Goal: Task Accomplishment & Management: Manage account settings

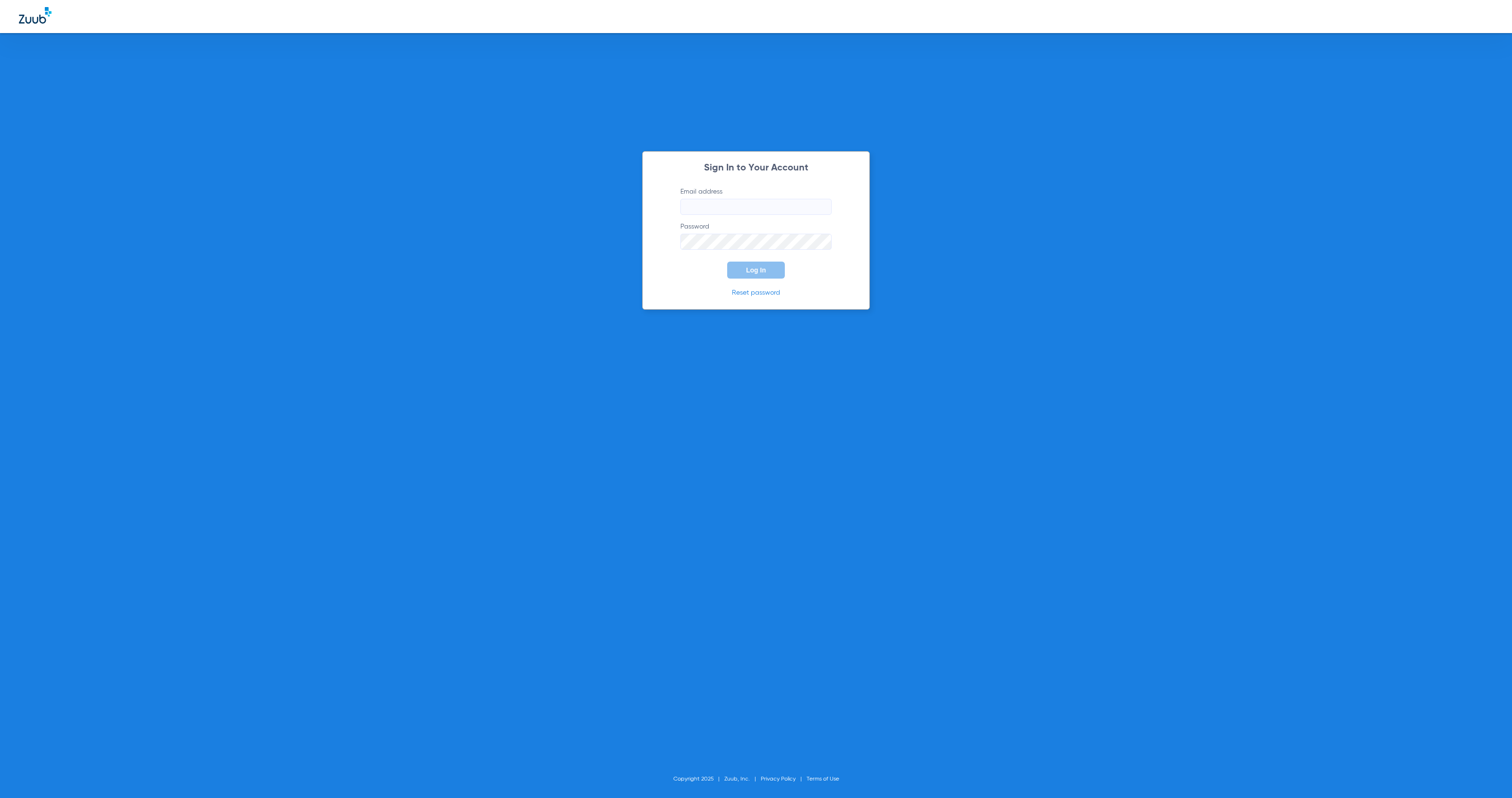
type input "[EMAIL_ADDRESS][DOMAIN_NAME]"
click at [773, 274] on button "Log In" at bounding box center [756, 270] width 58 height 17
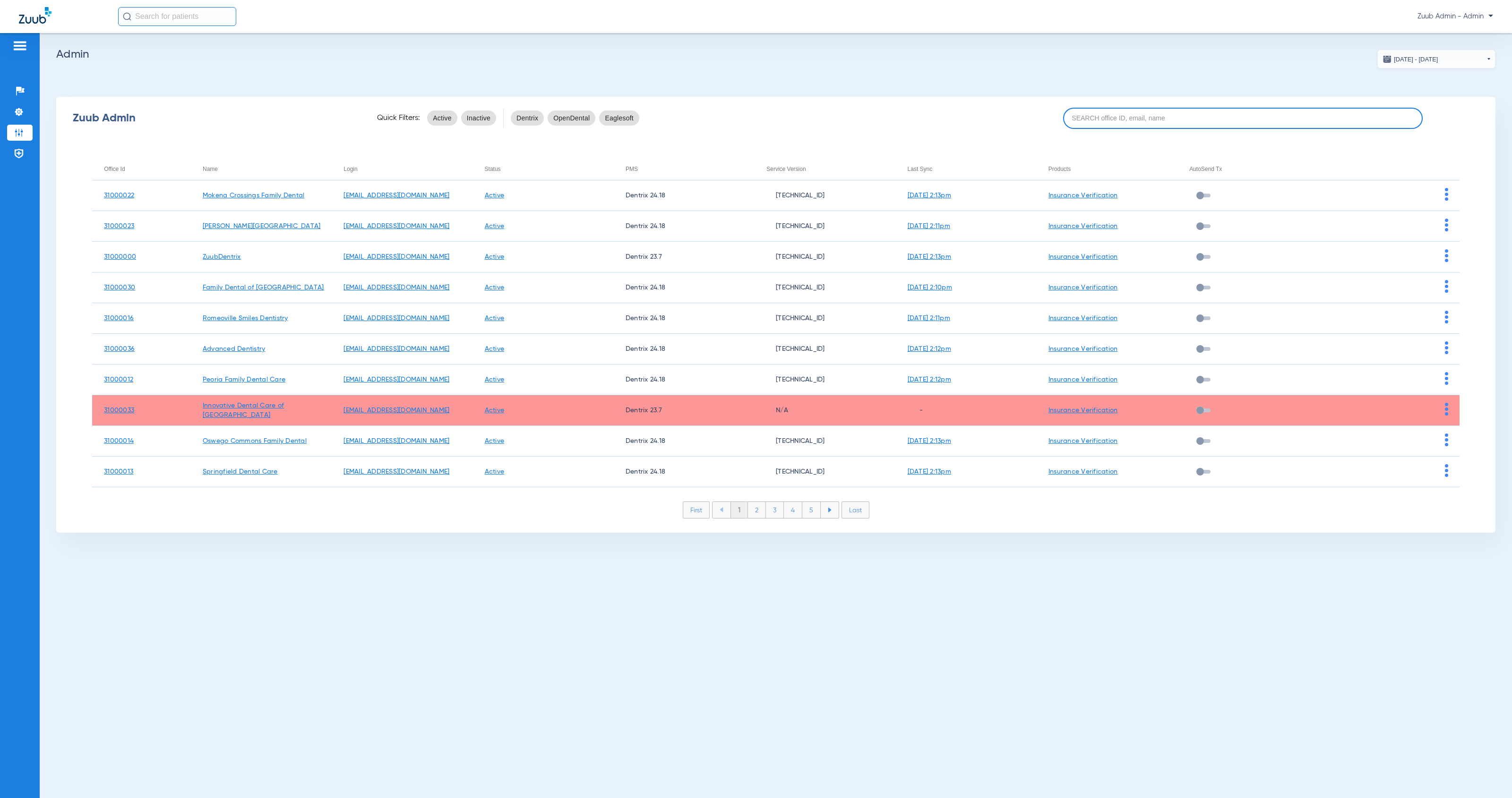
click at [1090, 122] on input at bounding box center [1243, 118] width 360 height 21
paste input "31000037"
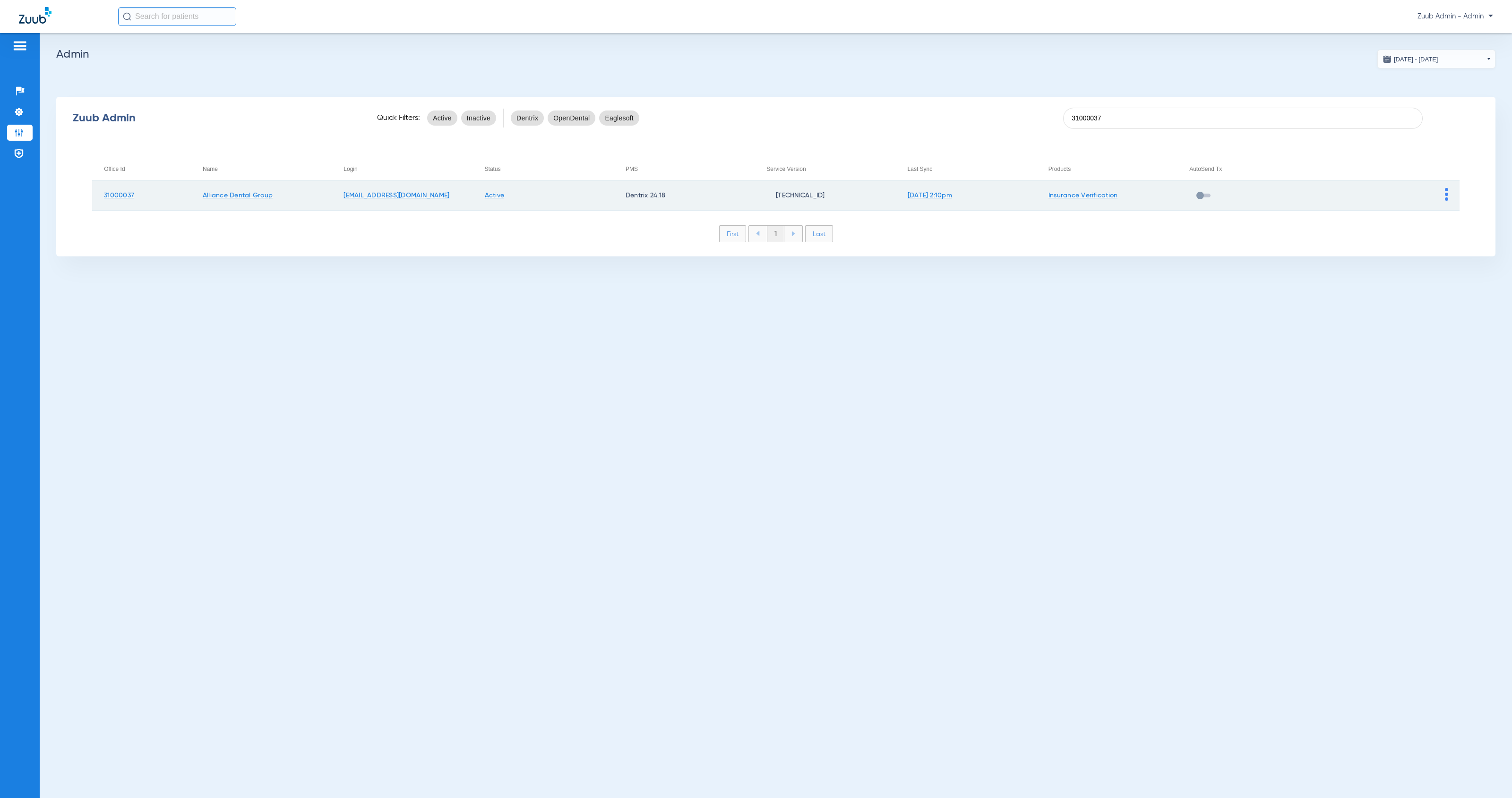
type input "31000037"
click at [1447, 196] on img at bounding box center [1446, 194] width 3 height 13
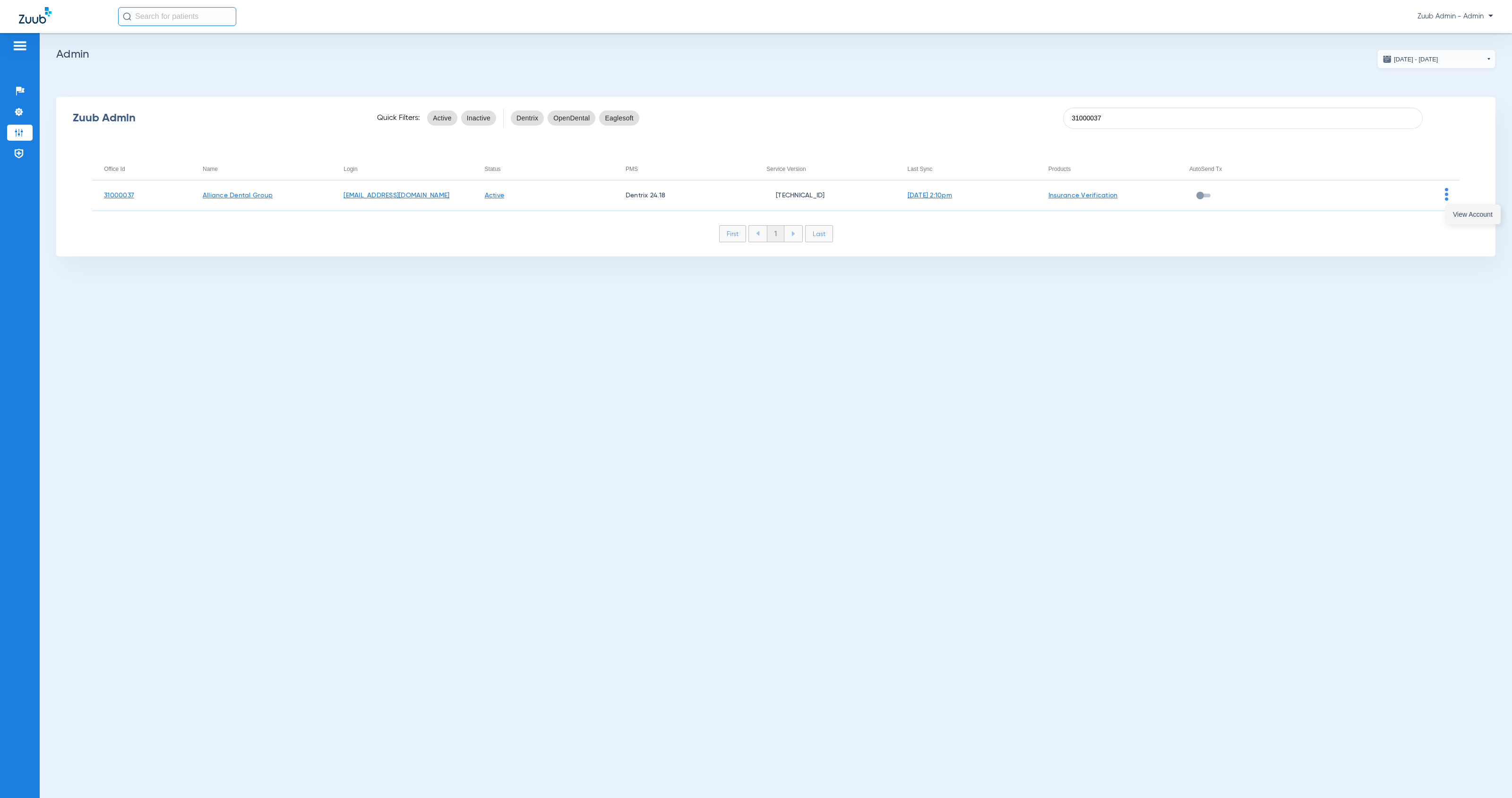
click at [1453, 214] on span "View Account" at bounding box center [1472, 214] width 40 height 7
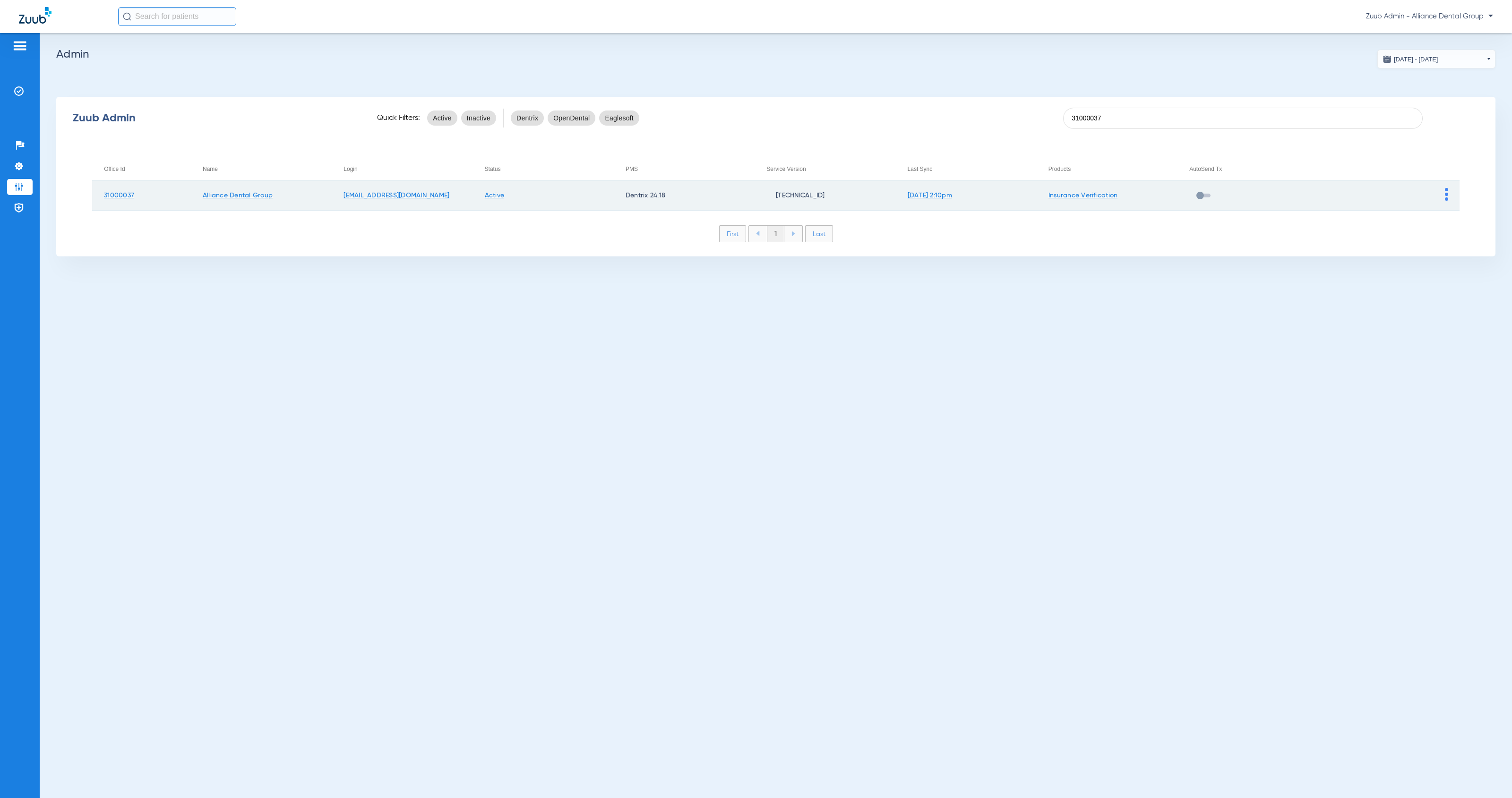
click at [1447, 194] on img at bounding box center [1446, 194] width 3 height 13
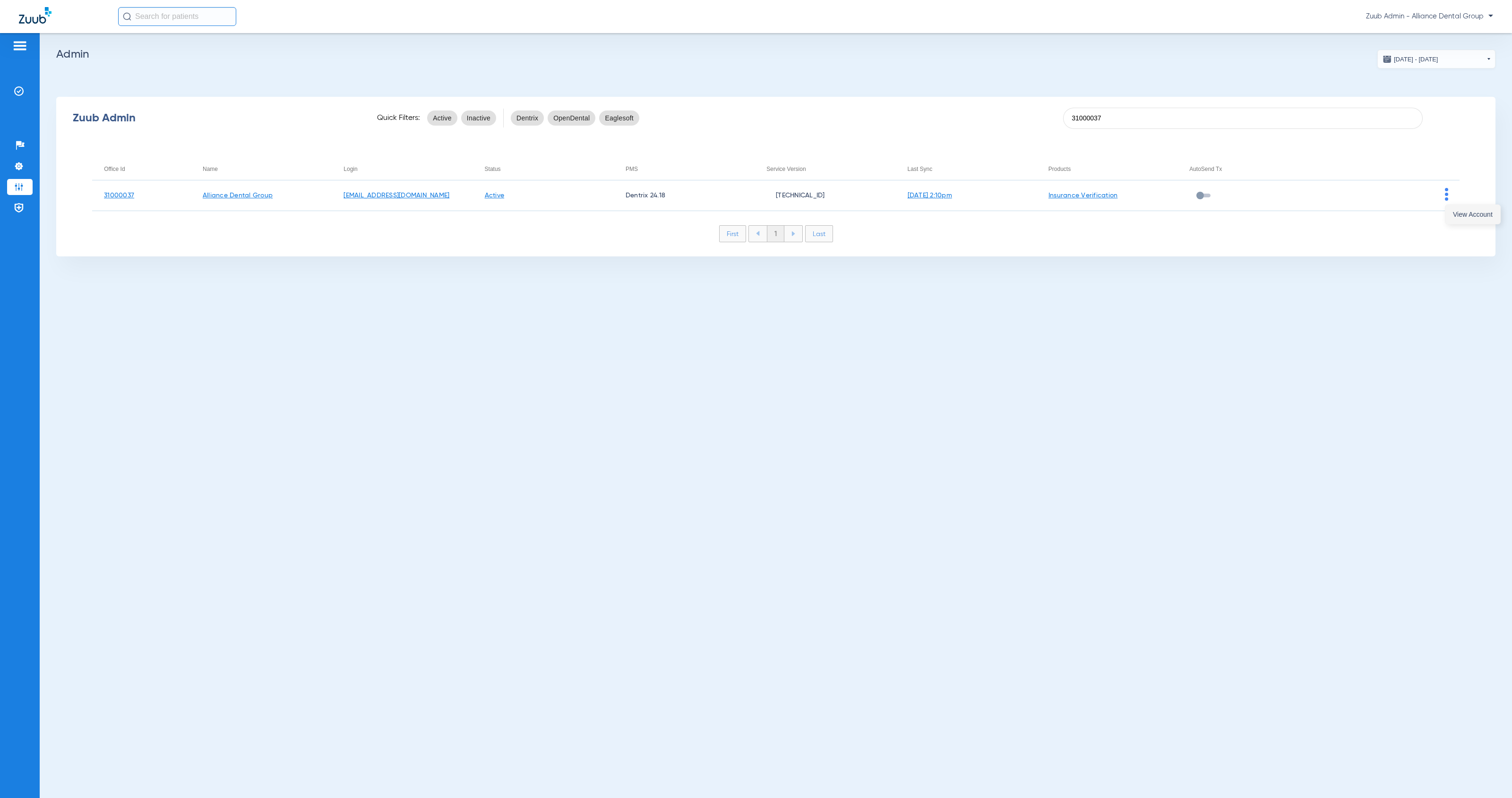
click at [1456, 219] on button "View Account" at bounding box center [1473, 214] width 55 height 19
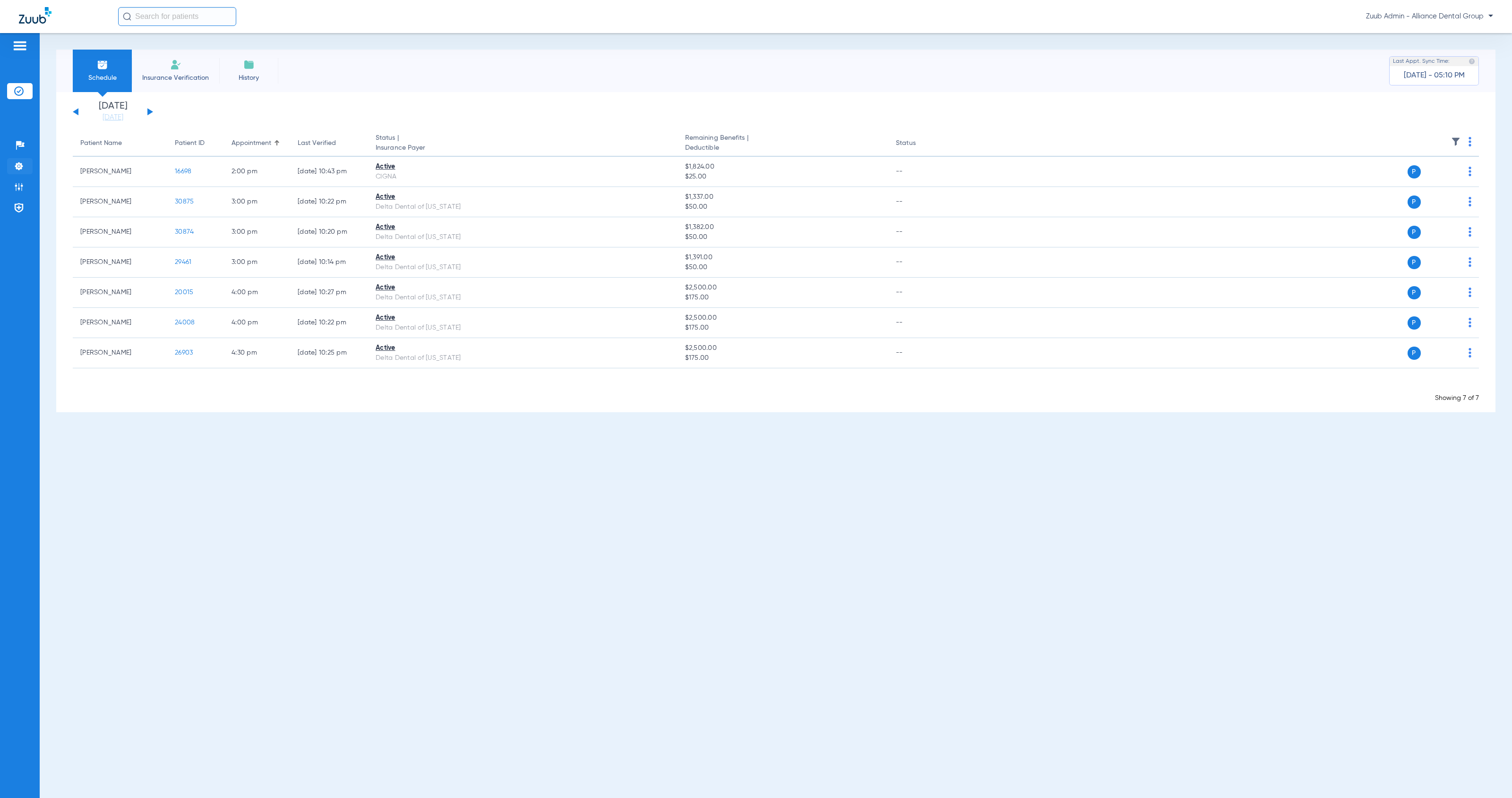
click at [21, 168] on img at bounding box center [19, 166] width 10 height 10
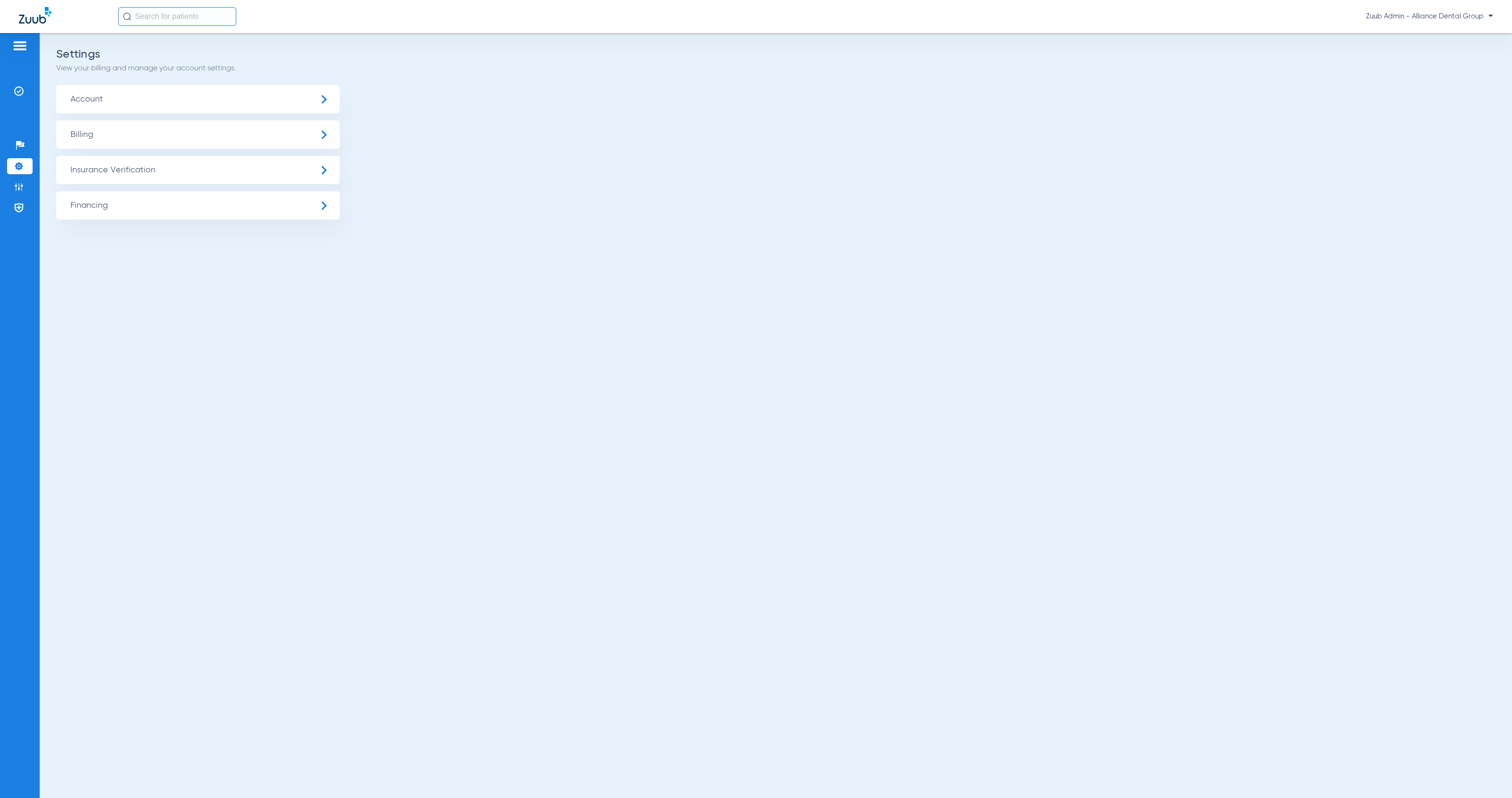
click at [177, 170] on span "Insurance Verification" at bounding box center [197, 170] width 283 height 29
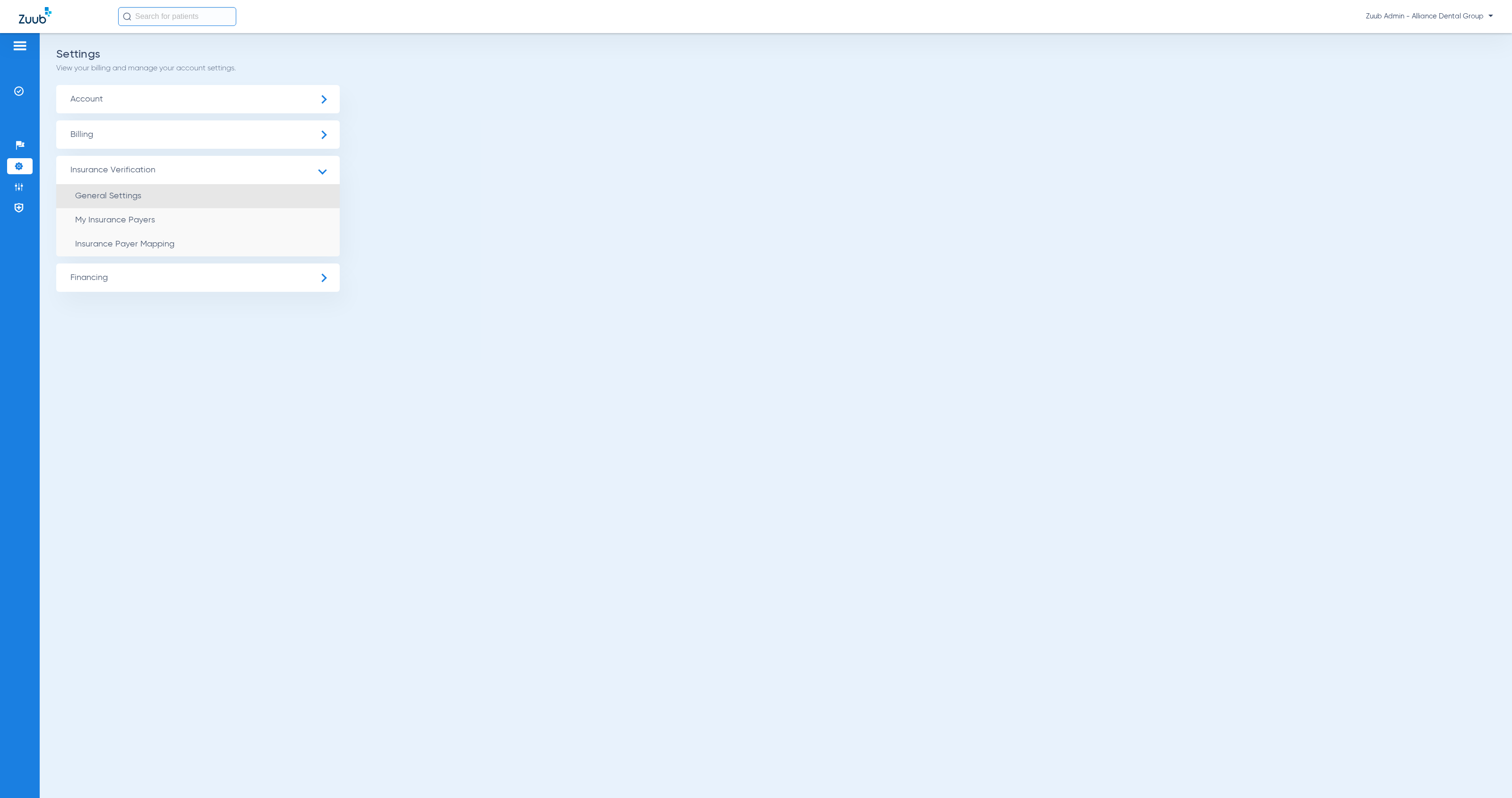
click at [187, 189] on li "General Settings" at bounding box center [197, 196] width 283 height 24
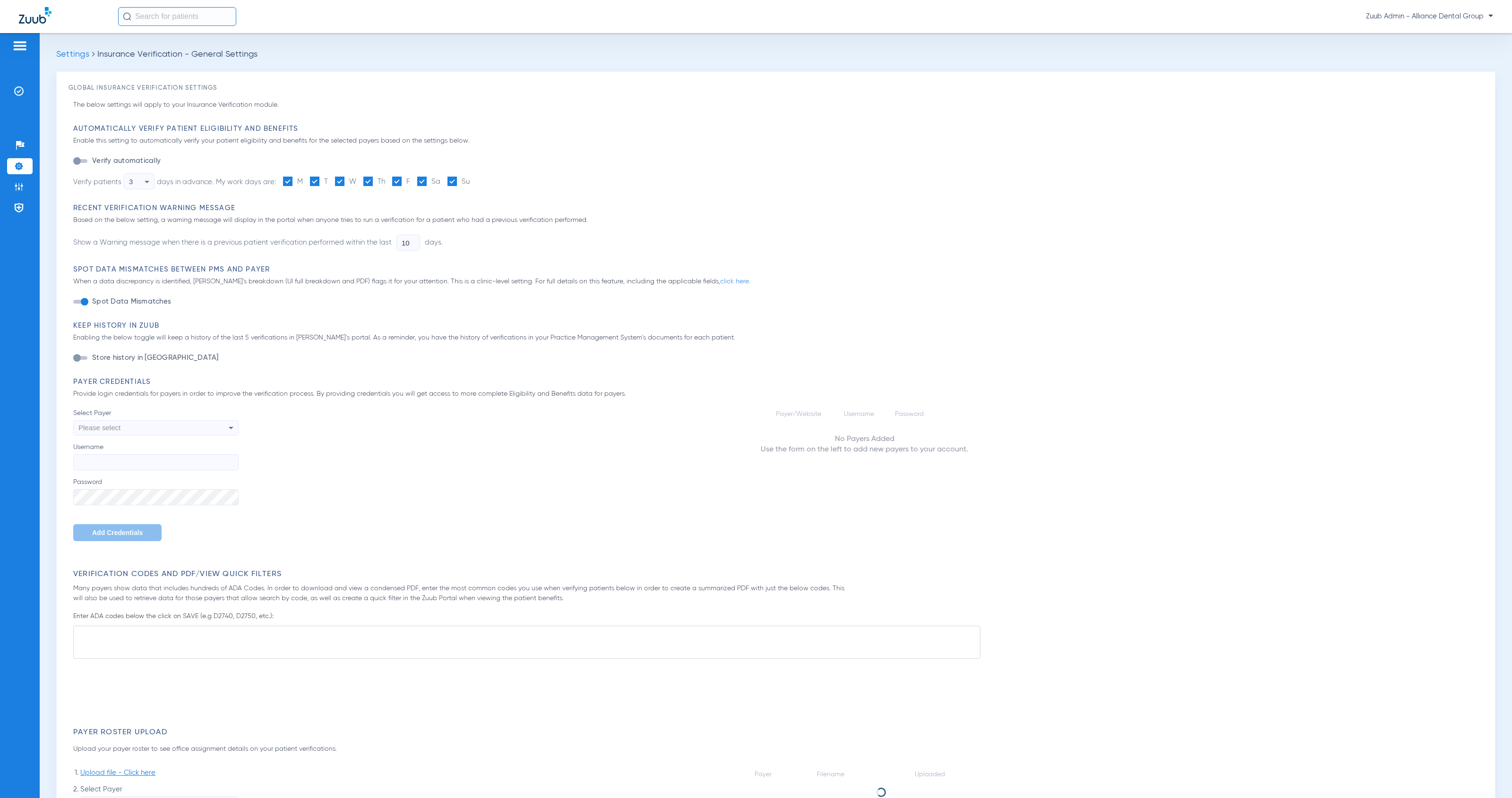
type input "1"
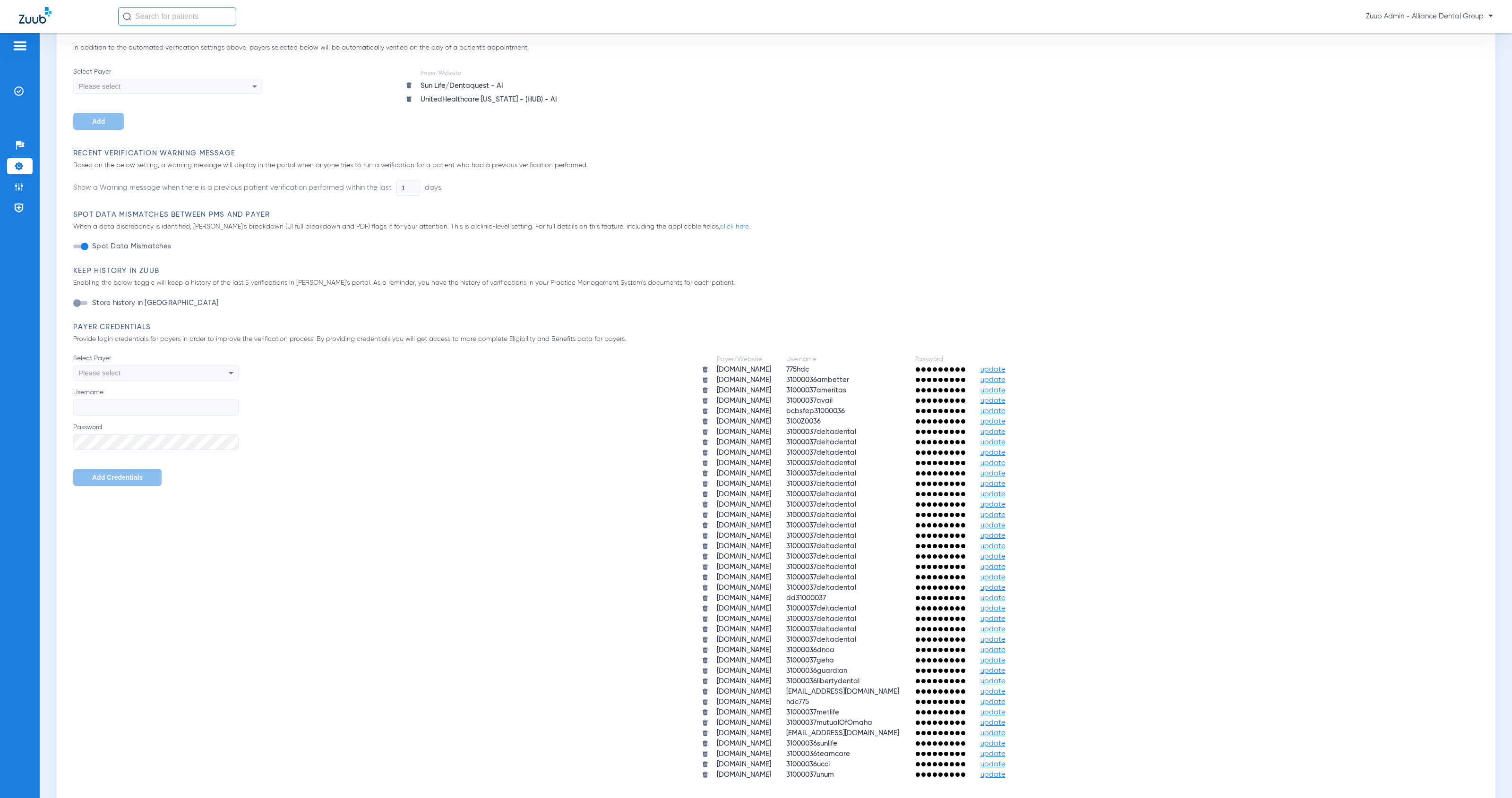
scroll to position [182, 0]
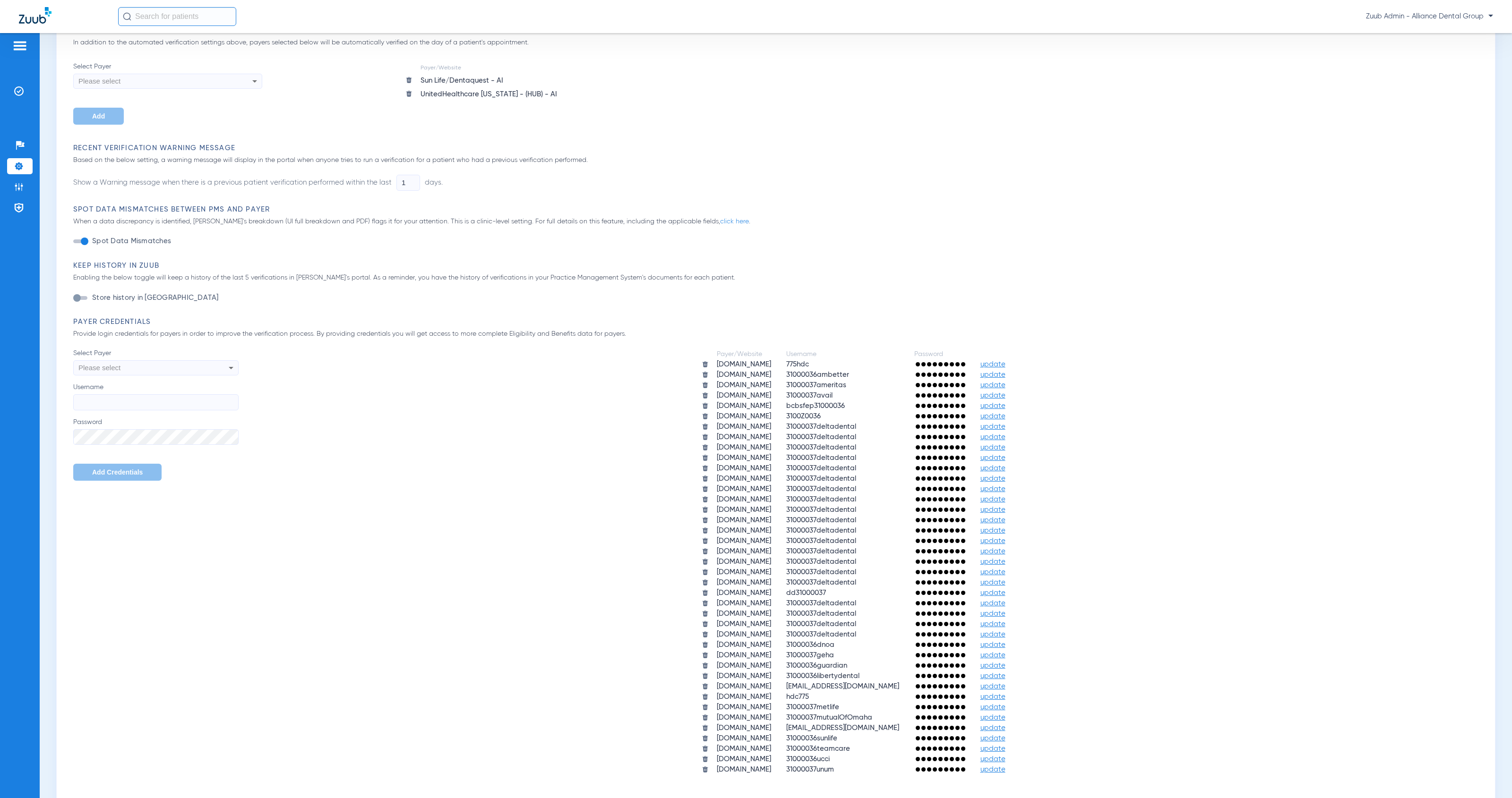
click at [1006, 714] on span "update" at bounding box center [993, 718] width 25 height 7
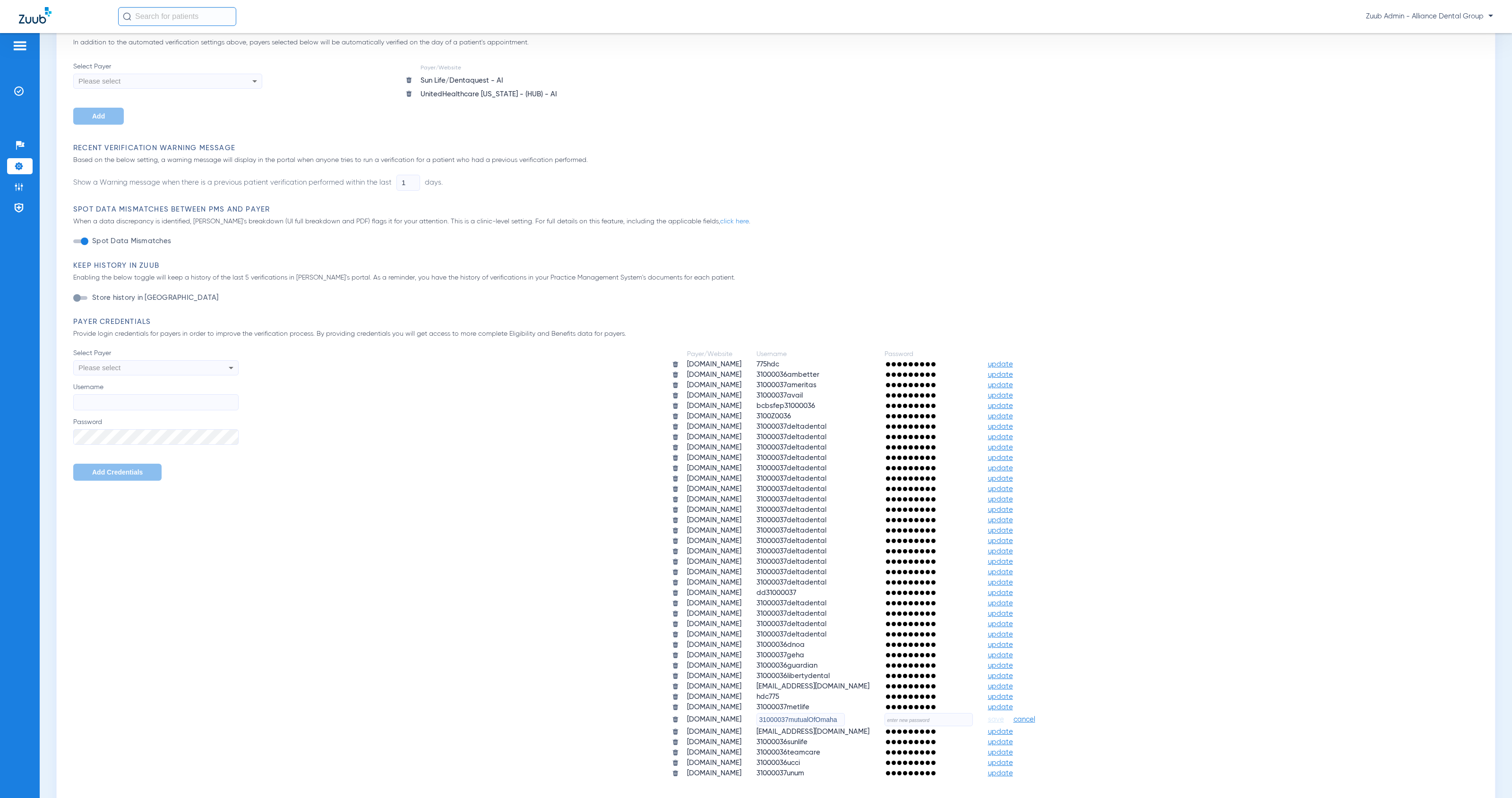
click at [973, 713] on input "text" at bounding box center [928, 720] width 88 height 13
paste input "HeartlandZuub2025!!"
type input "HeartlandZuub2025!!"
click at [1004, 716] on span "save" at bounding box center [996, 720] width 16 height 9
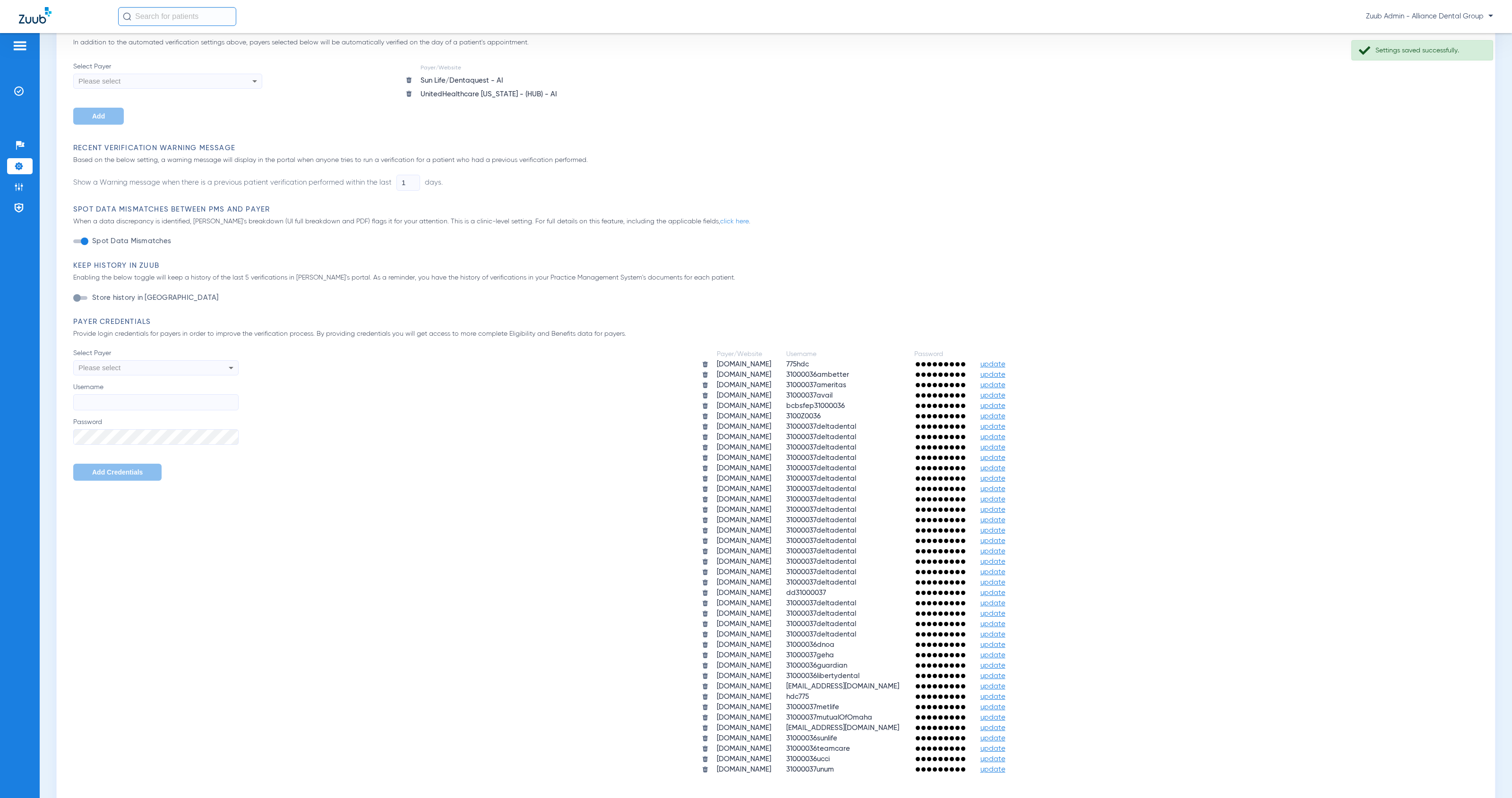
click at [24, 168] on li "Settings" at bounding box center [20, 166] width 26 height 16
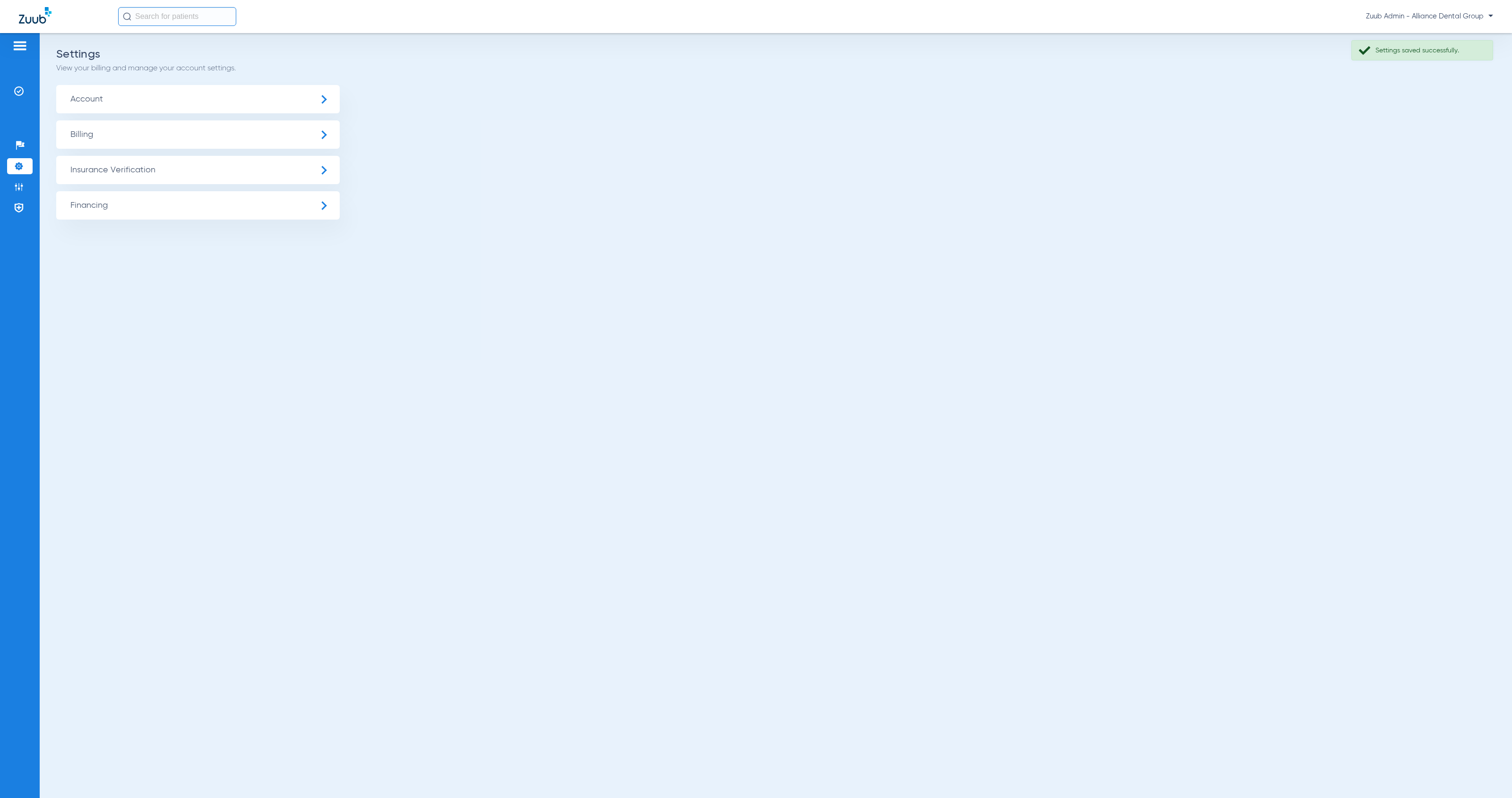
click at [152, 178] on span "Insurance Verification" at bounding box center [197, 170] width 283 height 29
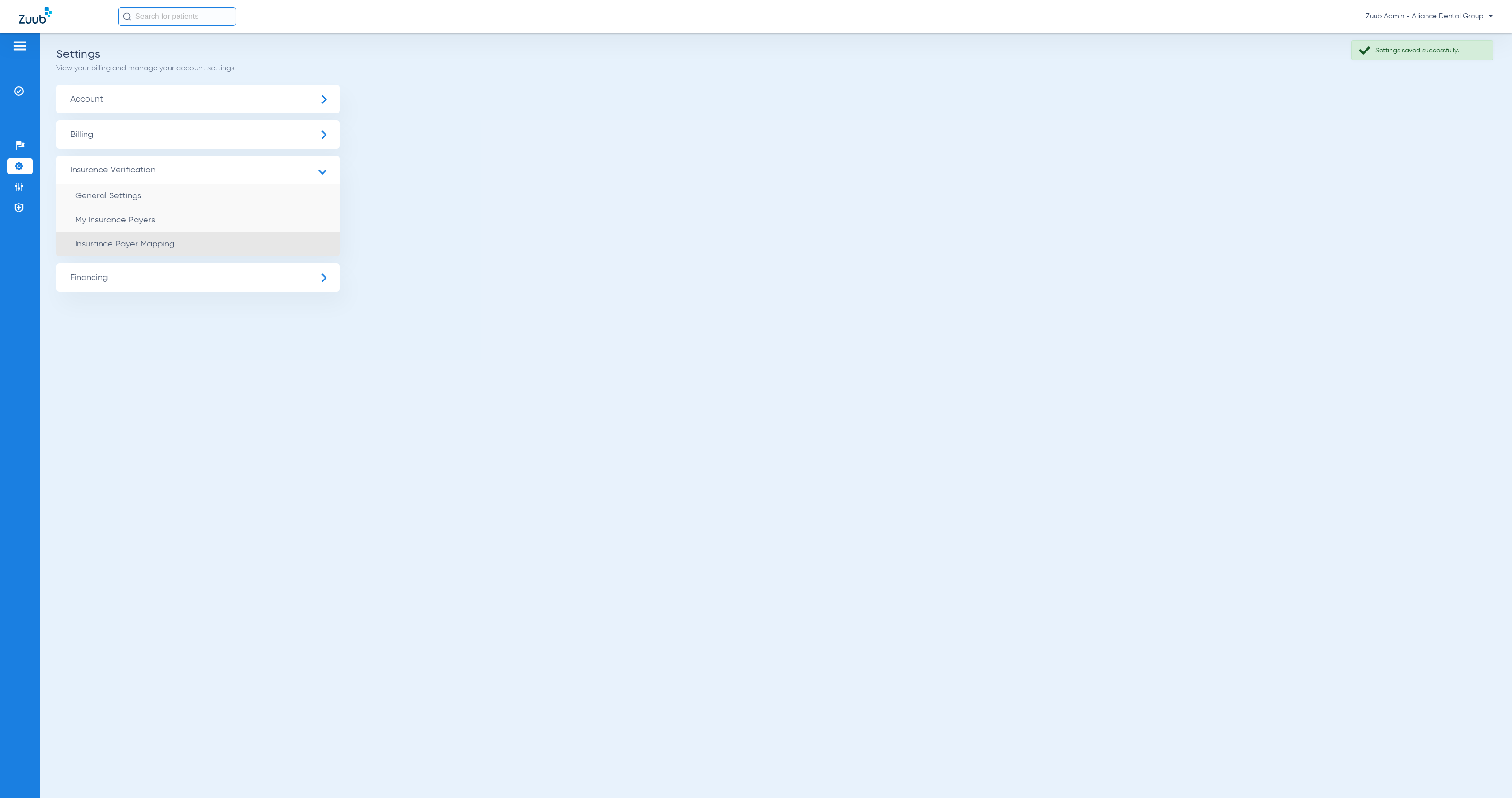
click at [222, 238] on li "Insurance Payer Mapping" at bounding box center [197, 244] width 283 height 24
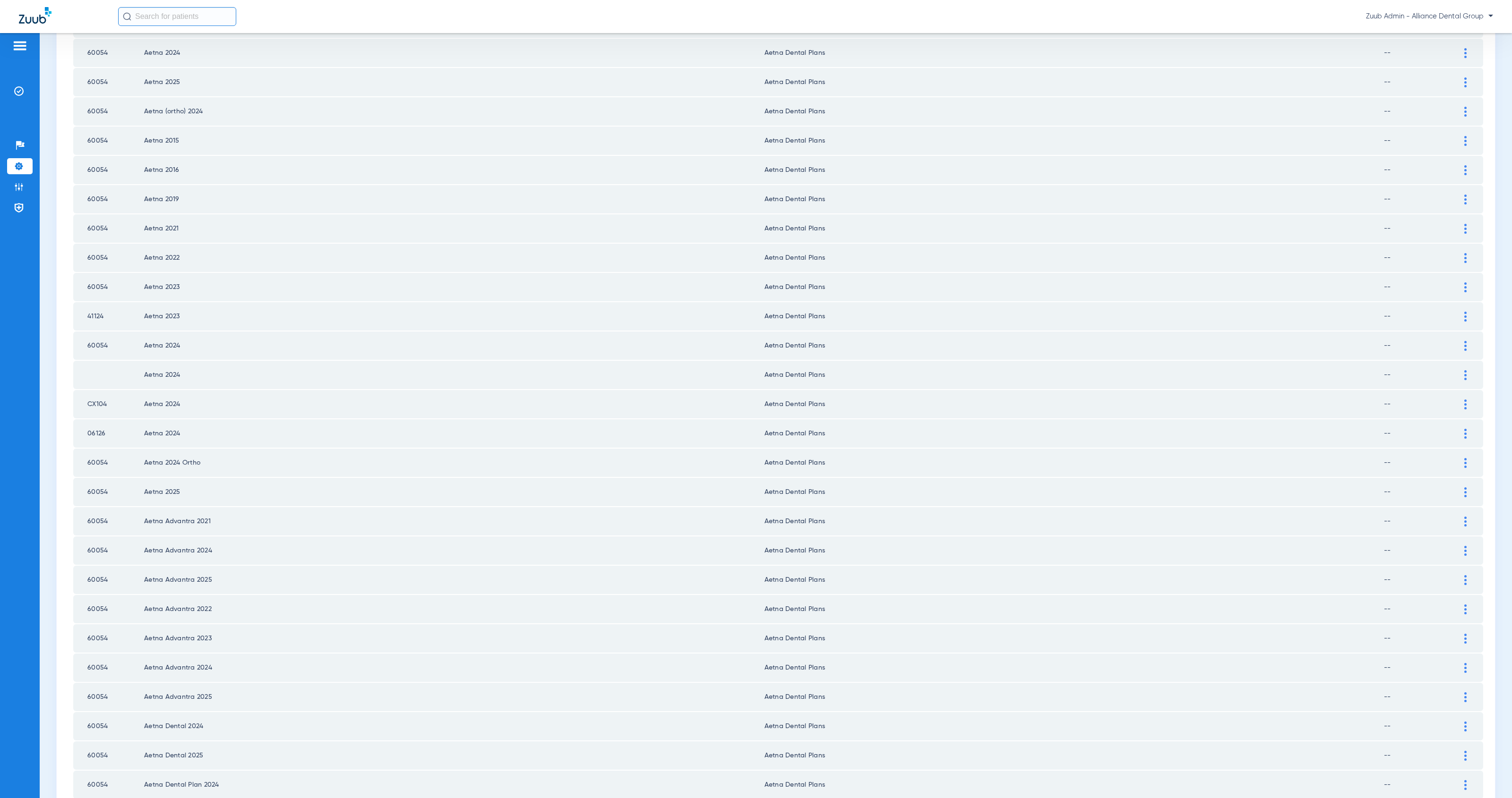
scroll to position [861, 0]
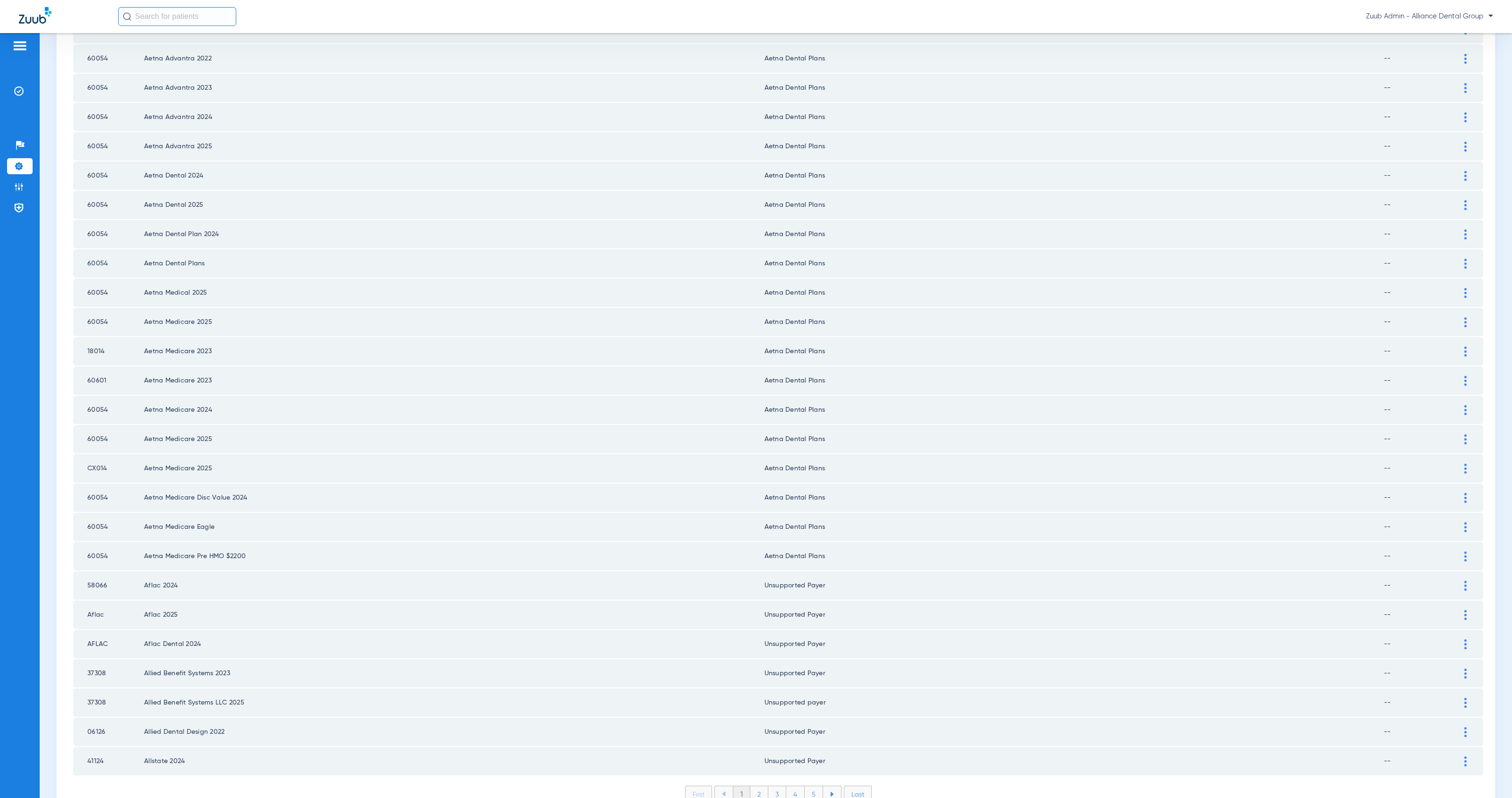
click at [851, 786] on li "Last" at bounding box center [858, 794] width 28 height 17
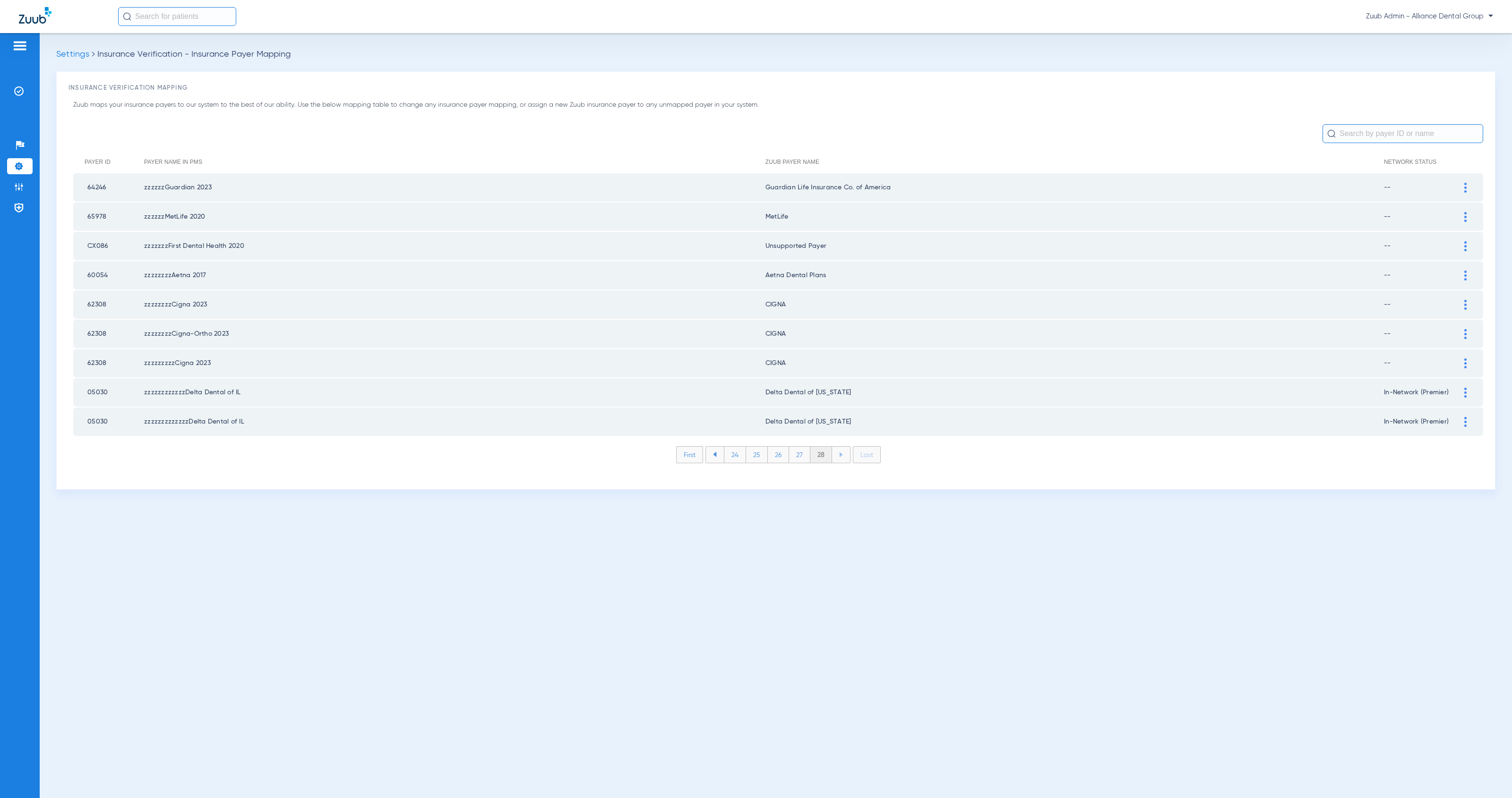
scroll to position [0, 0]
click at [797, 447] on li "27" at bounding box center [800, 454] width 21 height 16
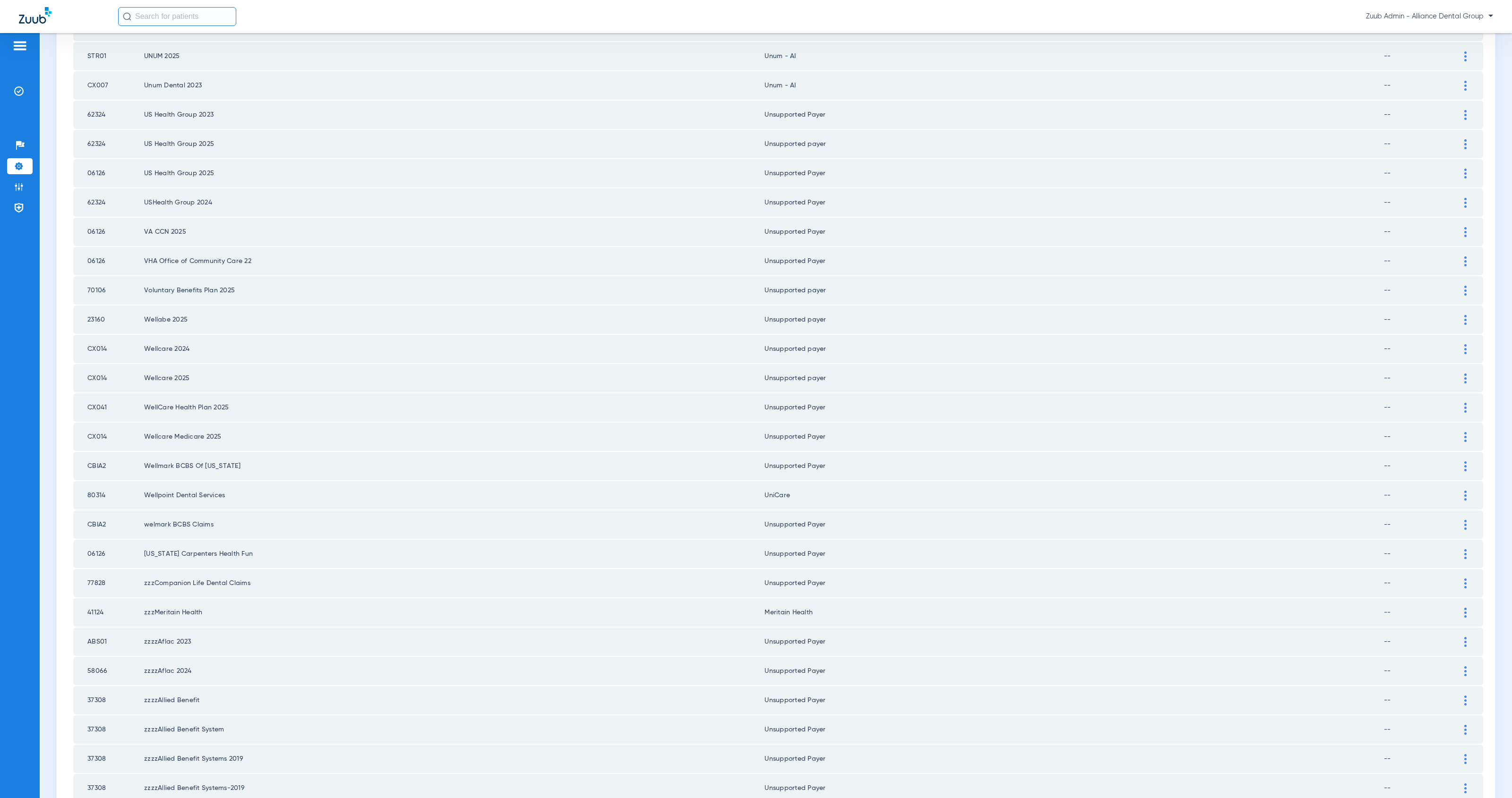
scroll to position [861, 0]
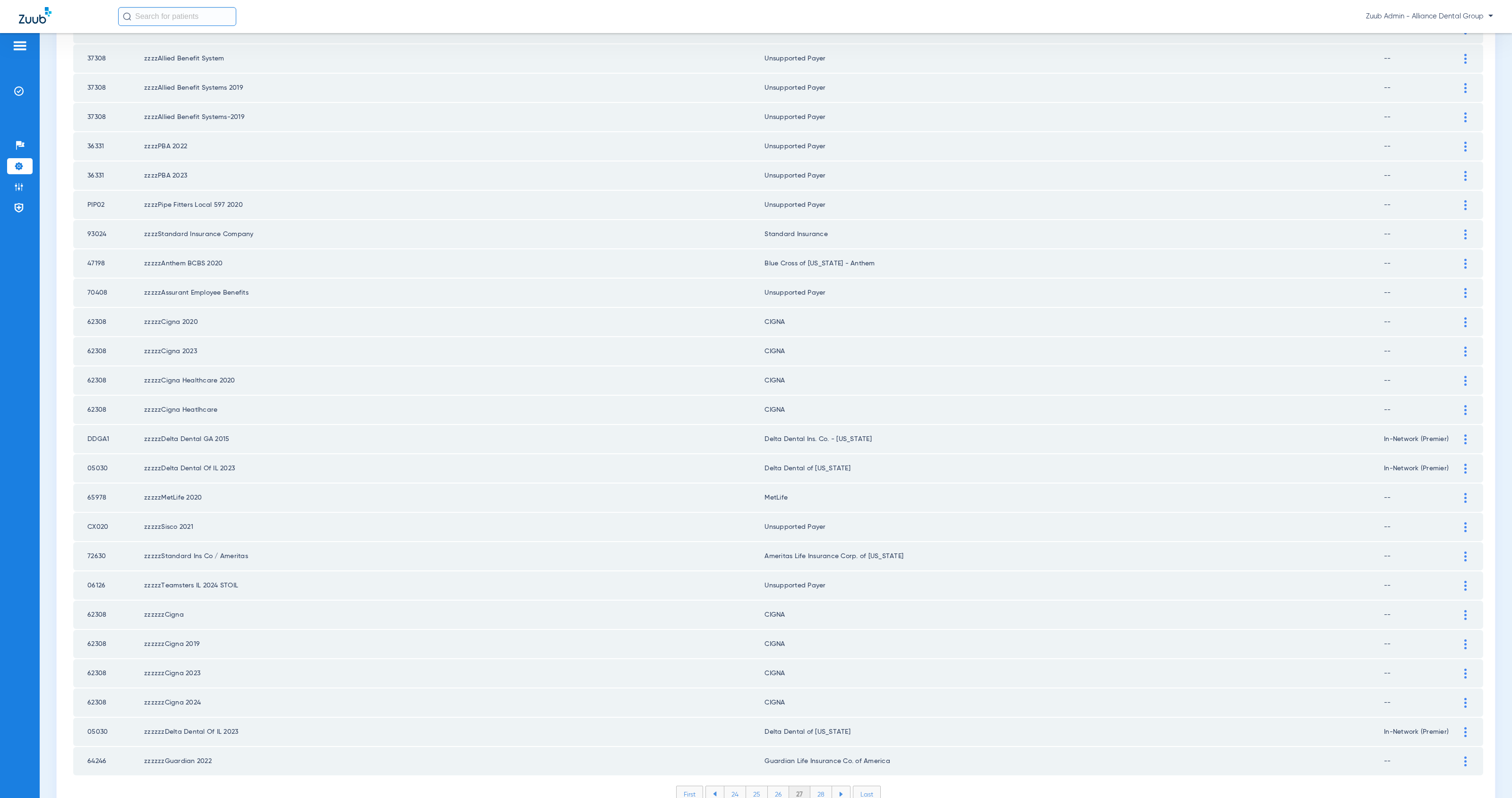
click at [778, 786] on li "26" at bounding box center [778, 794] width 21 height 16
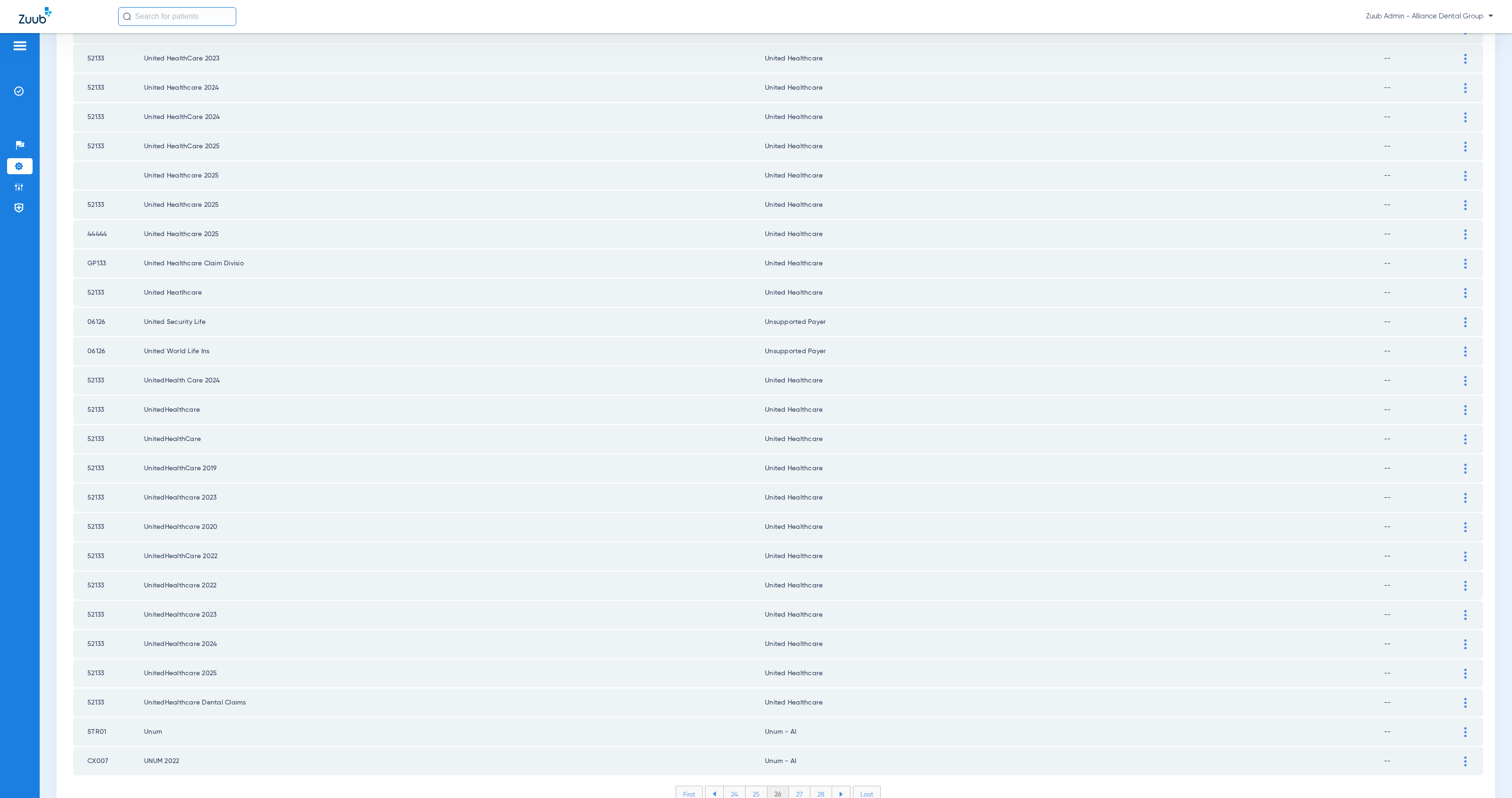
click at [751, 786] on li "25" at bounding box center [756, 794] width 22 height 16
click at [732, 786] on li "24" at bounding box center [735, 794] width 22 height 16
click at [731, 786] on li "23" at bounding box center [735, 794] width 22 height 16
click at [732, 786] on li "22" at bounding box center [735, 794] width 22 height 16
click at [726, 786] on li "21" at bounding box center [735, 794] width 21 height 16
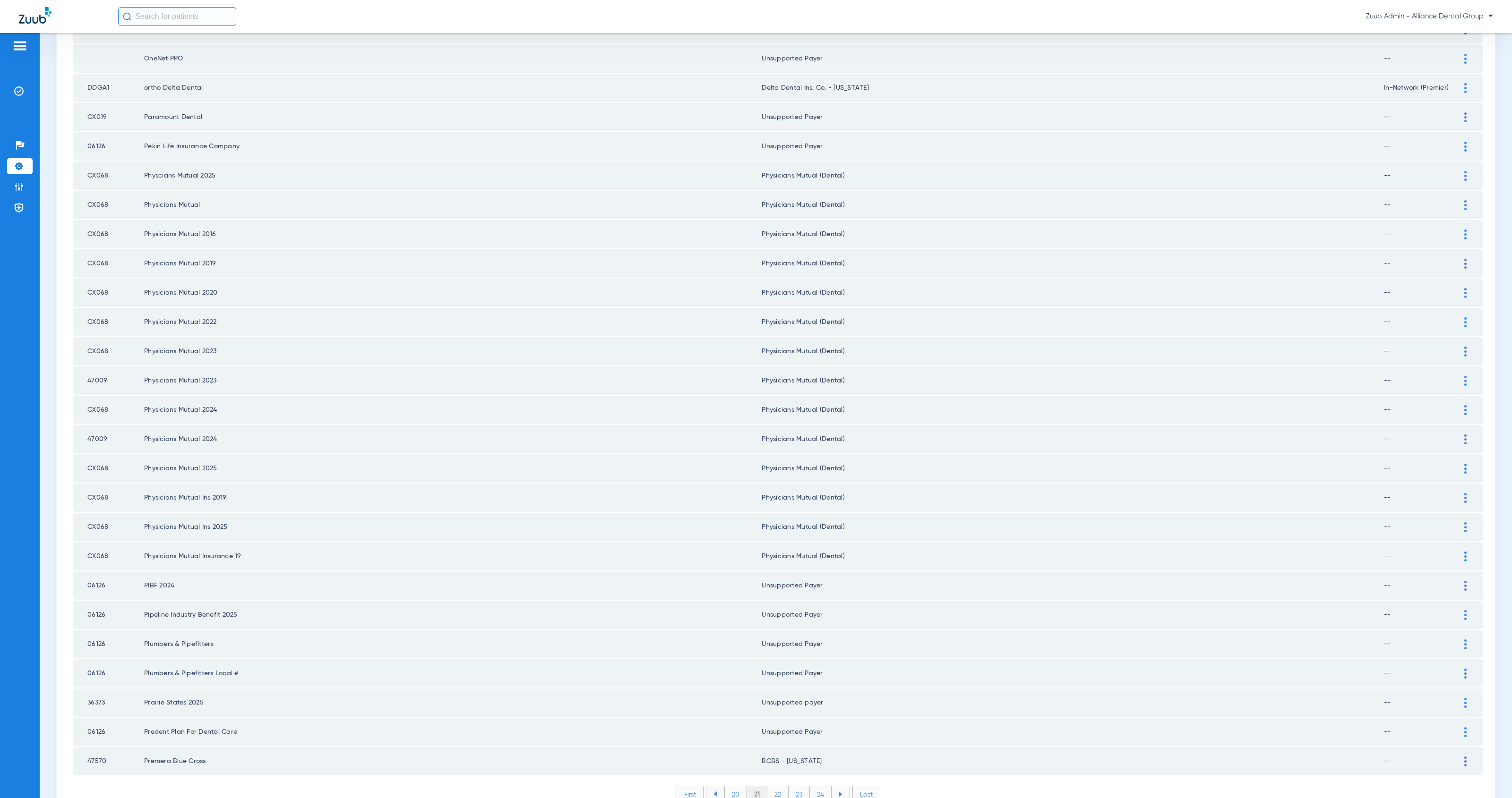
click at [733, 786] on li "20" at bounding box center [736, 794] width 23 height 16
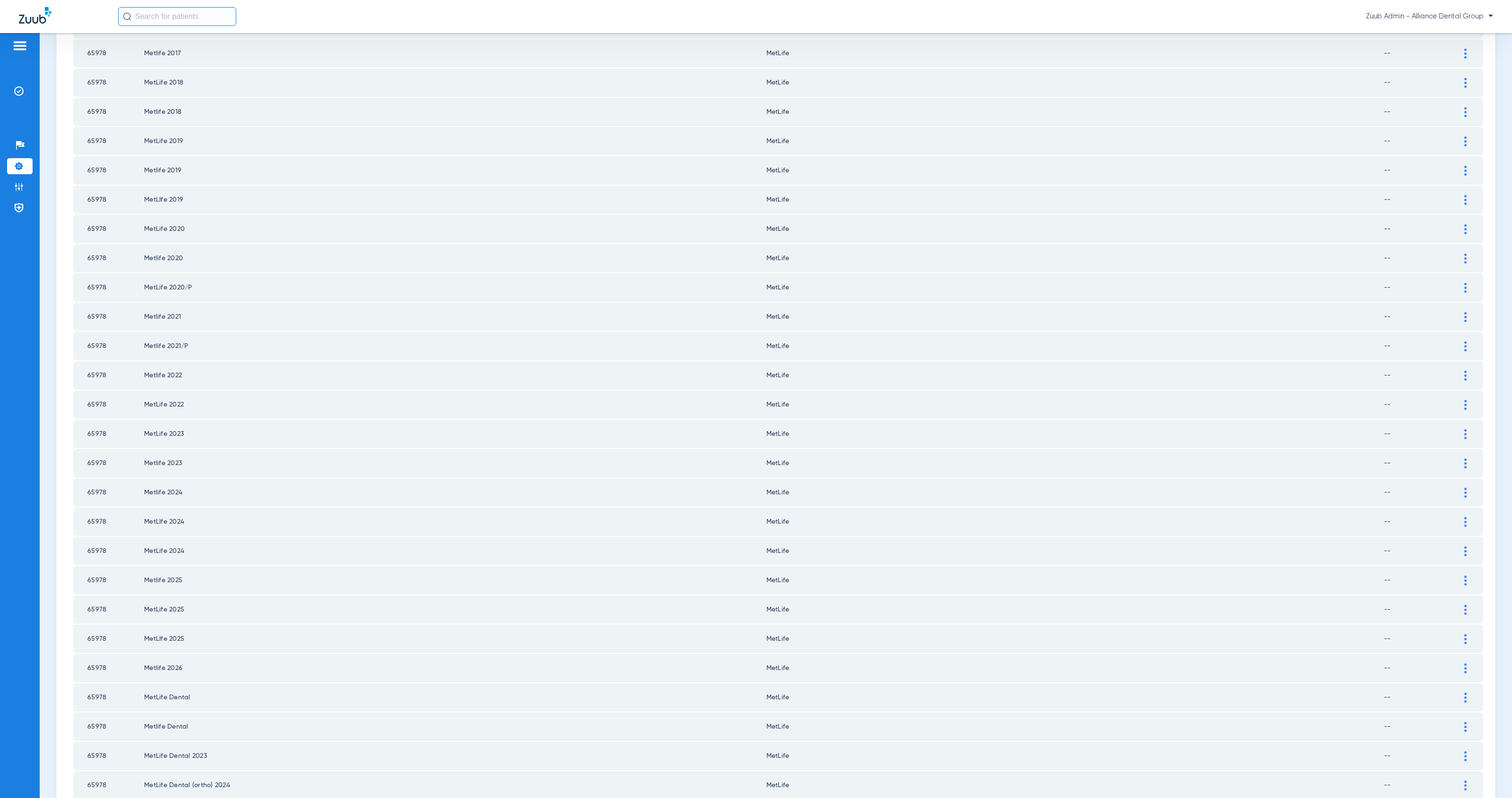
scroll to position [403, 0]
click at [14, 90] on img at bounding box center [19, 91] width 10 height 10
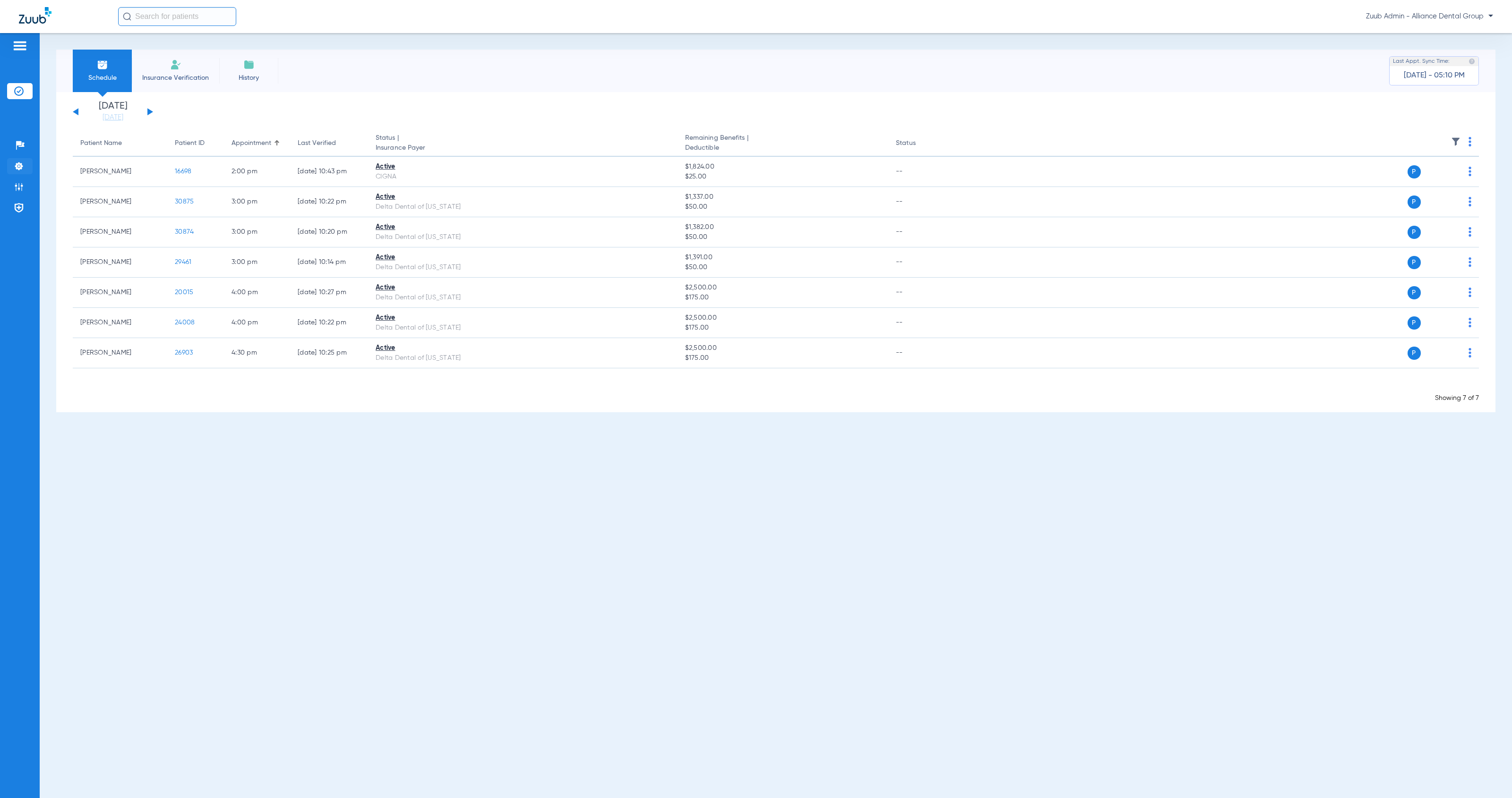
click at [26, 165] on li "Settings" at bounding box center [20, 166] width 26 height 16
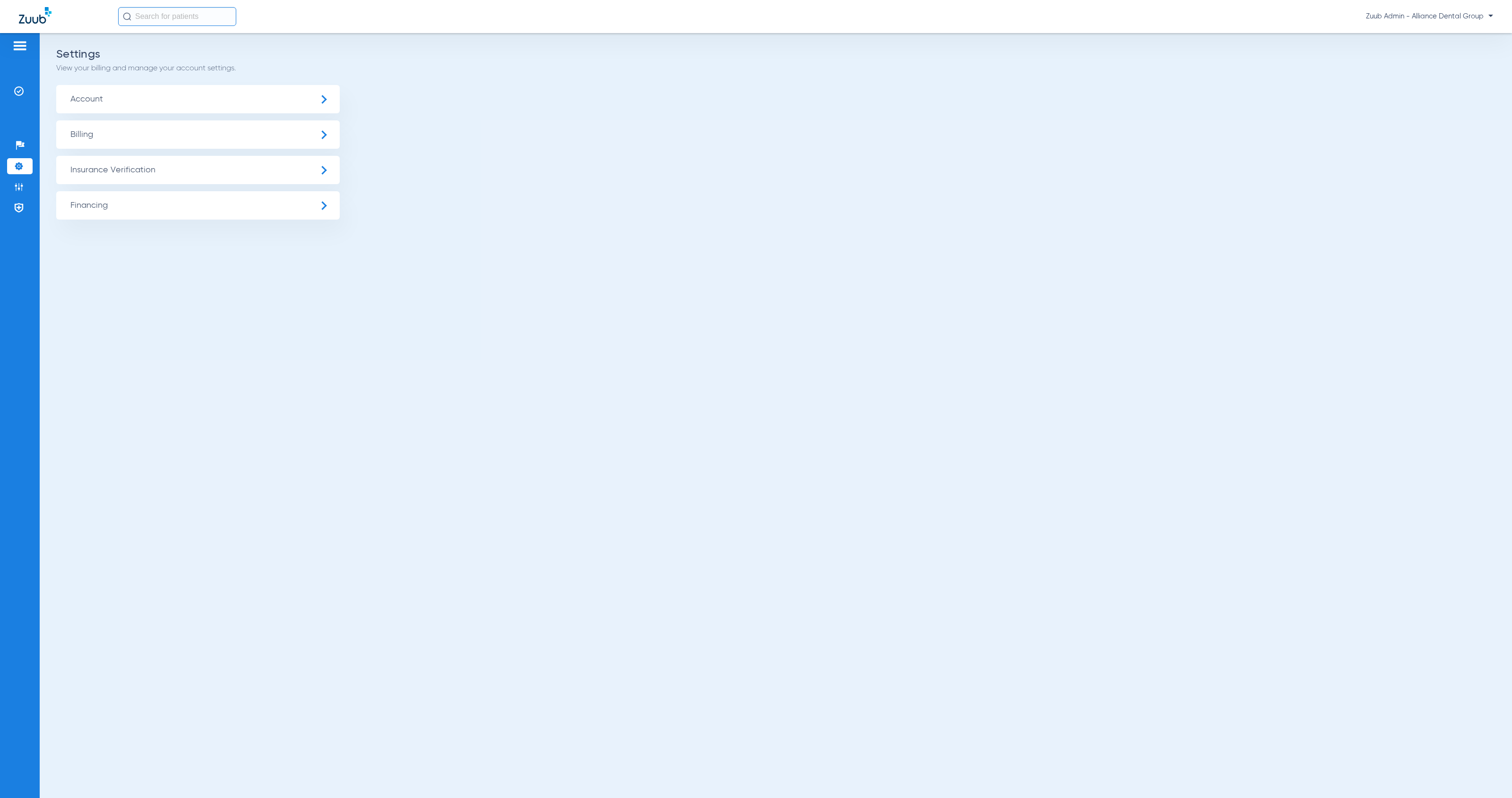
click at [247, 178] on span "Insurance Verification" at bounding box center [197, 170] width 283 height 29
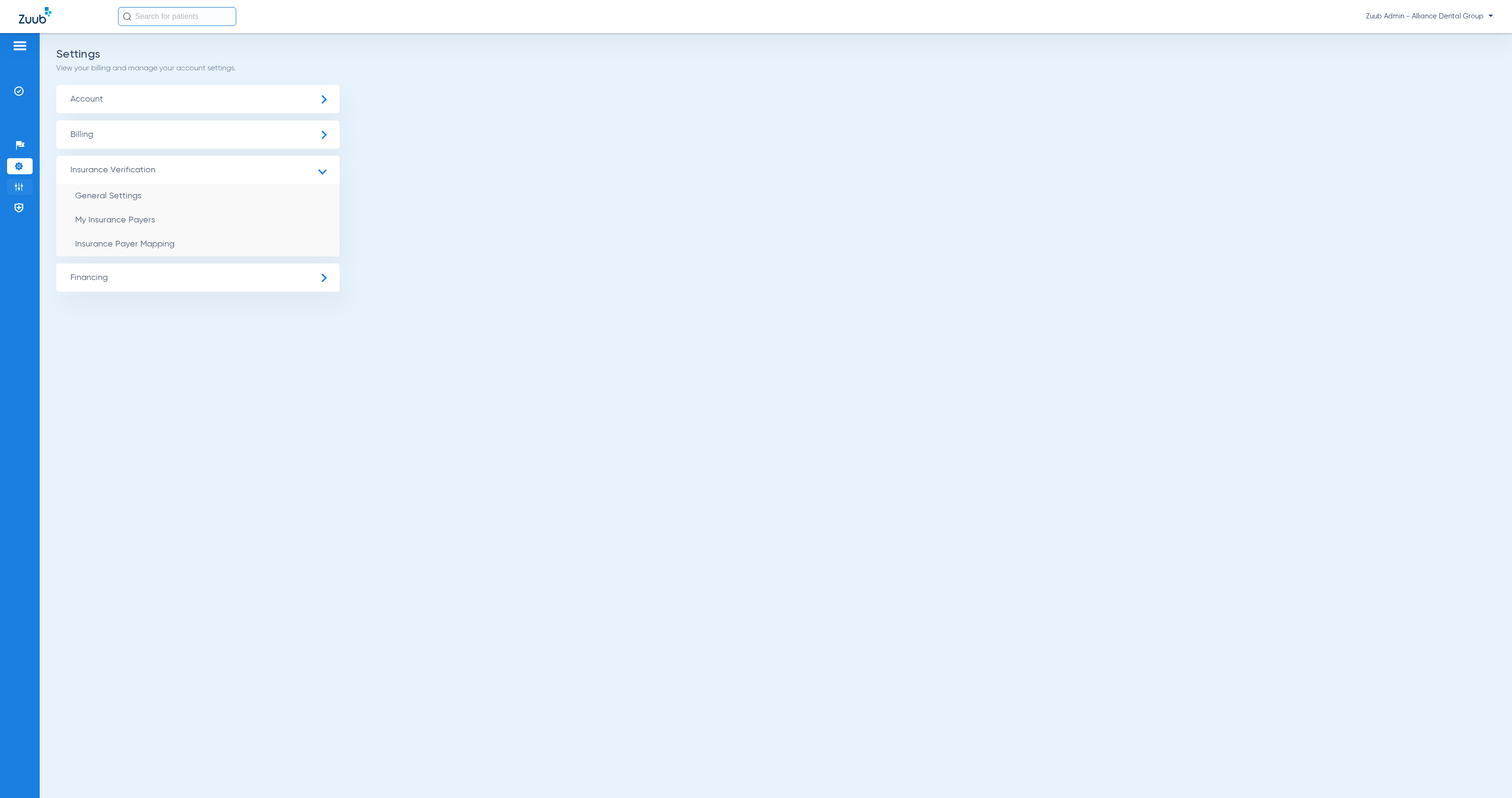
click at [9, 184] on li "Admin" at bounding box center [20, 187] width 26 height 16
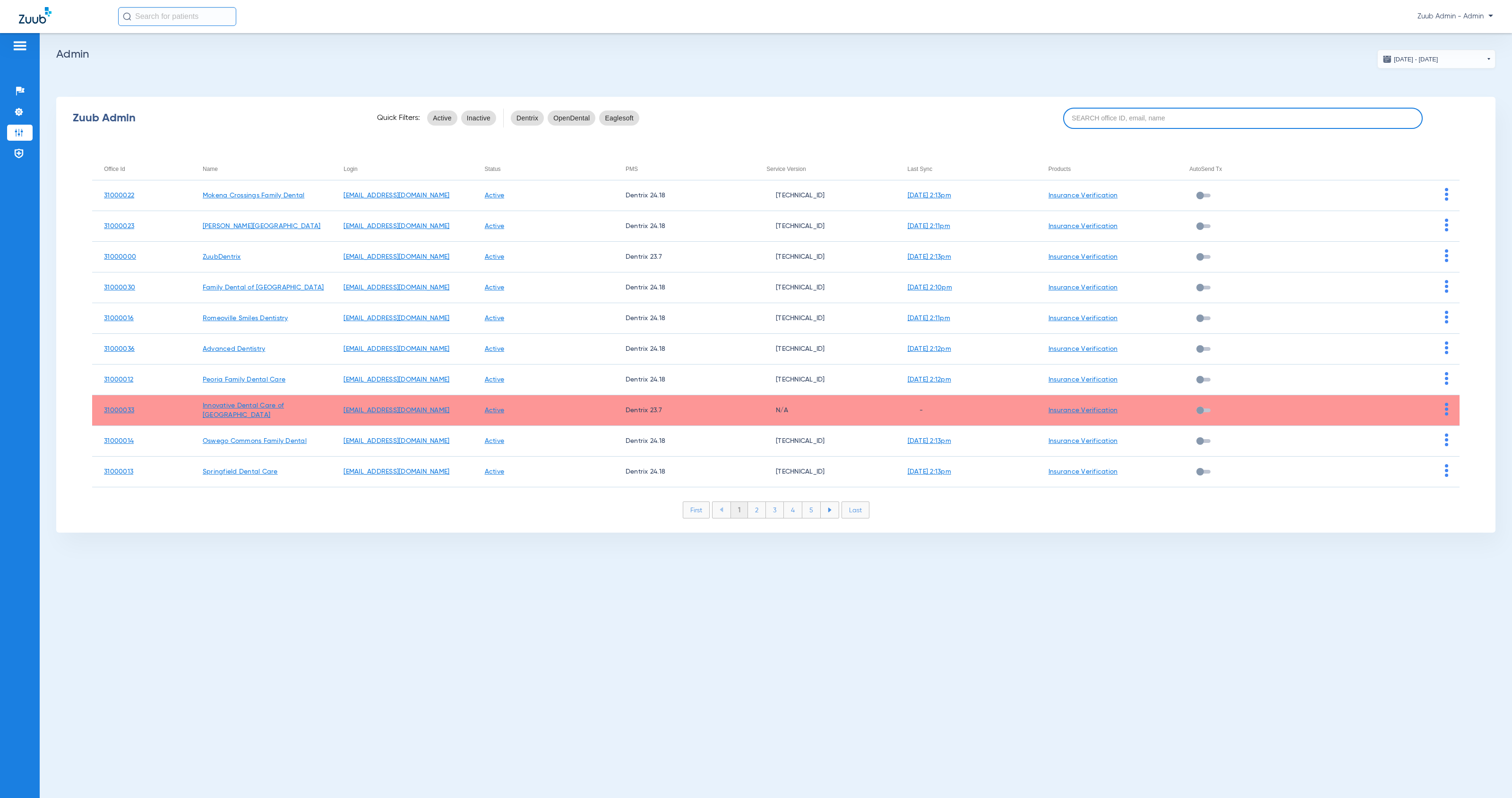
click at [1123, 118] on input at bounding box center [1243, 118] width 360 height 21
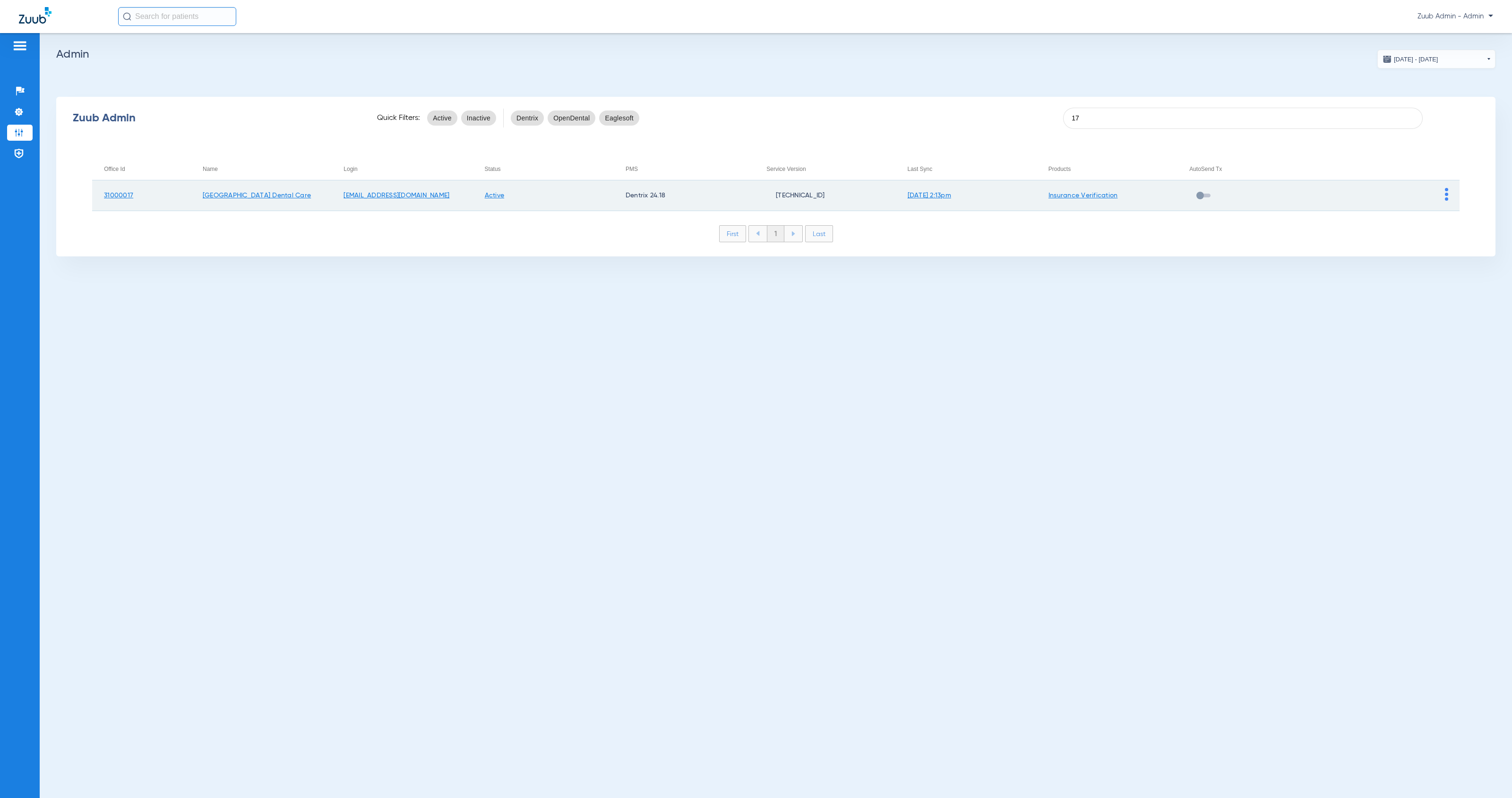
type input "17"
click at [1446, 197] on img at bounding box center [1446, 194] width 3 height 13
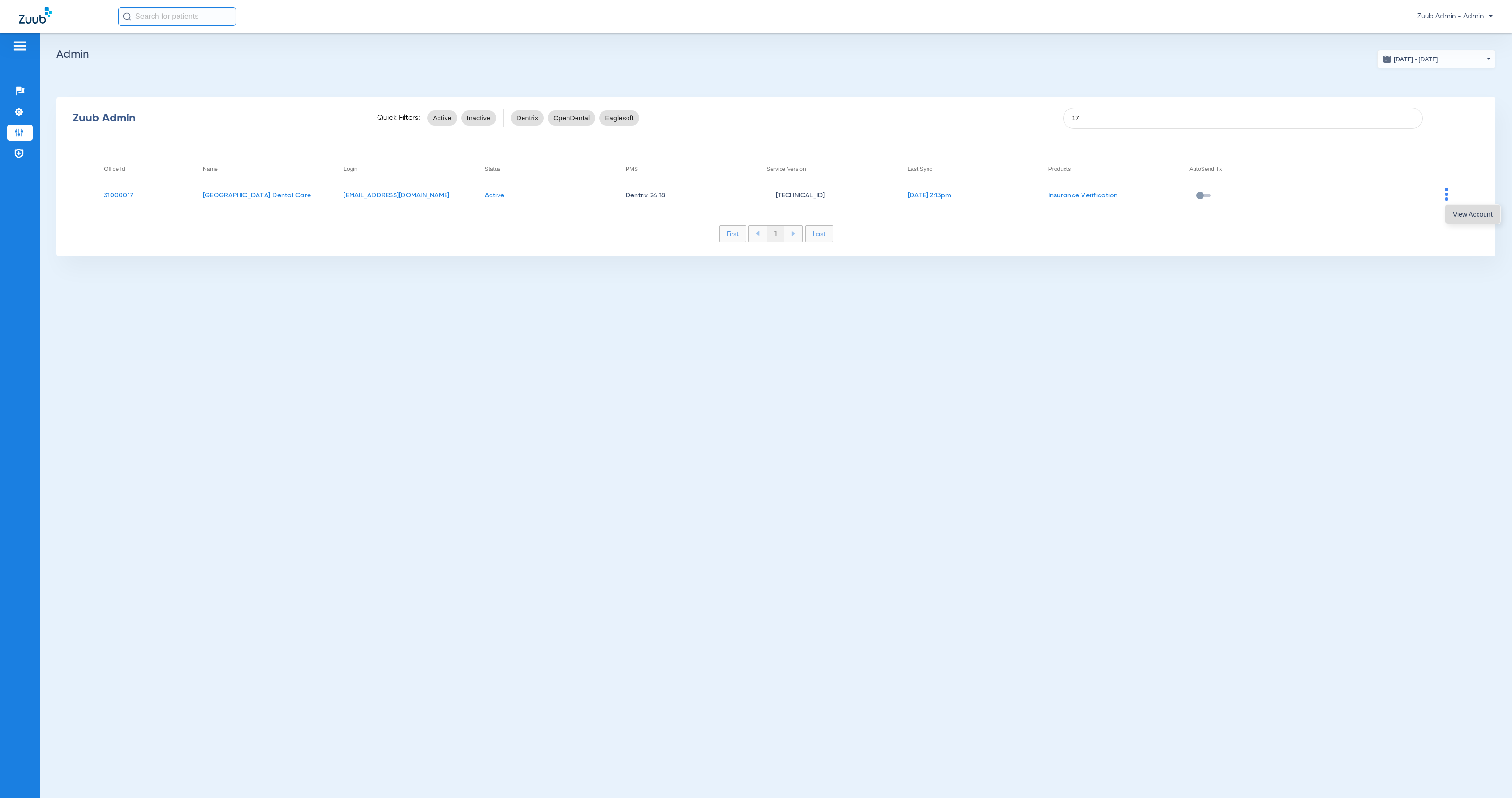
click at [1453, 213] on span "View Account" at bounding box center [1472, 214] width 40 height 7
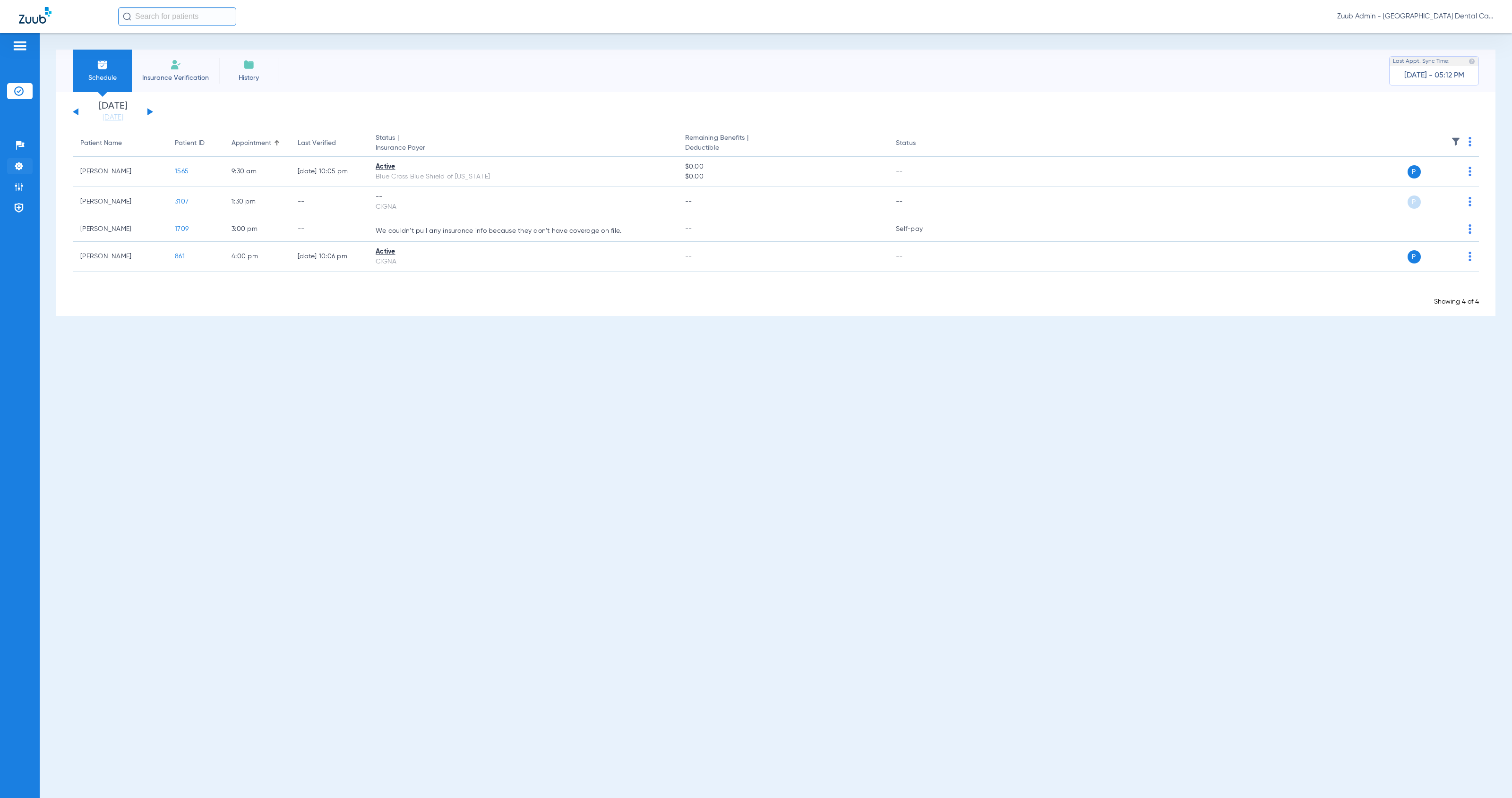
click at [19, 169] on img at bounding box center [19, 166] width 10 height 10
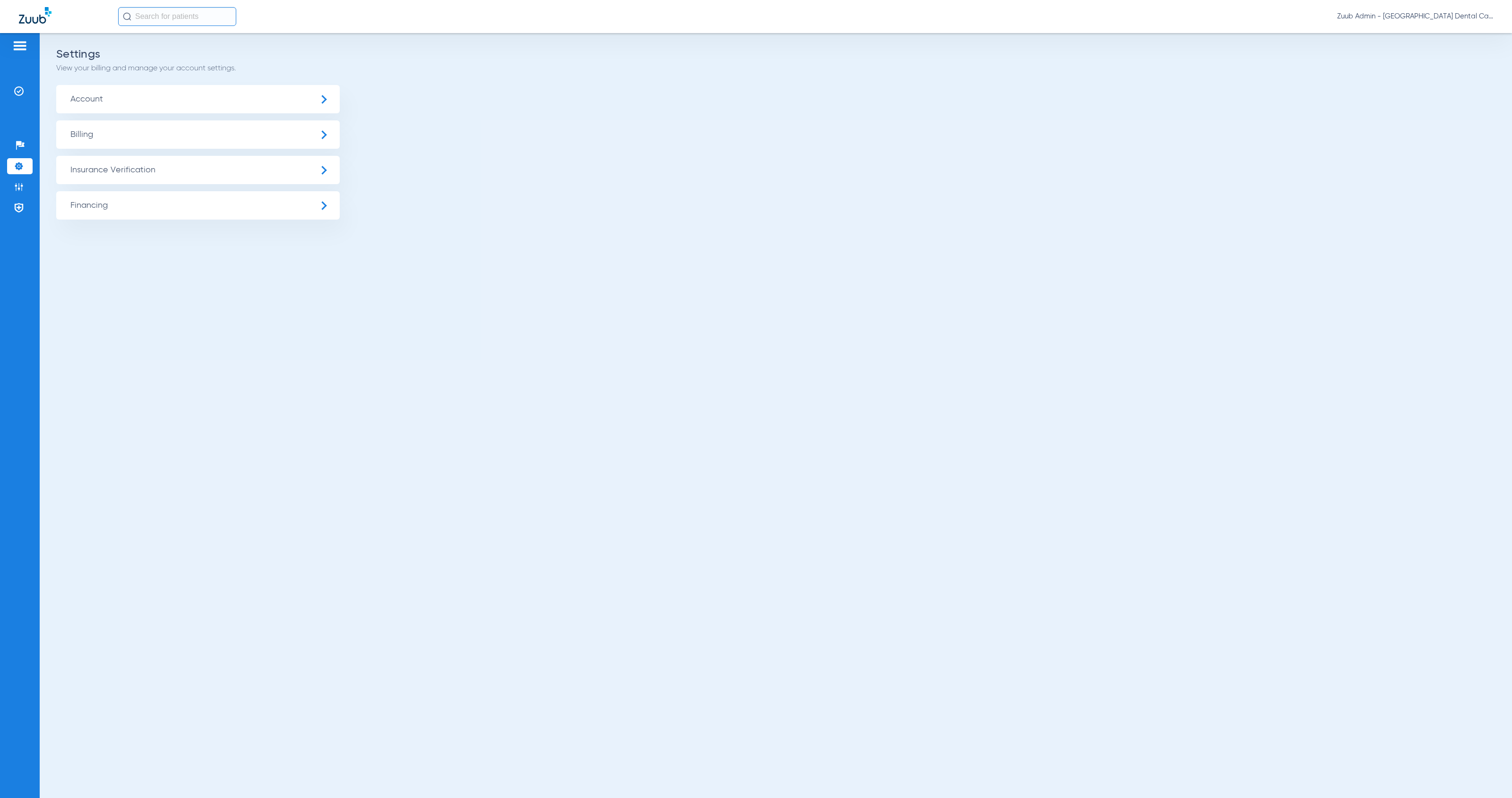
click at [132, 172] on span "Insurance Verification" at bounding box center [197, 170] width 283 height 29
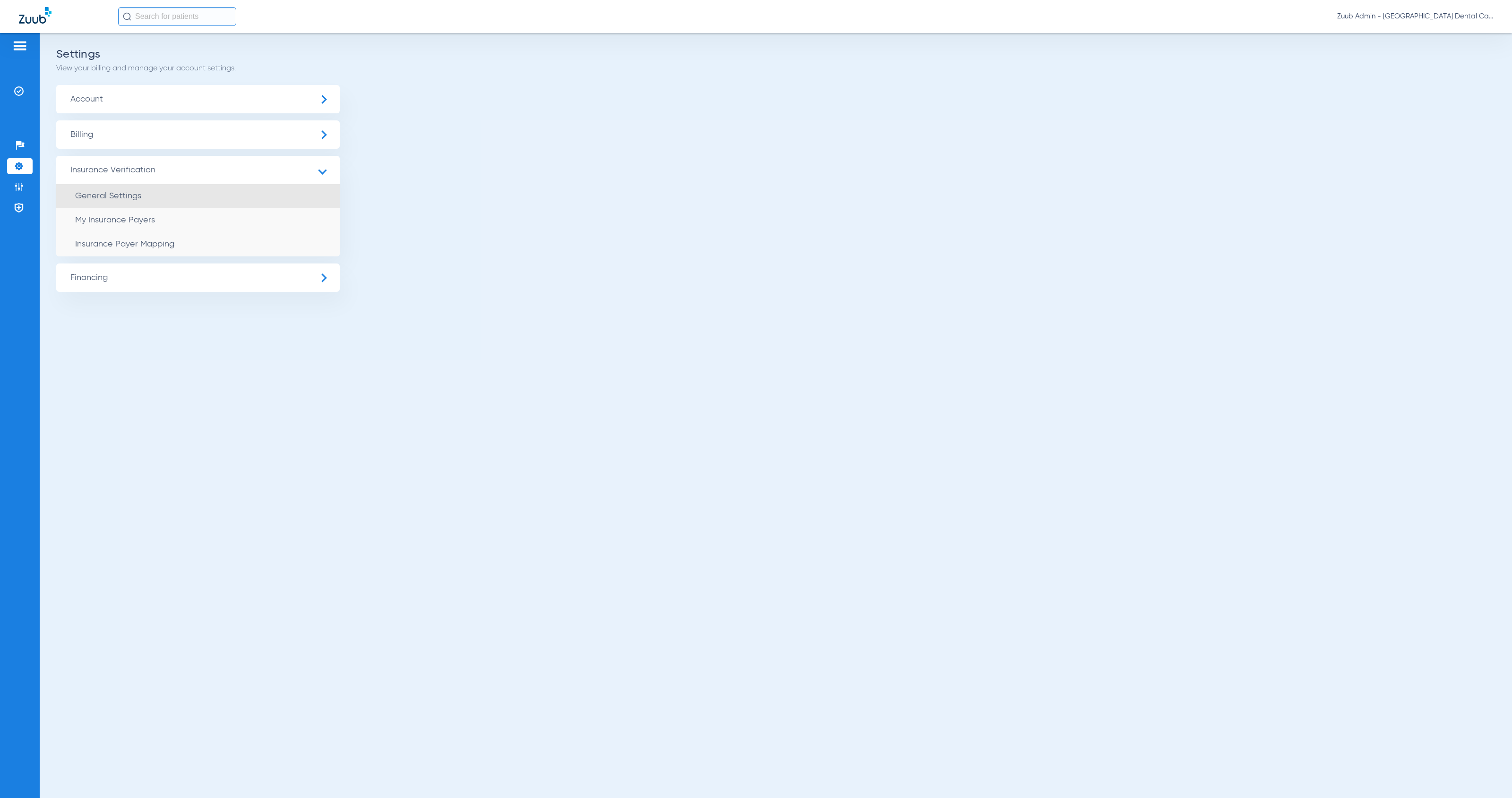
click at [224, 197] on li "General Settings" at bounding box center [197, 196] width 283 height 24
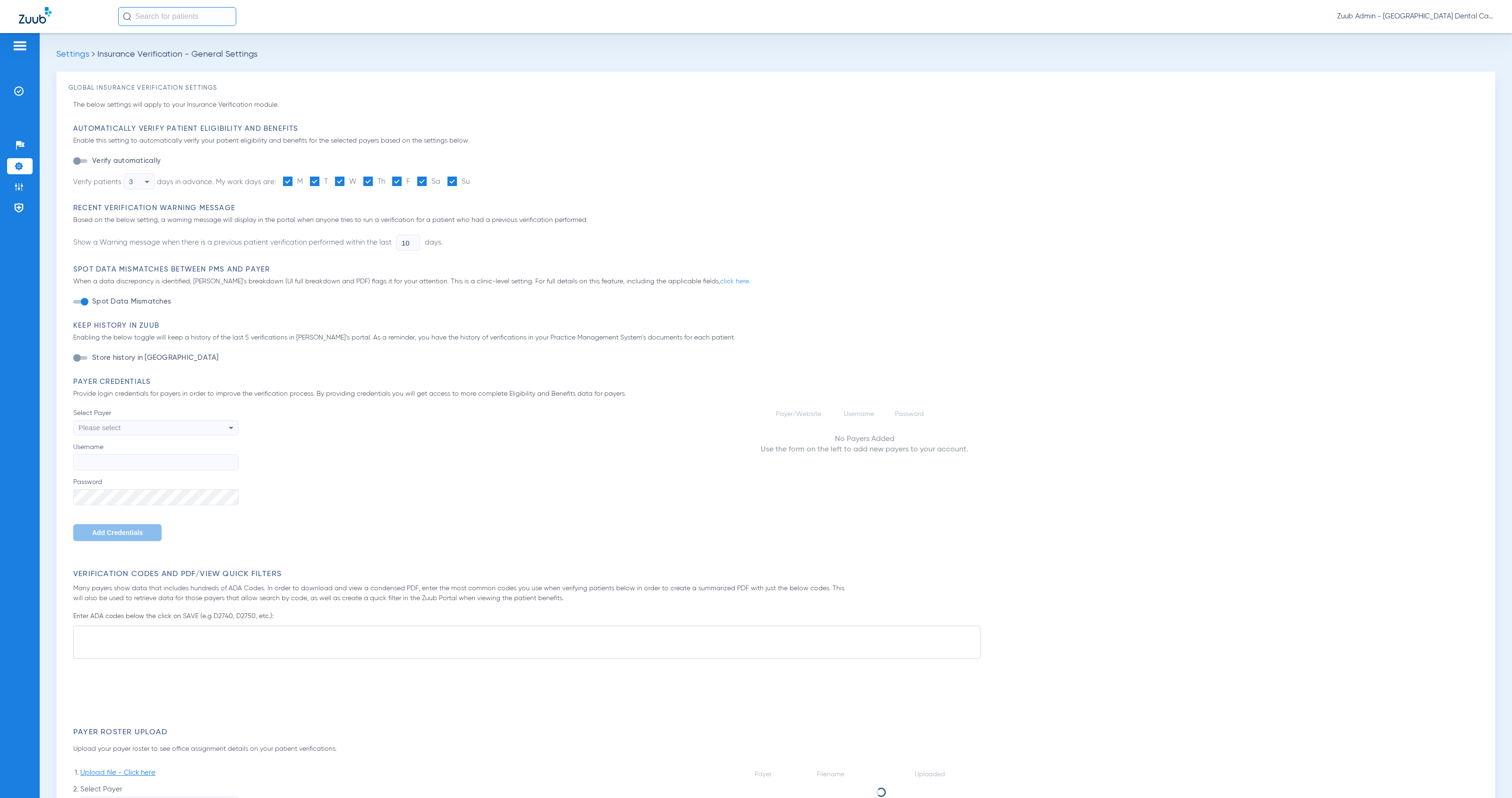
type input "1"
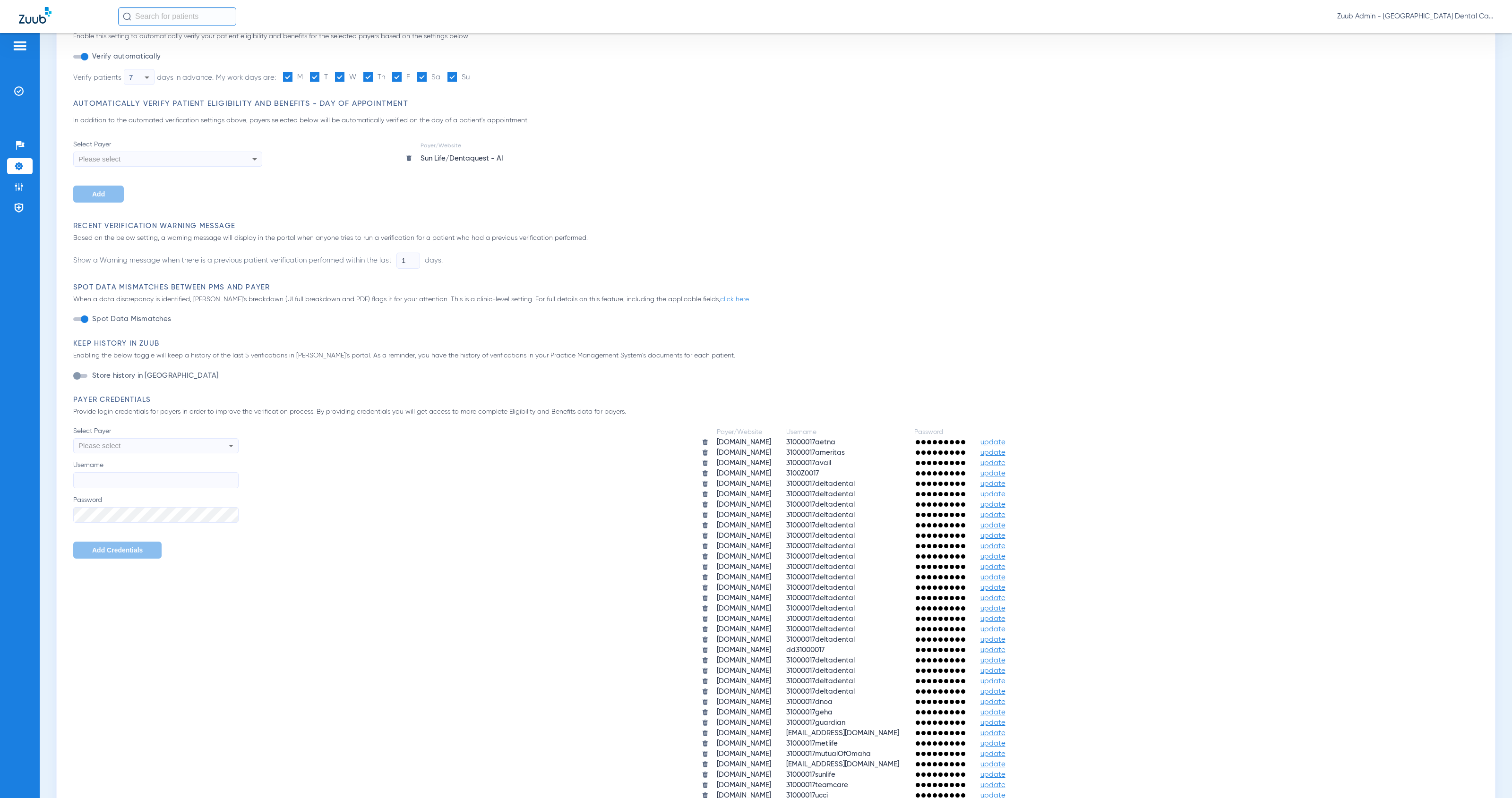
scroll to position [371, 0]
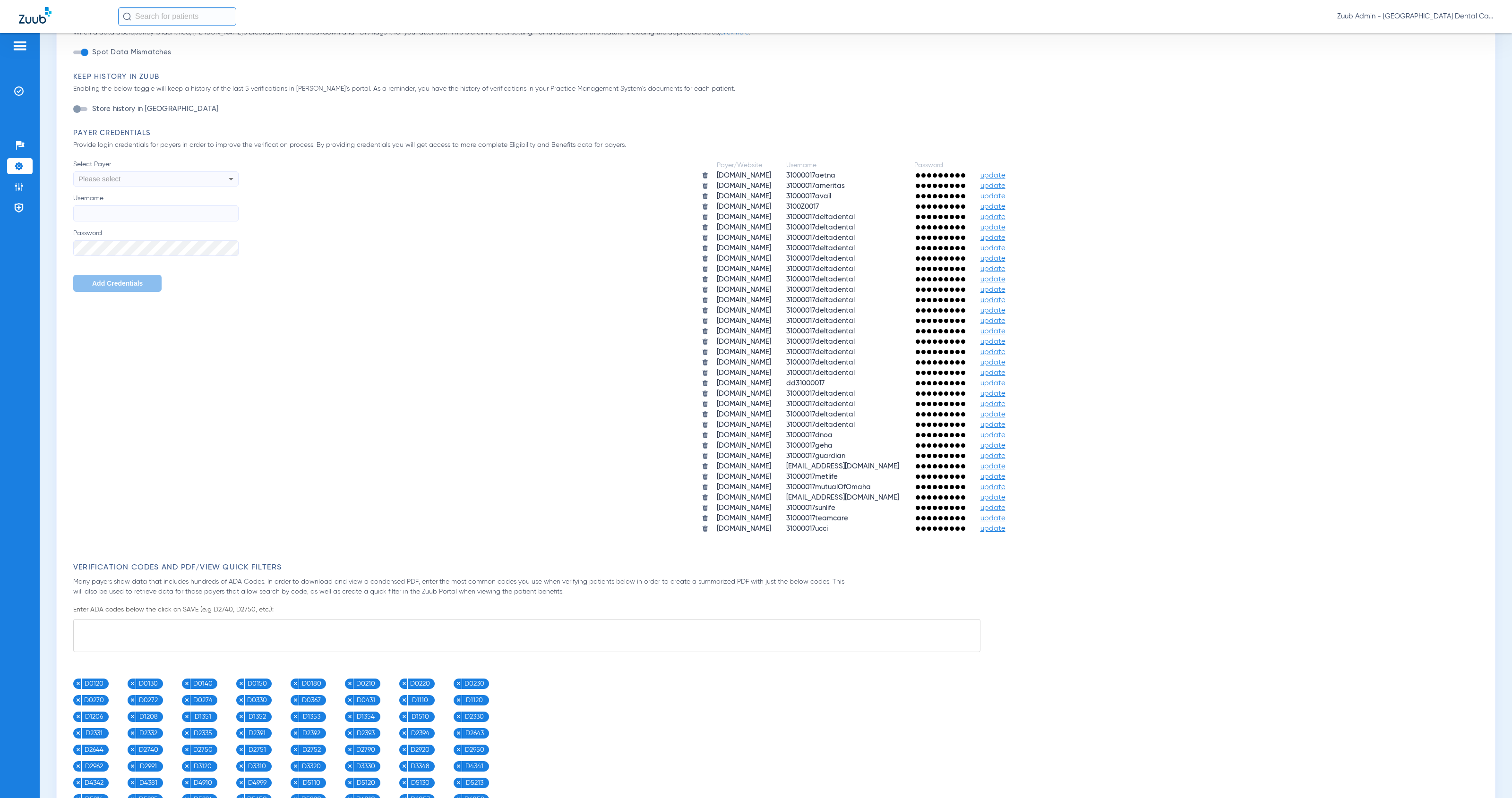
click at [1006, 484] on span "update" at bounding box center [993, 487] width 25 height 7
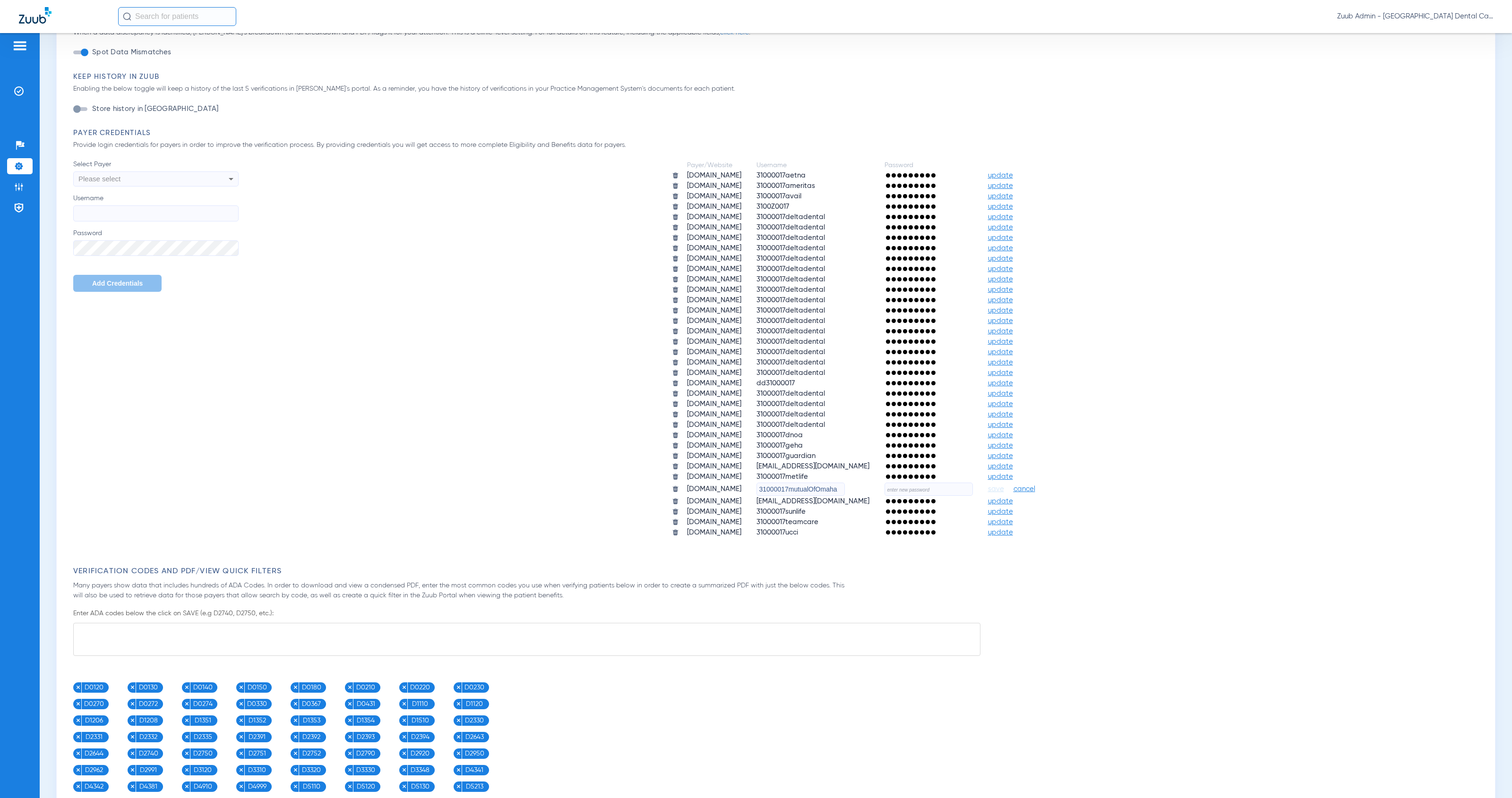
click at [963, 482] on input "text" at bounding box center [928, 489] width 88 height 13
paste input "HeartlandZuub2025!!"
type input "HeartlandZuub2025!!"
click at [1004, 485] on span "save" at bounding box center [996, 489] width 16 height 9
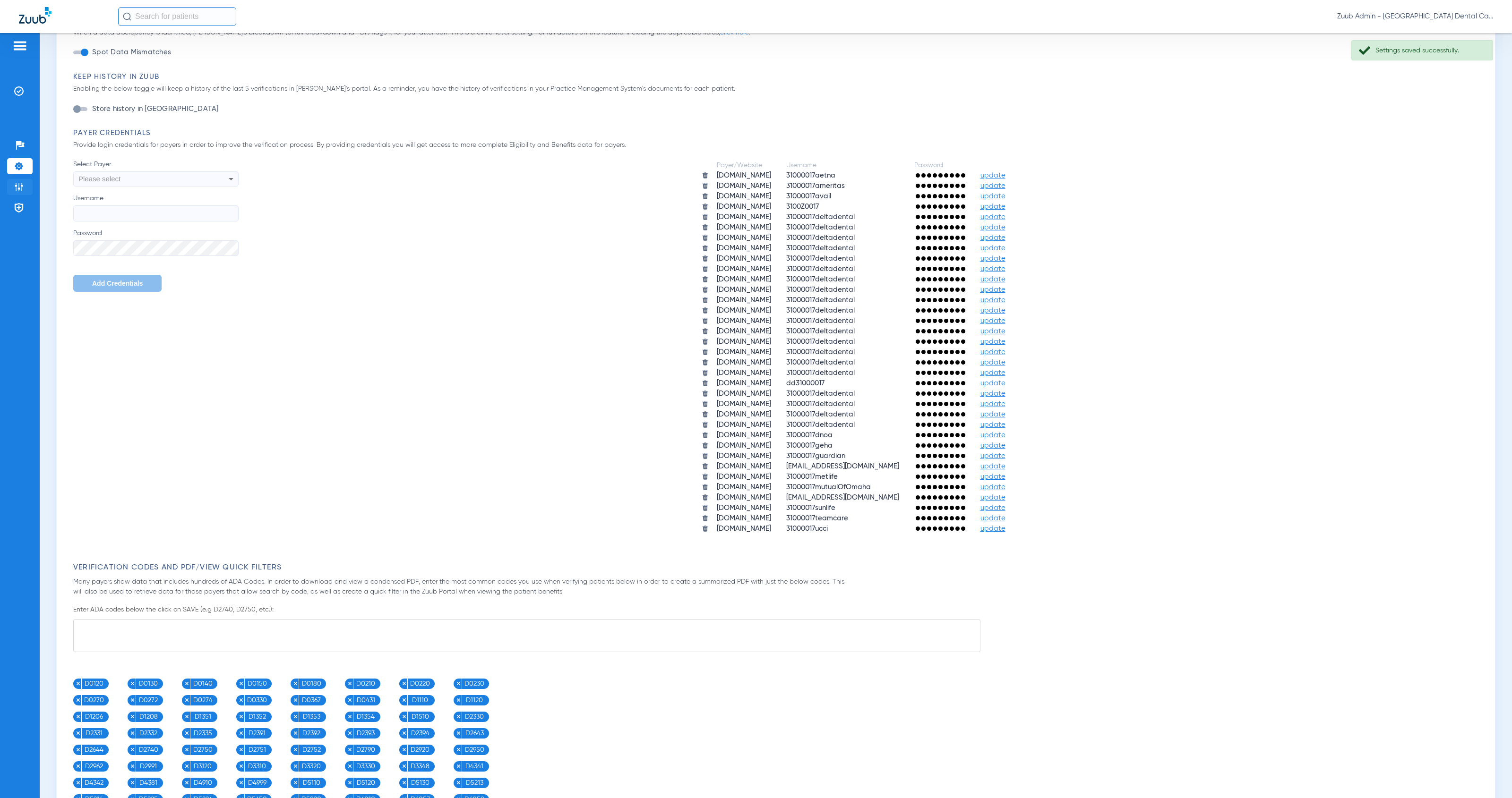
click at [23, 186] on img at bounding box center [19, 187] width 10 height 10
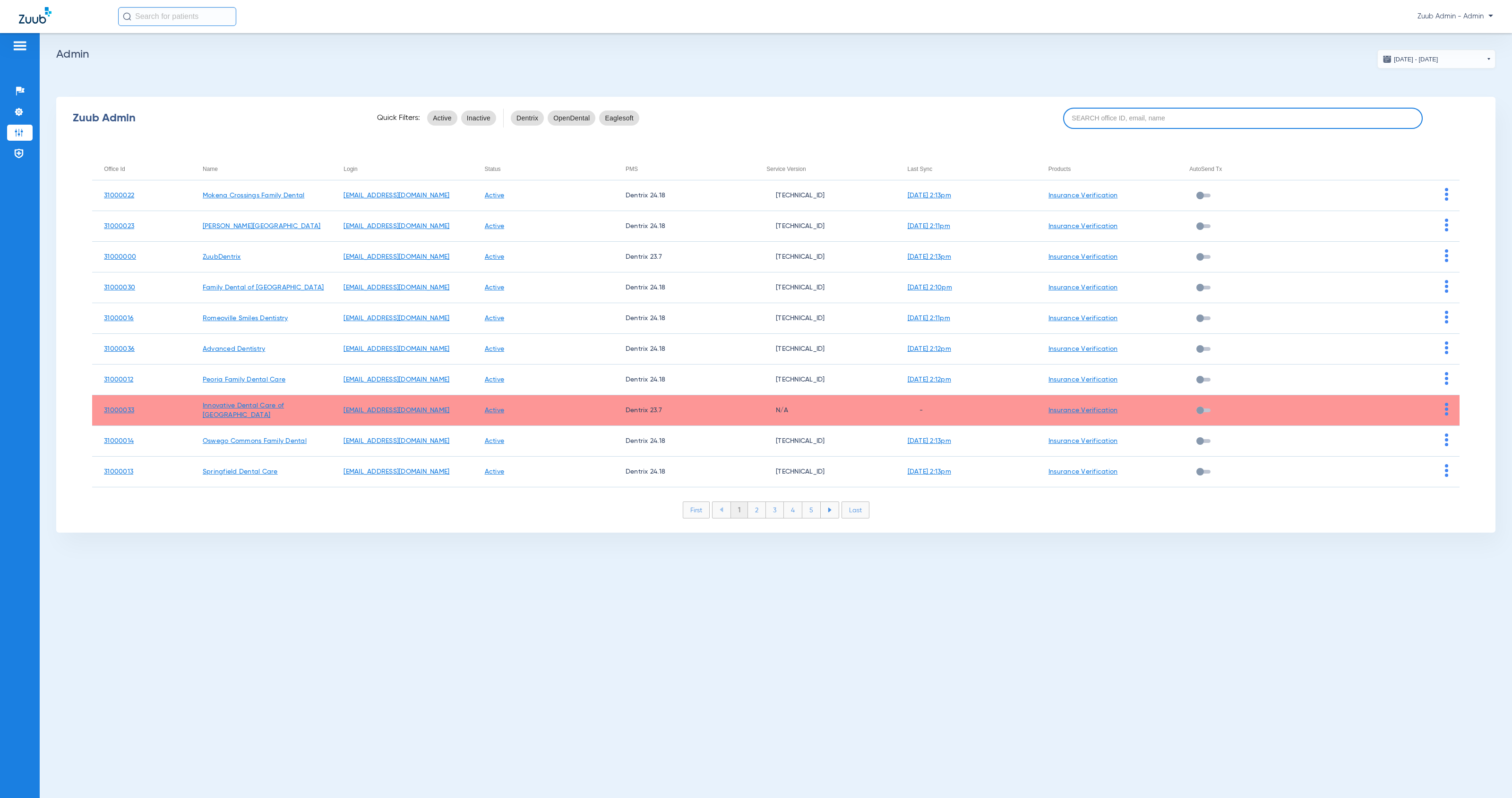
click at [1092, 113] on input at bounding box center [1243, 118] width 360 height 21
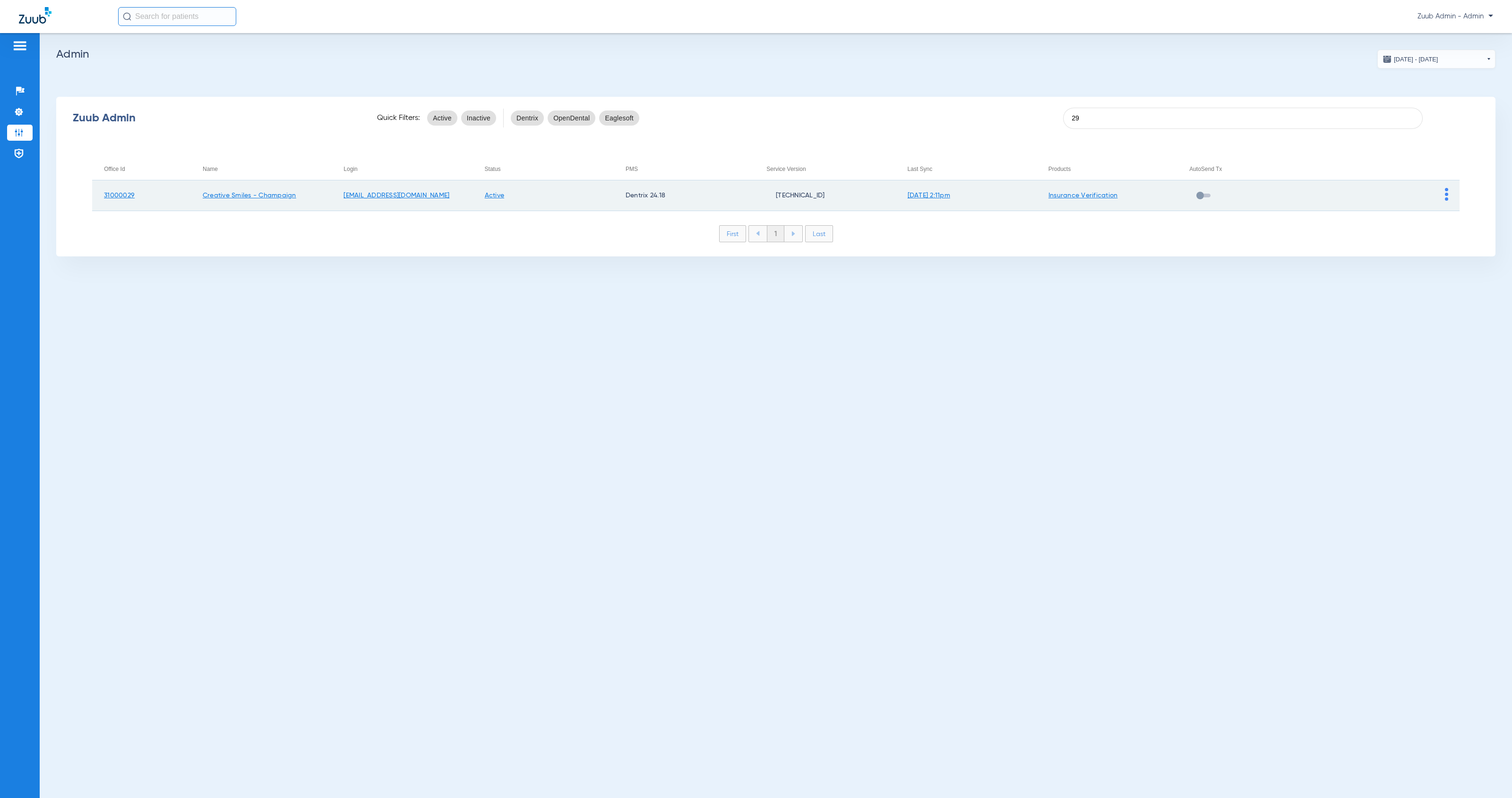
type input "29"
click at [1446, 197] on img at bounding box center [1446, 194] width 3 height 13
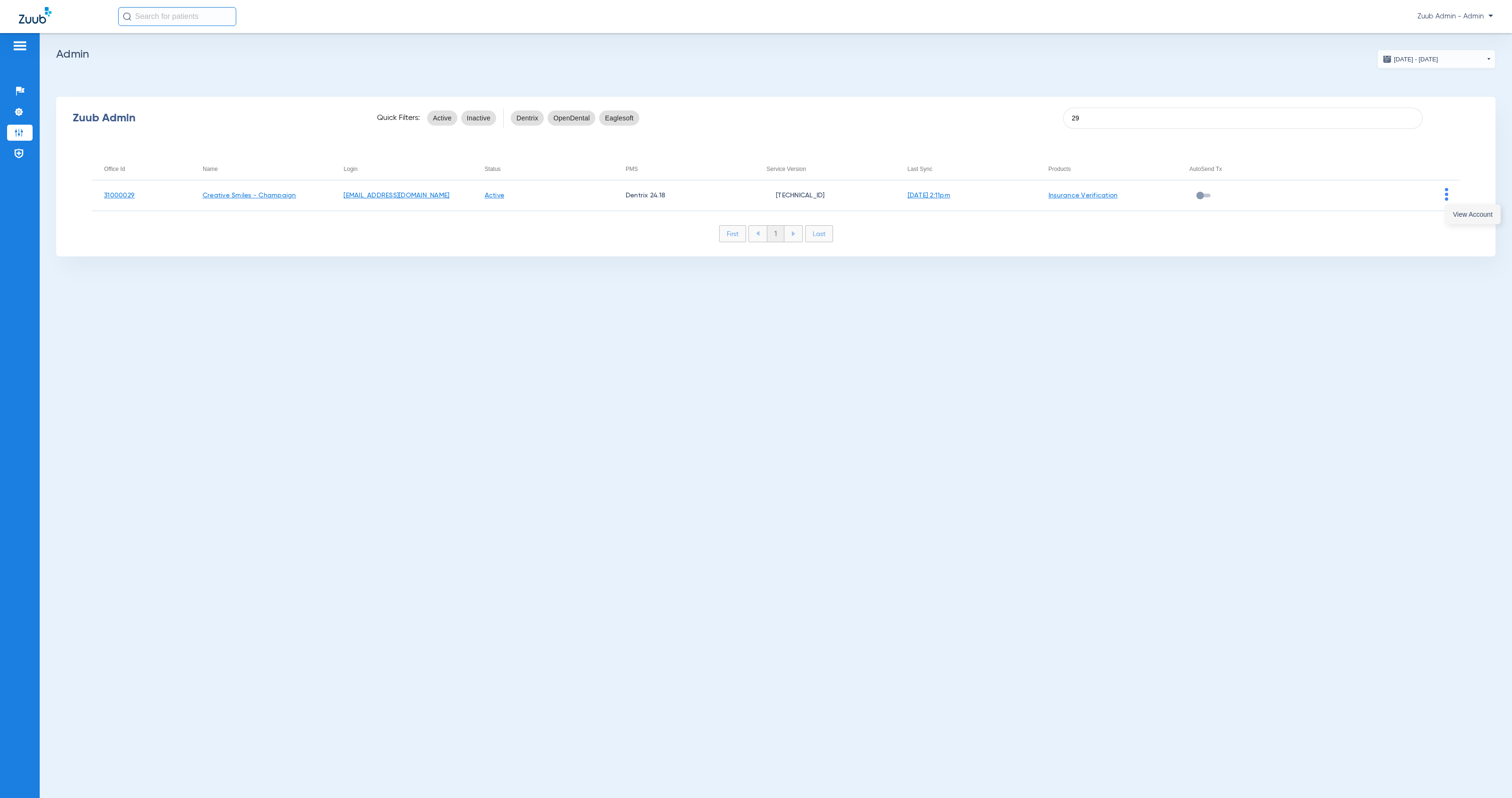
click at [1451, 213] on button "View Account" at bounding box center [1473, 214] width 55 height 19
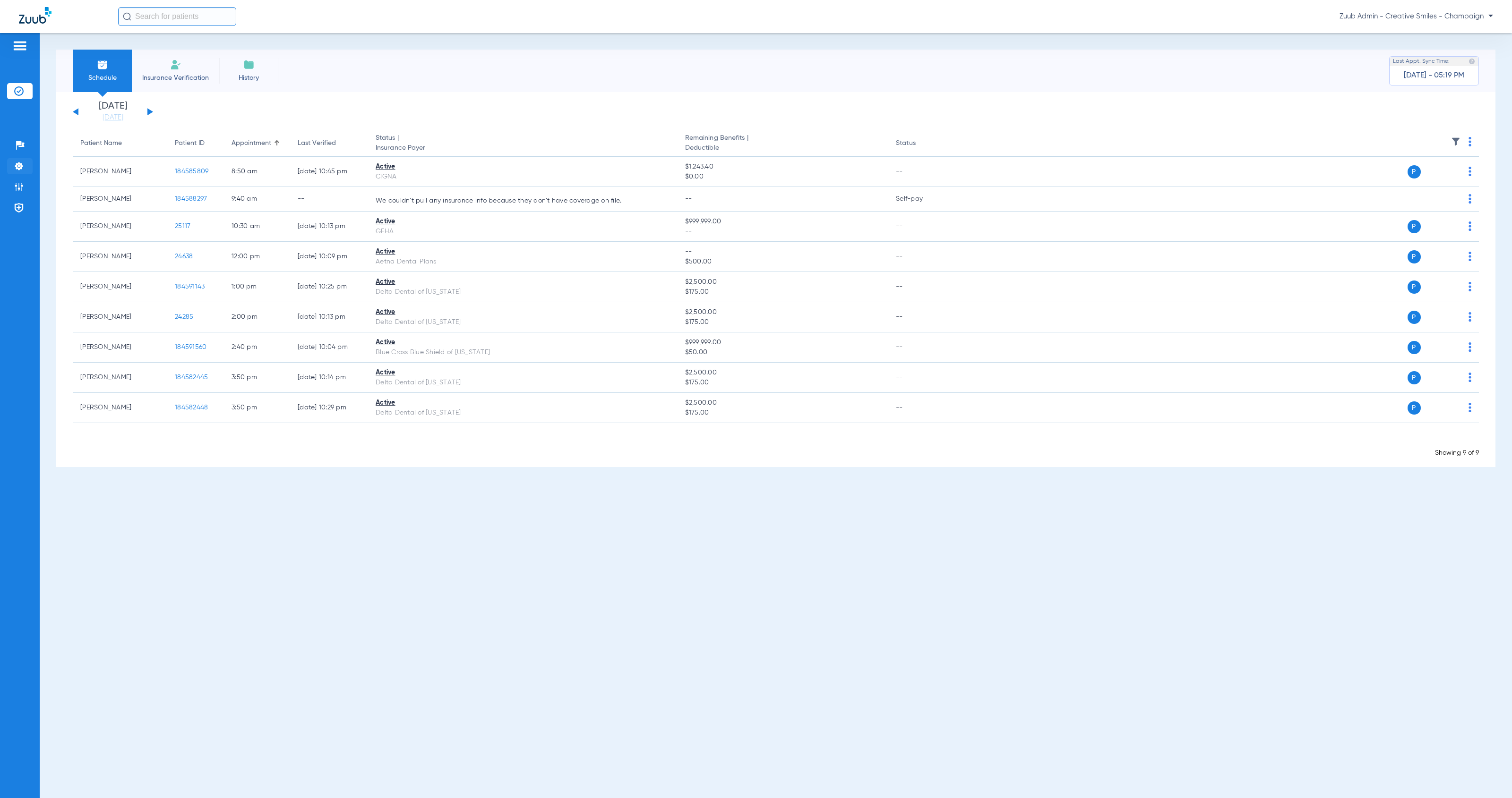
click at [21, 166] on img at bounding box center [19, 166] width 10 height 10
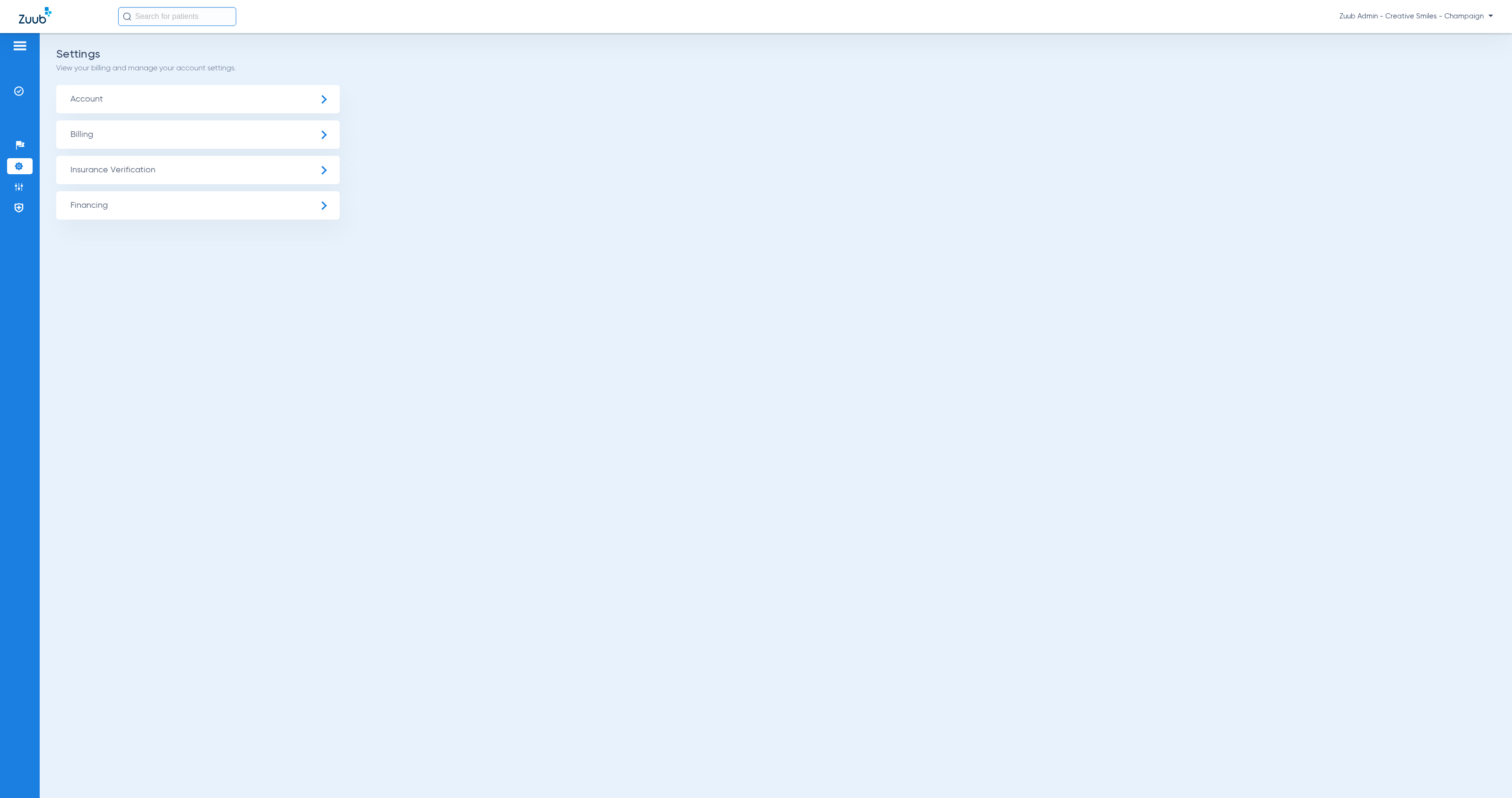
click at [108, 173] on span "Insurance Verification" at bounding box center [197, 170] width 283 height 29
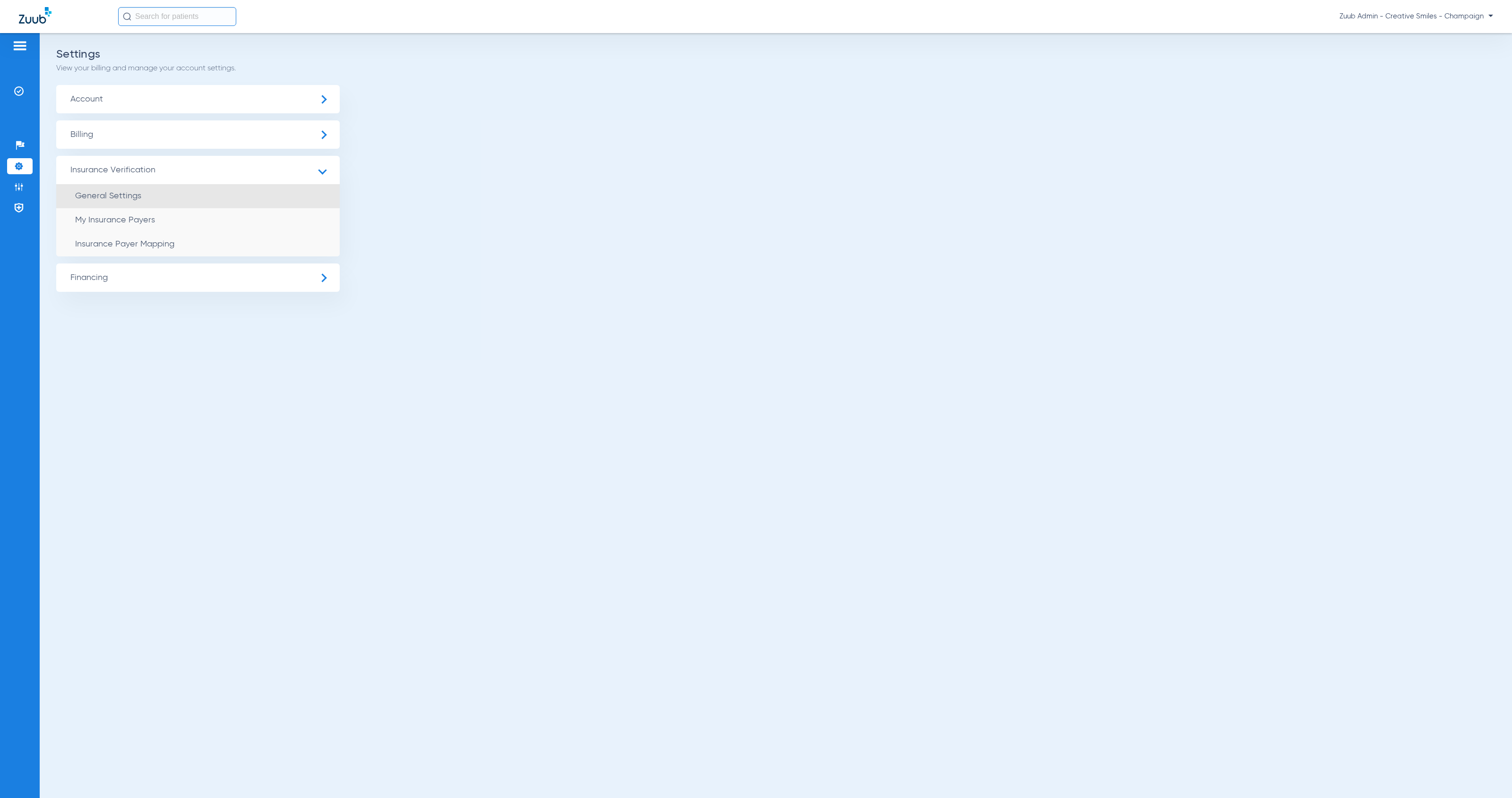
click at [163, 197] on li "General Settings" at bounding box center [197, 196] width 283 height 24
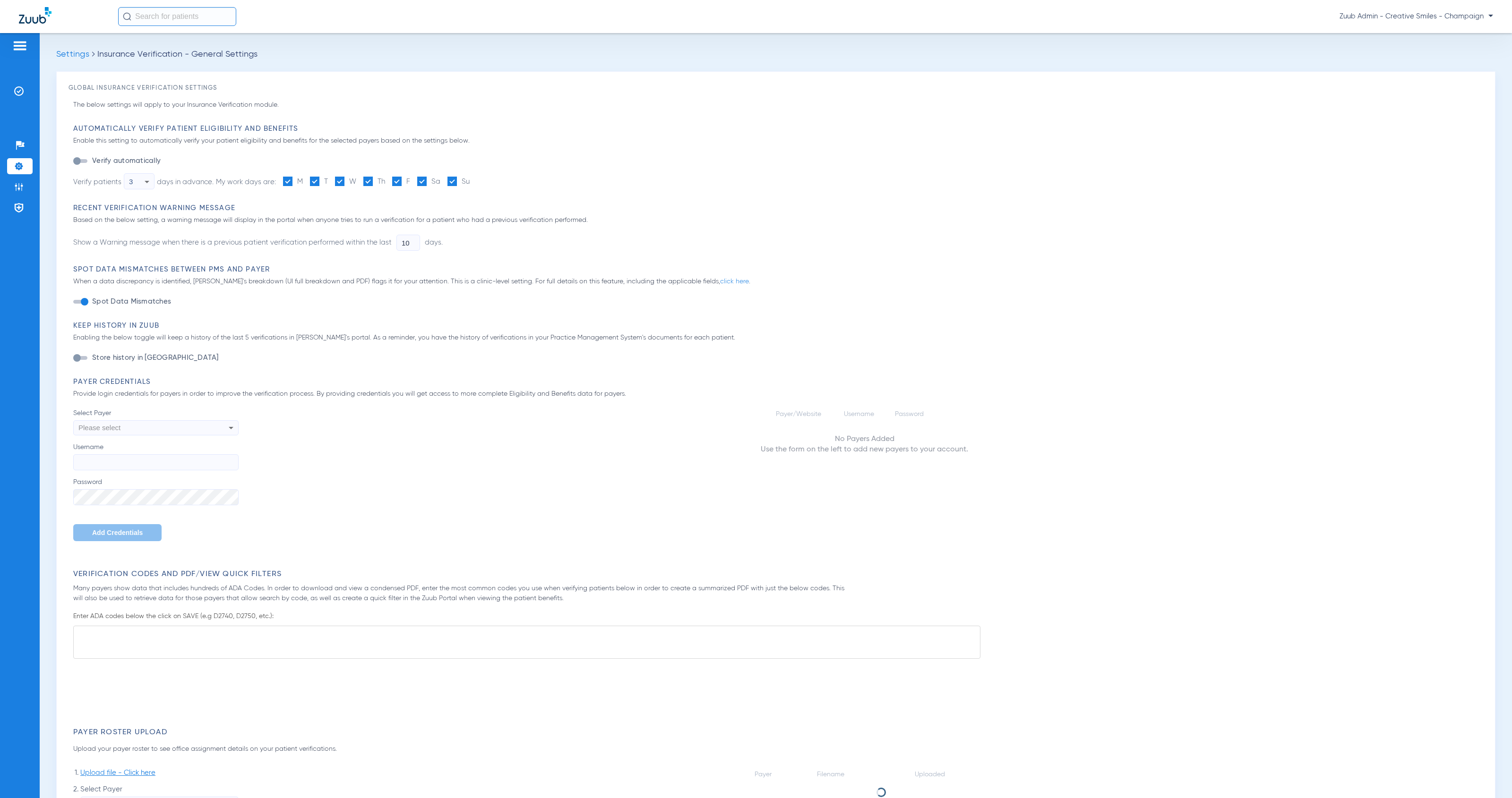
type input "1"
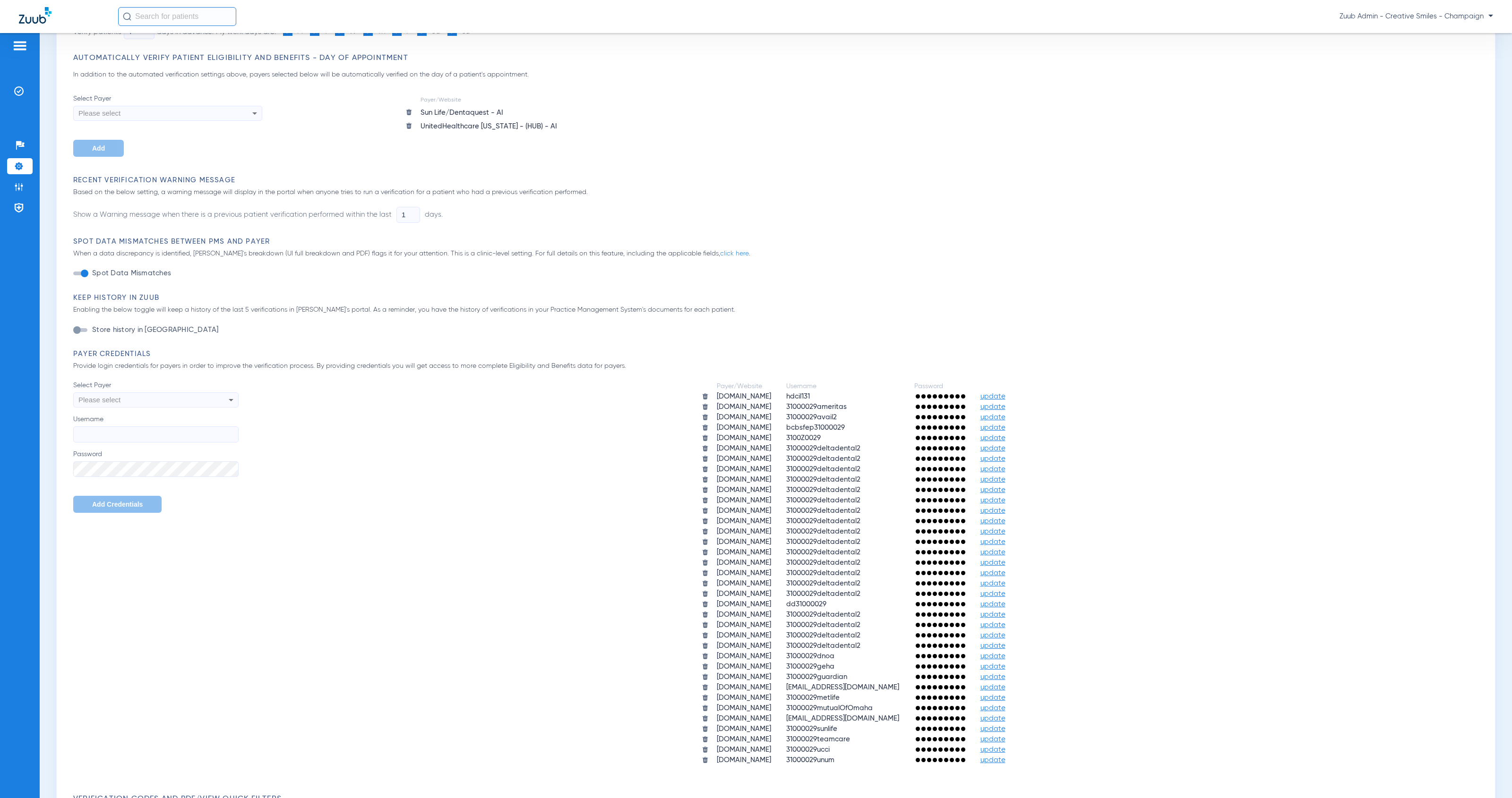
scroll to position [151, 0]
click at [1006, 704] on span "update" at bounding box center [993, 707] width 25 height 7
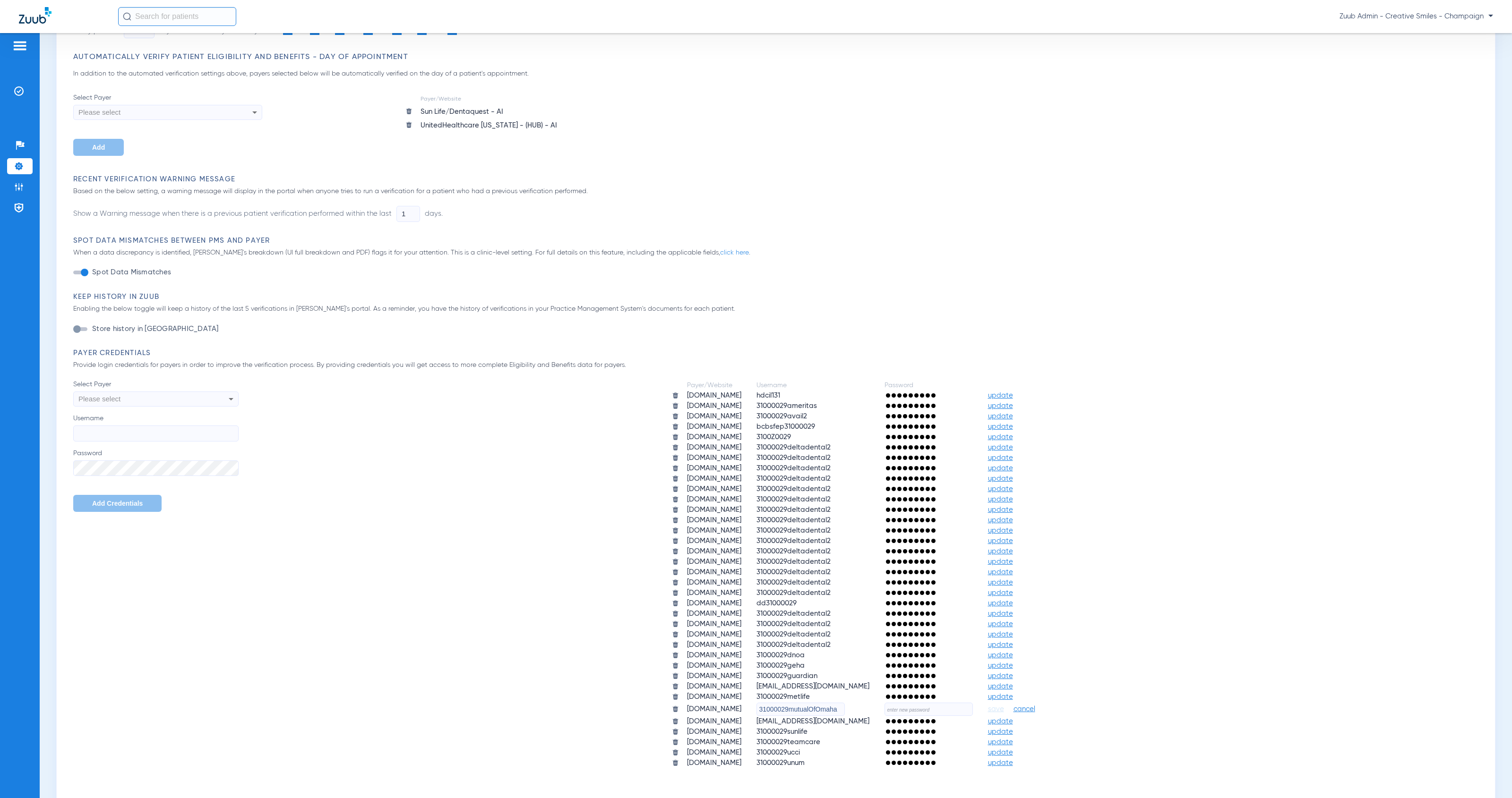
click at [966, 703] on input "text" at bounding box center [928, 710] width 88 height 13
paste input "HeartlandZuub2025!!"
type input "HeartlandZuub2025!!"
click at [1004, 705] on span "save" at bounding box center [996, 710] width 16 height 9
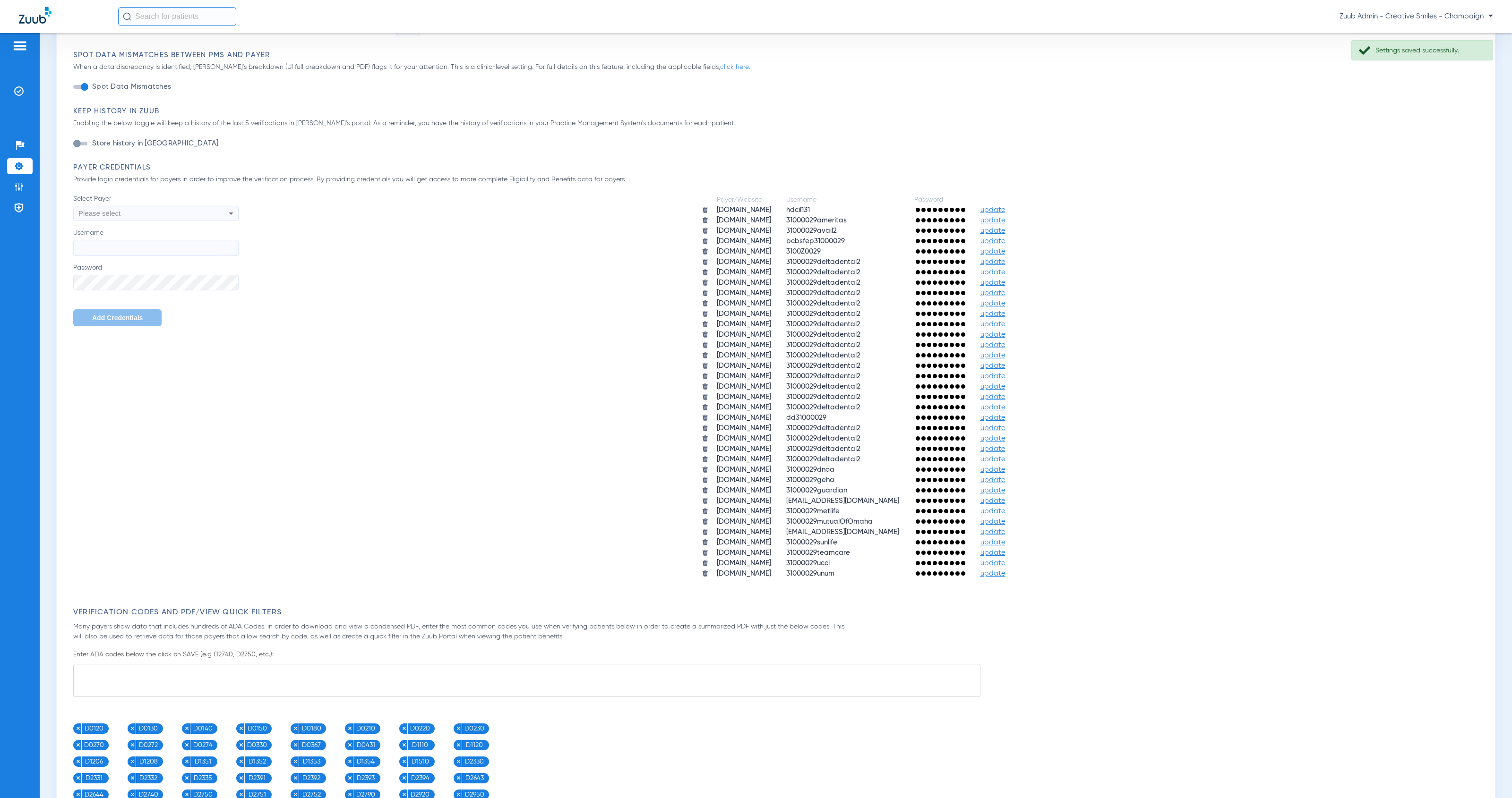
scroll to position [0, 0]
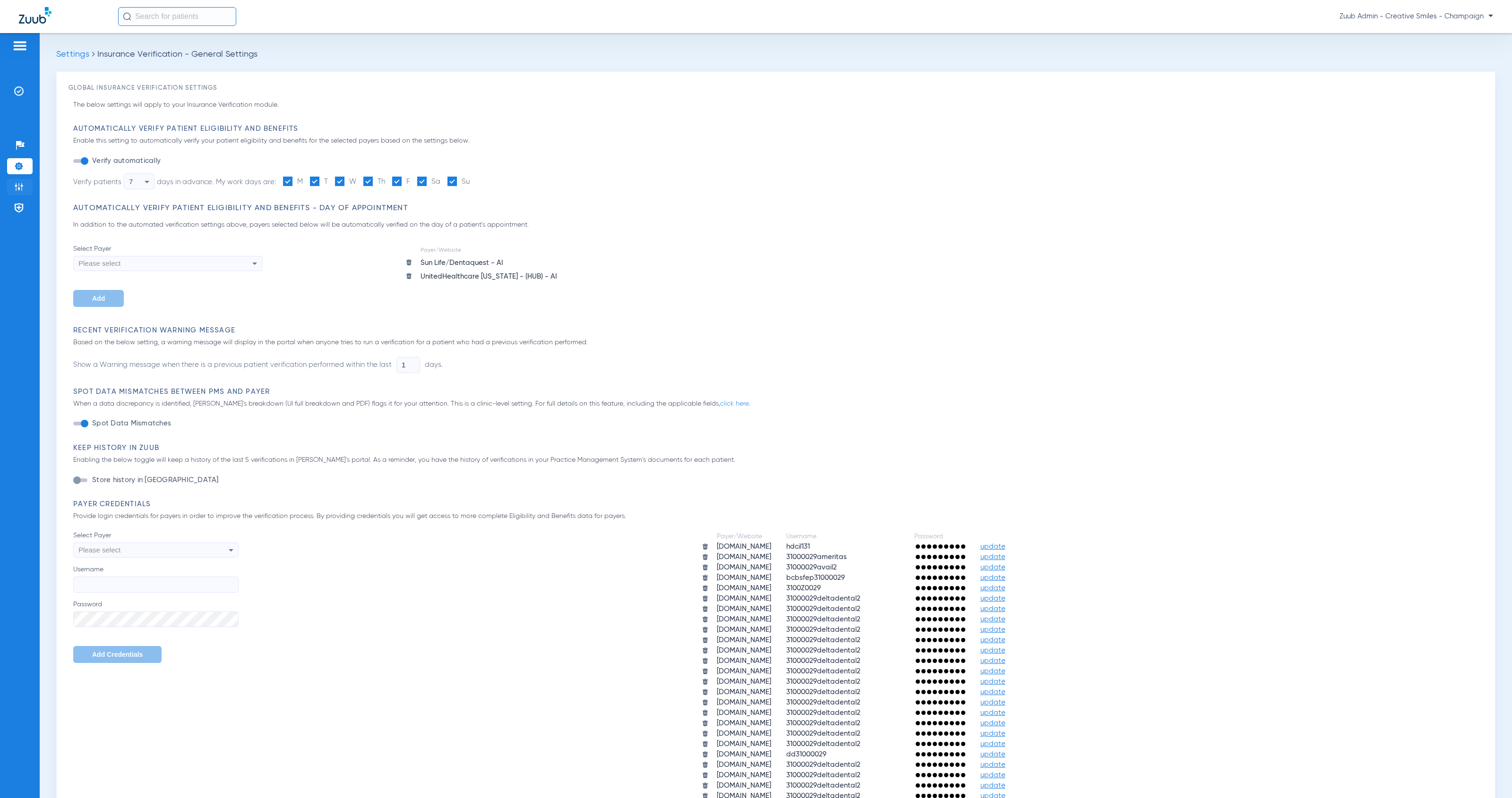
click at [25, 184] on li "Admin" at bounding box center [20, 187] width 26 height 16
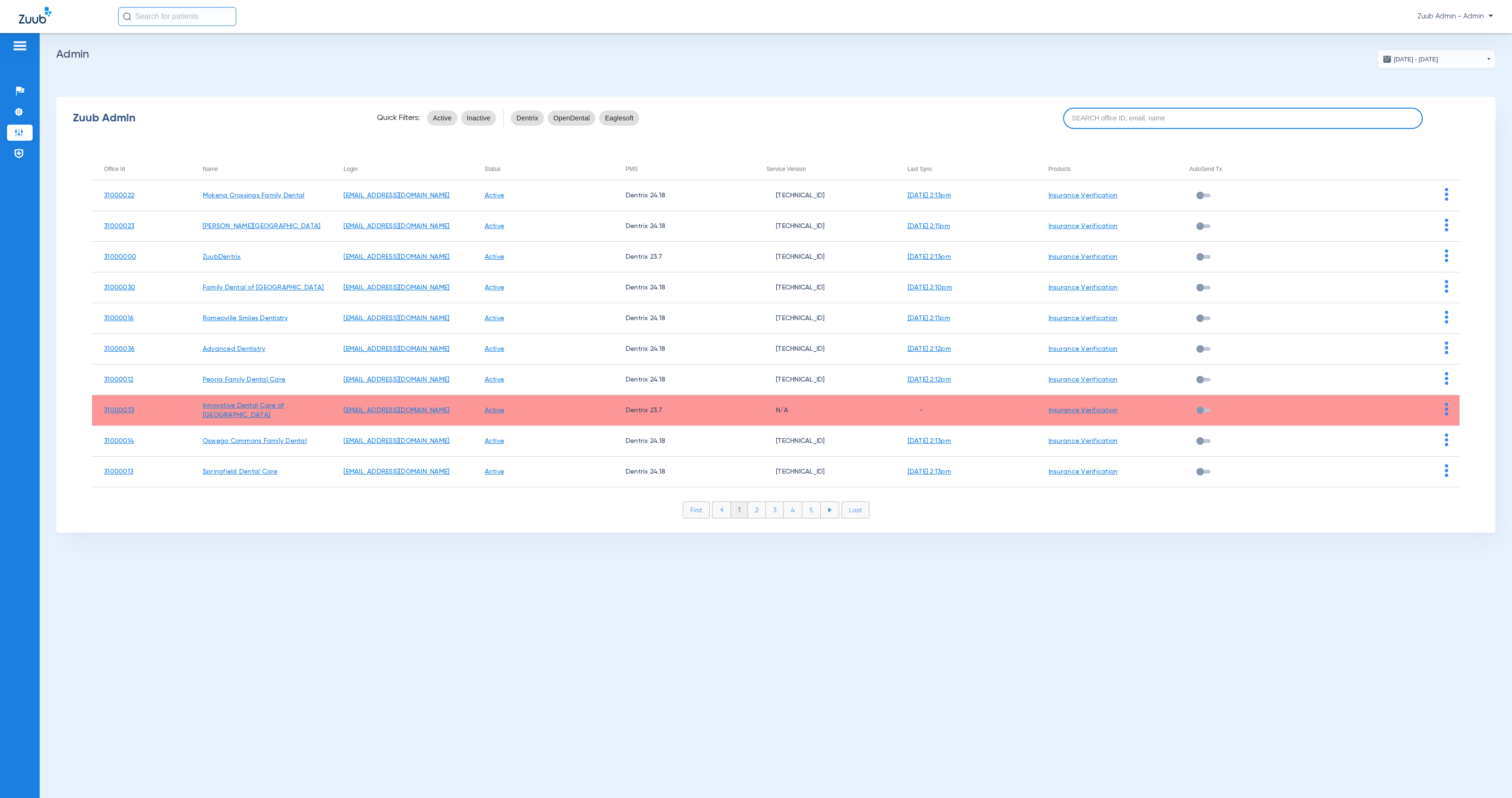
click at [1240, 123] on input at bounding box center [1243, 118] width 360 height 21
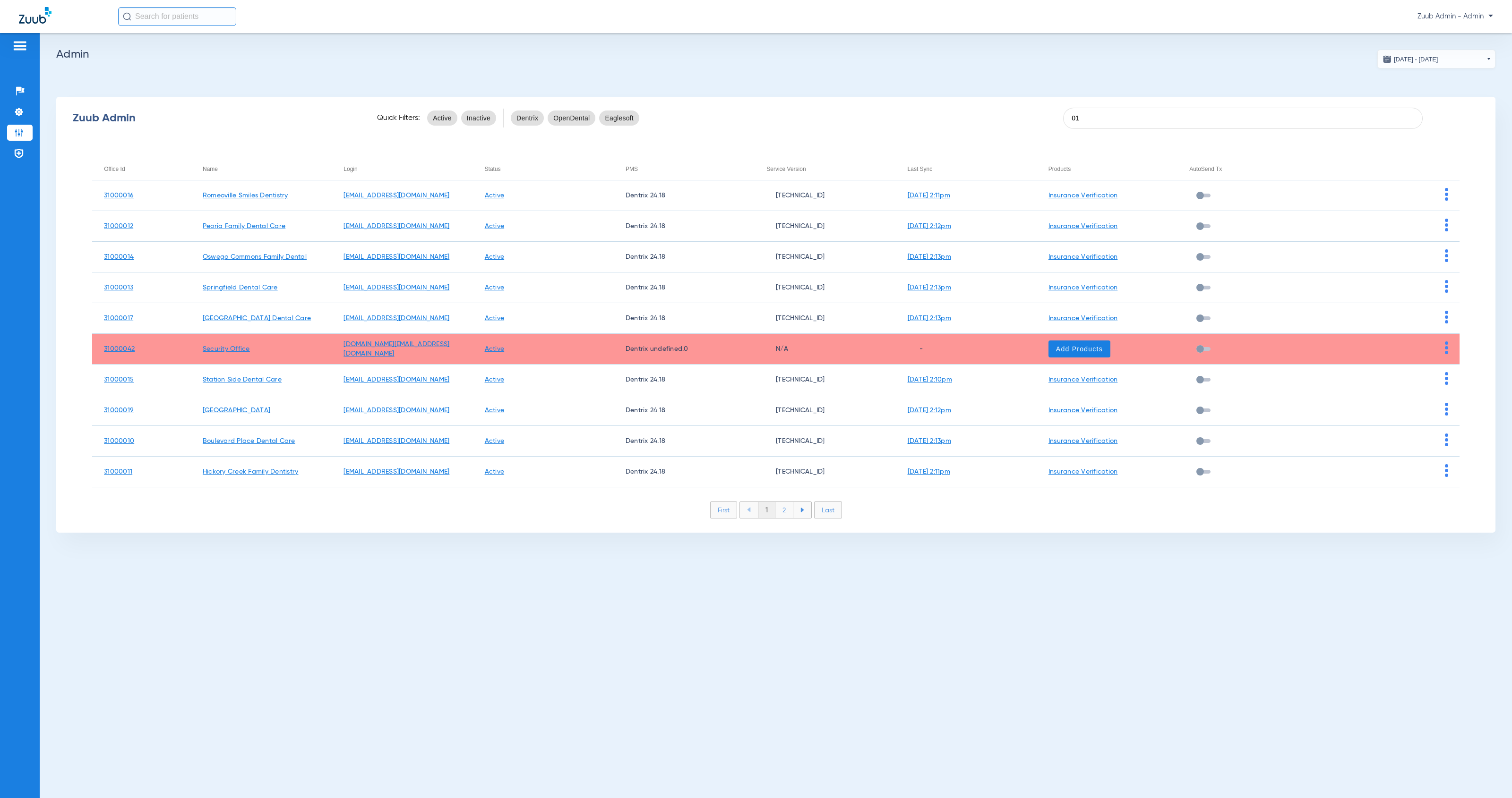
type input "01"
click at [791, 507] on li "2" at bounding box center [784, 510] width 18 height 16
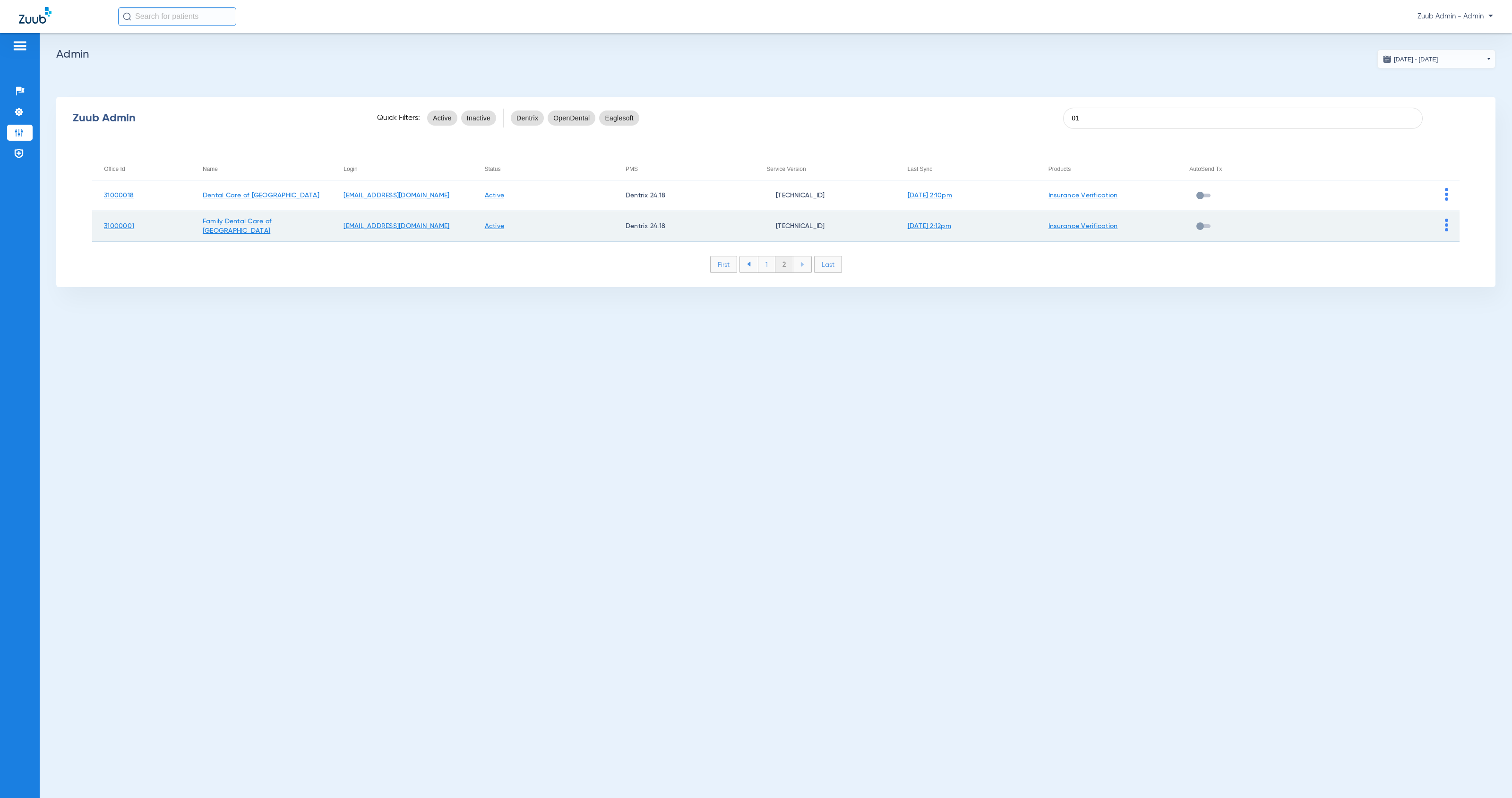
click at [1445, 229] on img at bounding box center [1446, 225] width 3 height 13
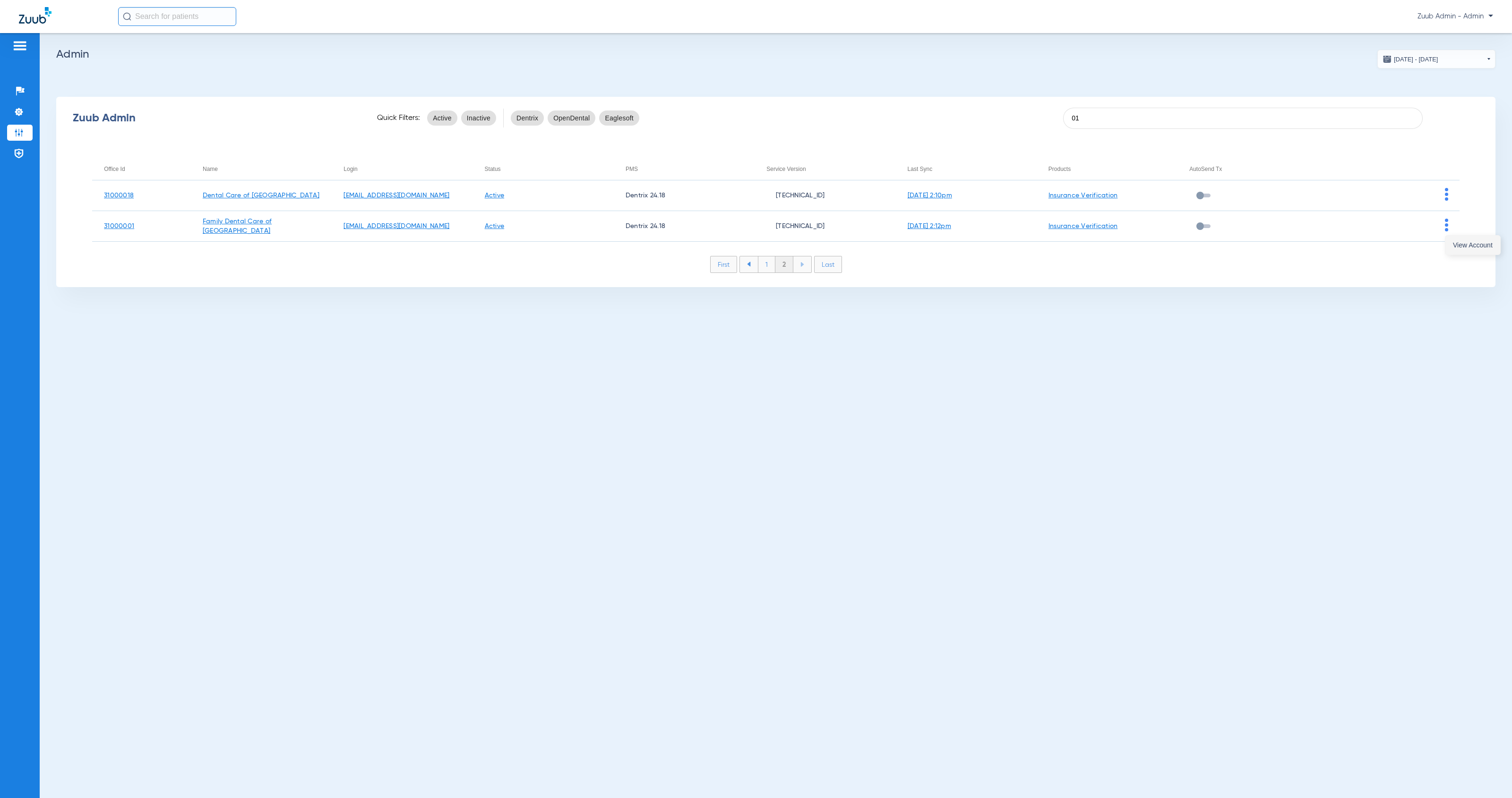
click at [1458, 247] on span "View Account" at bounding box center [1472, 245] width 40 height 7
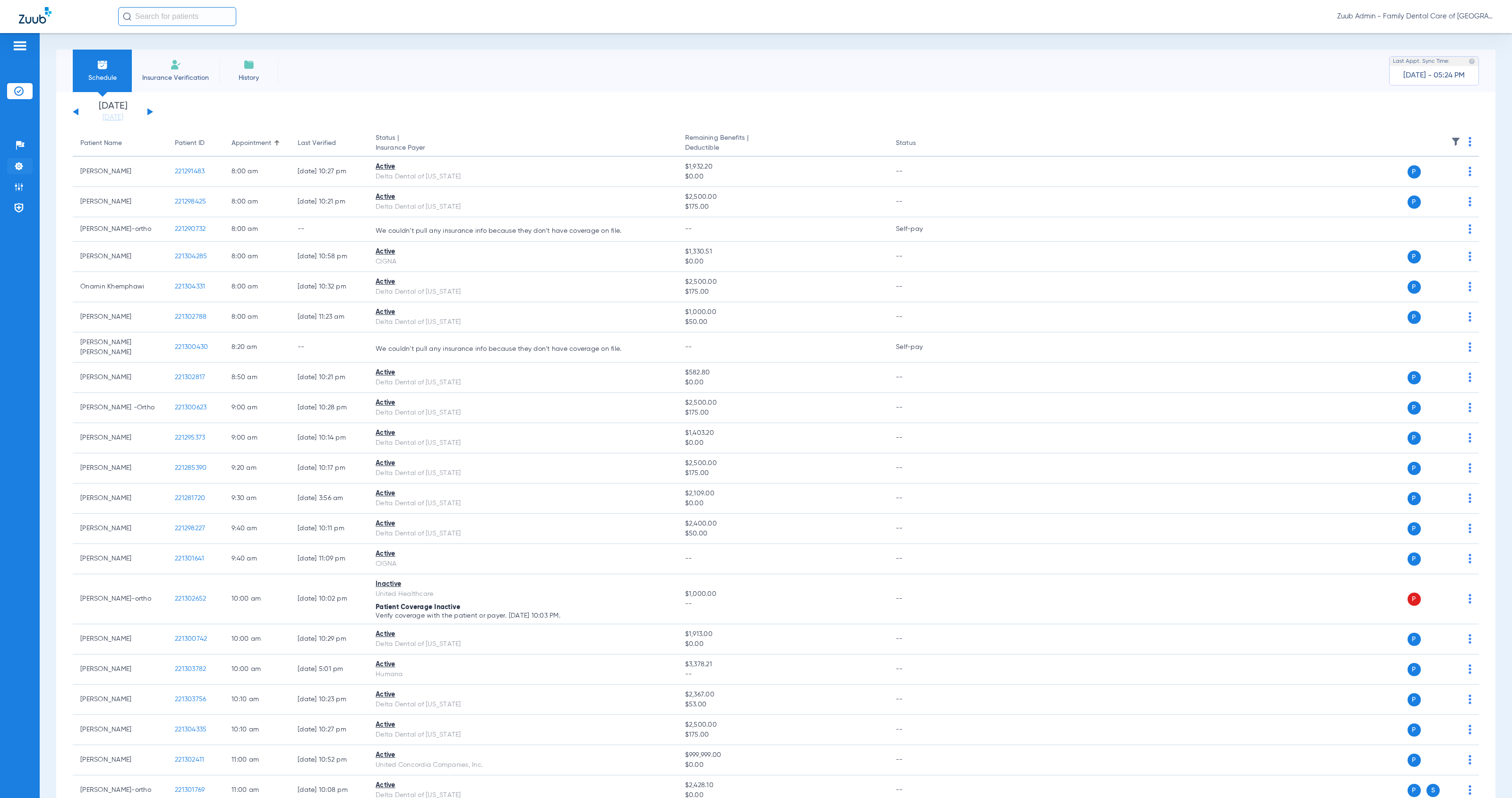
click at [20, 166] on img at bounding box center [19, 166] width 10 height 10
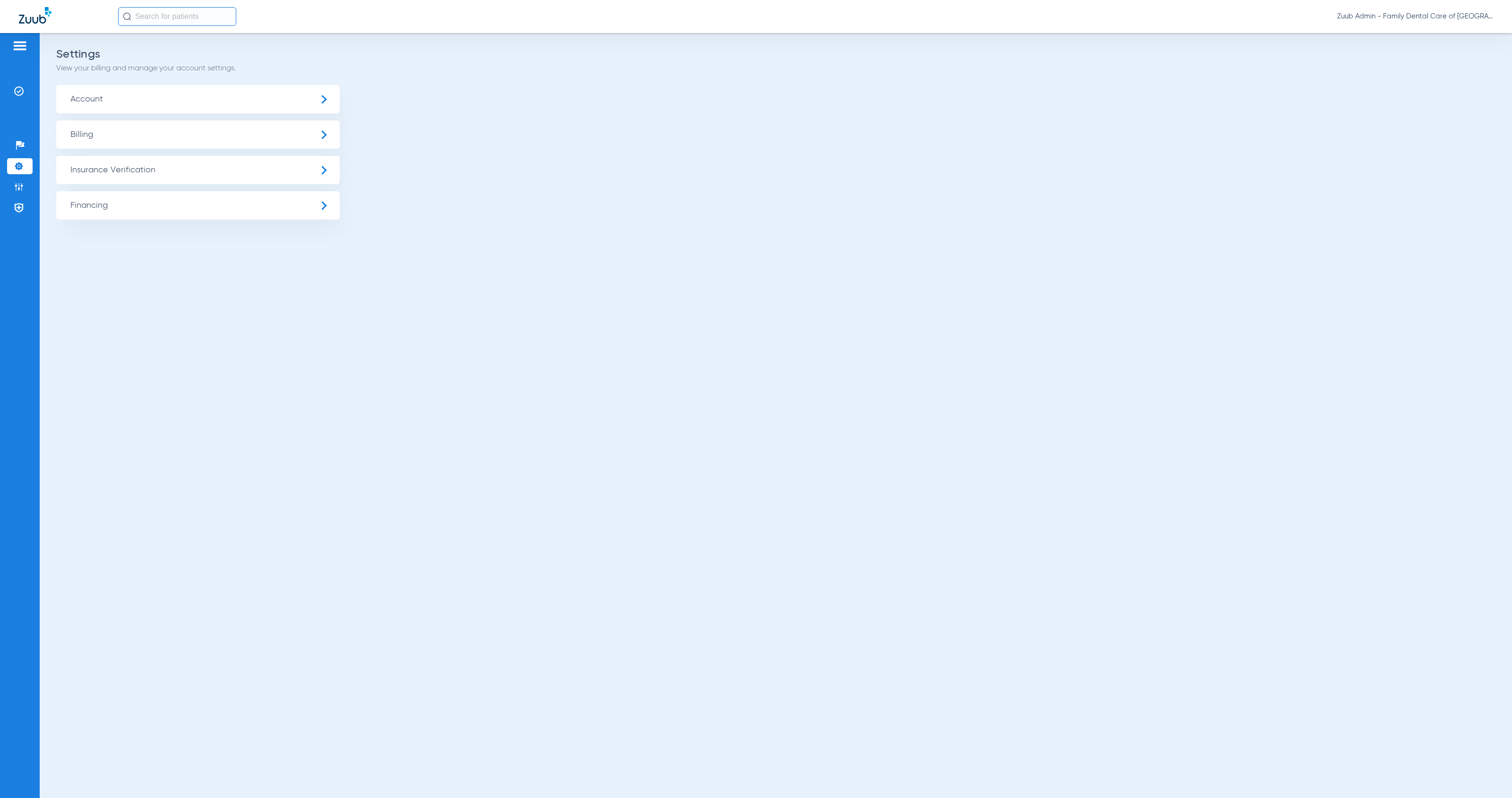
click at [144, 169] on span "Insurance Verification" at bounding box center [197, 170] width 283 height 29
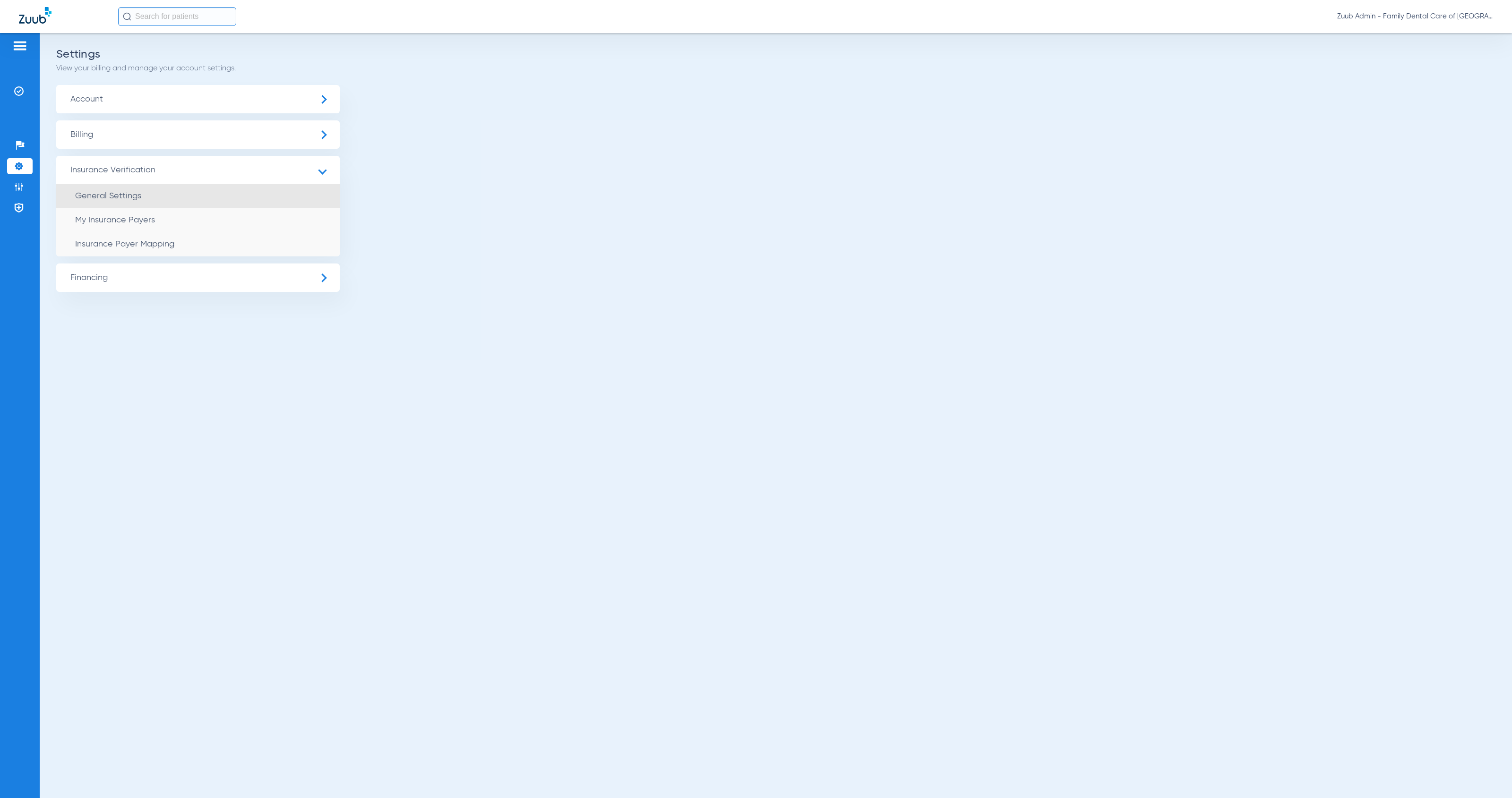
click at [182, 203] on li "General Settings" at bounding box center [197, 196] width 283 height 24
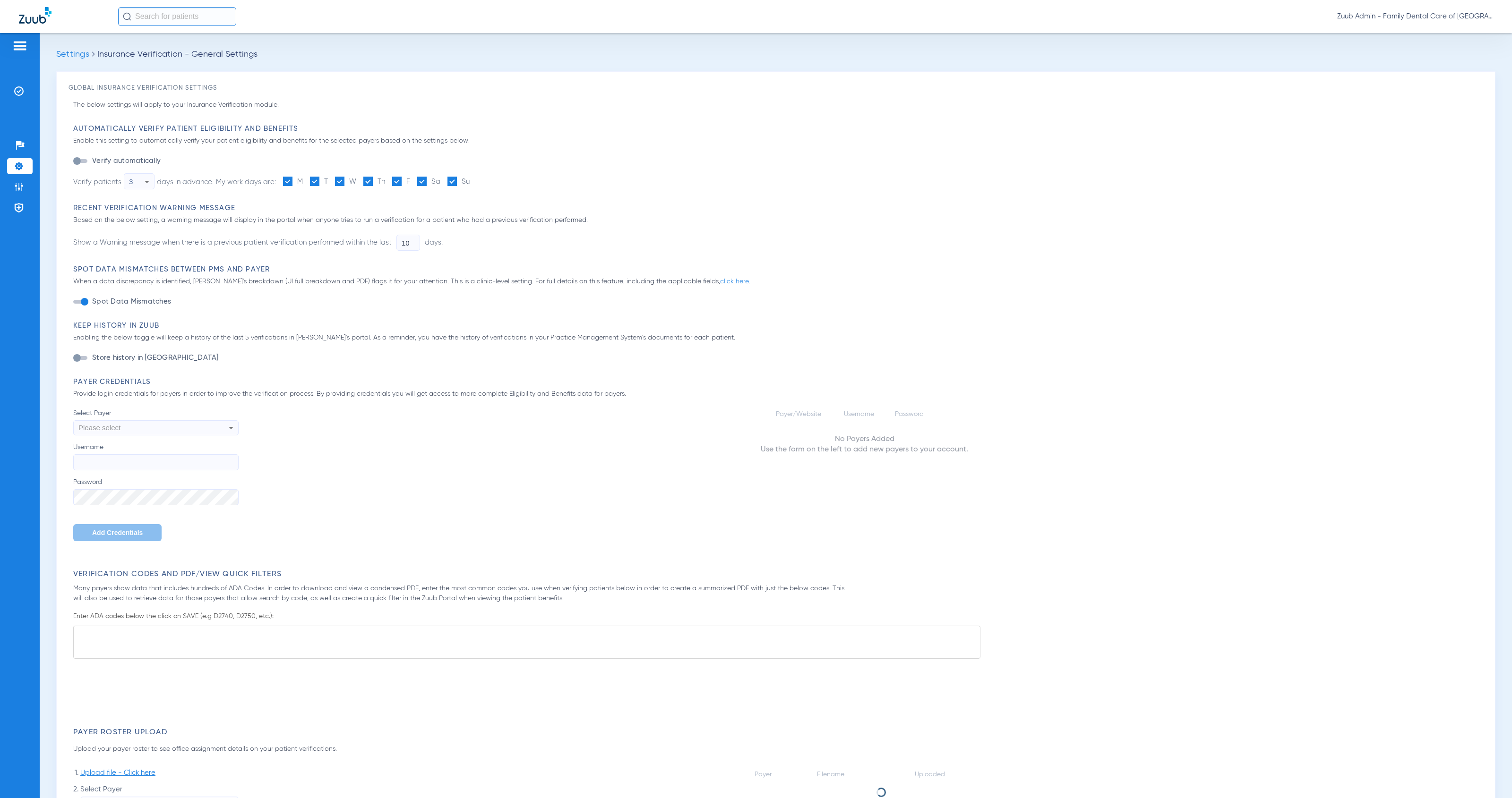
type input "1"
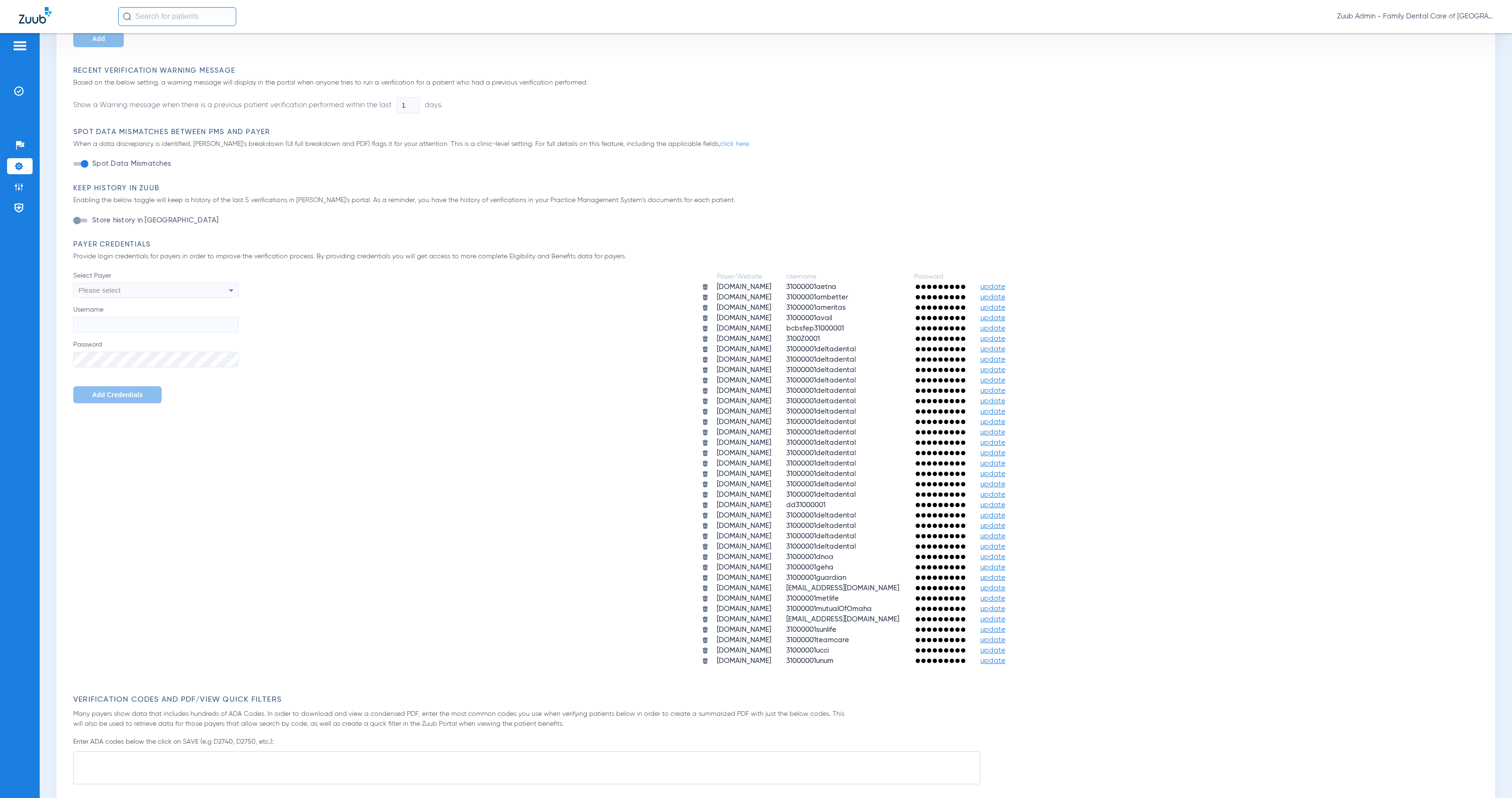
scroll to position [260, 0]
click at [1006, 605] on span "update" at bounding box center [993, 609] width 25 height 7
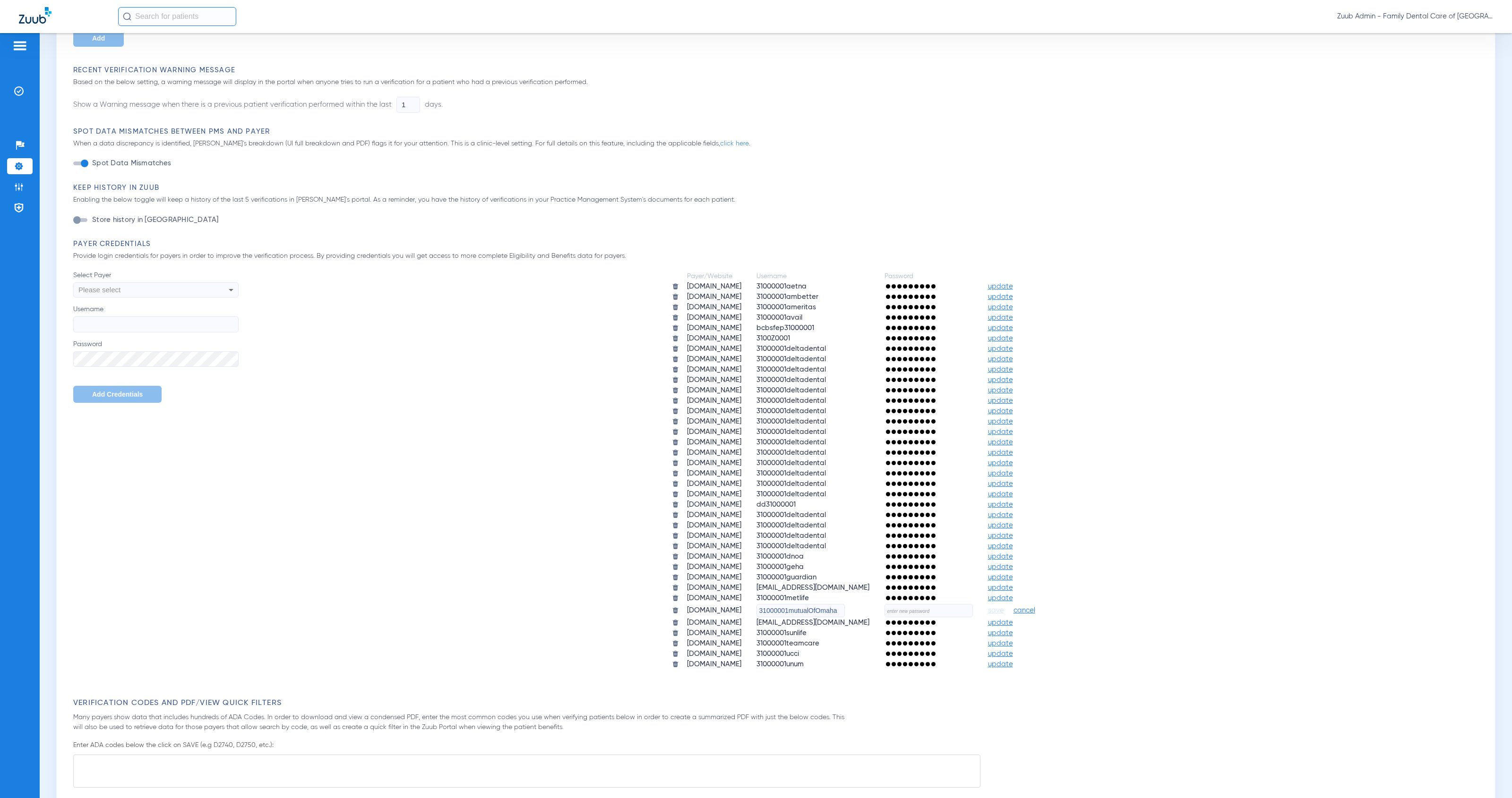
click at [968, 604] on input "text" at bounding box center [928, 611] width 88 height 13
paste input "HeartlandZuub2025!!"
type input "HeartlandZuub2025!!"
click at [1004, 606] on span "save" at bounding box center [996, 610] width 16 height 9
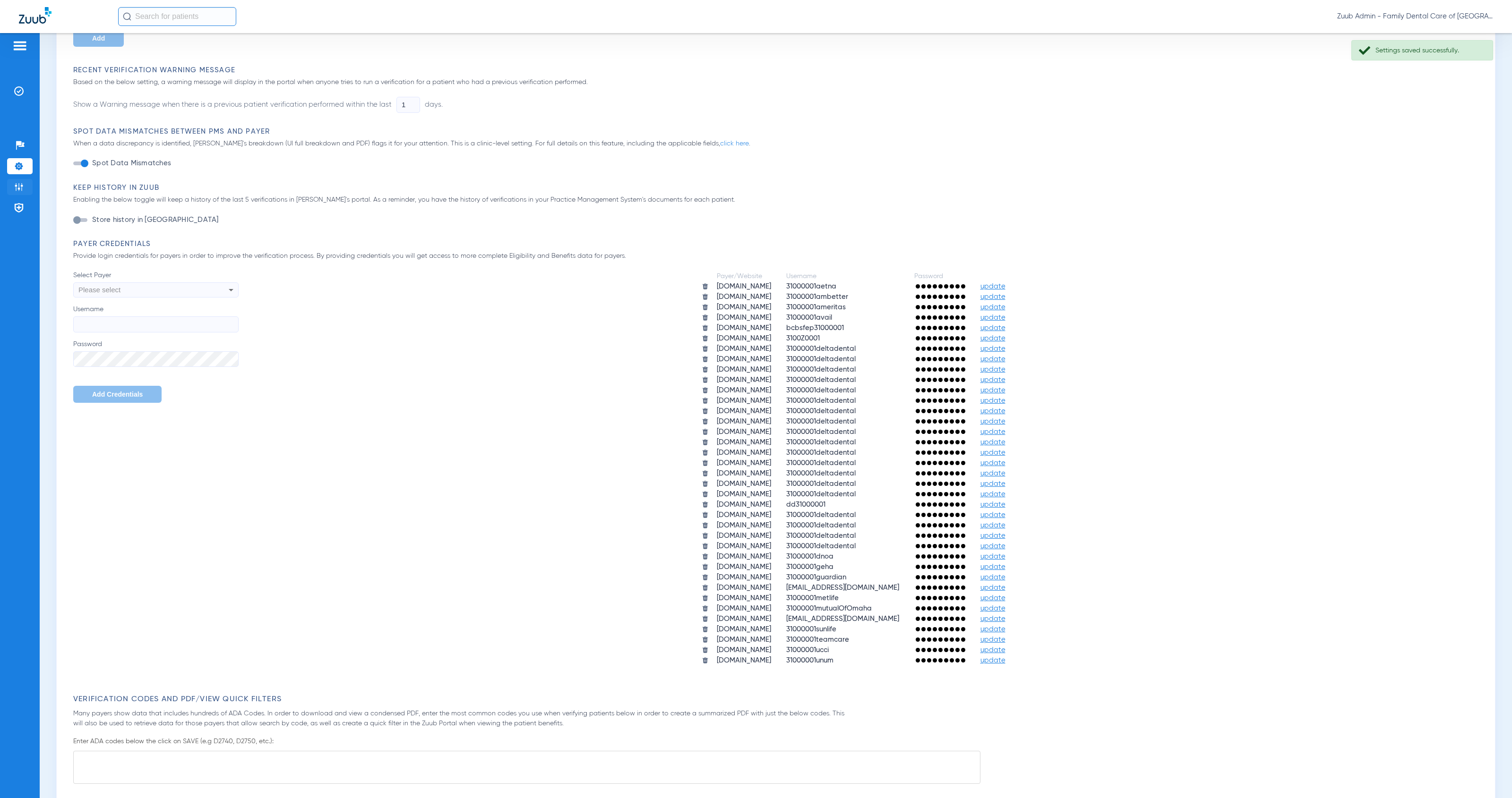
click at [15, 183] on img at bounding box center [19, 187] width 10 height 10
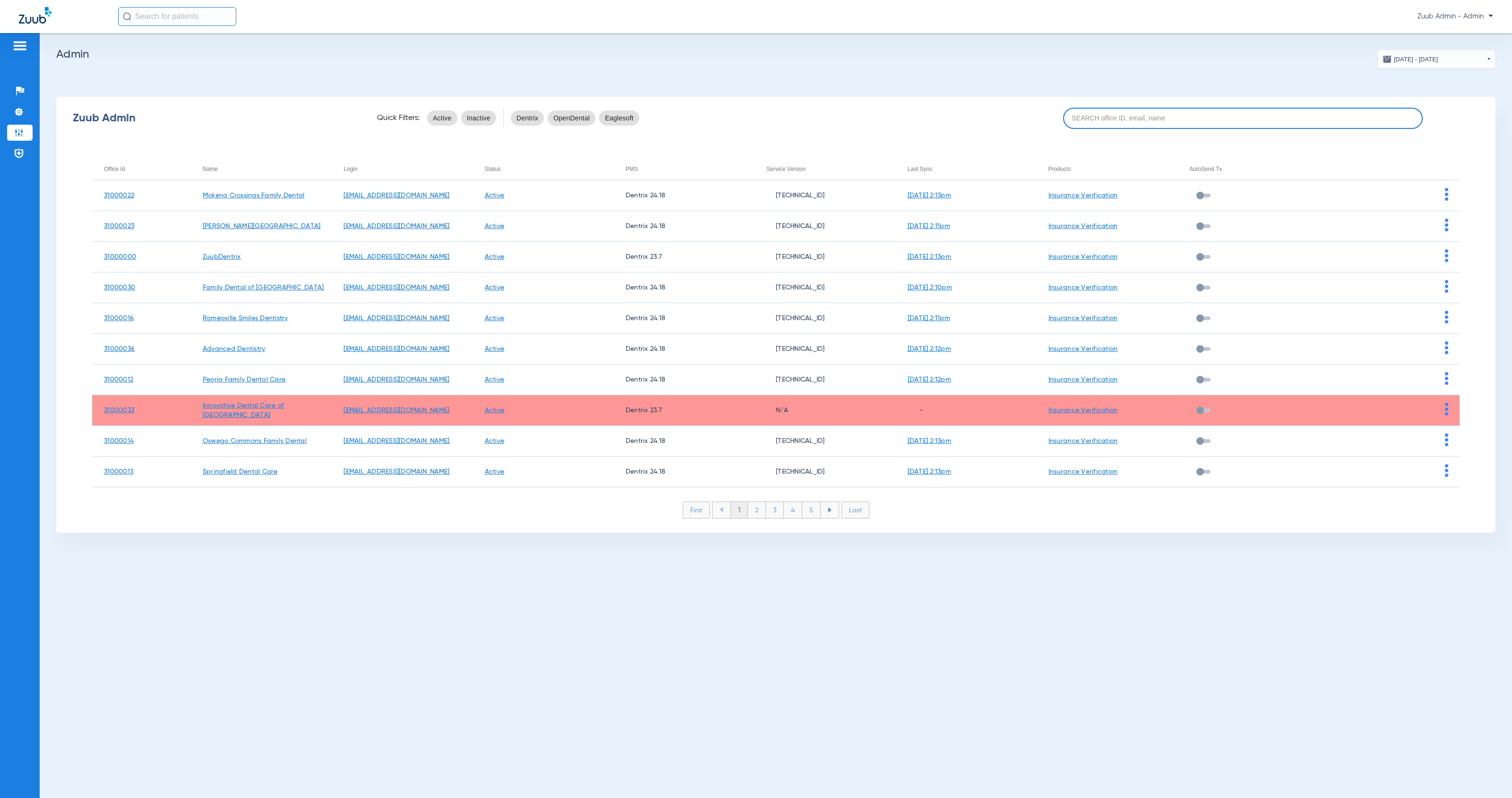
click at [1166, 115] on input at bounding box center [1243, 118] width 360 height 21
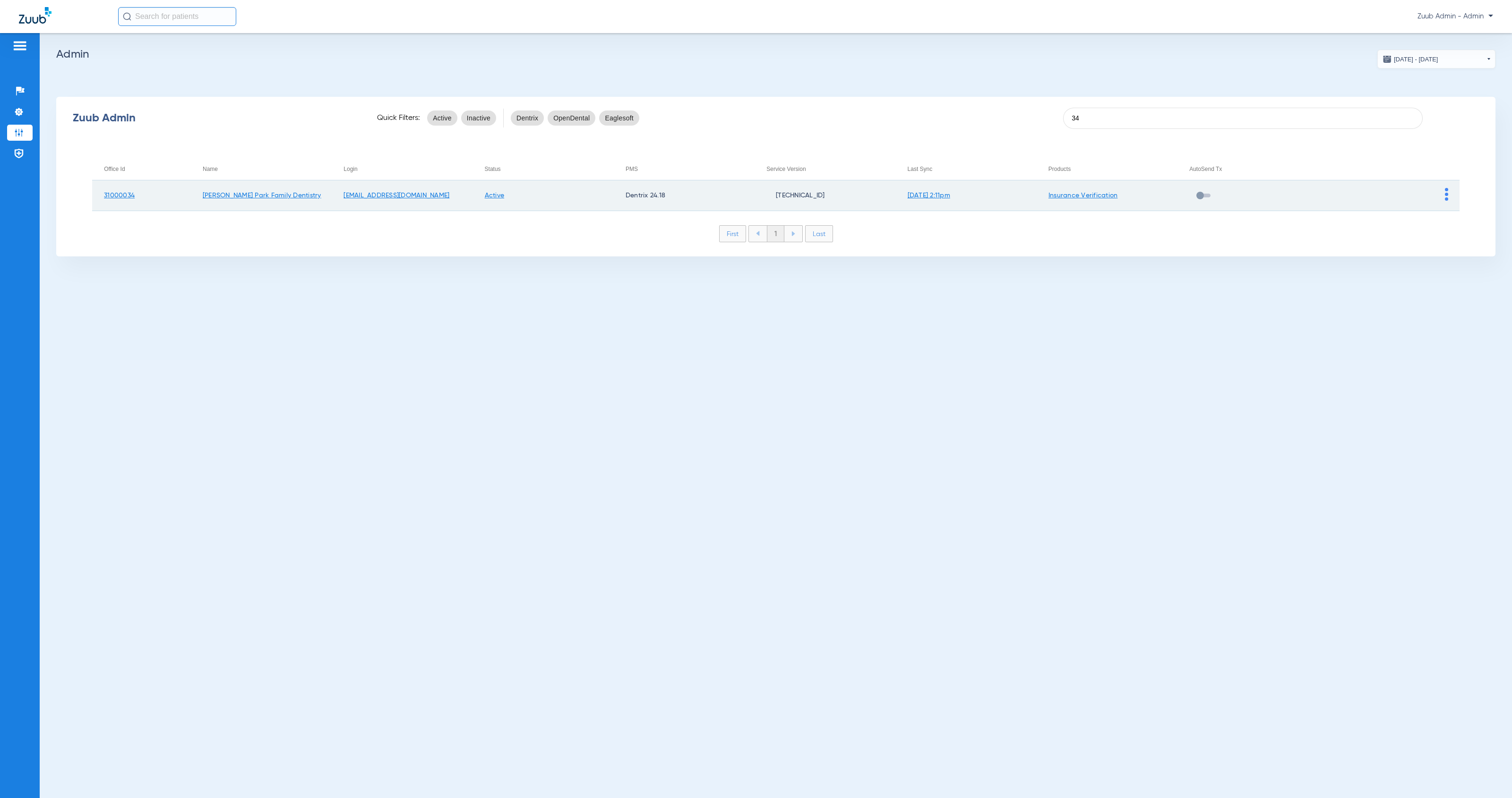
type input "34"
click at [1445, 197] on img at bounding box center [1446, 194] width 3 height 13
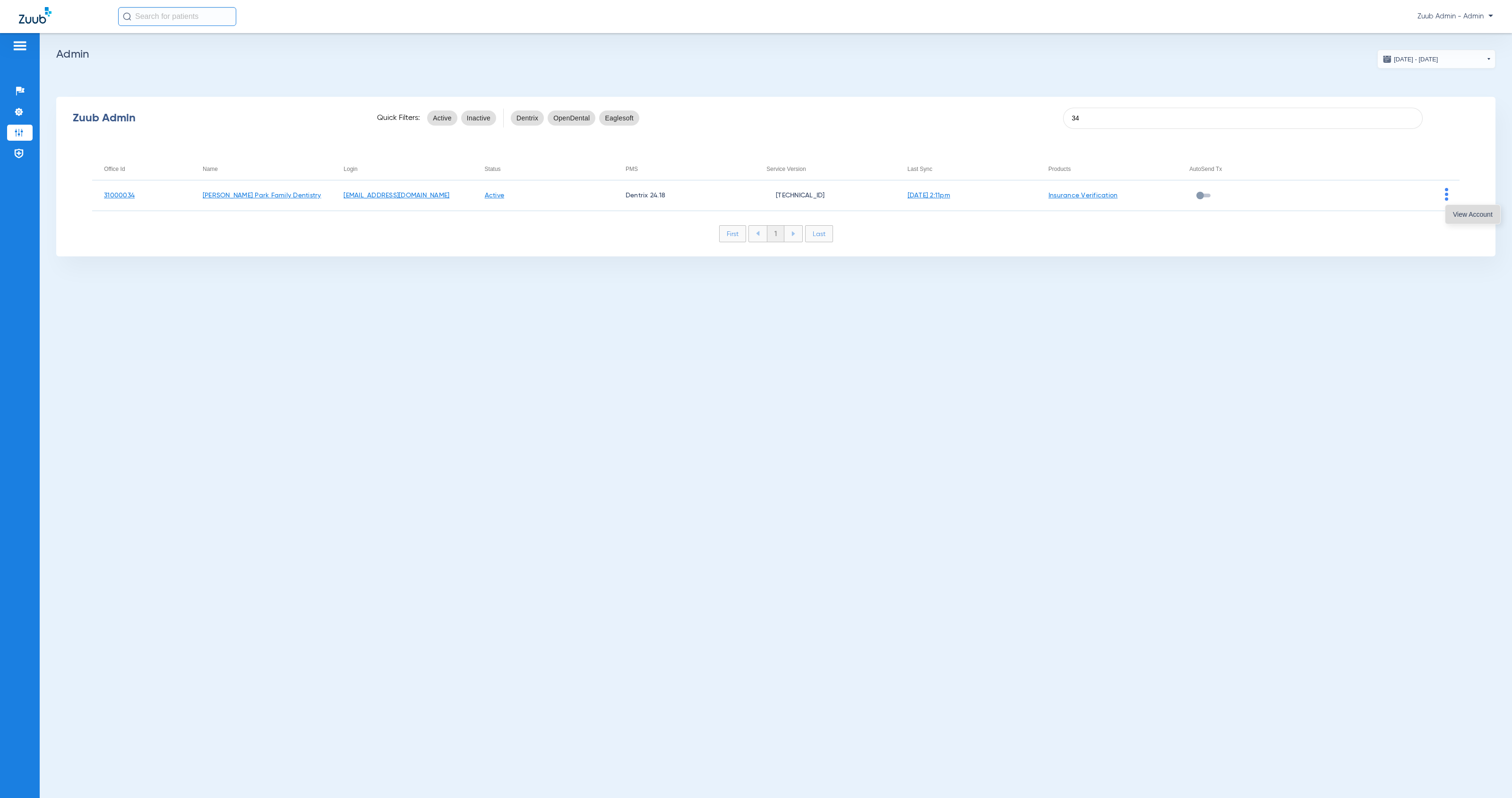
click at [1451, 211] on button "View Account" at bounding box center [1473, 214] width 55 height 19
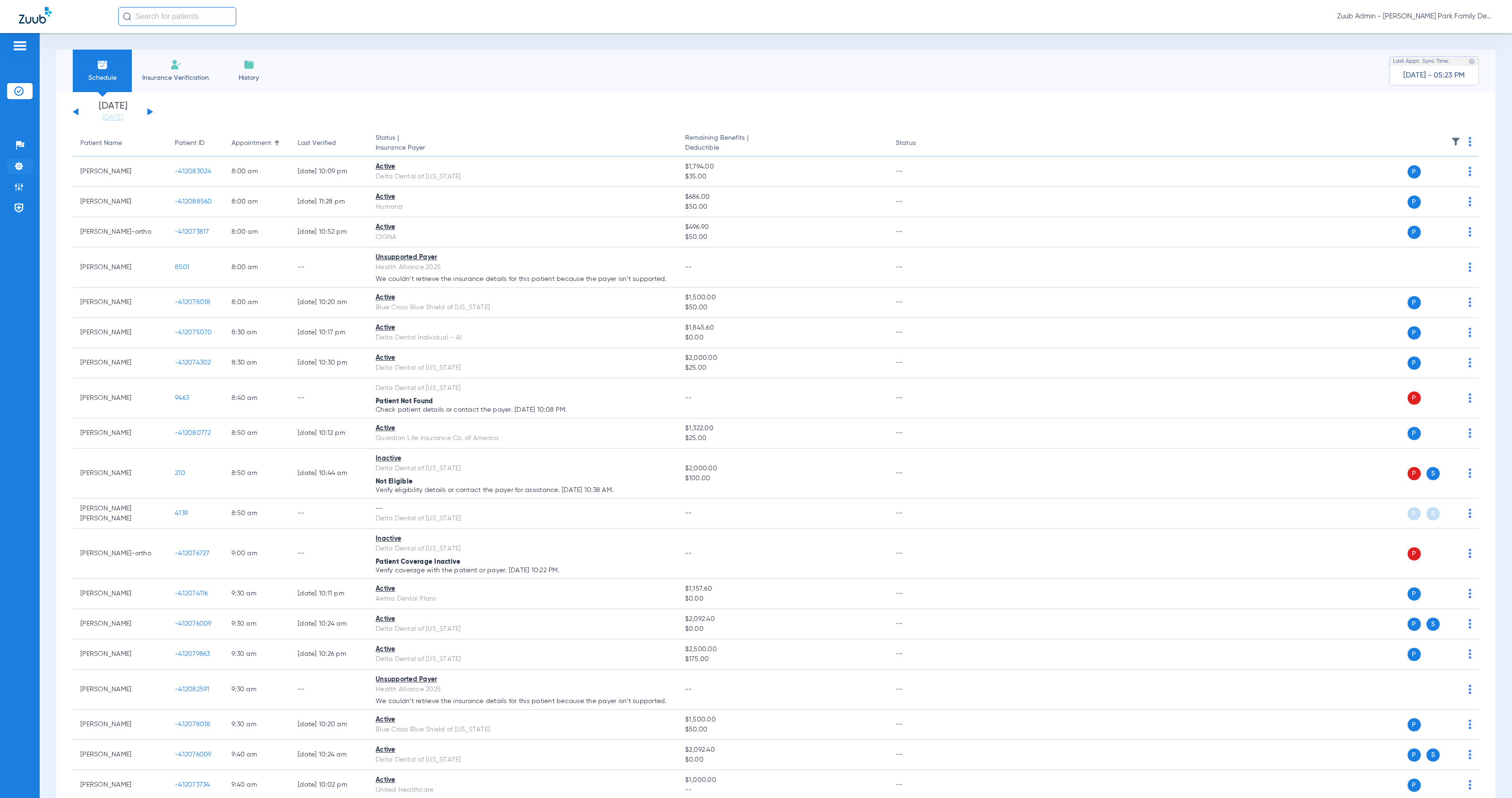
click at [20, 166] on img at bounding box center [19, 166] width 10 height 10
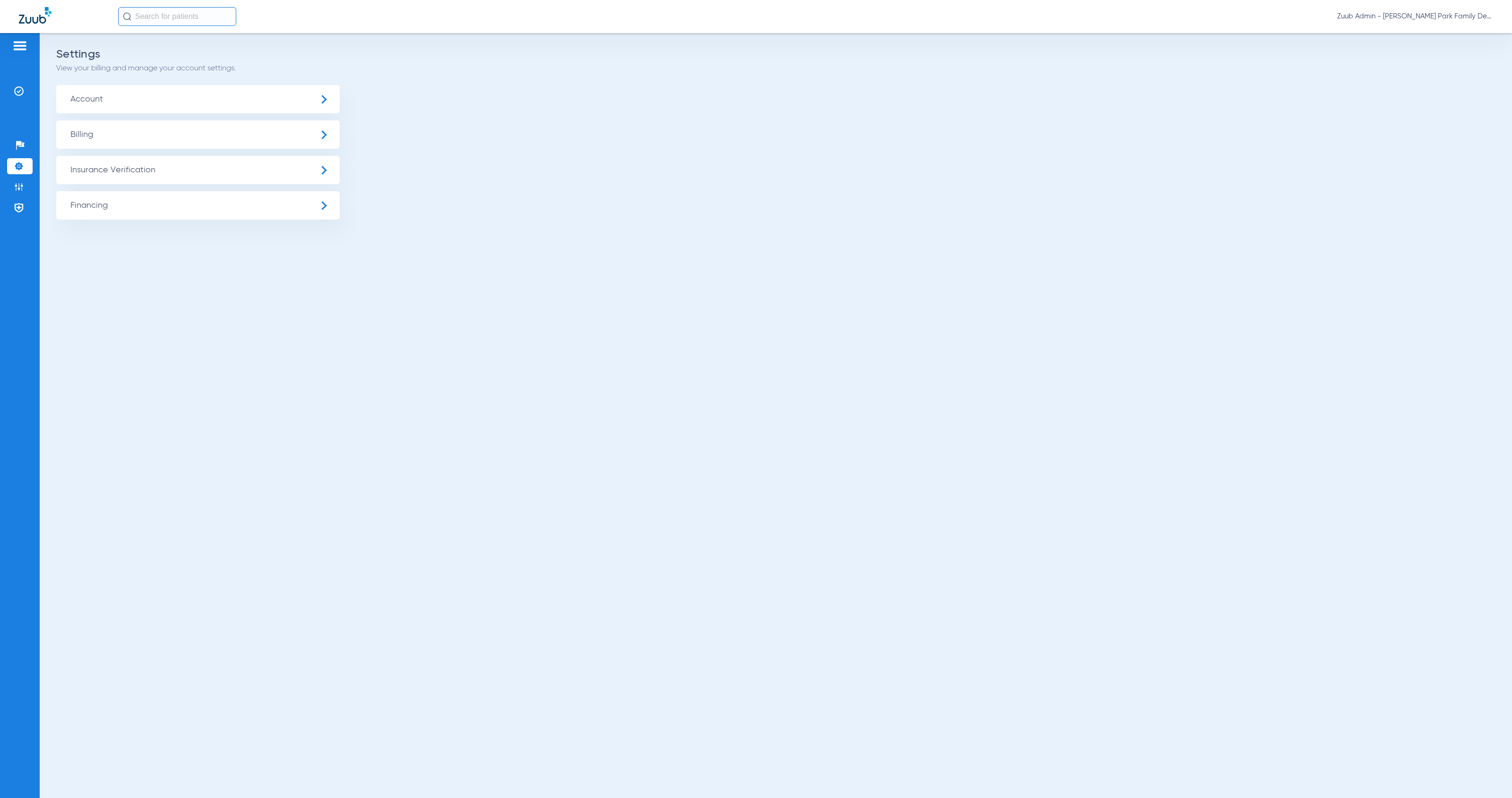
click at [94, 165] on span "Insurance Verification" at bounding box center [197, 170] width 283 height 29
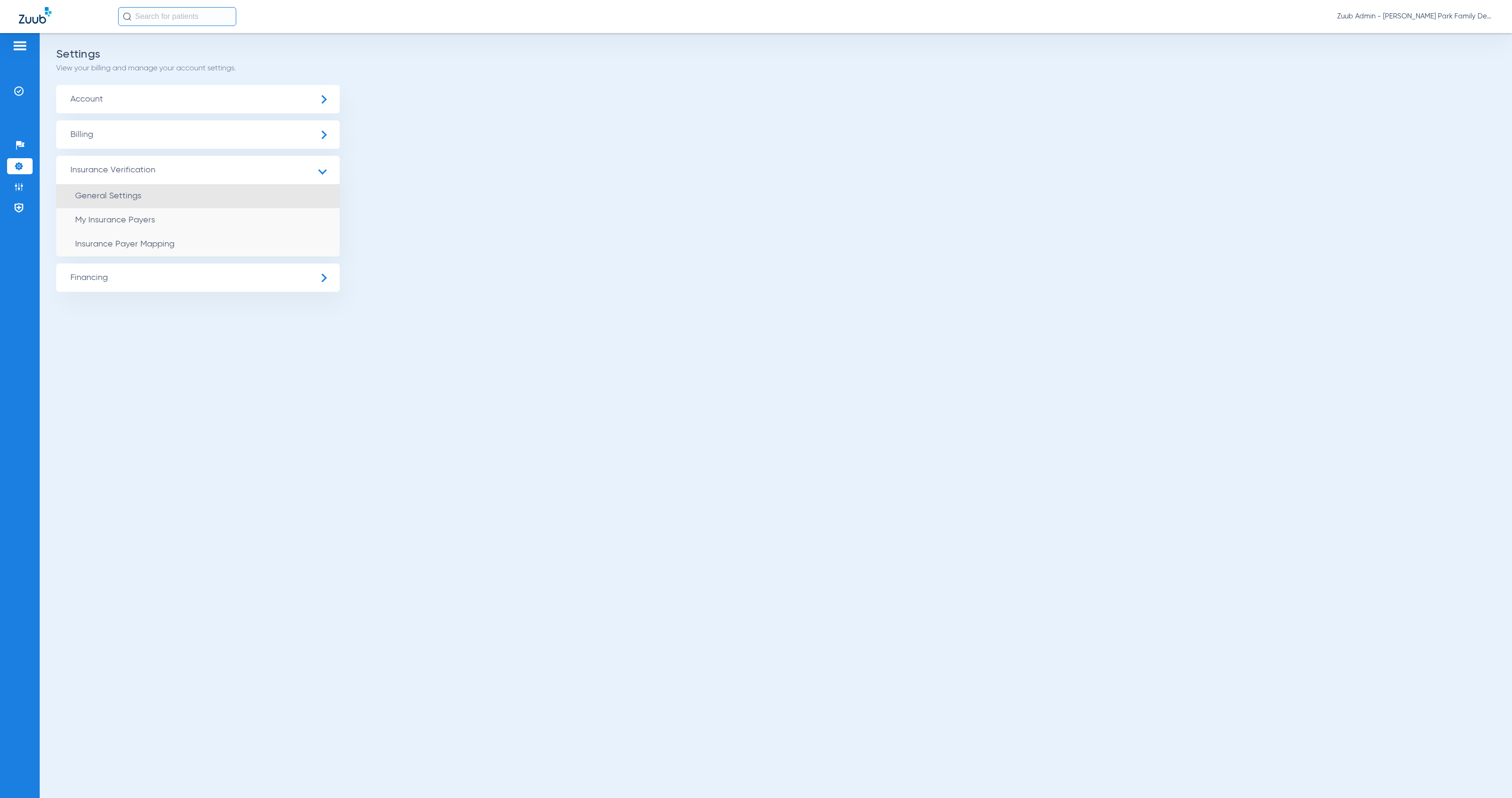
click at [177, 203] on li "General Settings" at bounding box center [197, 196] width 283 height 24
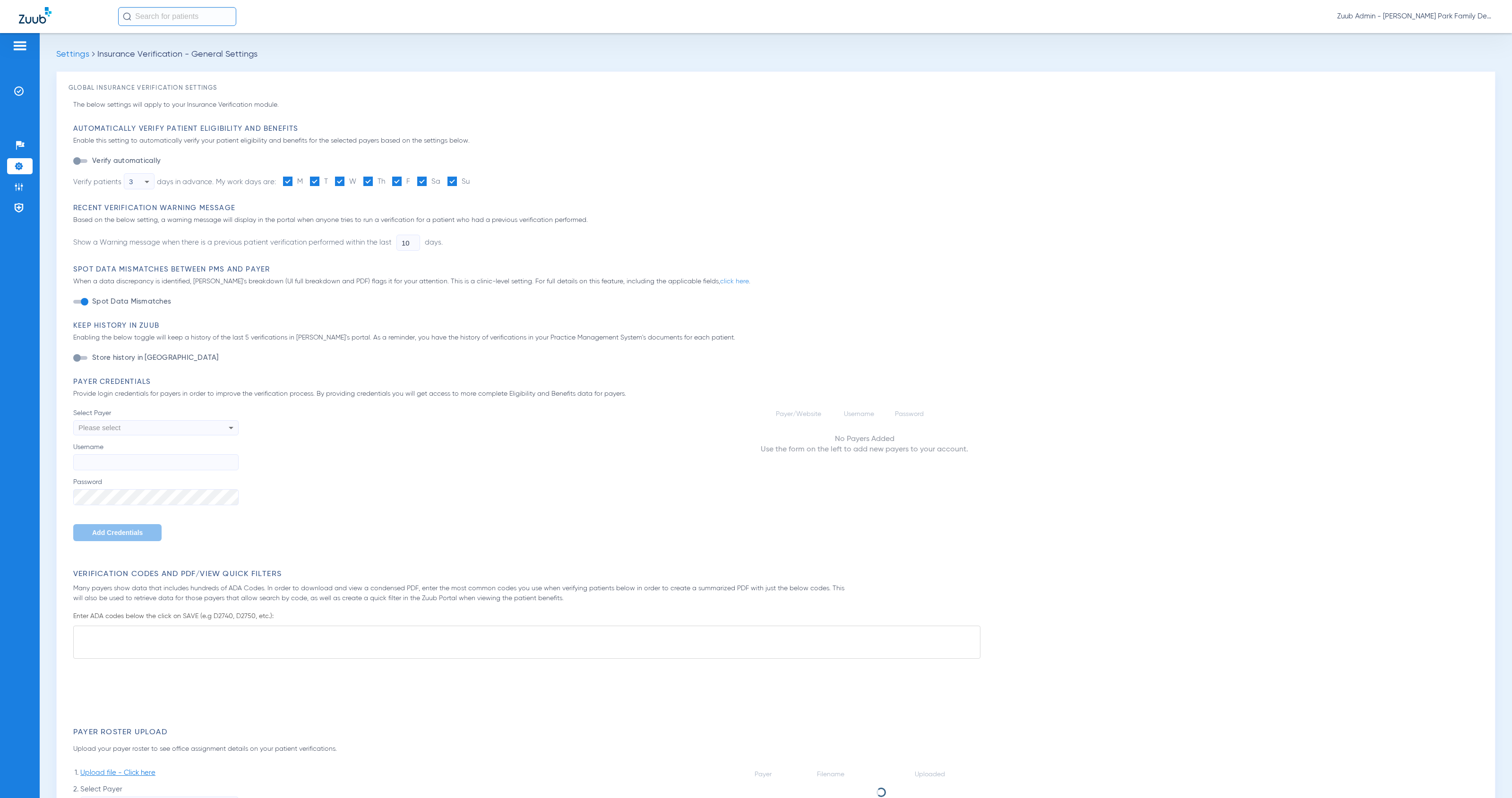
type input "1"
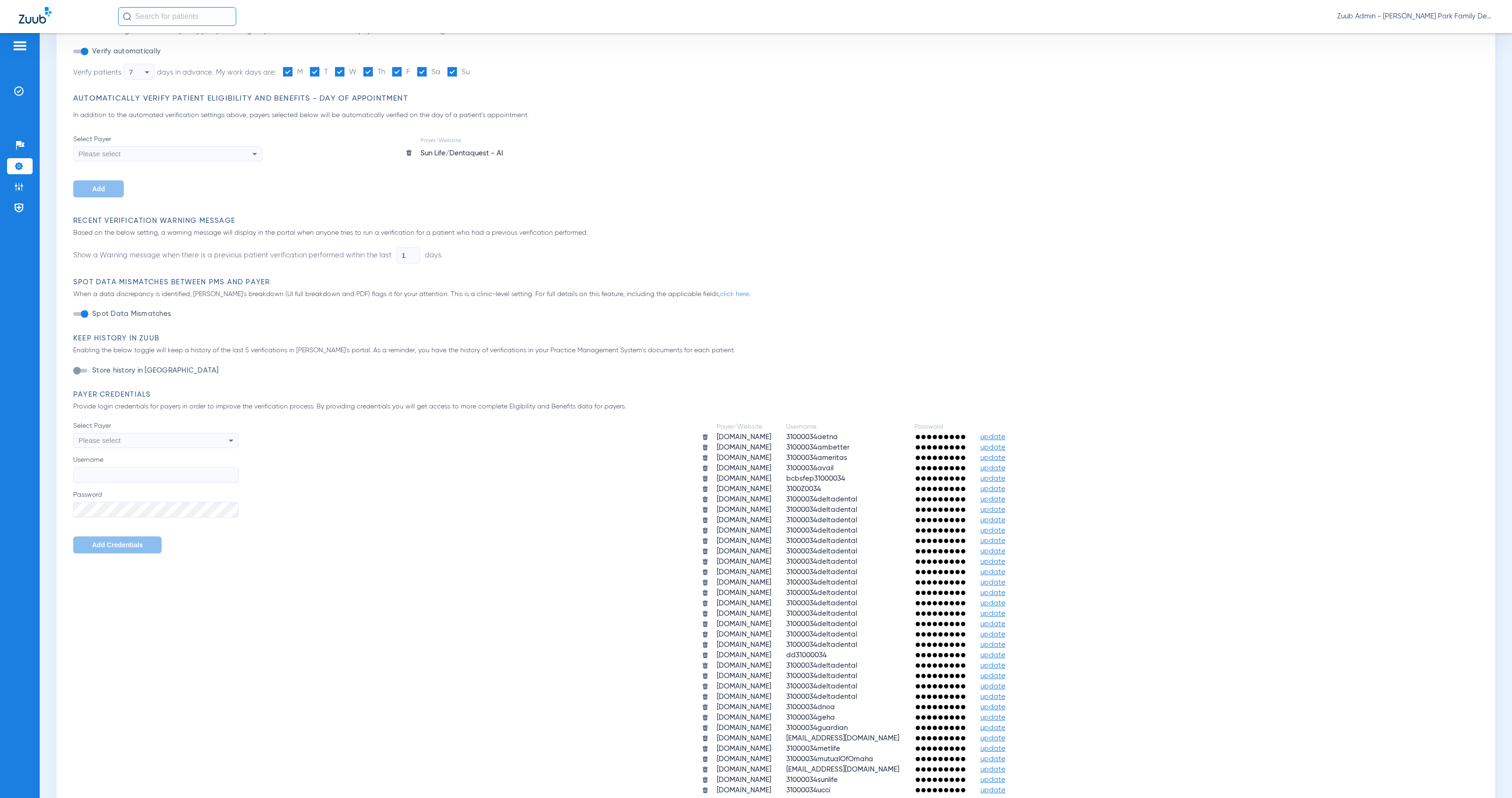
scroll to position [163, 0]
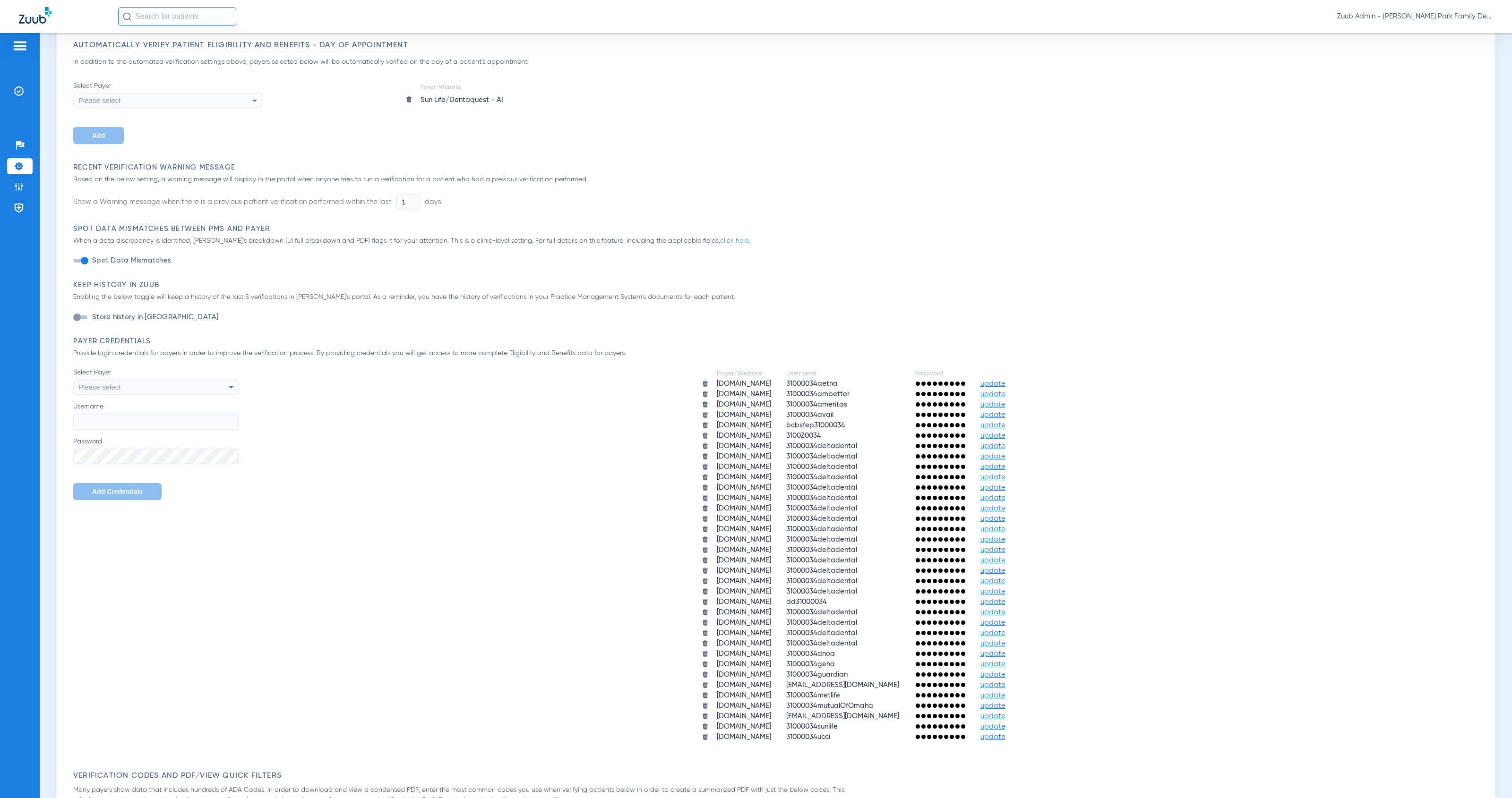
click at [1006, 702] on span "update" at bounding box center [993, 706] width 25 height 7
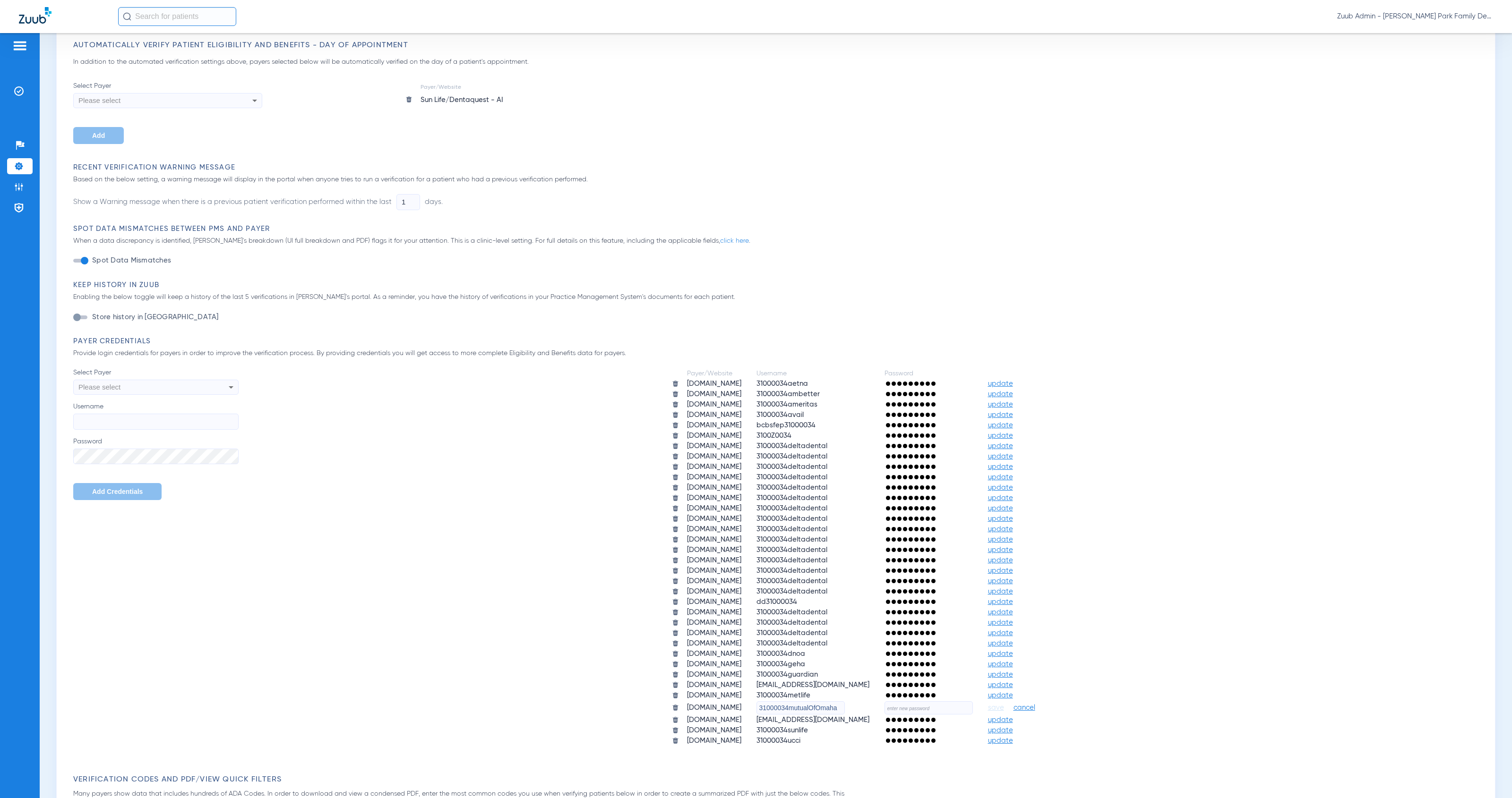
click at [972, 701] on input "text" at bounding box center [928, 708] width 88 height 13
paste input "HeartlandZuub2025!!"
type input "HeartlandZuub2025!!"
click at [1004, 704] on span "save" at bounding box center [996, 708] width 16 height 9
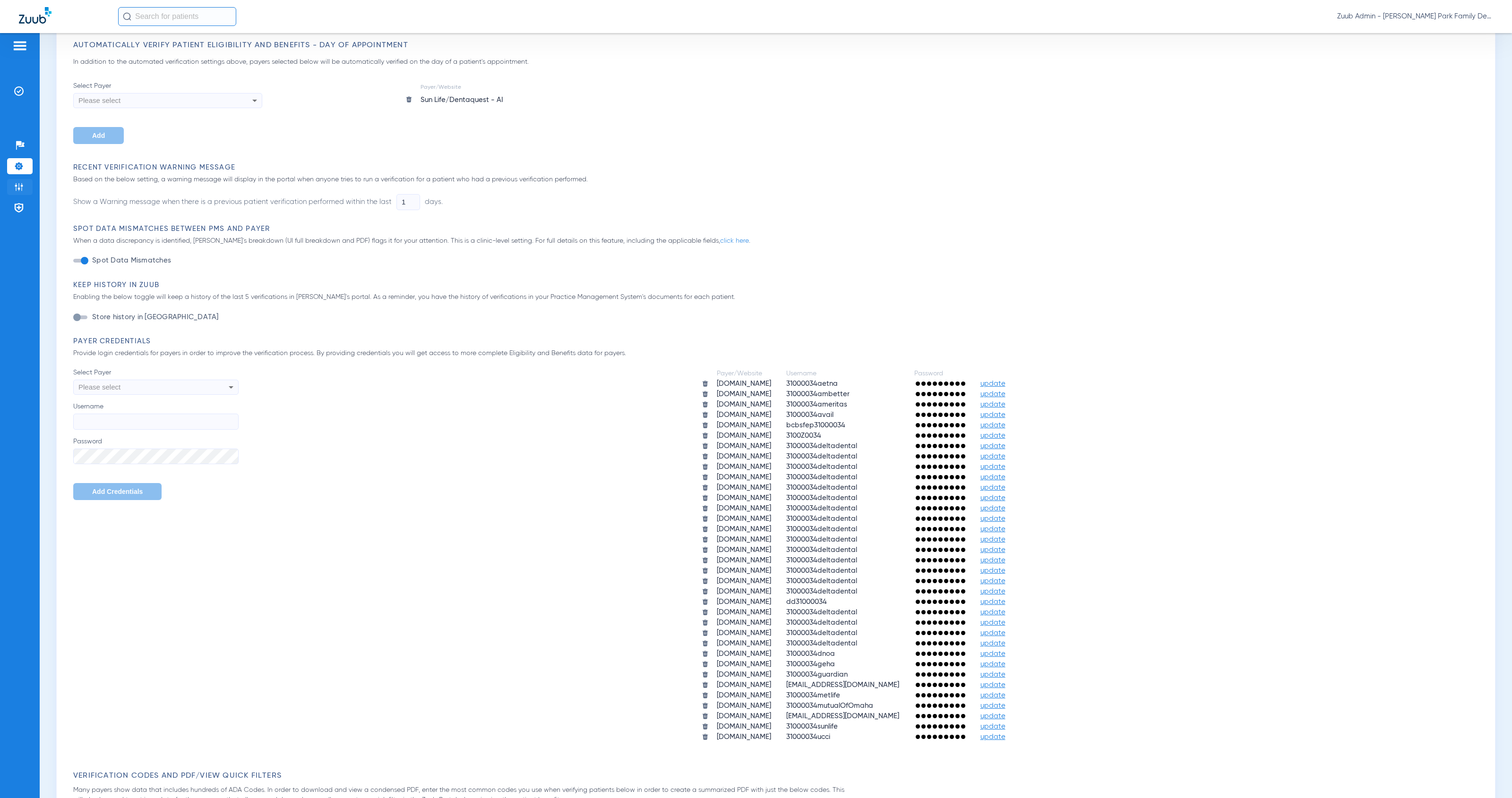
click at [21, 186] on img at bounding box center [19, 187] width 10 height 10
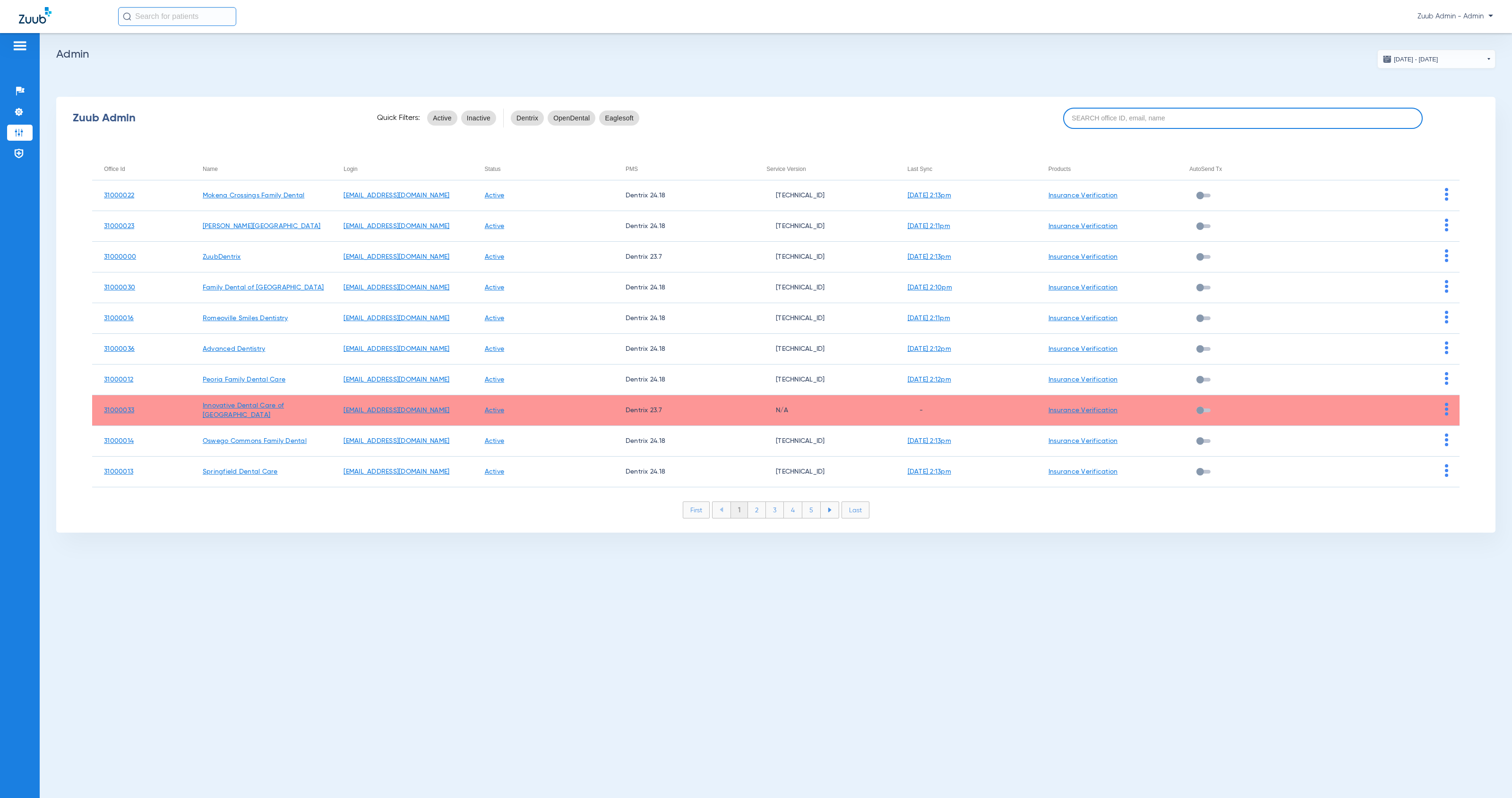
click at [1113, 119] on input at bounding box center [1243, 118] width 360 height 21
paste input "31000022"
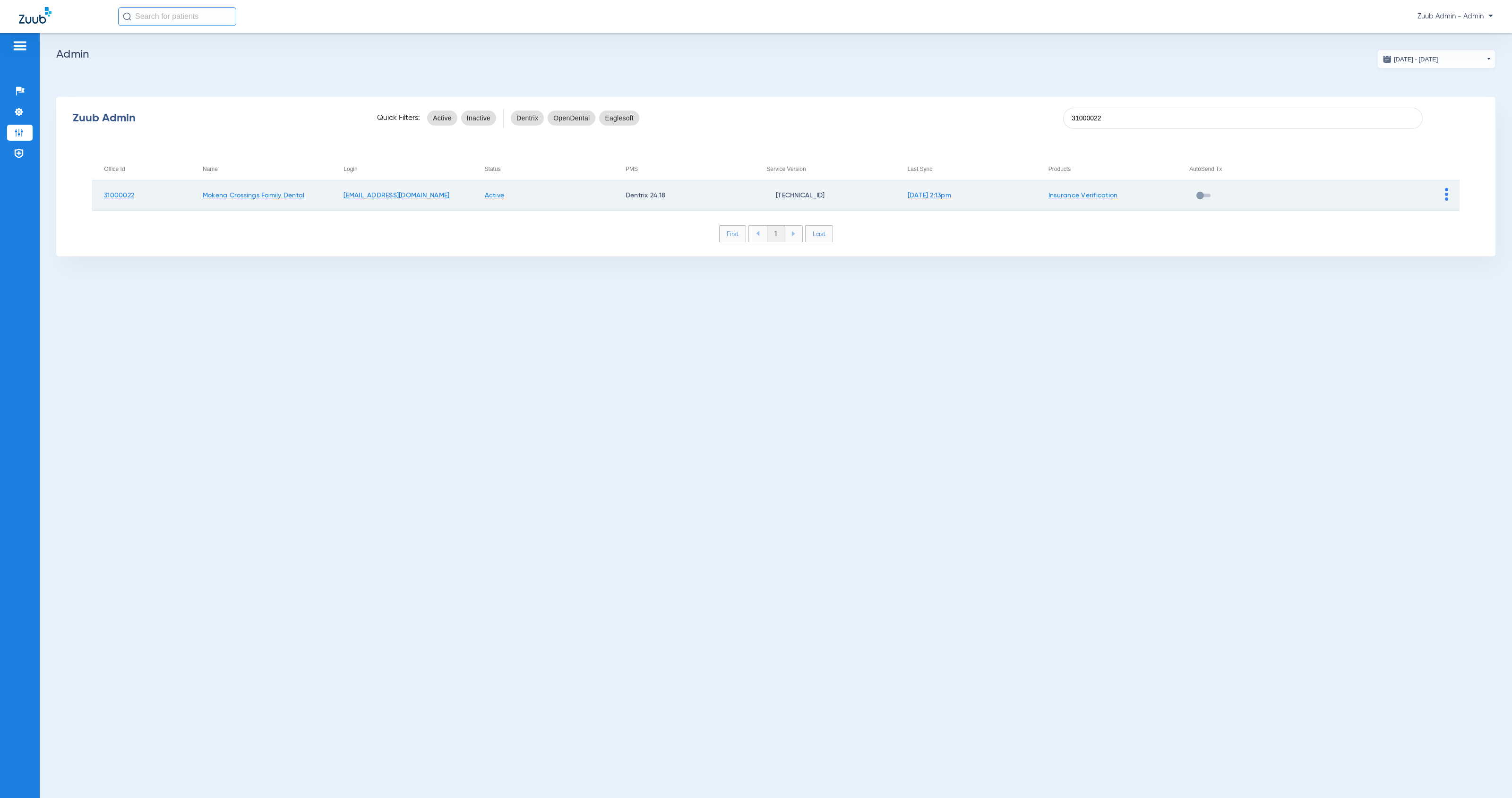
type input "31000022"
click at [1446, 197] on img at bounding box center [1446, 194] width 3 height 13
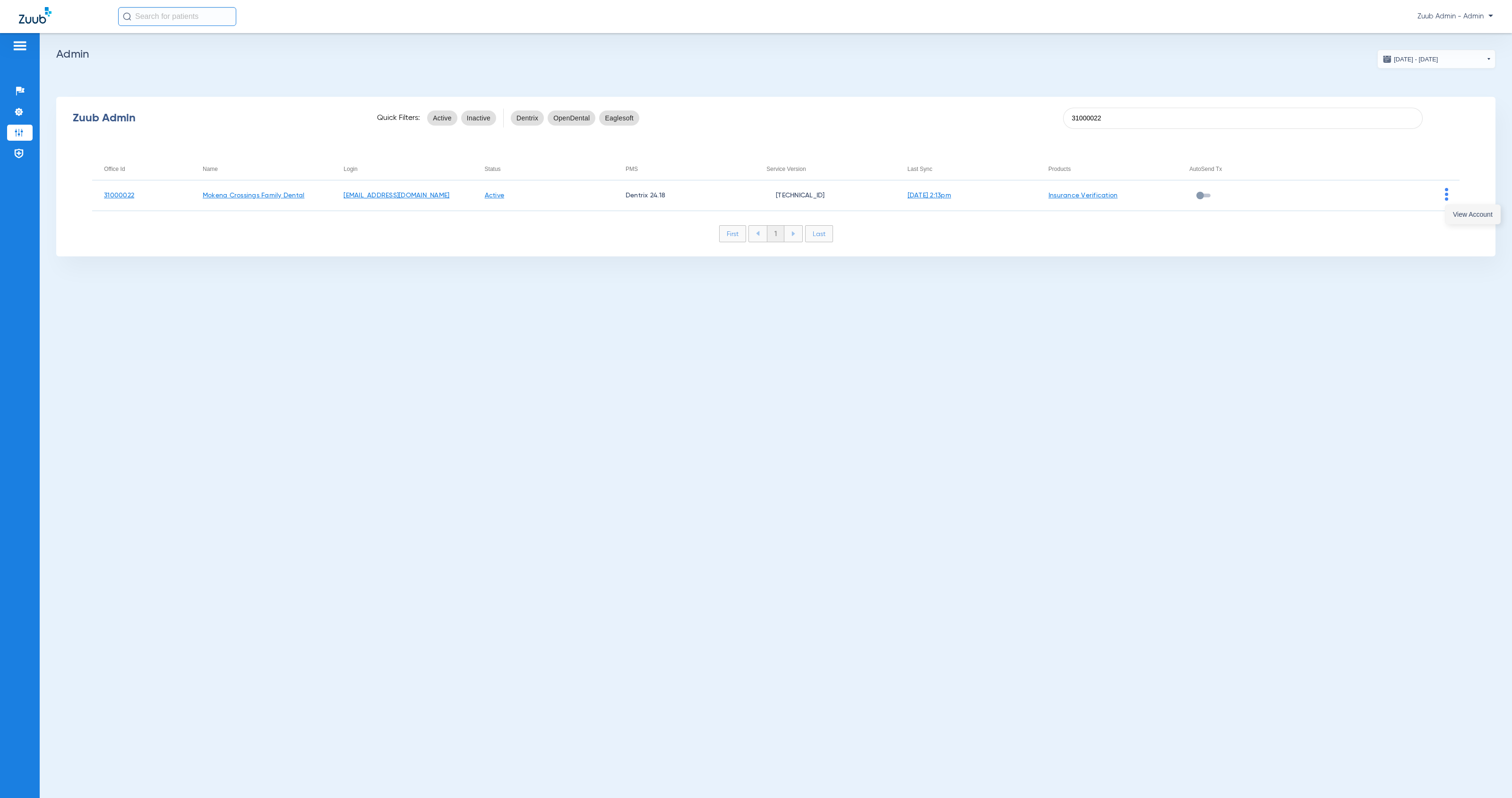
click at [1453, 216] on span "View Account" at bounding box center [1472, 214] width 40 height 7
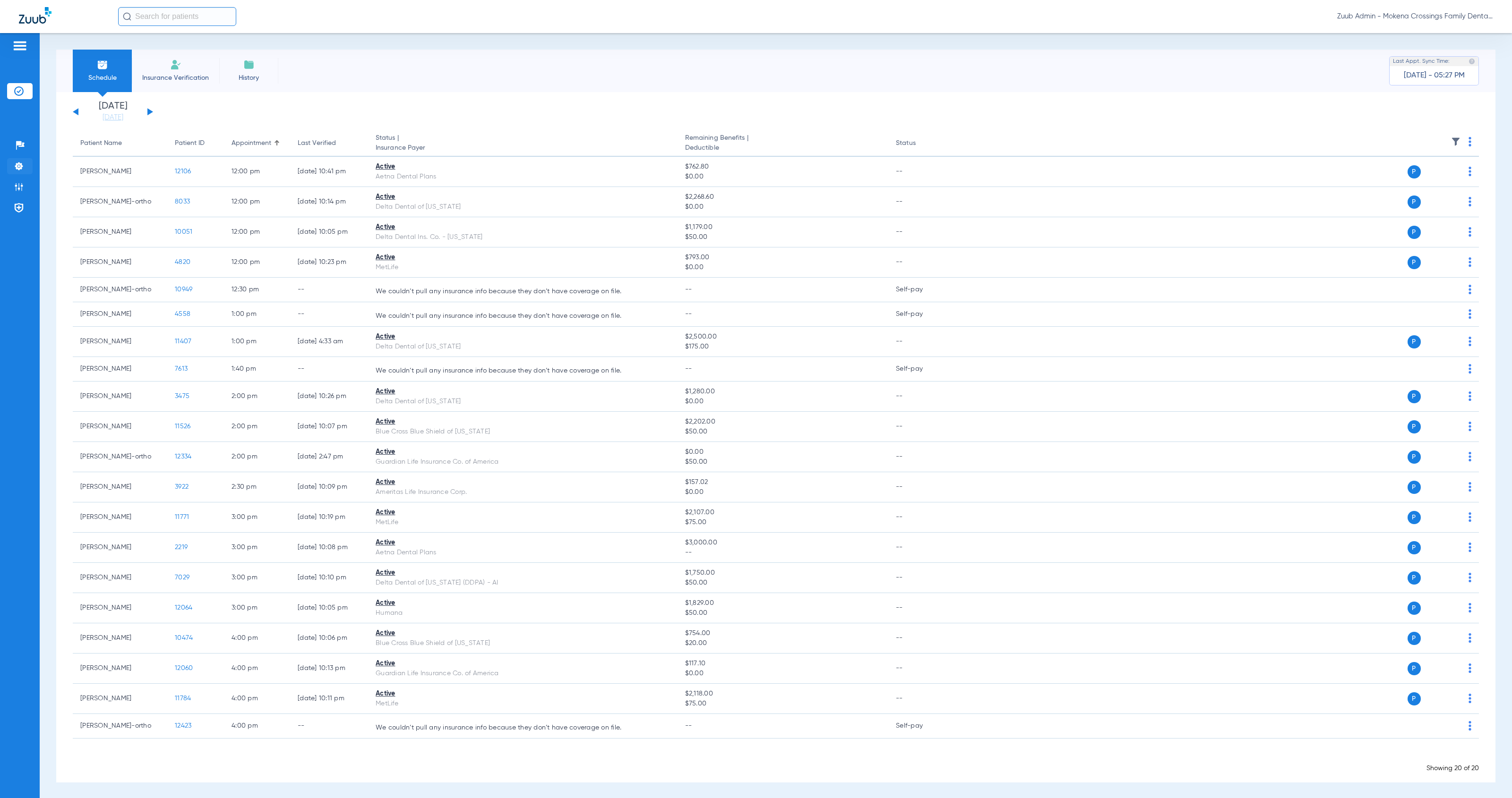
click at [23, 163] on img at bounding box center [19, 166] width 10 height 10
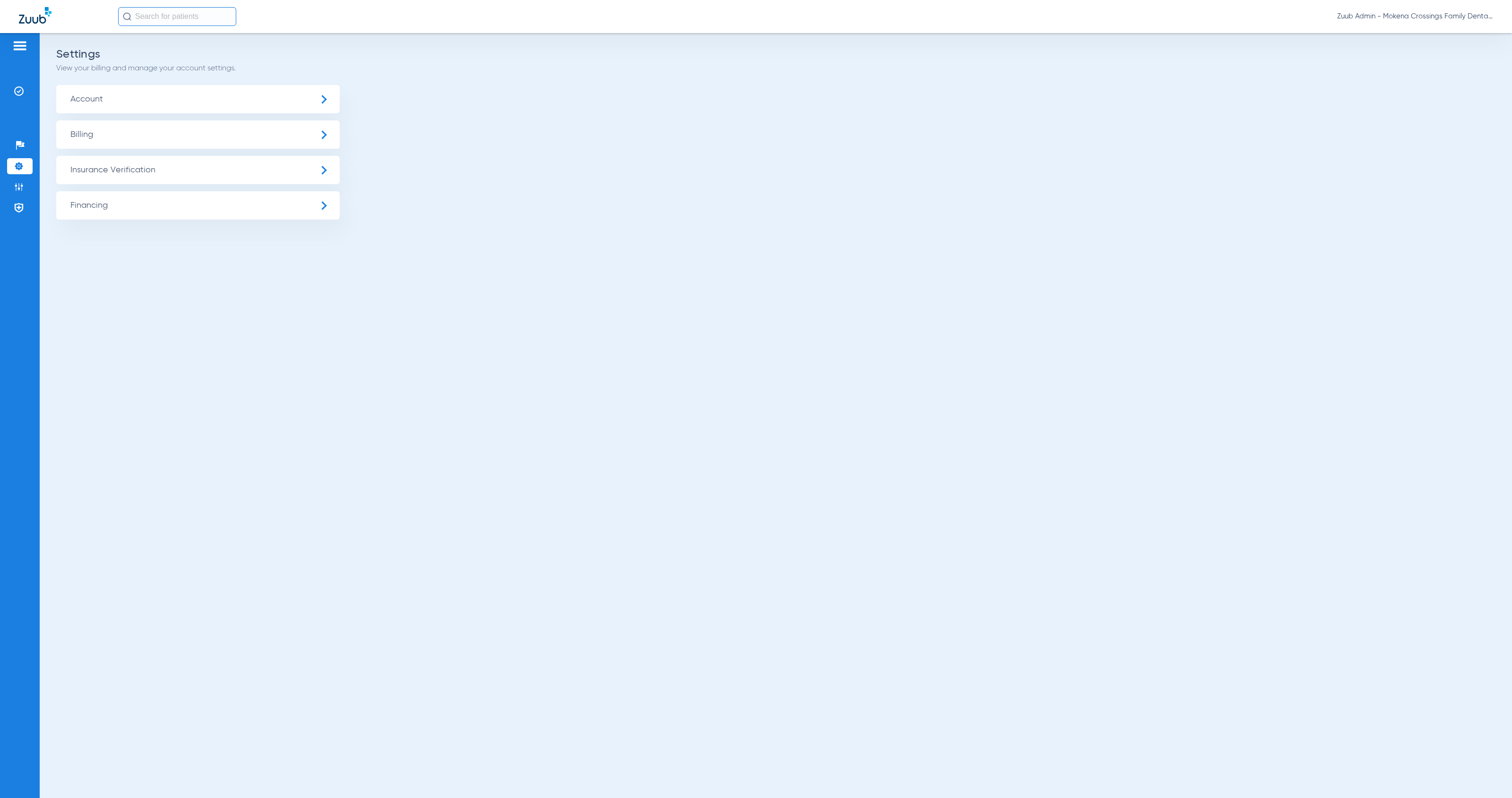
click at [152, 168] on span "Insurance Verification" at bounding box center [197, 170] width 283 height 29
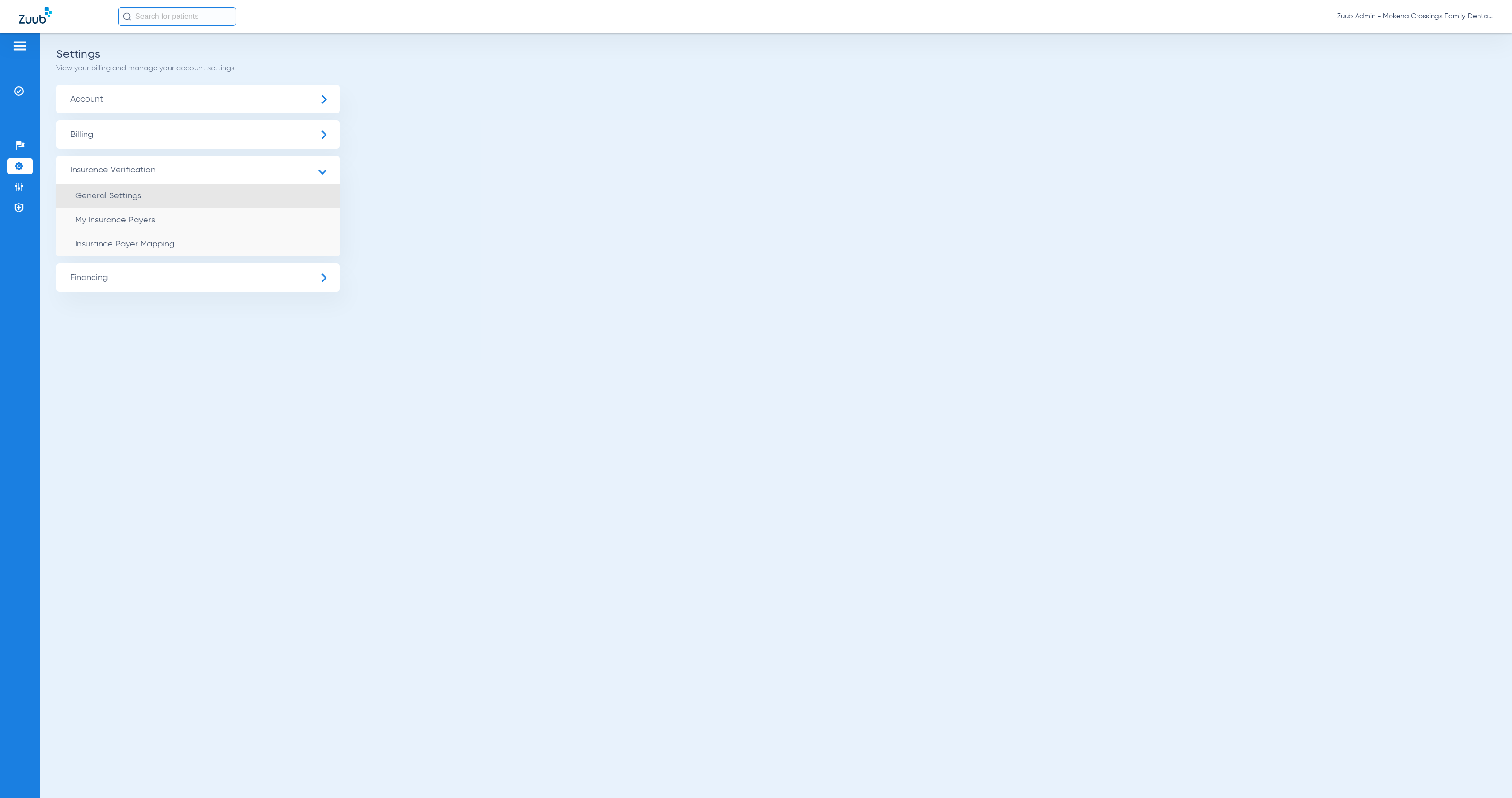
click at [183, 192] on li "General Settings" at bounding box center [197, 196] width 283 height 24
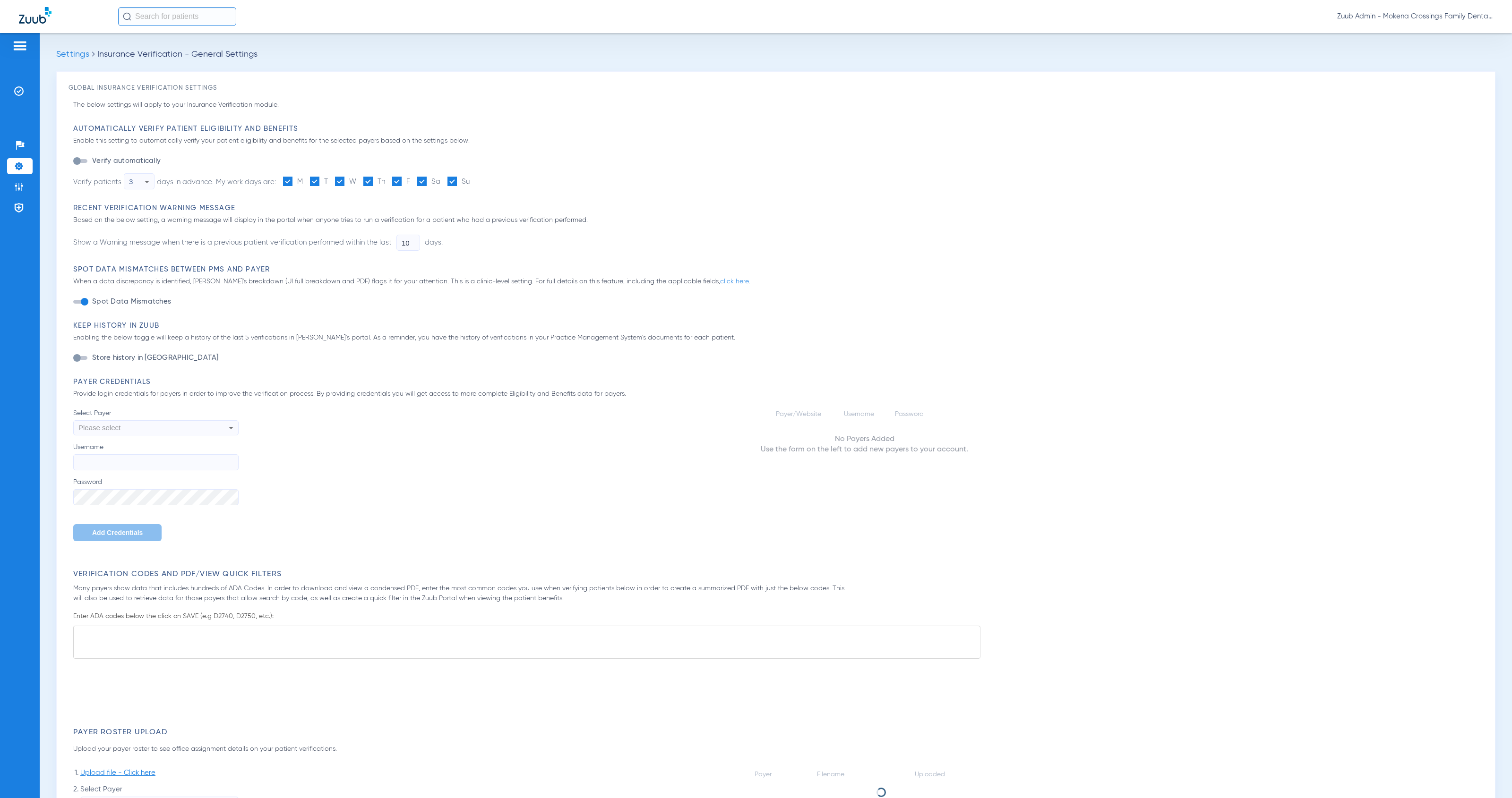
type input "1"
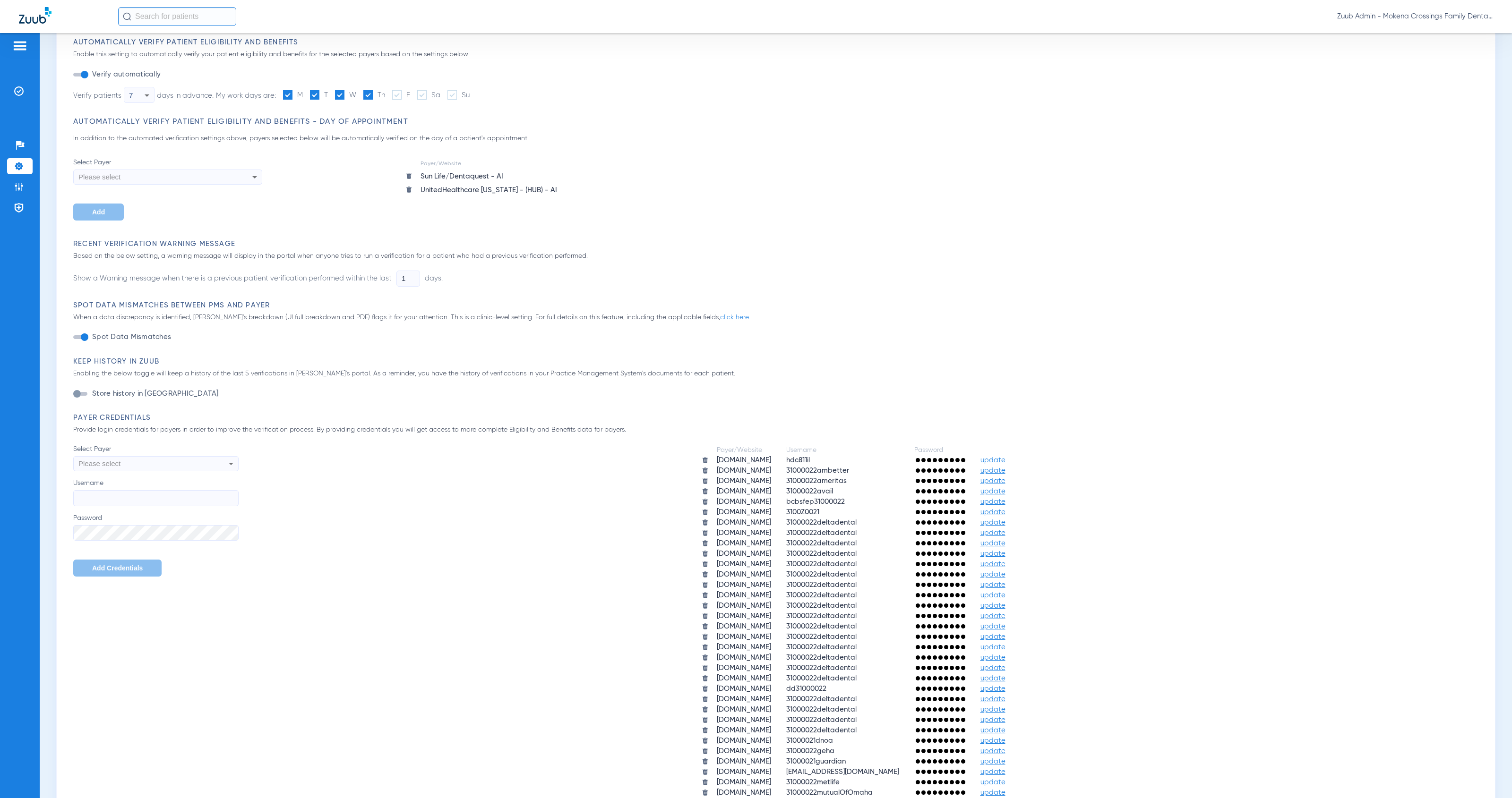
scroll to position [369, 0]
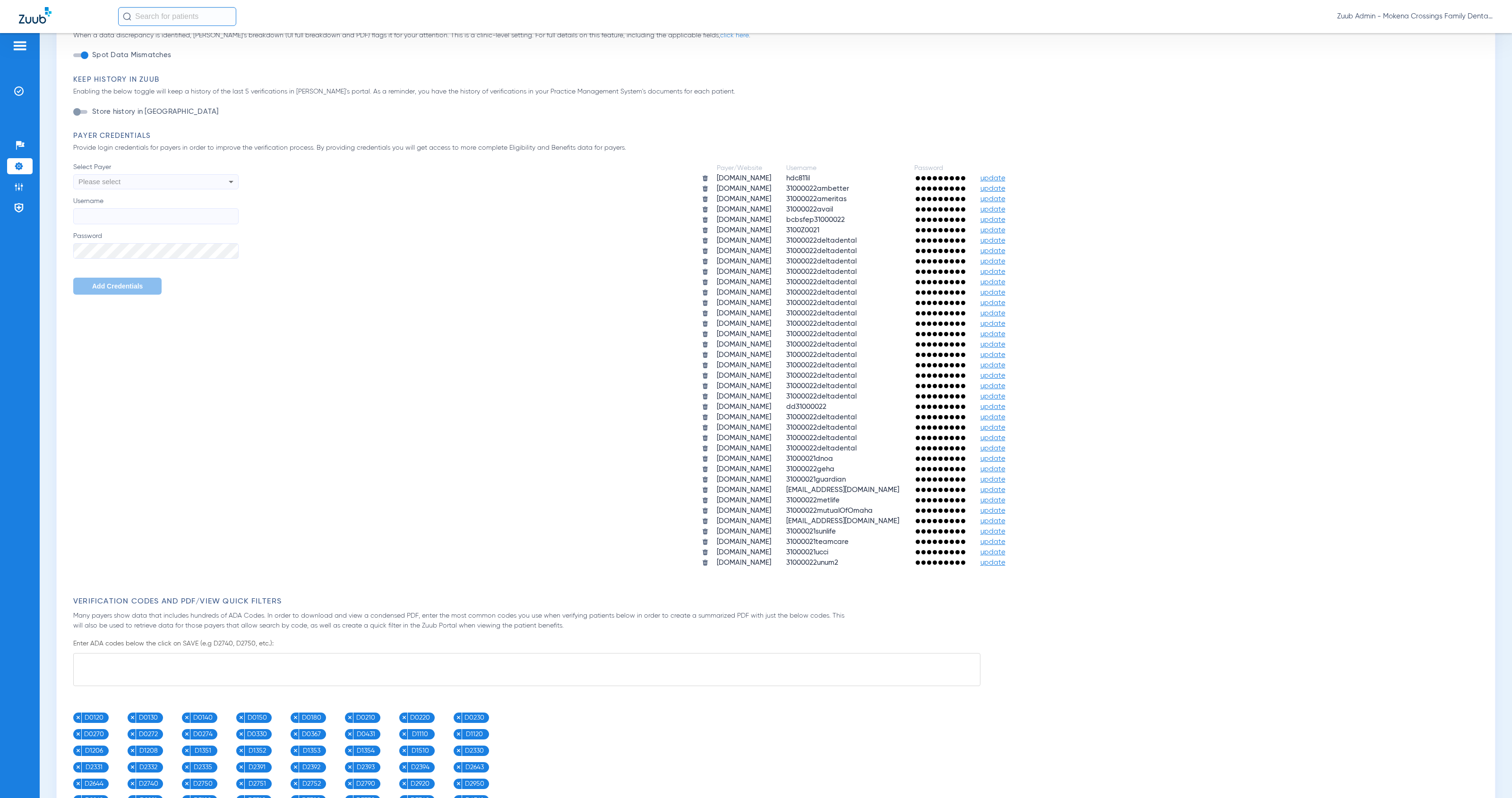
click at [1006, 507] on span "update" at bounding box center [993, 511] width 25 height 7
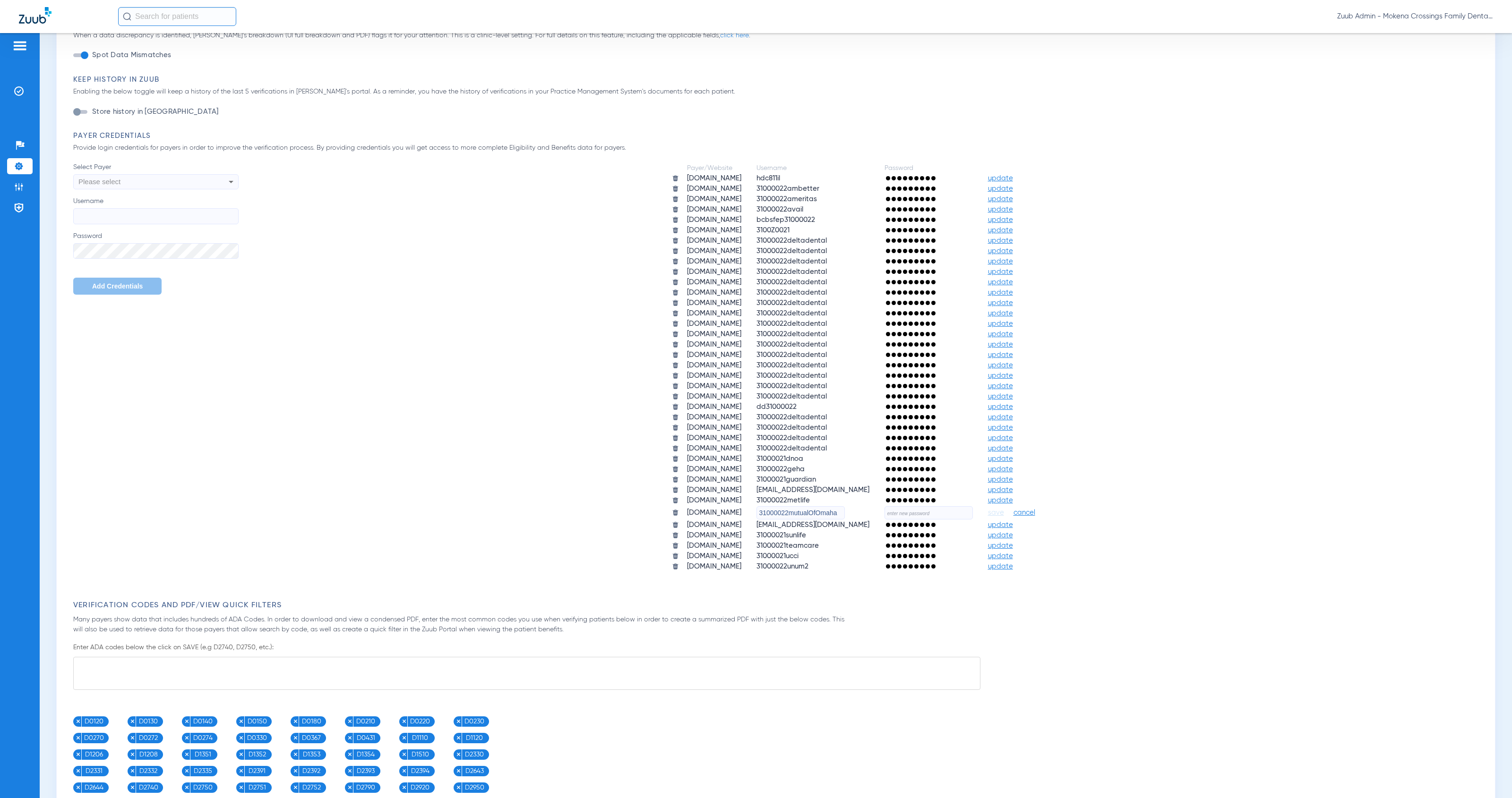
click at [973, 506] on input "text" at bounding box center [928, 513] width 88 height 13
paste input "HeartlandZuub2025!!"
type input "HeartlandZuub2025!!"
click at [1004, 509] on span "save" at bounding box center [996, 513] width 16 height 9
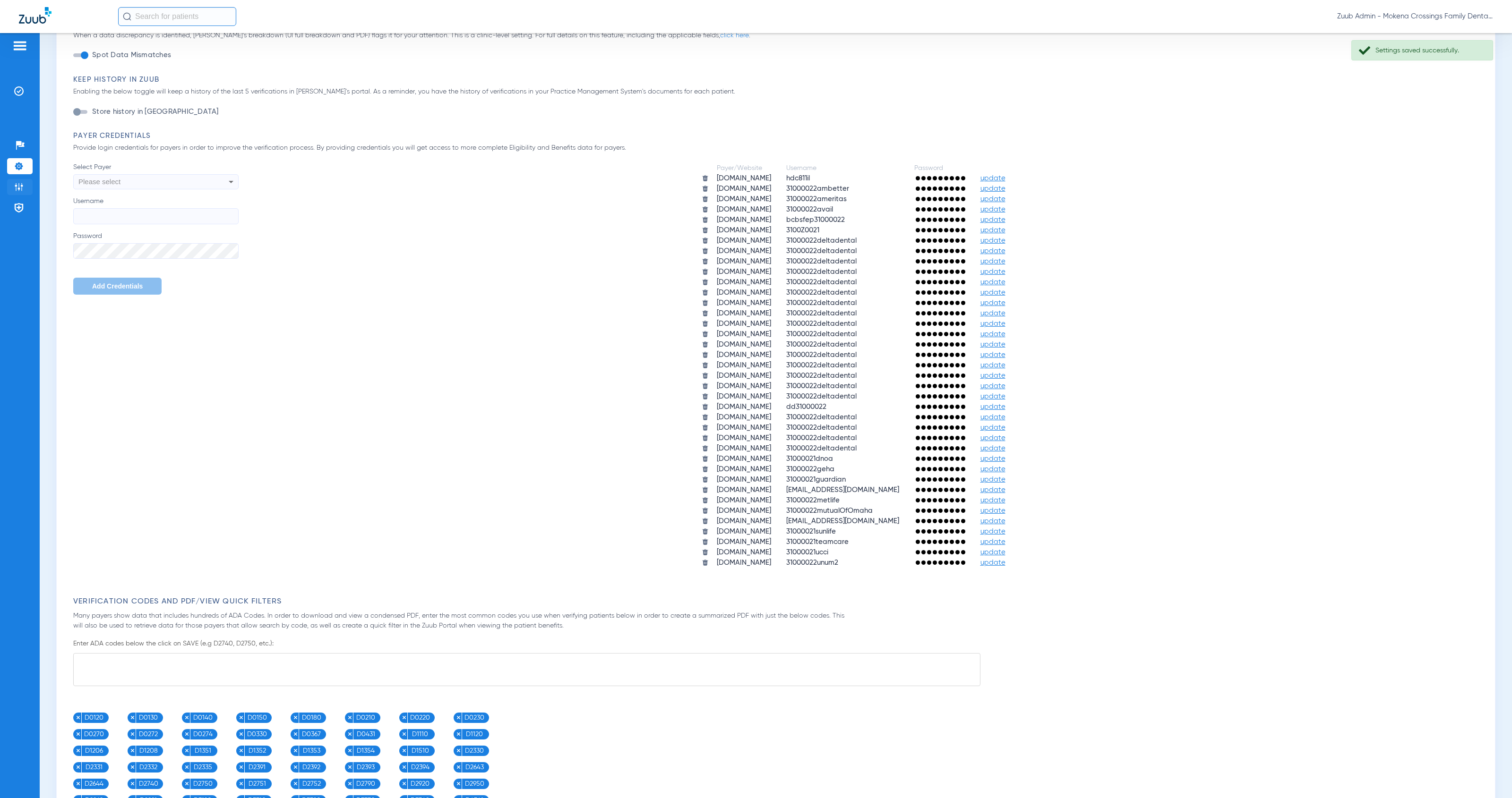
click at [26, 186] on li "Admin" at bounding box center [20, 187] width 26 height 16
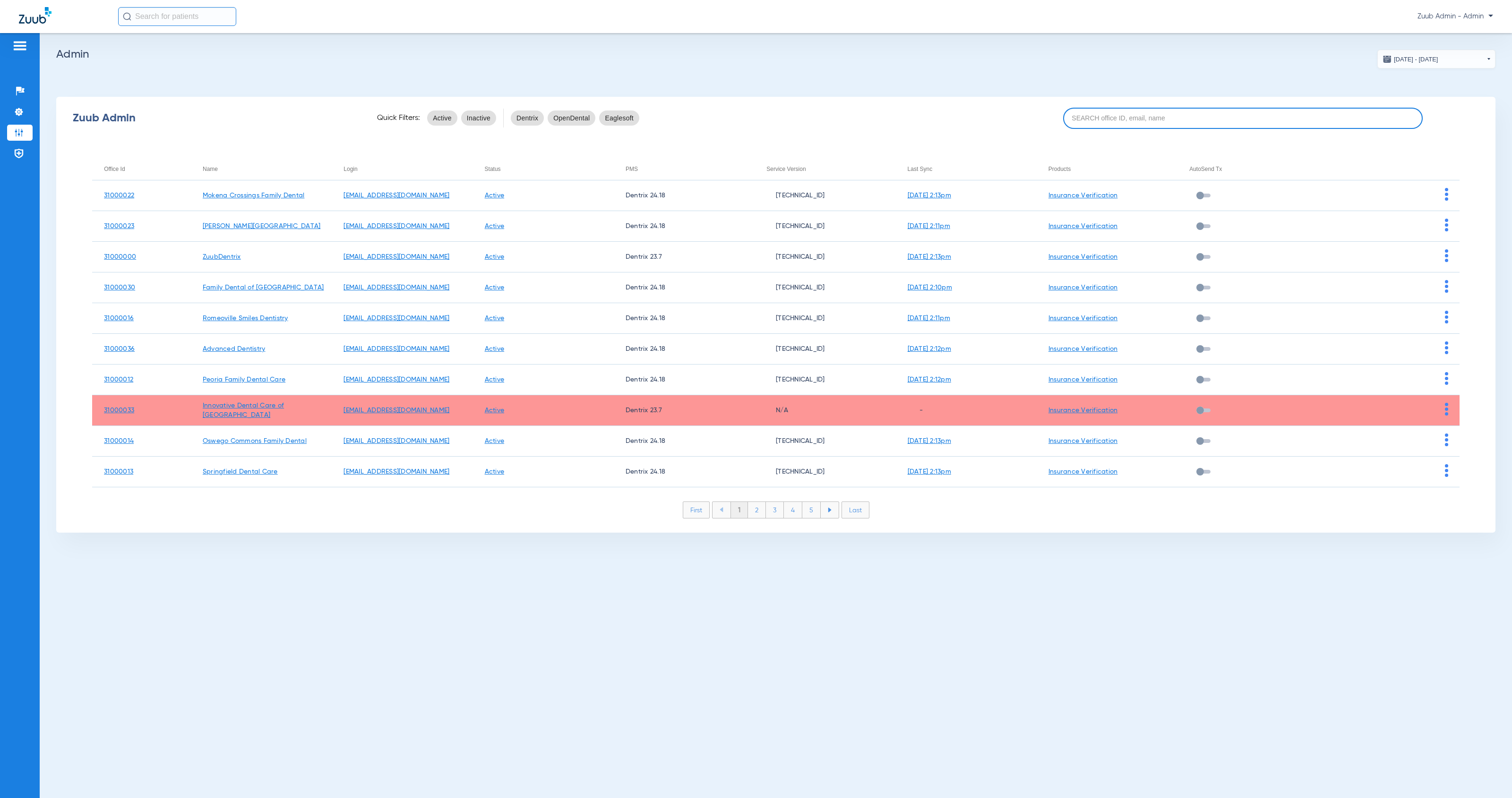
click at [1191, 110] on input at bounding box center [1243, 118] width 360 height 21
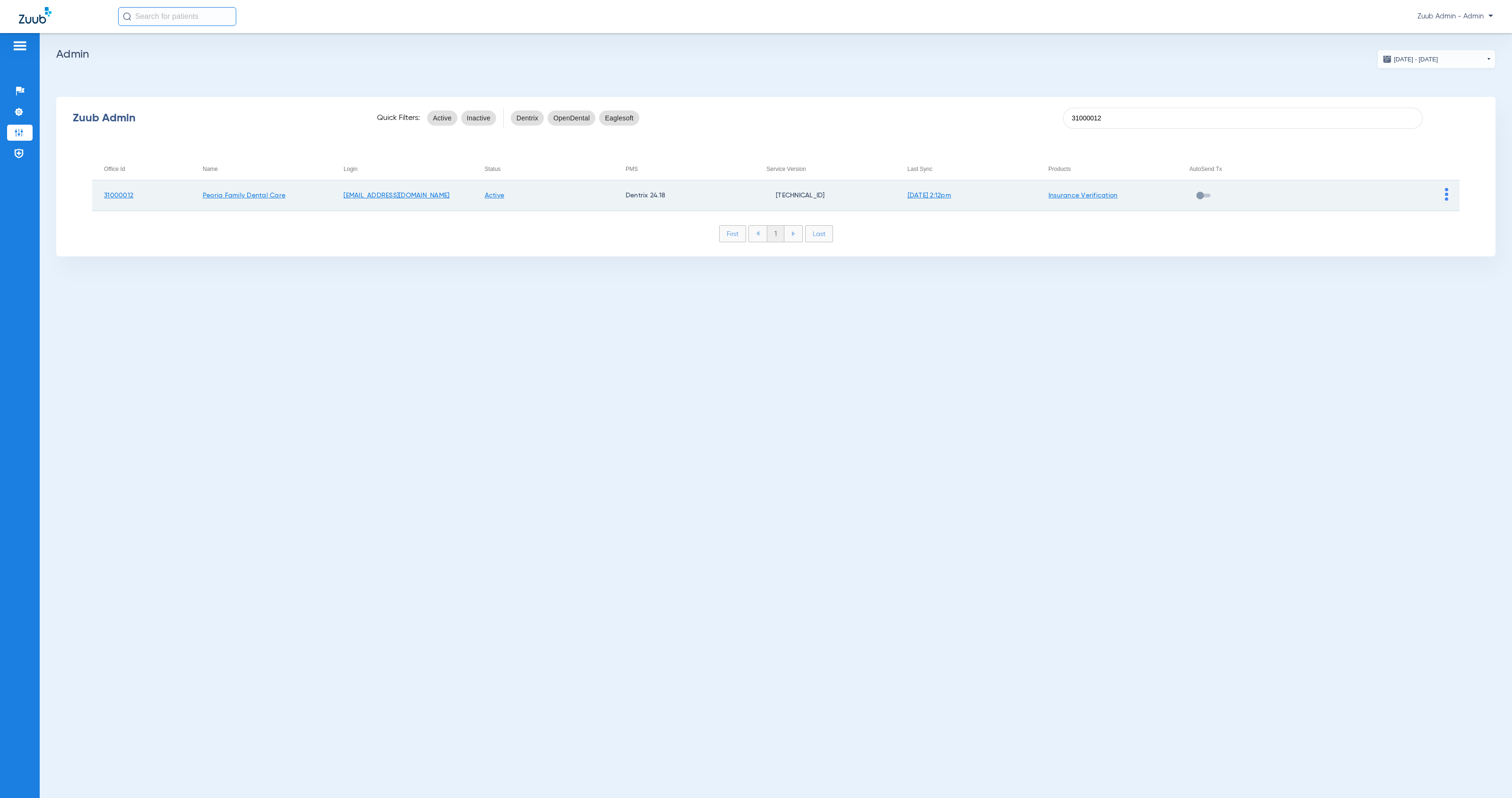
type input "31000012"
click at [1447, 197] on img at bounding box center [1446, 194] width 3 height 13
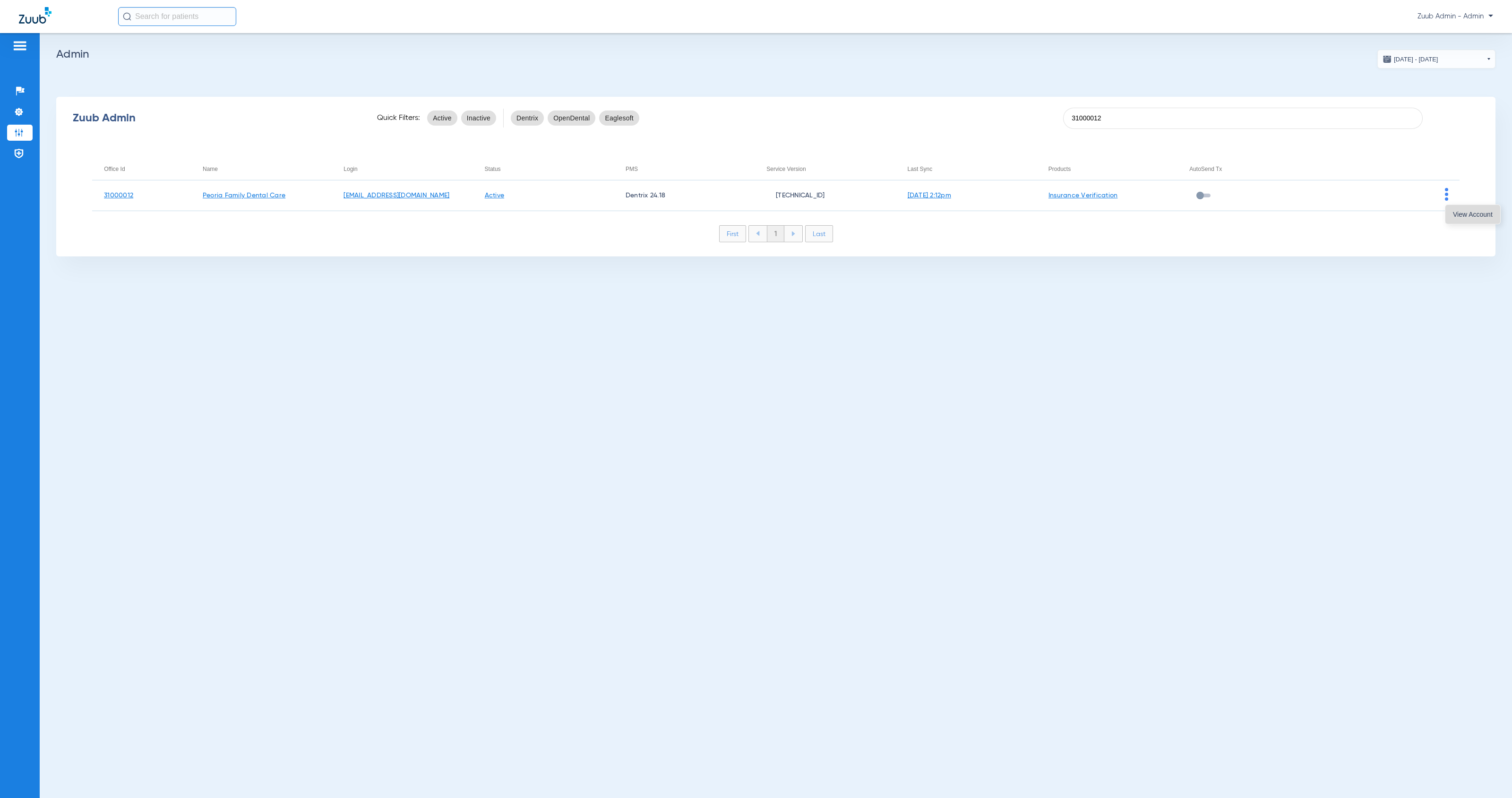
click at [1449, 214] on button "View Account" at bounding box center [1473, 214] width 55 height 19
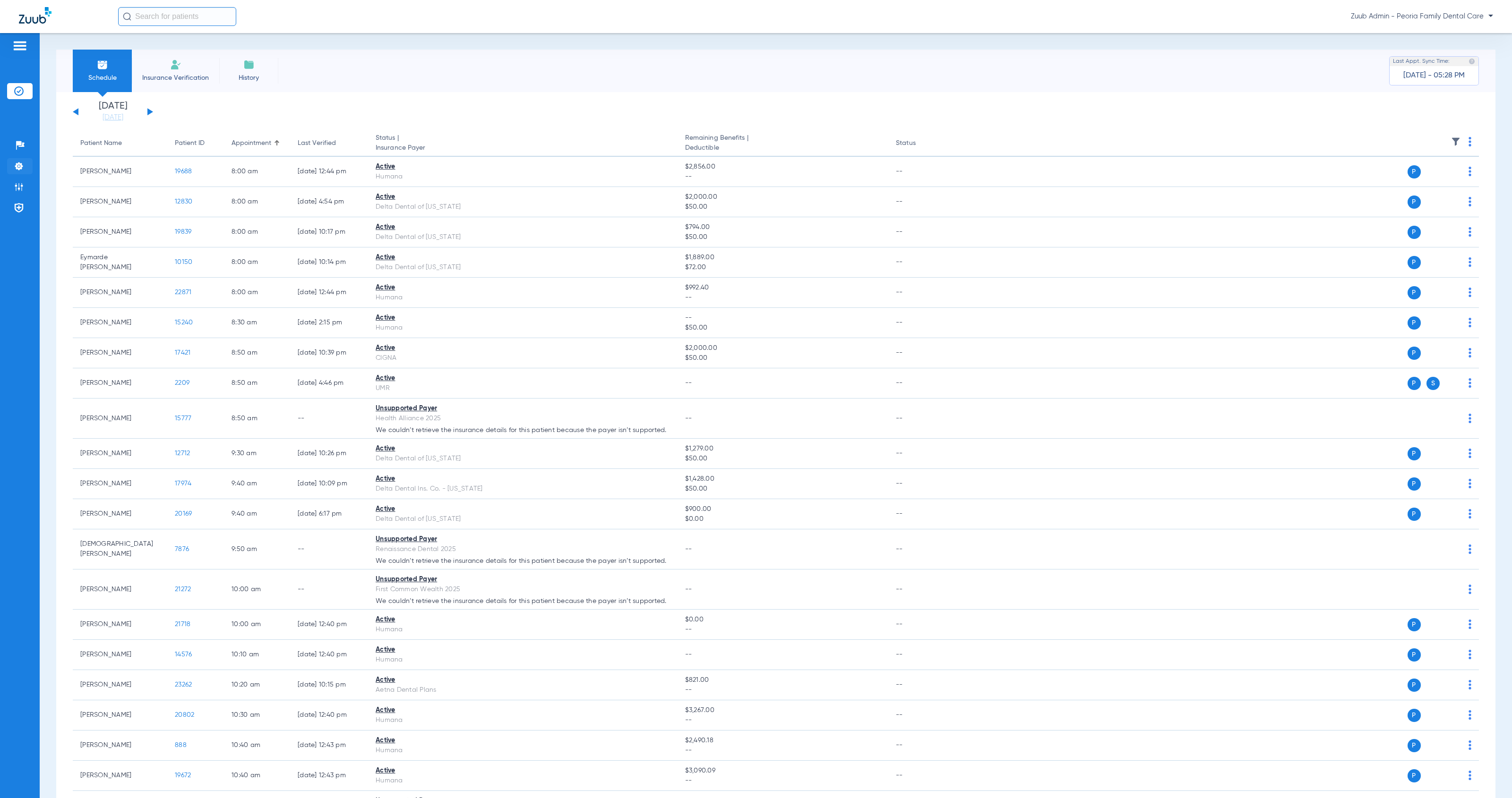
click at [25, 164] on li "Settings" at bounding box center [20, 166] width 26 height 16
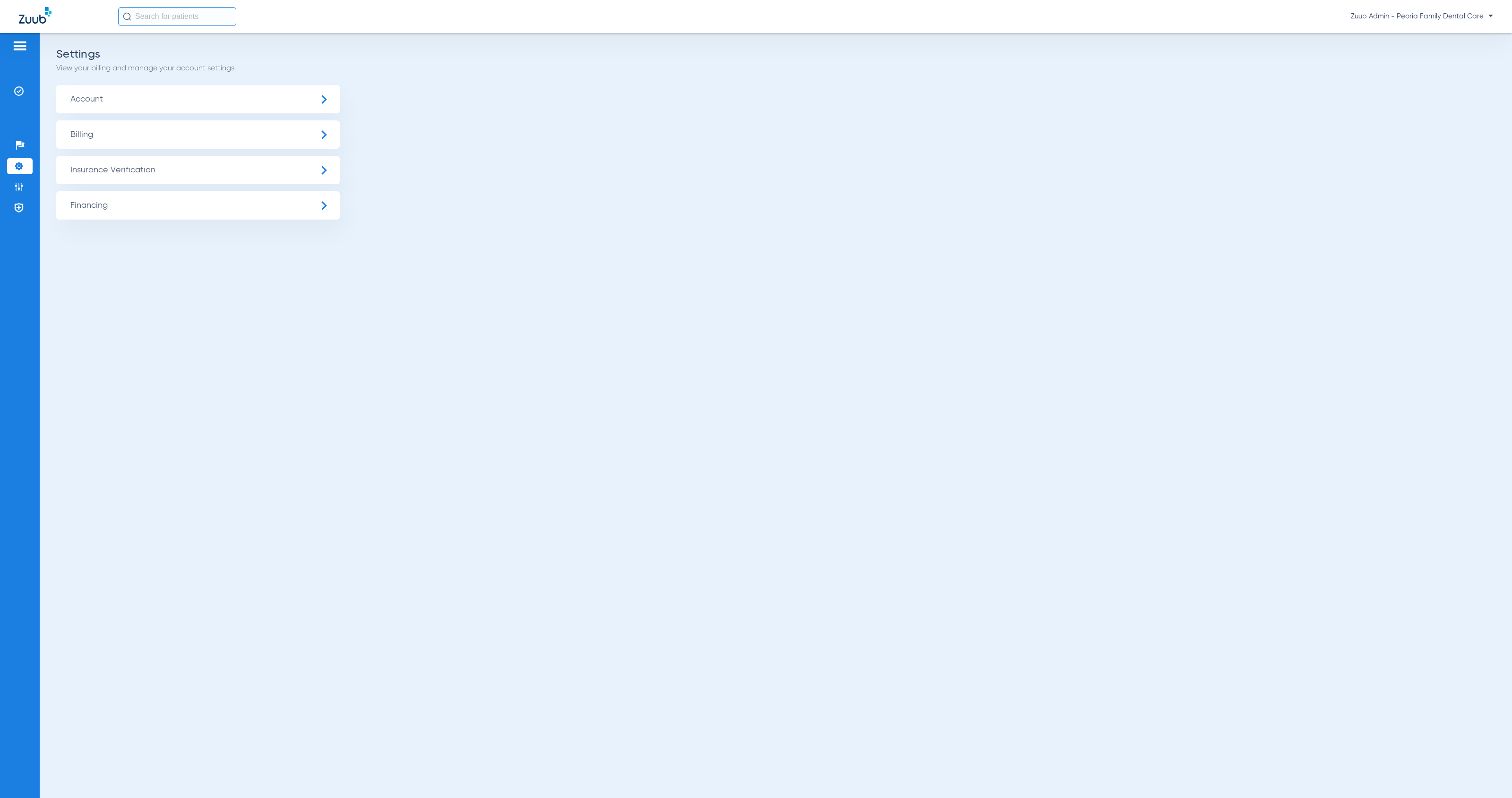
click at [106, 169] on span "Insurance Verification" at bounding box center [197, 170] width 283 height 29
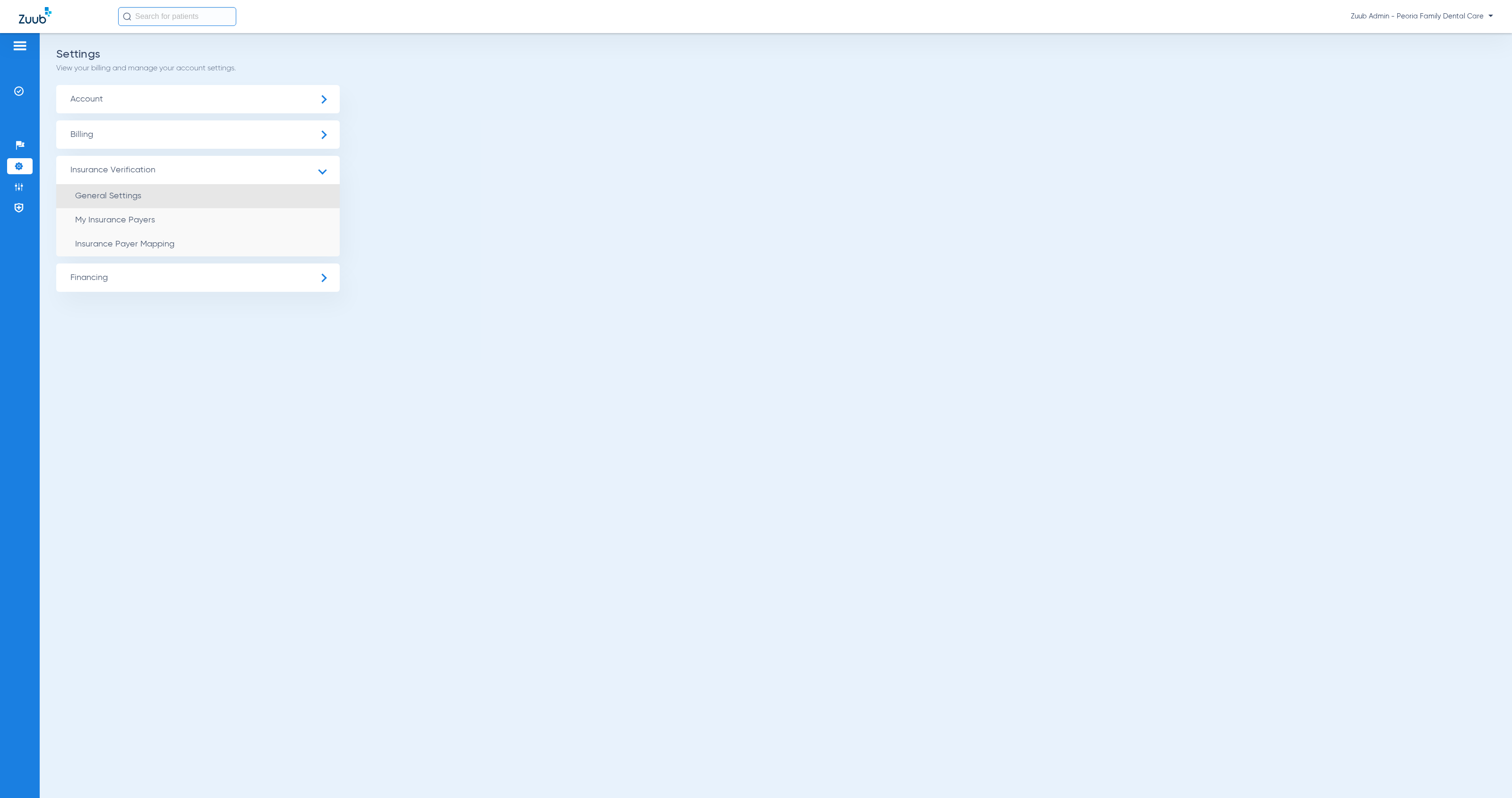
click at [138, 203] on li "General Settings" at bounding box center [197, 196] width 283 height 24
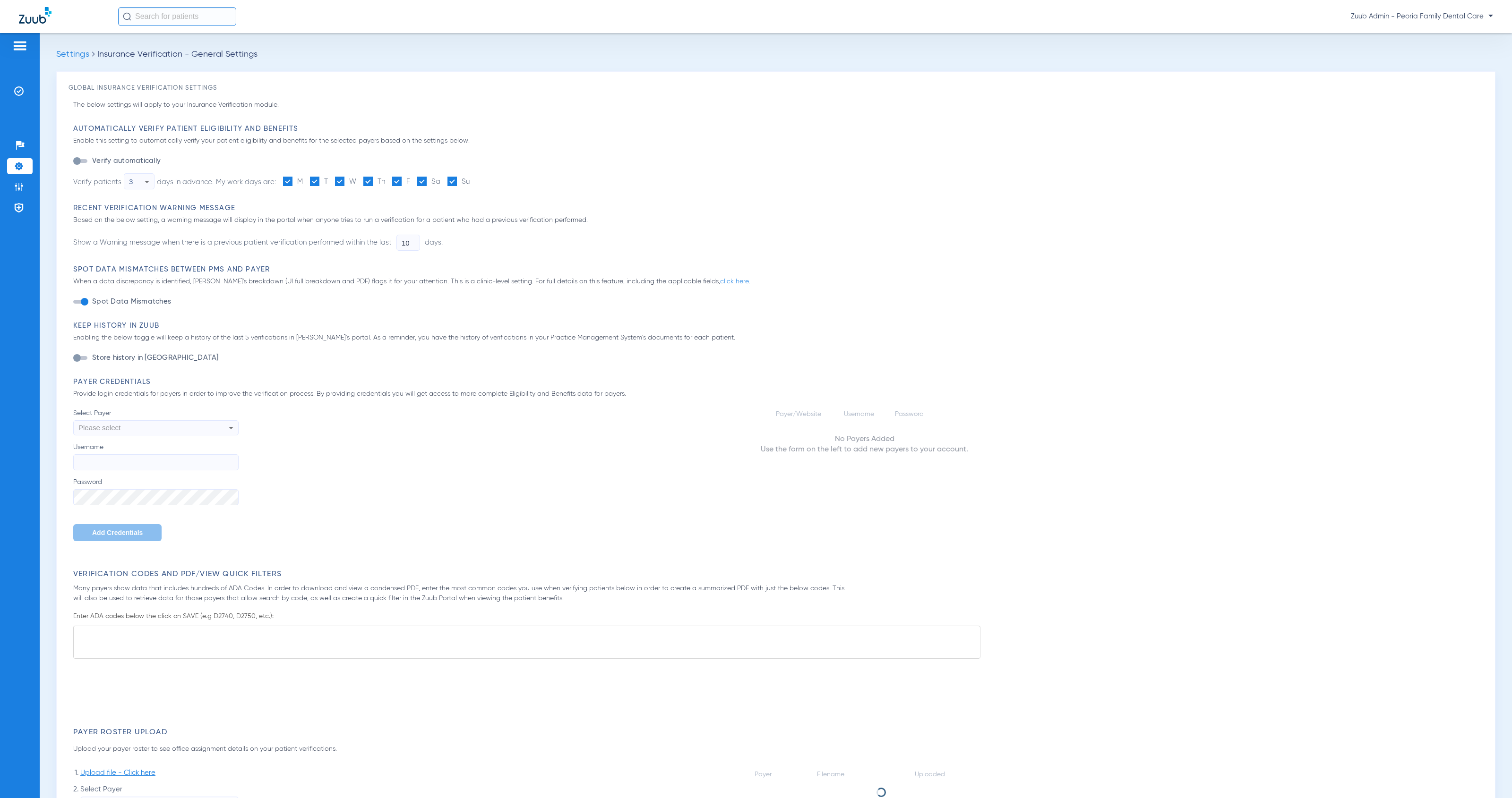
type input "1"
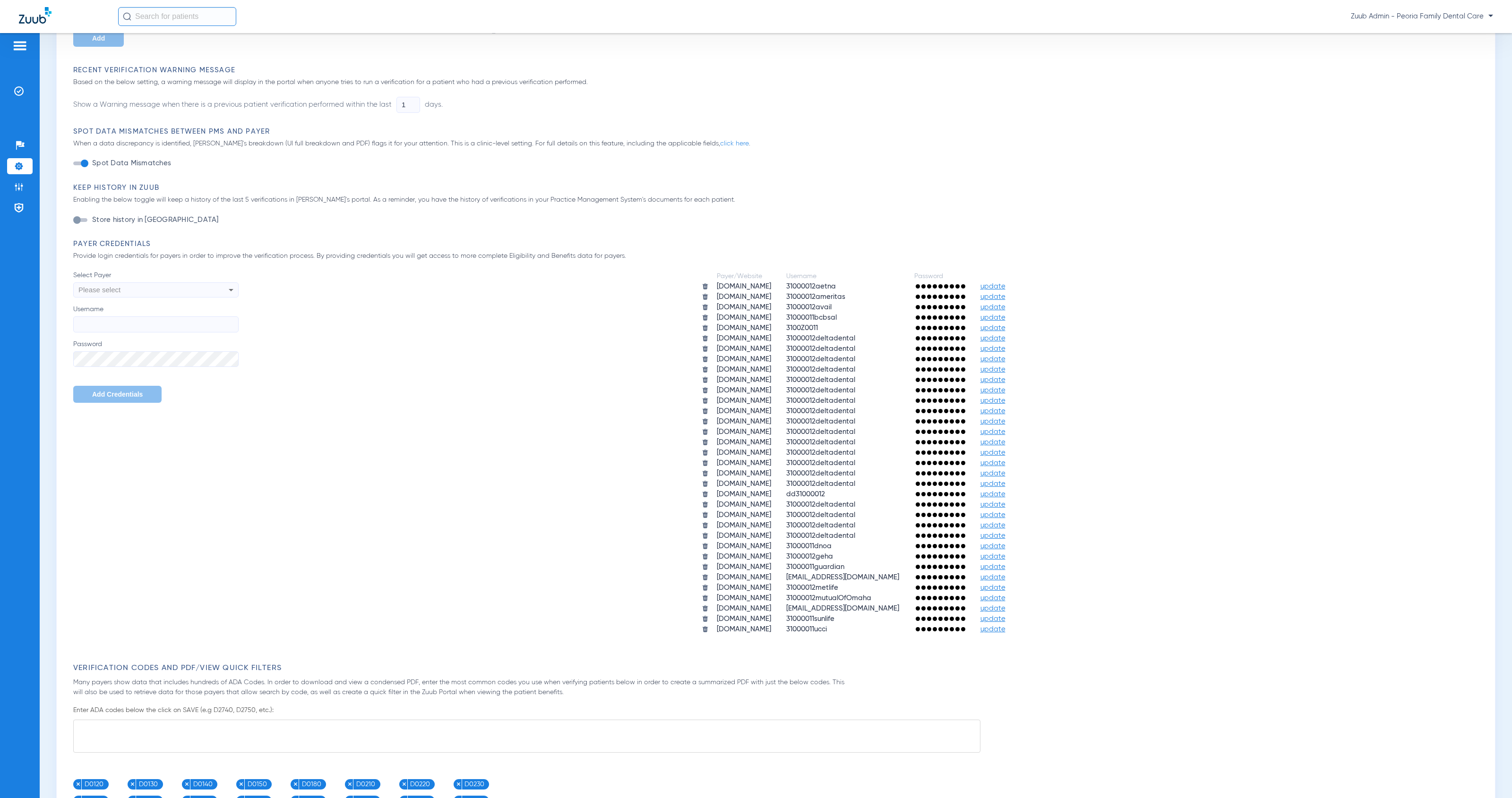
scroll to position [322, 0]
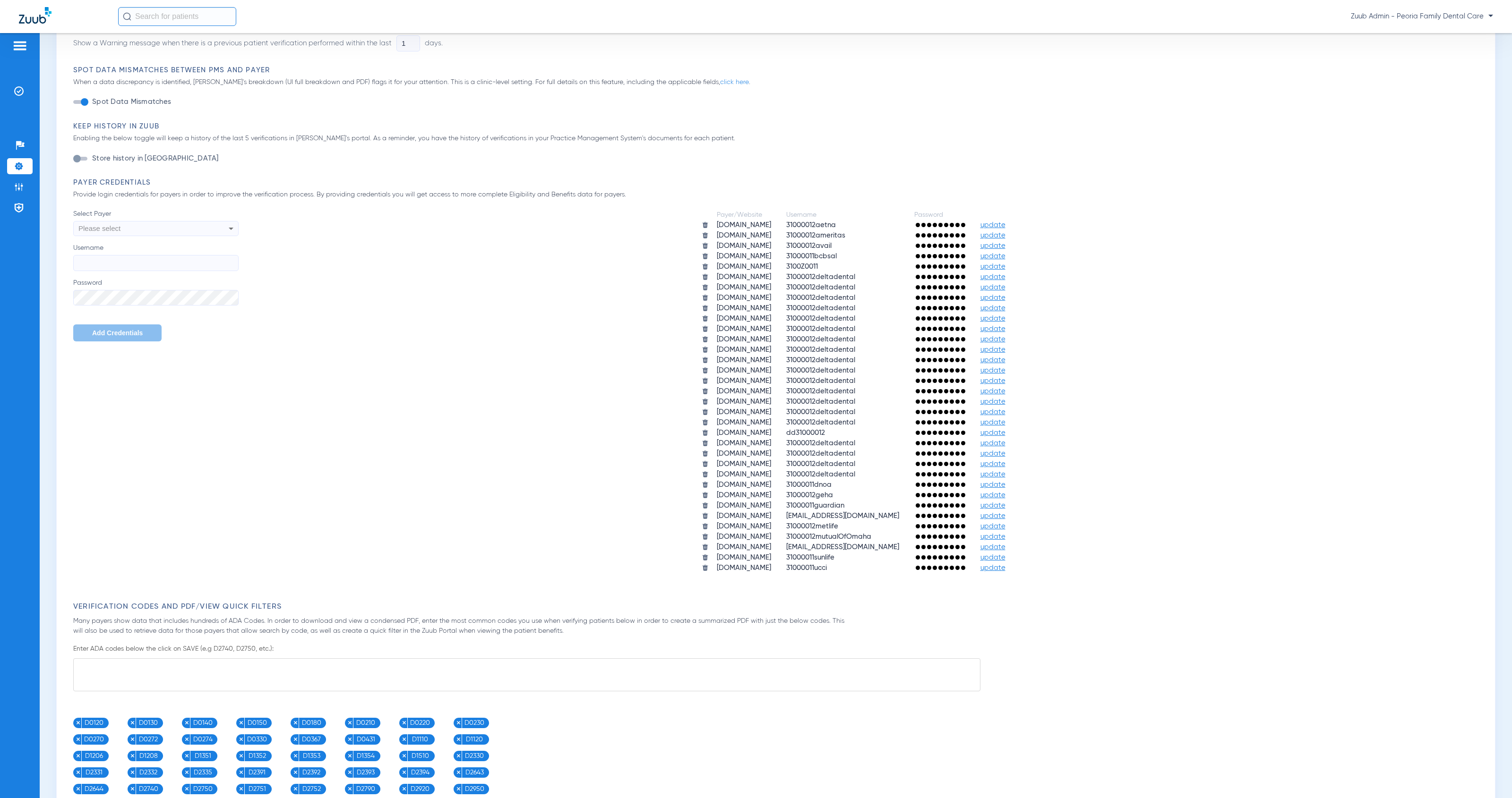
click at [1006, 533] on span "update" at bounding box center [993, 537] width 25 height 7
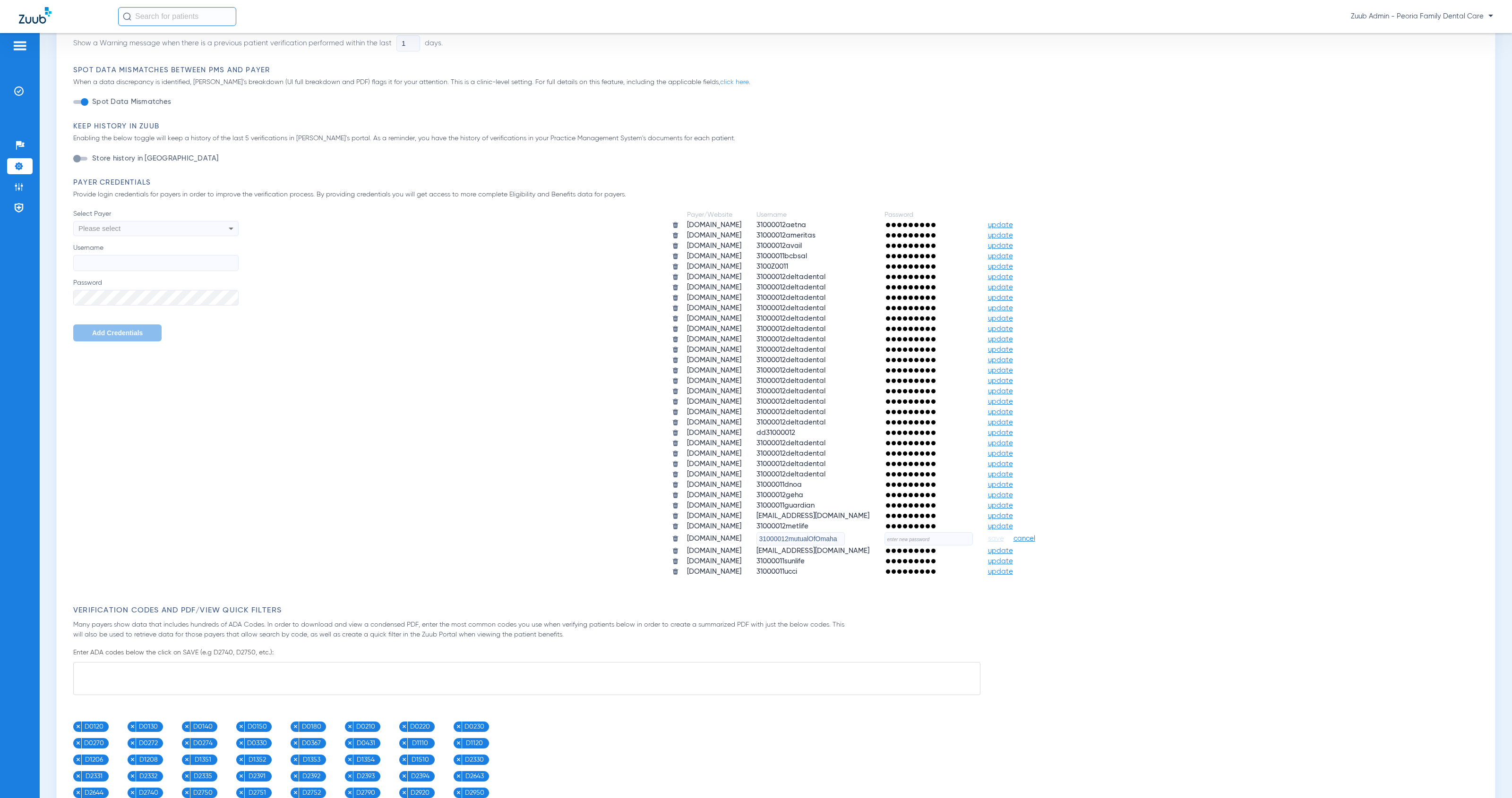
click at [973, 532] on input "text" at bounding box center [928, 539] width 88 height 13
paste input "HeartlandZuub2025!!"
type input "HeartlandZuub2025!!"
click at [1004, 535] on span "save" at bounding box center [996, 539] width 16 height 9
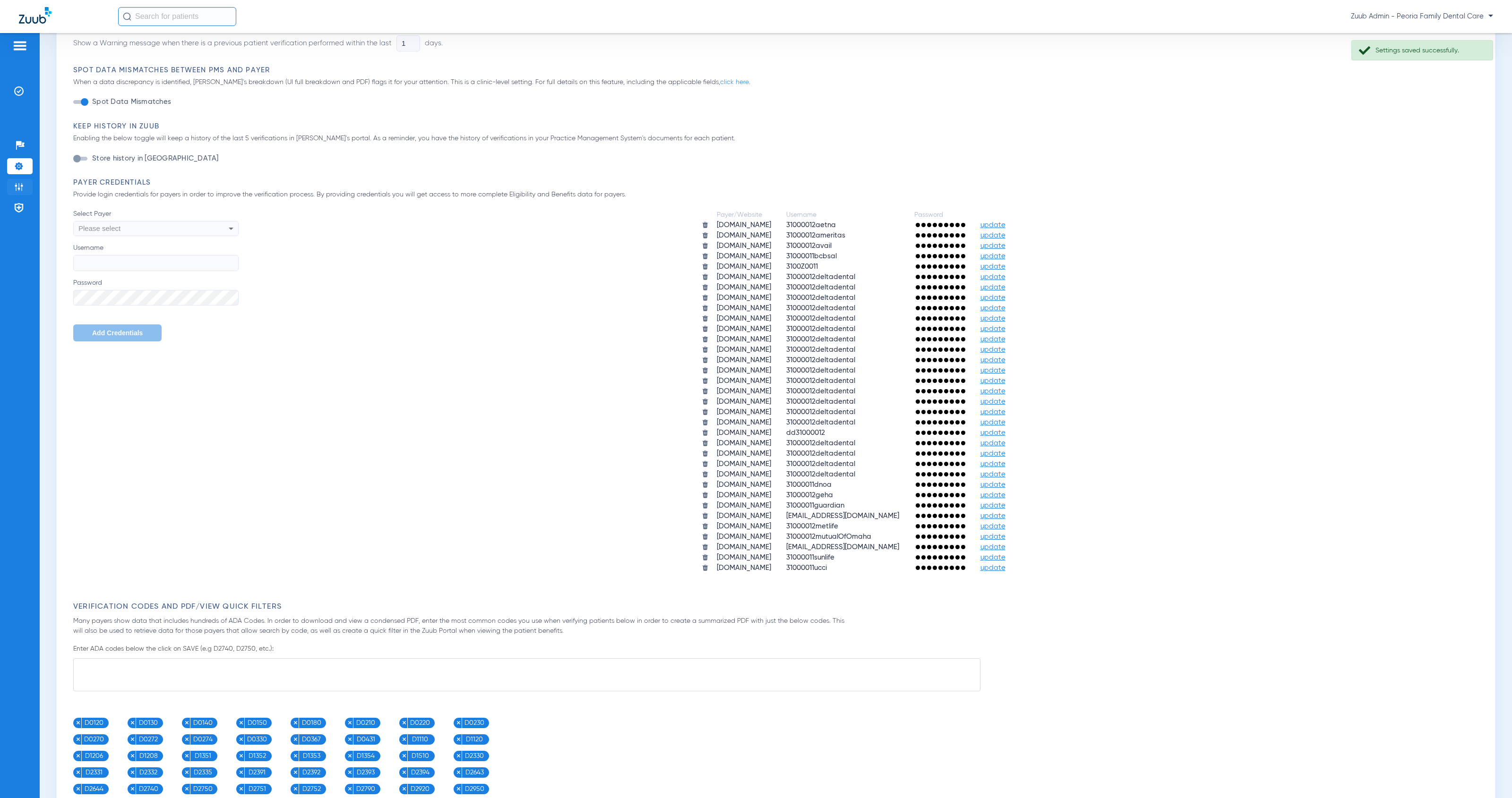
click at [16, 186] on img at bounding box center [19, 187] width 10 height 10
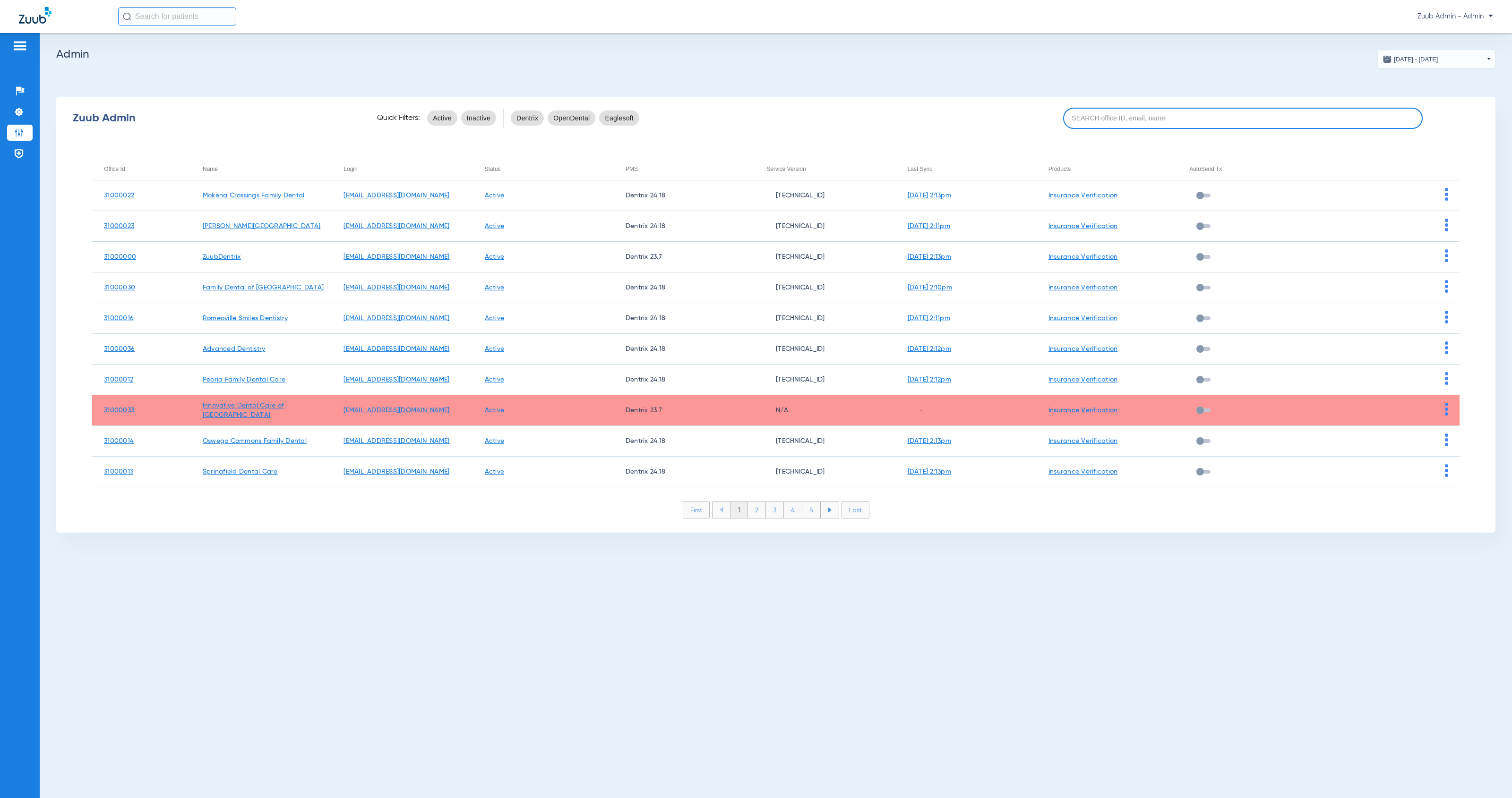
click at [1177, 119] on input at bounding box center [1243, 118] width 360 height 21
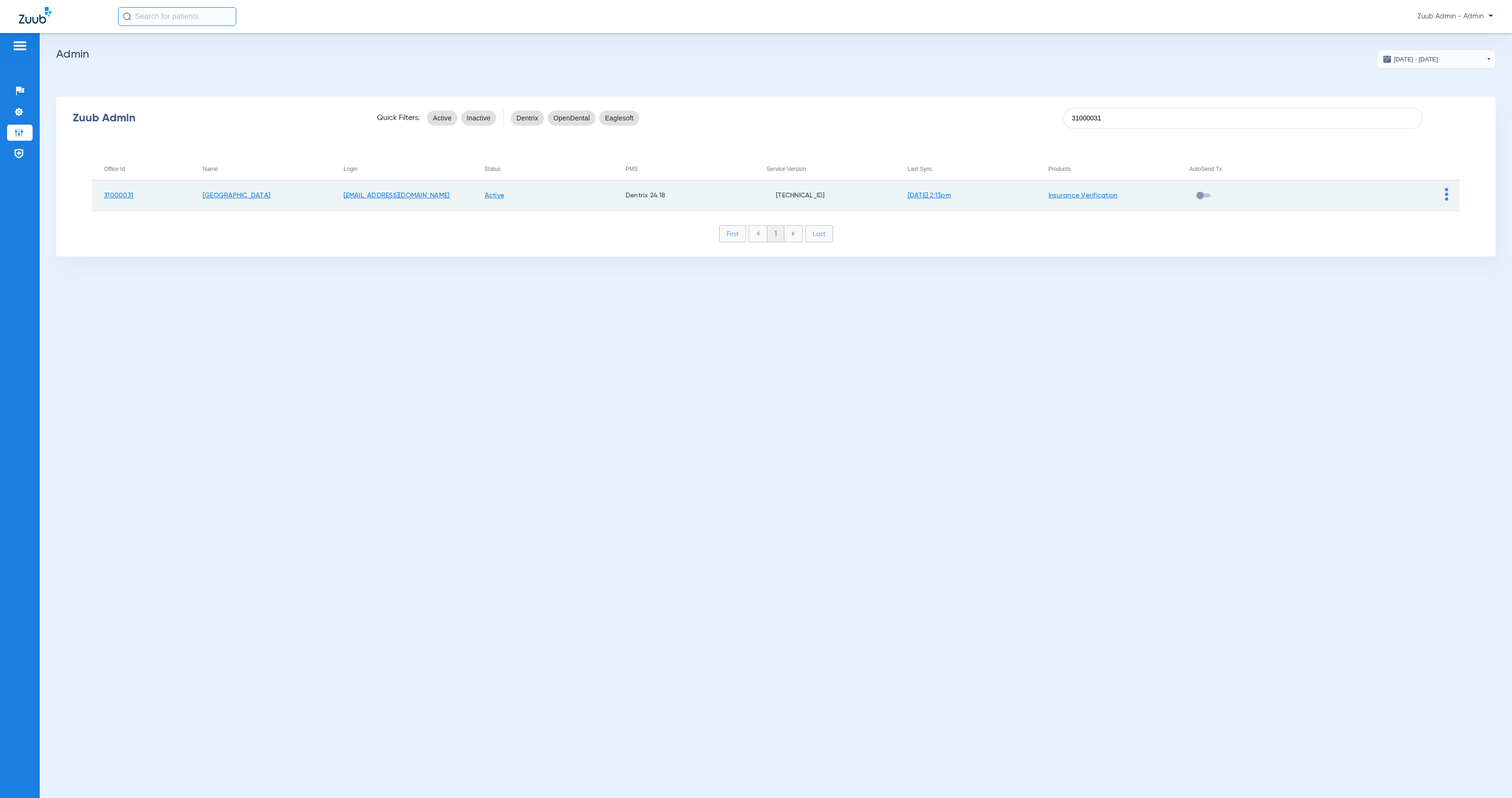
type input "31000031"
click at [1445, 197] on img at bounding box center [1446, 194] width 3 height 13
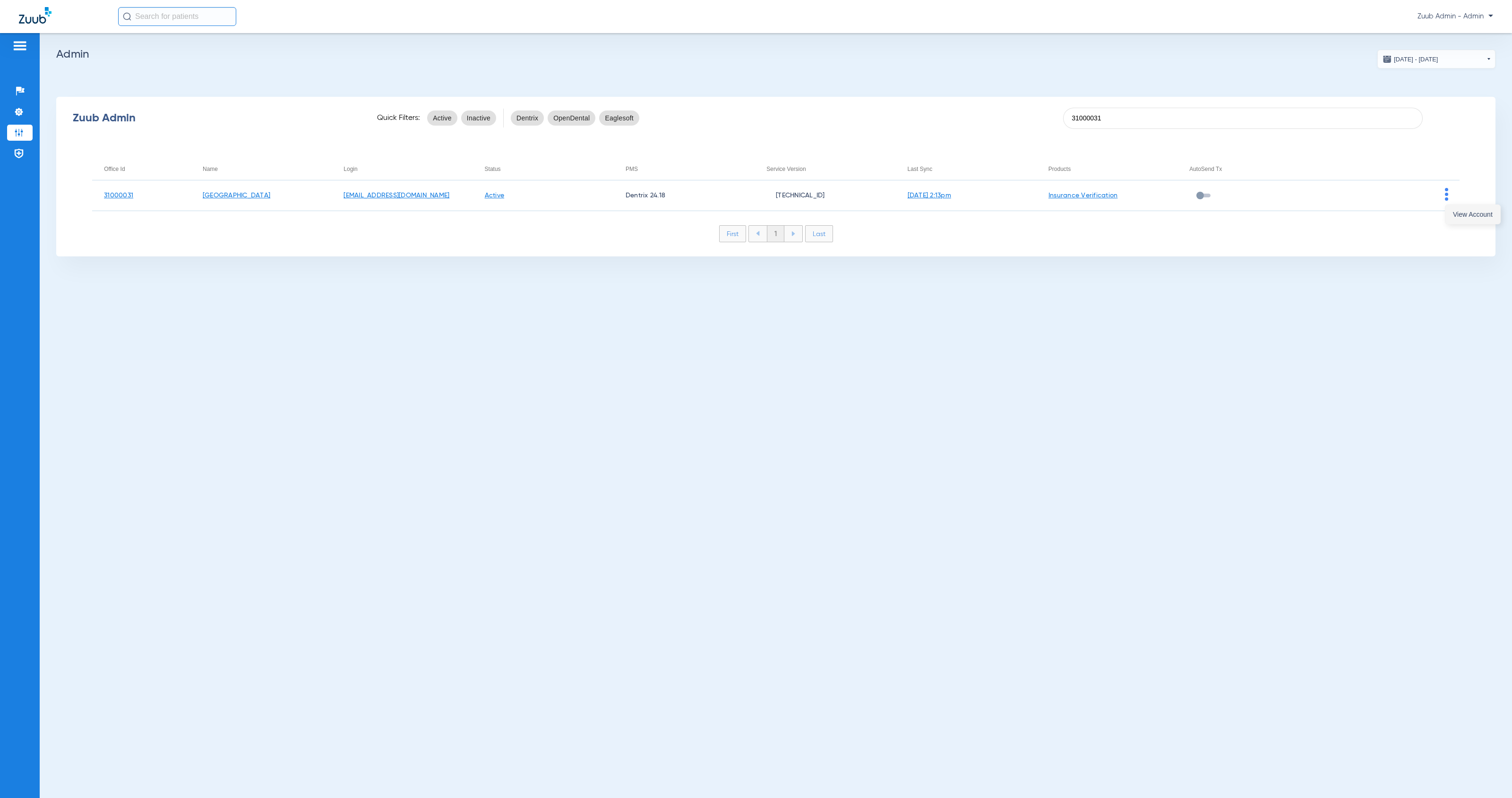
click at [1450, 212] on button "View Account" at bounding box center [1473, 214] width 55 height 19
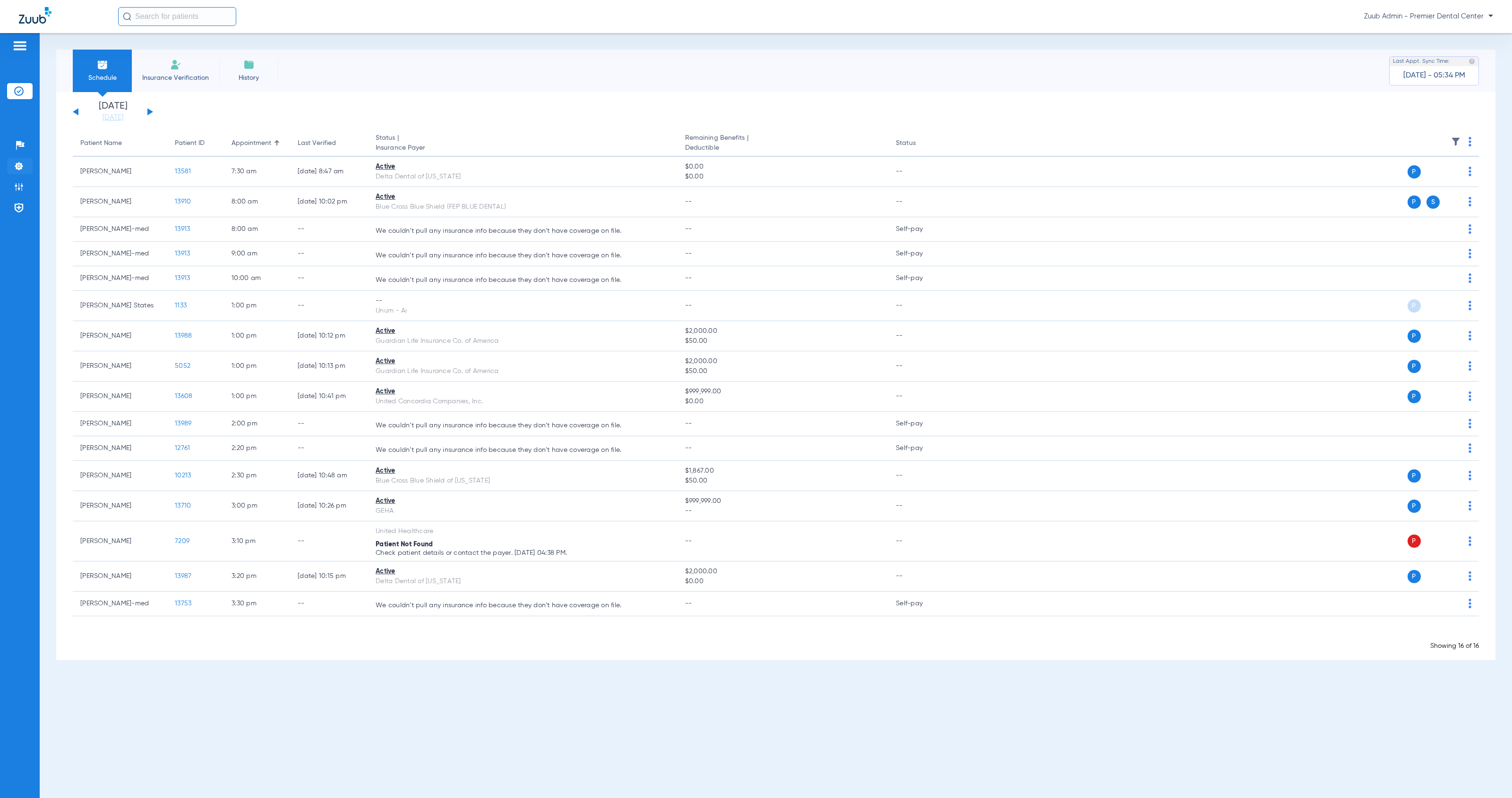
click at [24, 165] on li "Settings" at bounding box center [20, 166] width 26 height 16
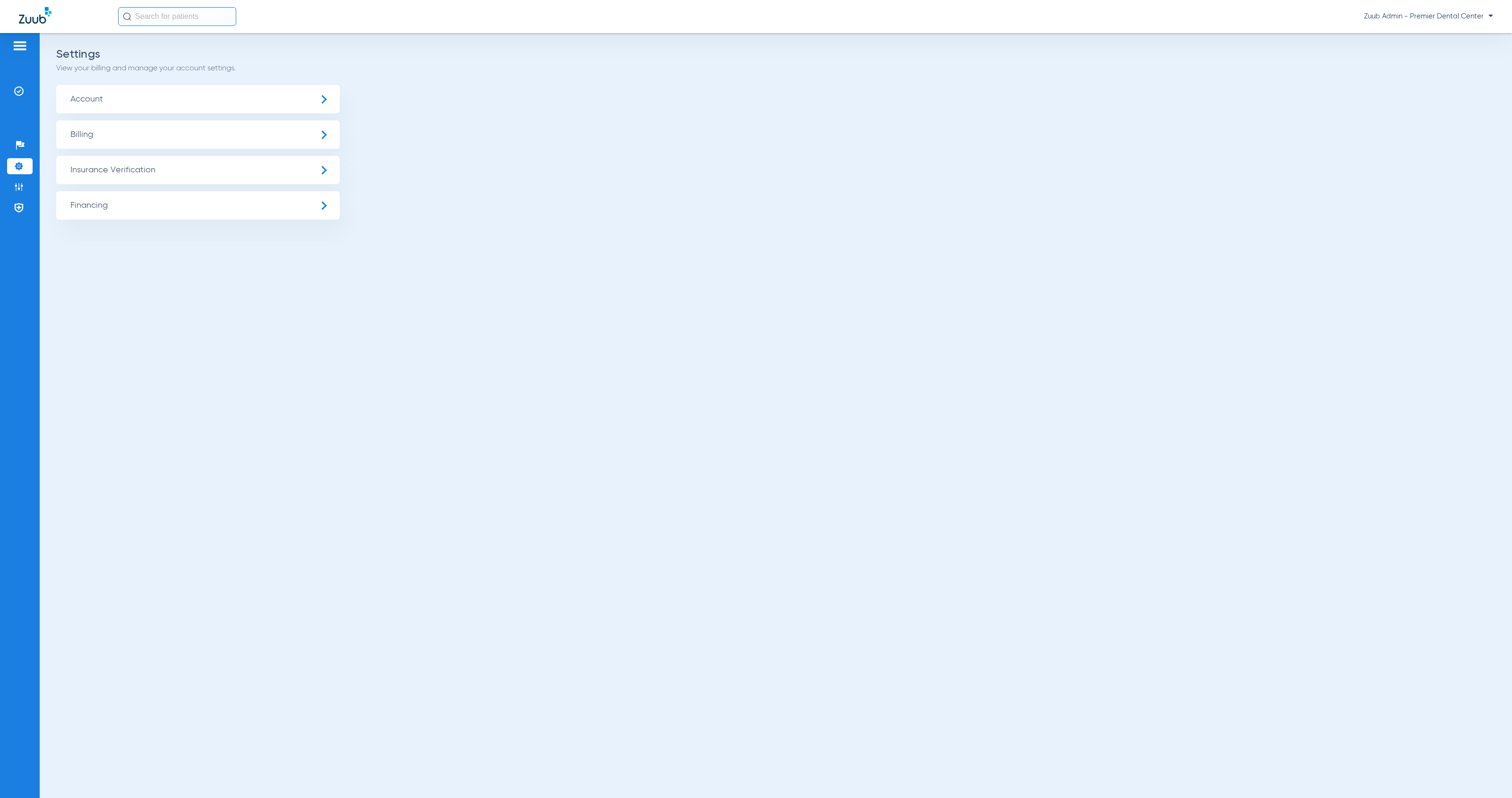
click at [79, 163] on span "Insurance Verification" at bounding box center [197, 170] width 283 height 29
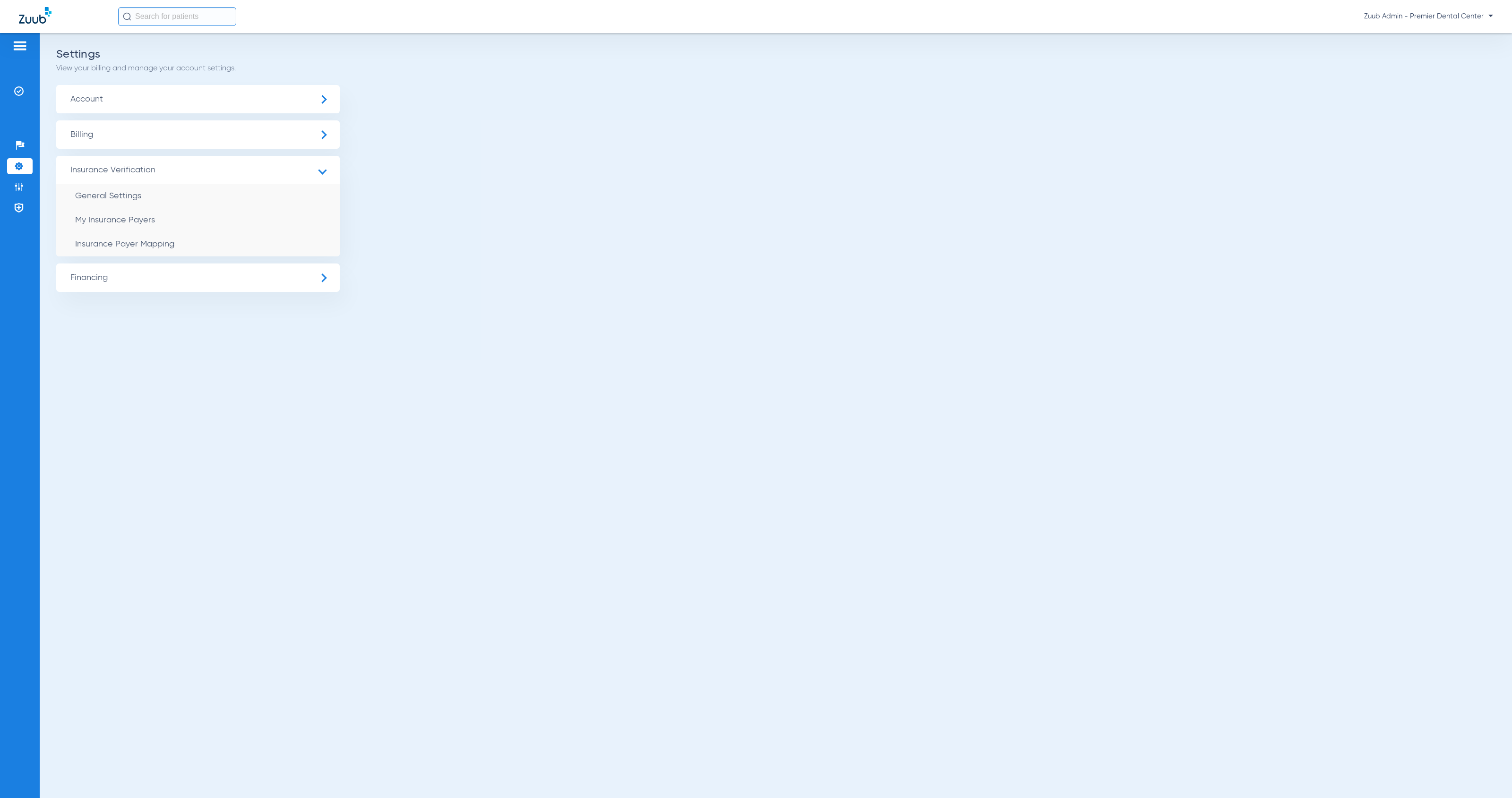
click at [108, 182] on span "Insurance Verification" at bounding box center [197, 170] width 283 height 29
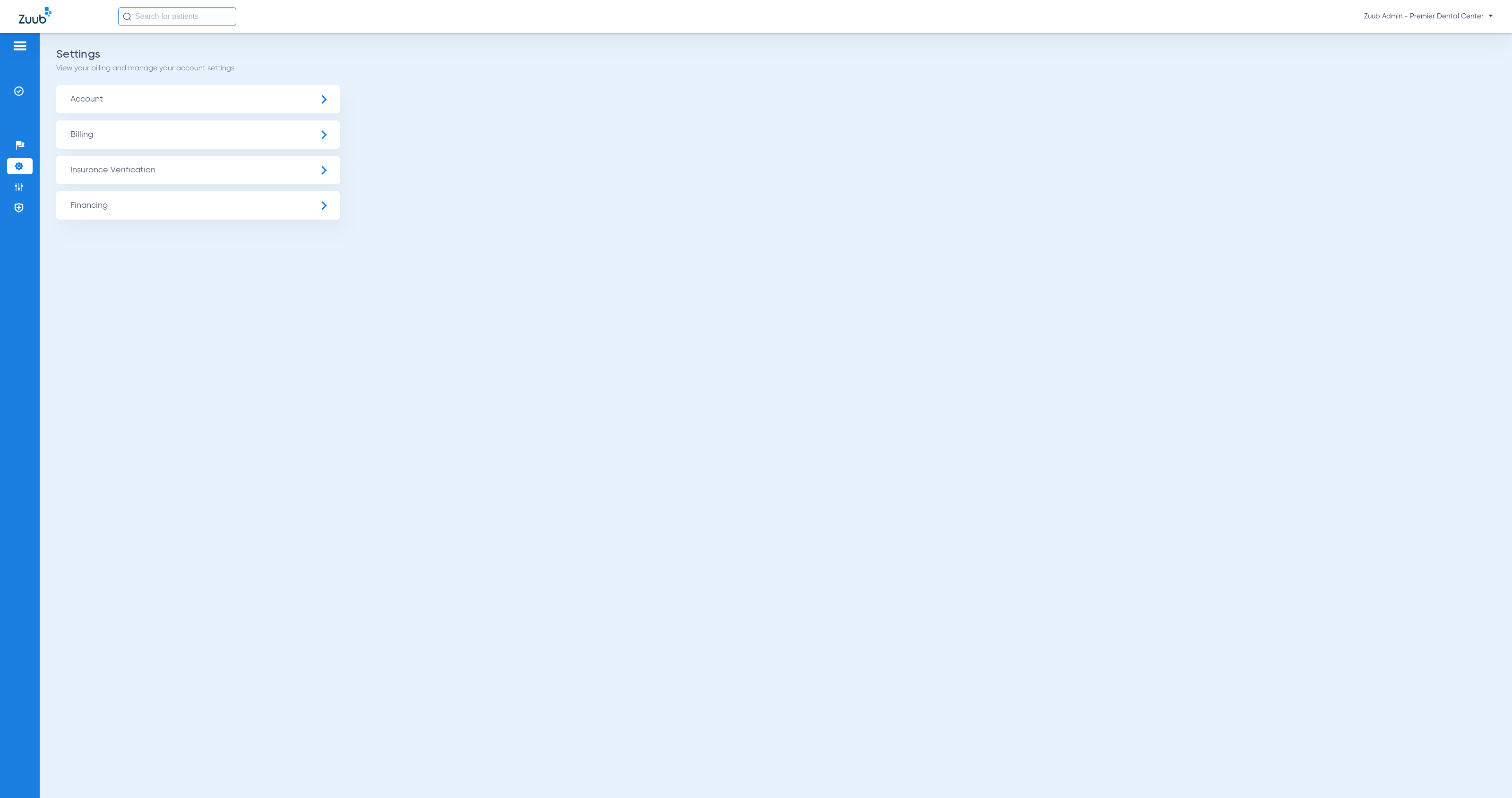
drag, startPoint x: 96, startPoint y: 169, endPoint x: 106, endPoint y: 186, distance: 19.7
click at [96, 169] on span "Insurance Verification" at bounding box center [197, 170] width 283 height 29
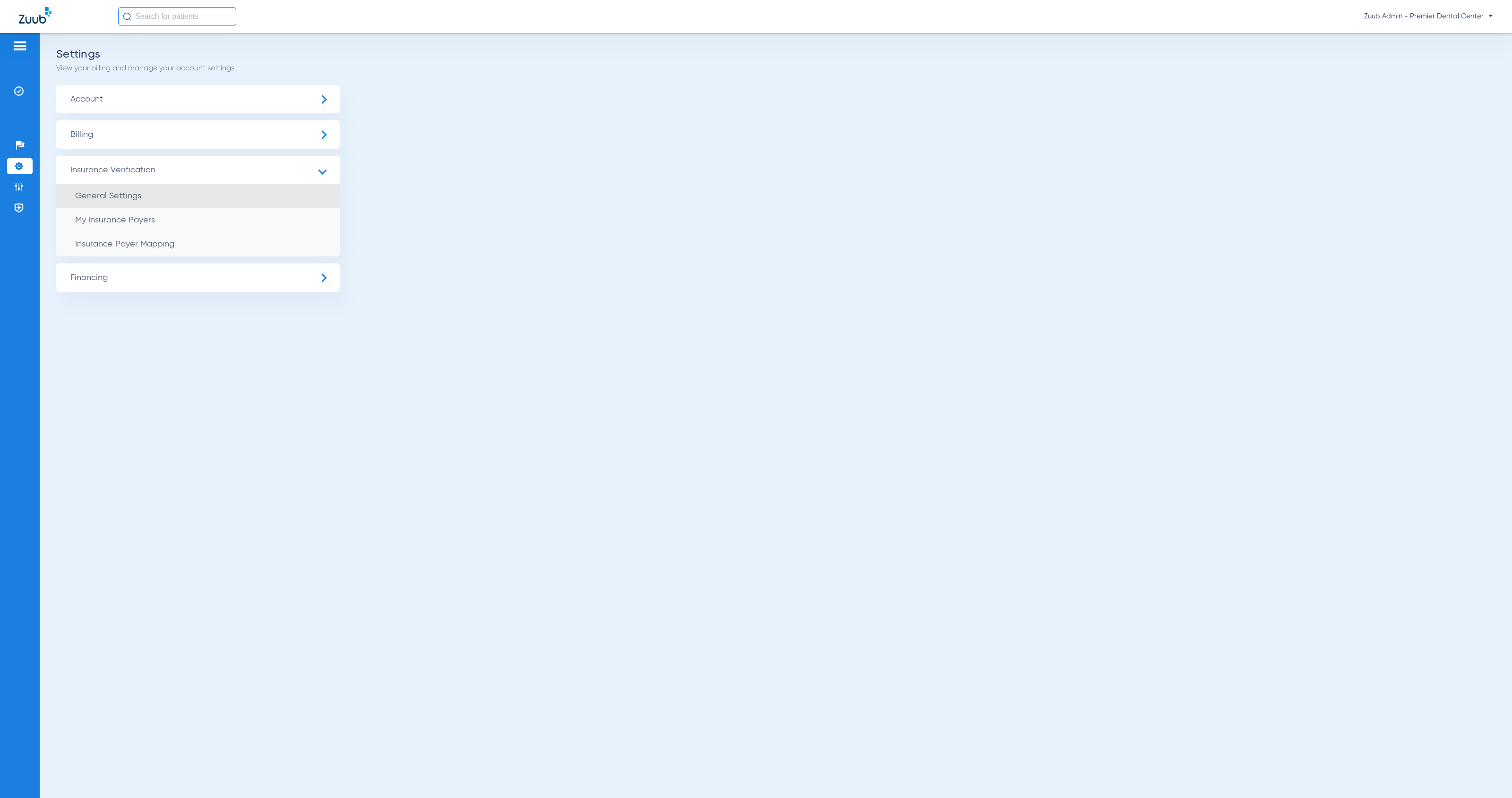
click at [112, 199] on span "General Settings" at bounding box center [108, 196] width 66 height 9
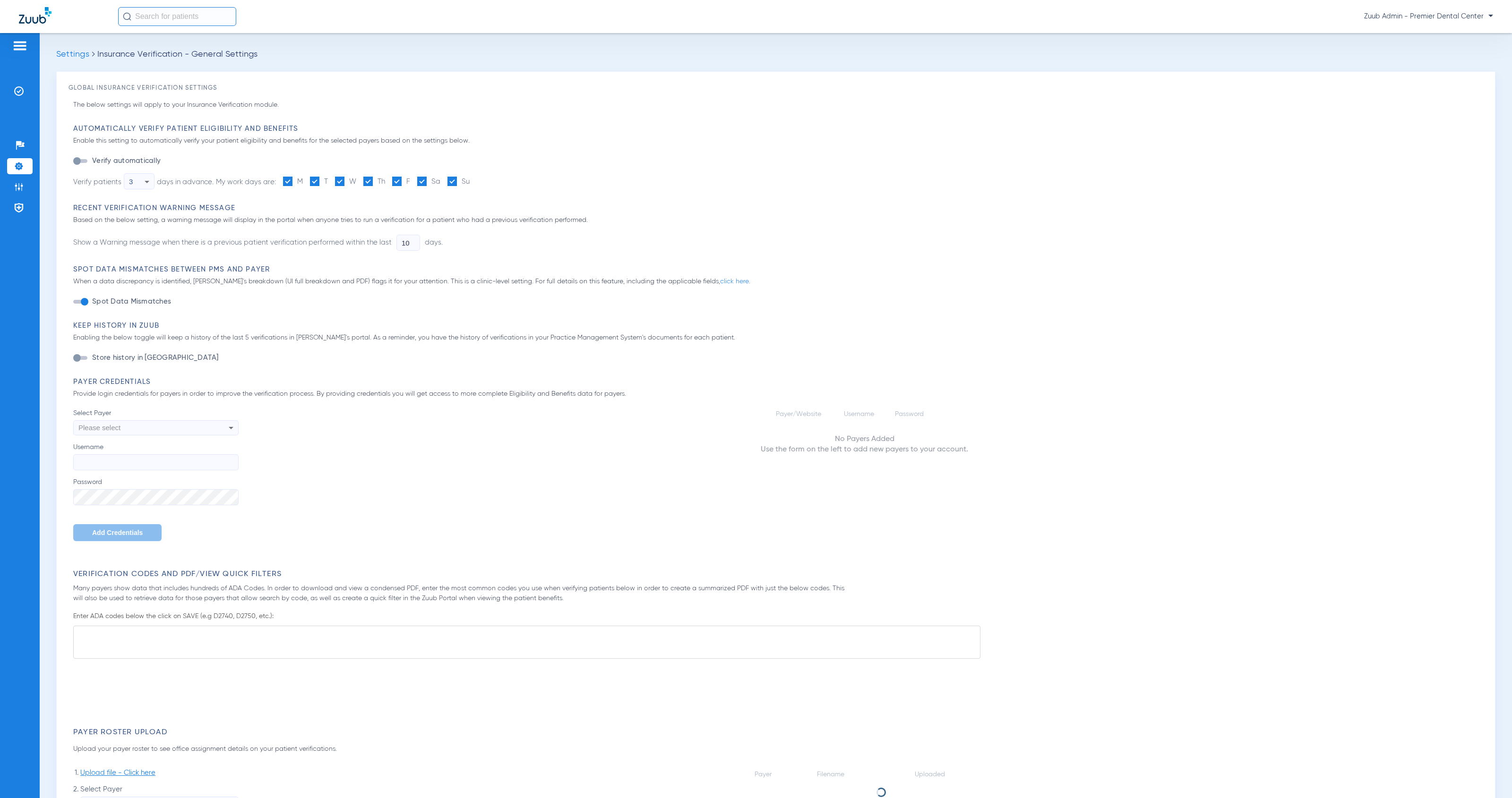
type input "1"
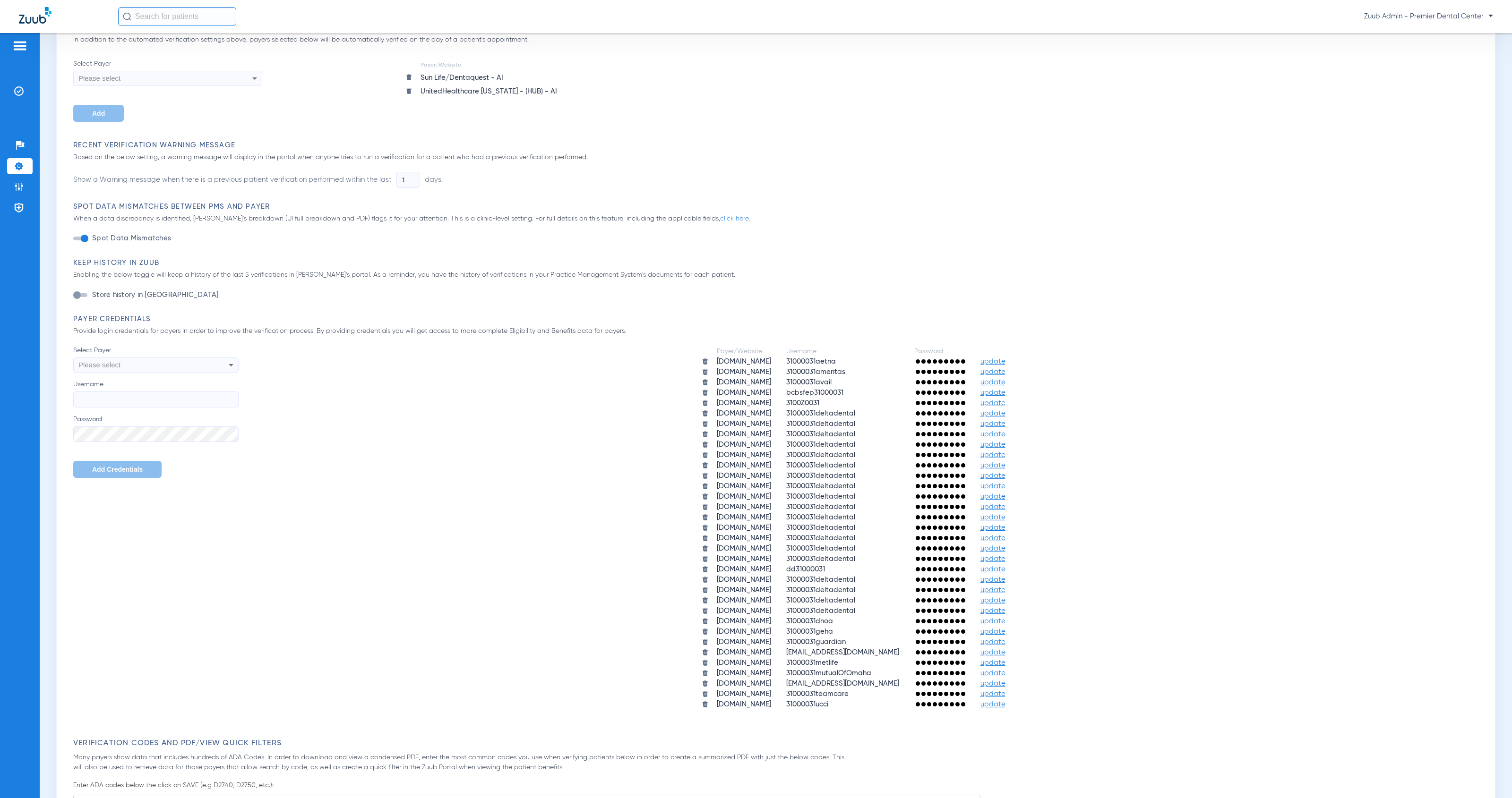
scroll to position [204, 0]
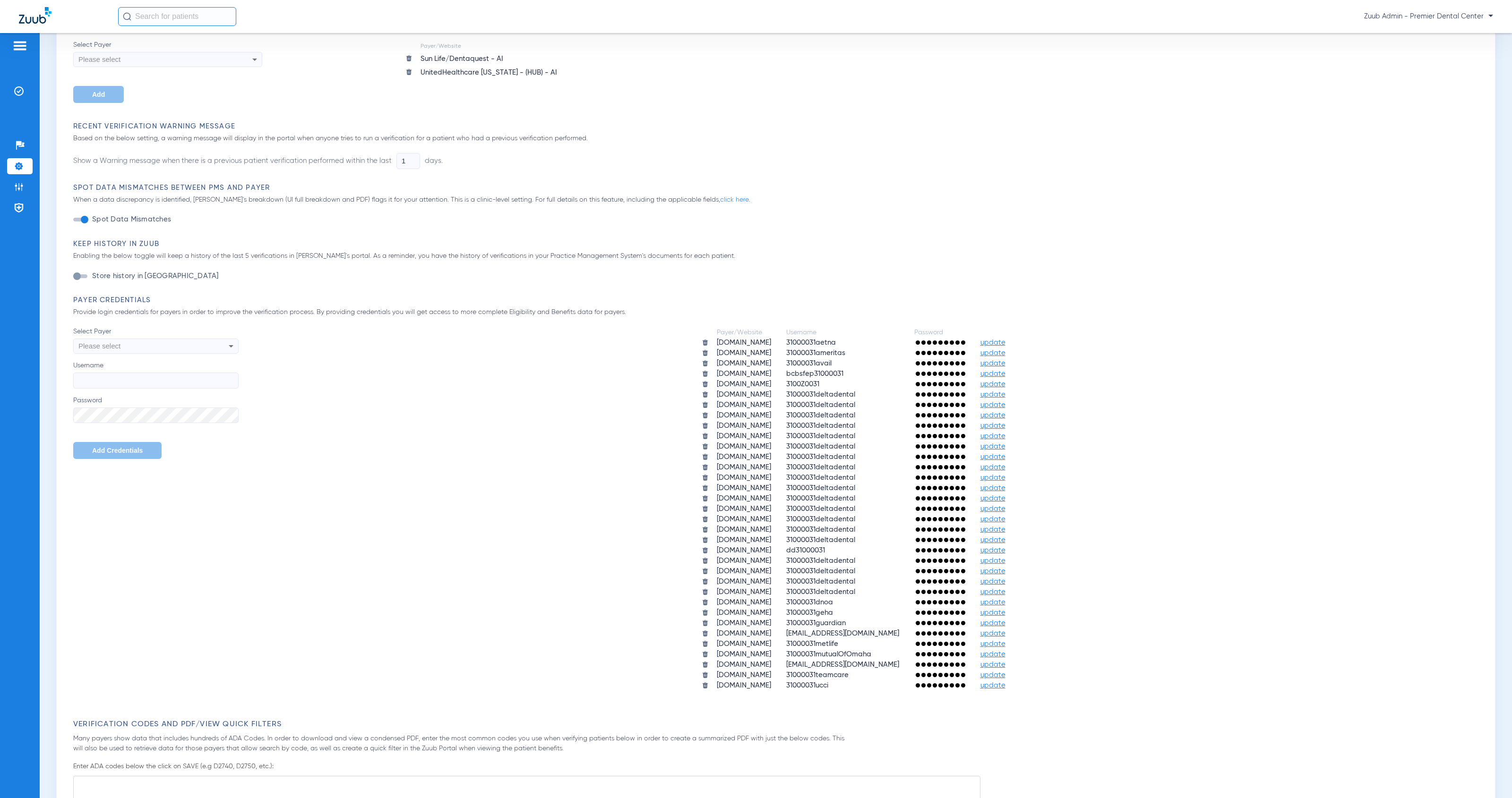
click at [1006, 651] on span "update" at bounding box center [993, 654] width 25 height 7
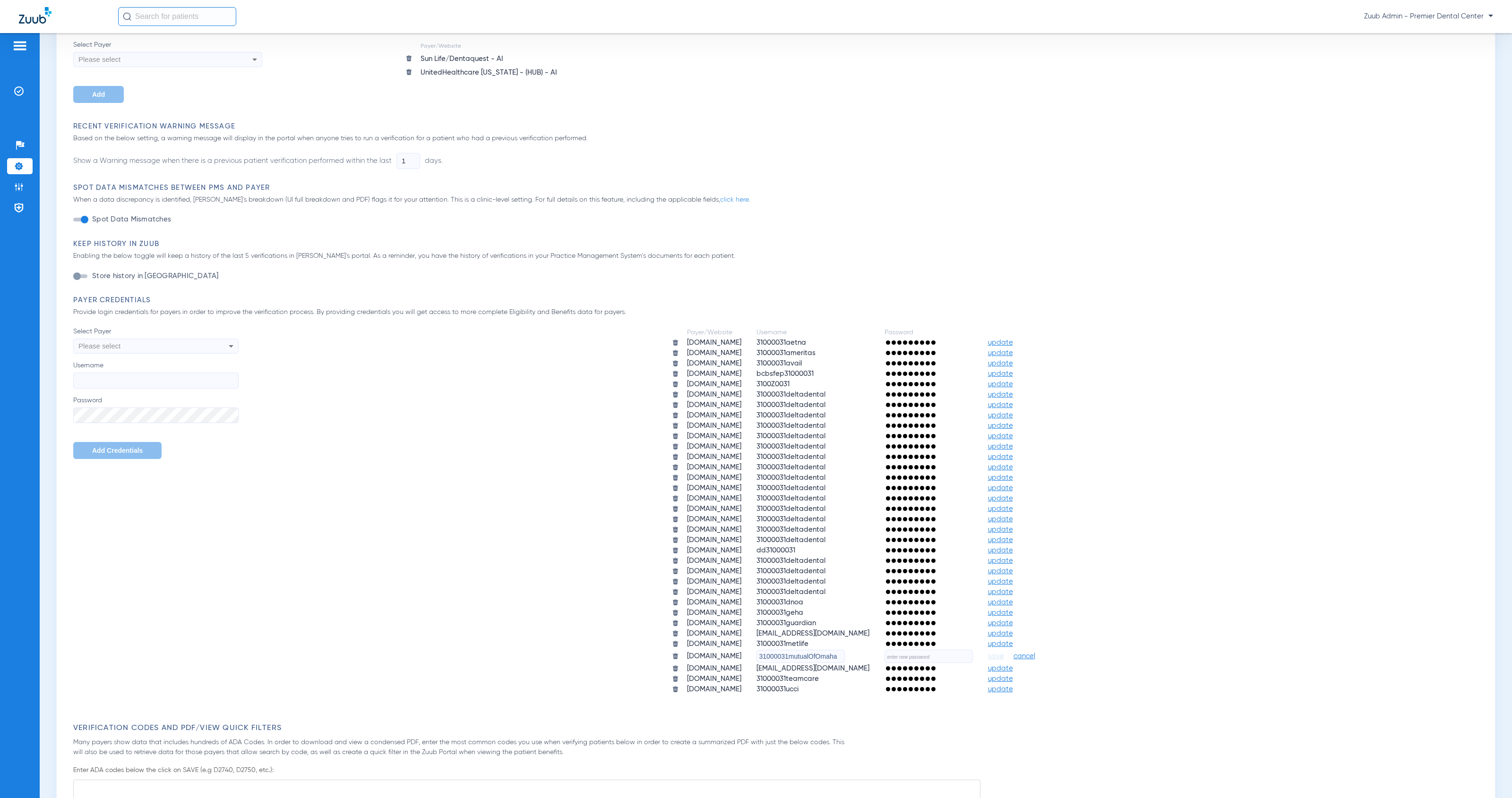
click at [973, 650] on input "text" at bounding box center [928, 657] width 88 height 13
paste input "0695251879"
drag, startPoint x: 997, startPoint y: 646, endPoint x: 941, endPoint y: 642, distance: 56.1
click at [941, 650] on td "0695251879" at bounding box center [929, 657] width 102 height 13
click at [973, 650] on input "0695251879" at bounding box center [928, 657] width 88 height 13
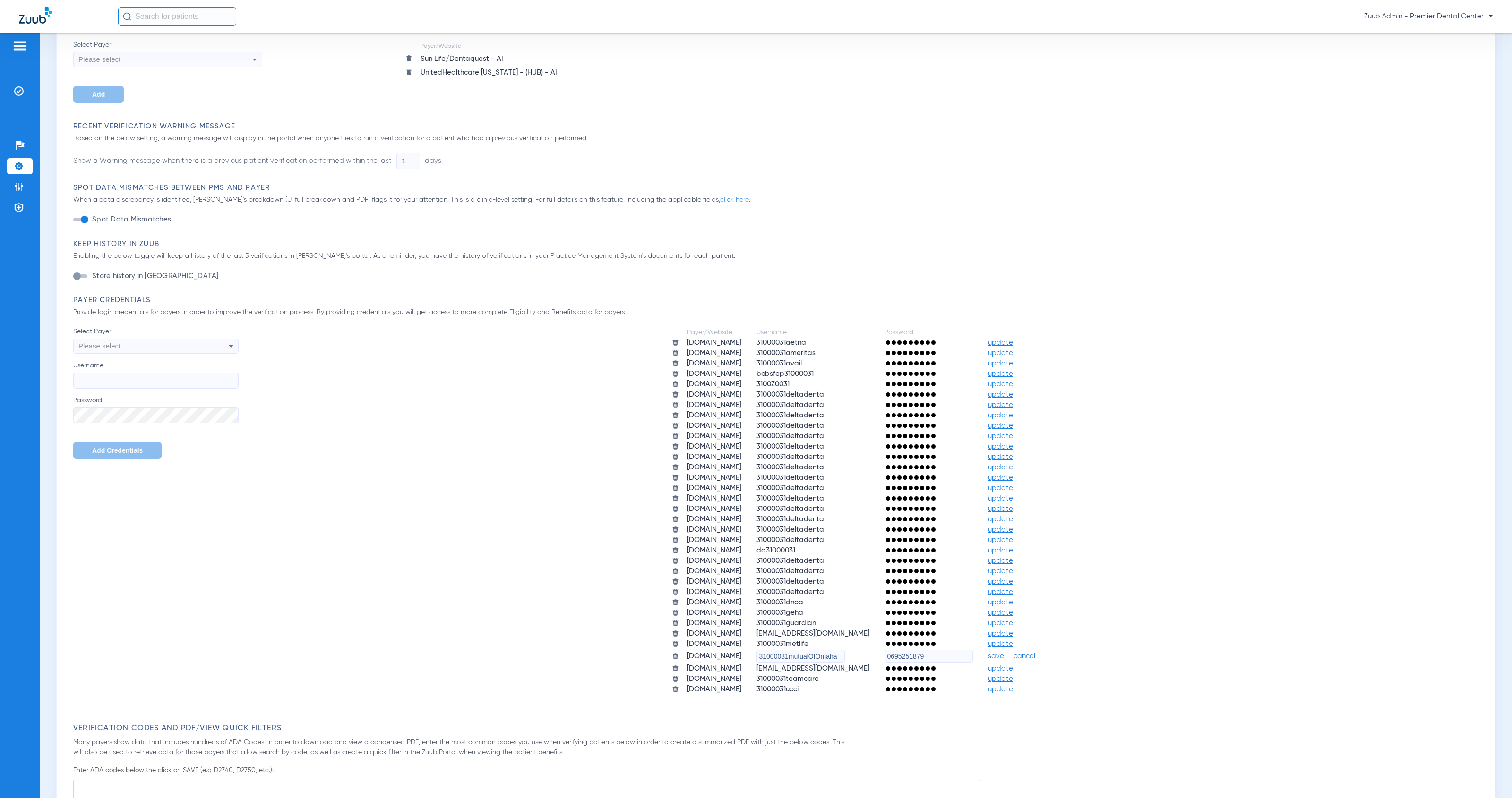
click at [973, 650] on input "0695251879" at bounding box center [928, 657] width 88 height 13
paste input "HeartlandZuub2025!!"
type input "HeartlandZuub2025!!"
click at [1004, 652] on span "save" at bounding box center [996, 657] width 16 height 9
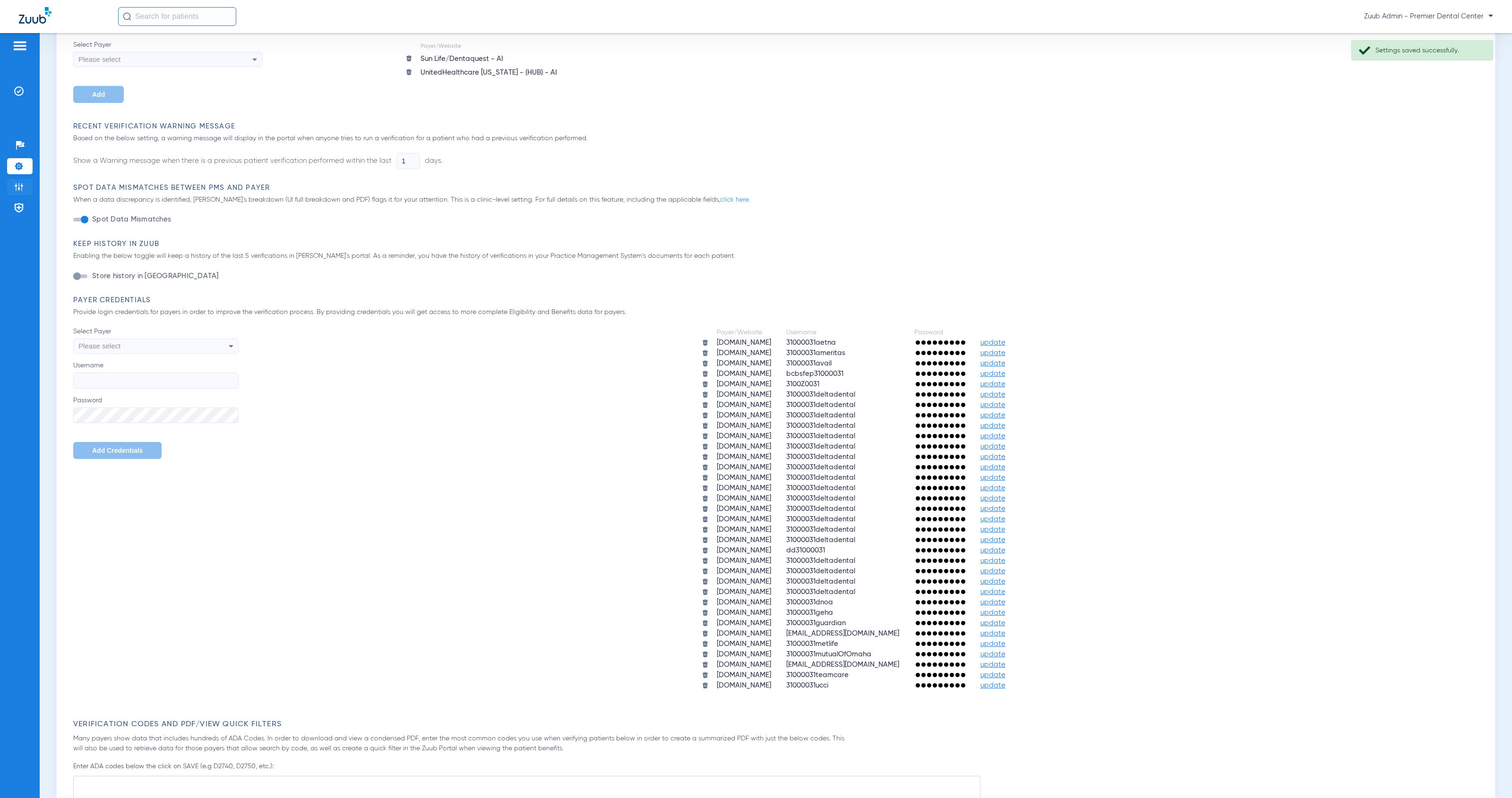
click at [15, 187] on img at bounding box center [19, 187] width 10 height 10
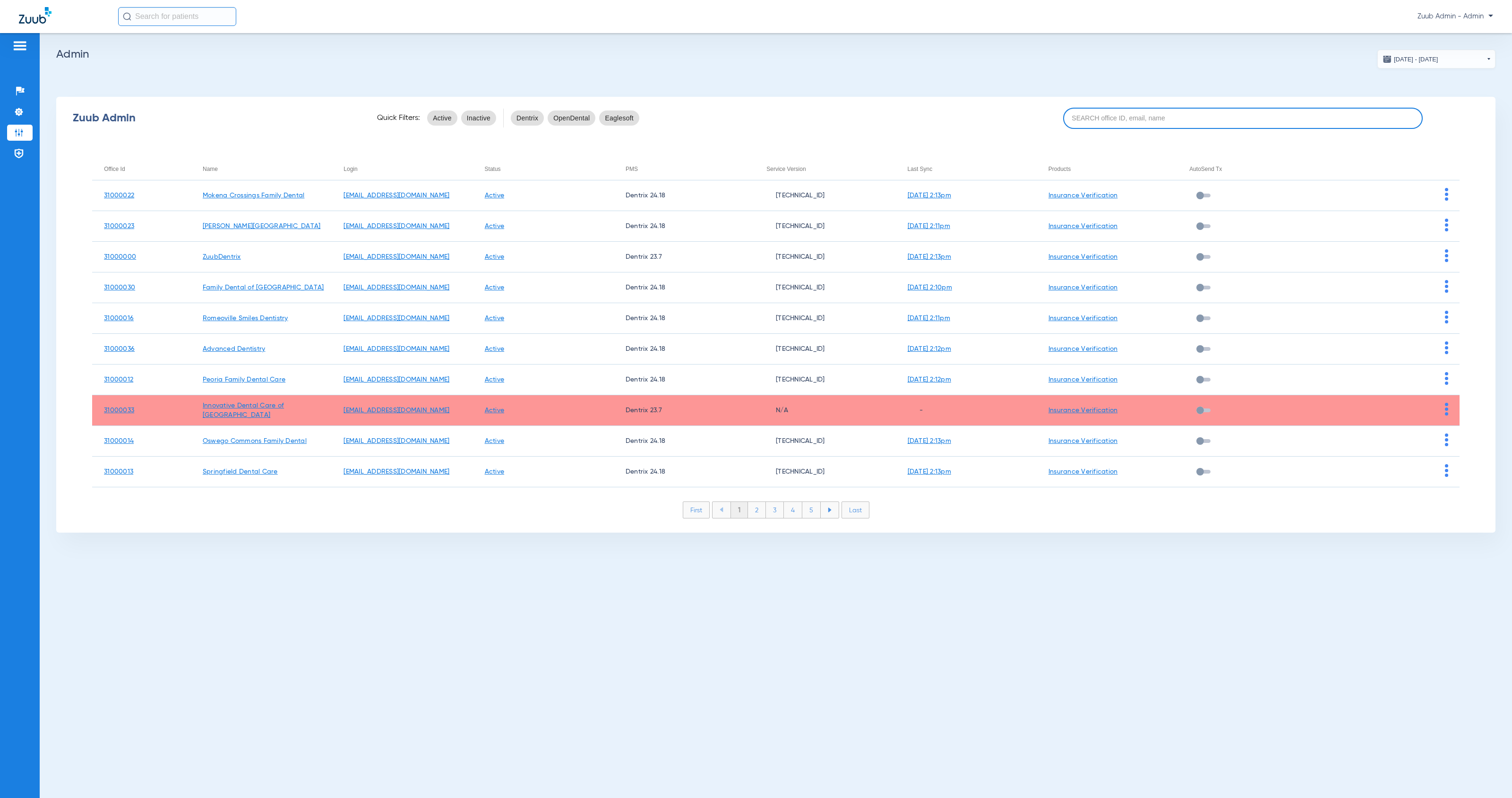
click at [1167, 121] on input at bounding box center [1243, 118] width 360 height 21
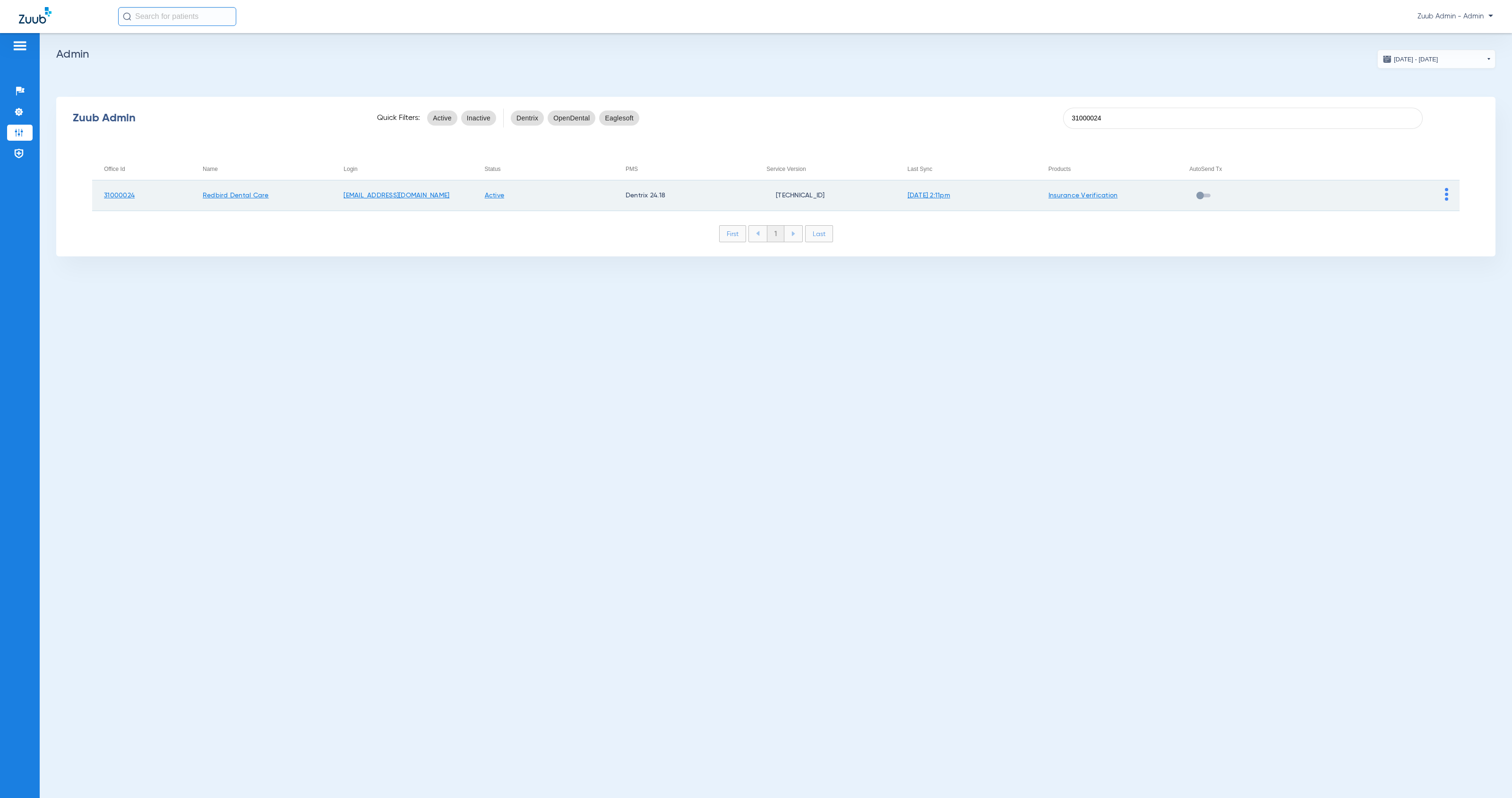
type input "31000024"
click at [1446, 197] on img at bounding box center [1446, 194] width 3 height 13
click at [1454, 213] on span "View Account" at bounding box center [1472, 214] width 40 height 7
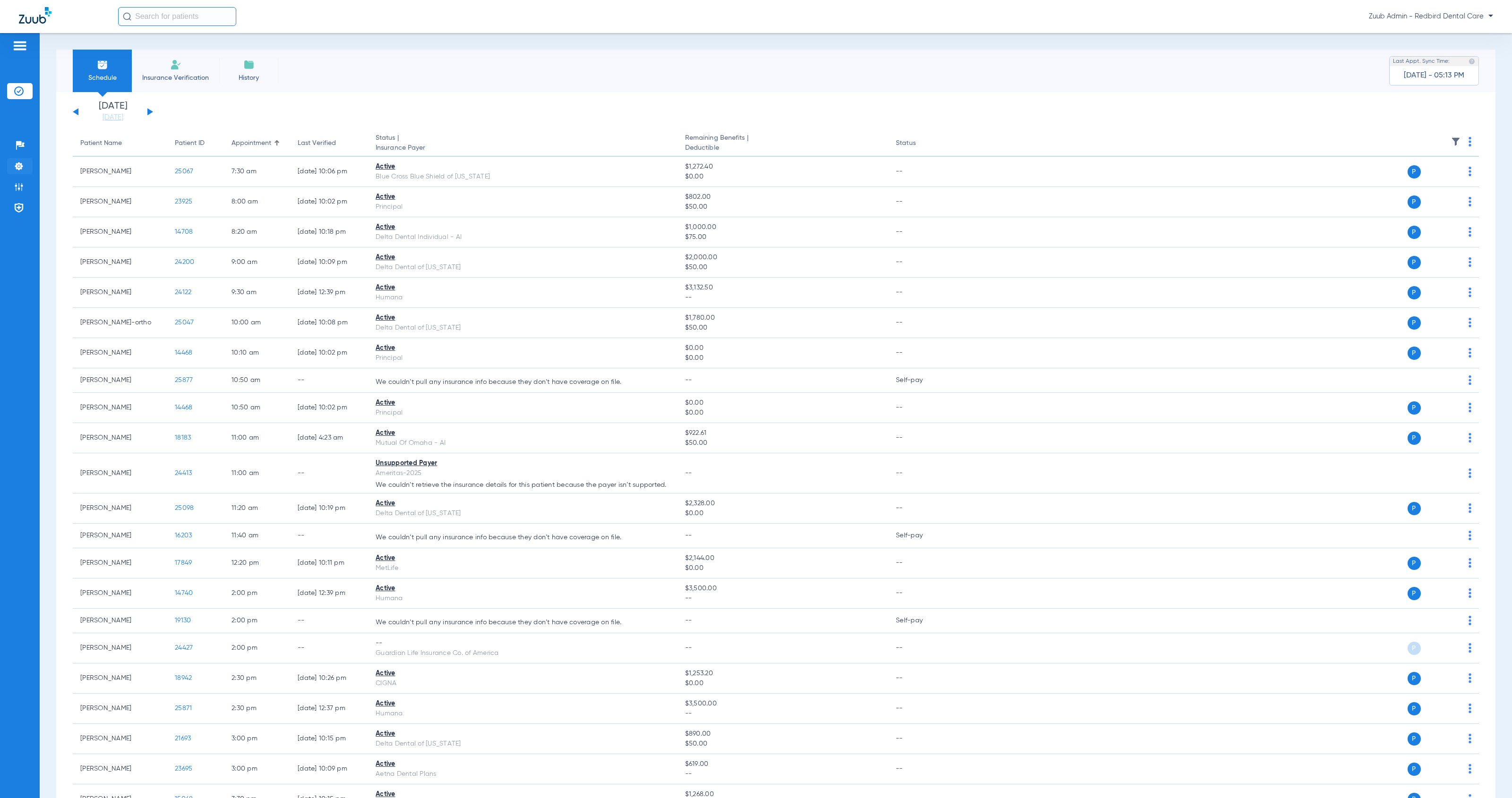
click at [23, 167] on img at bounding box center [19, 166] width 10 height 10
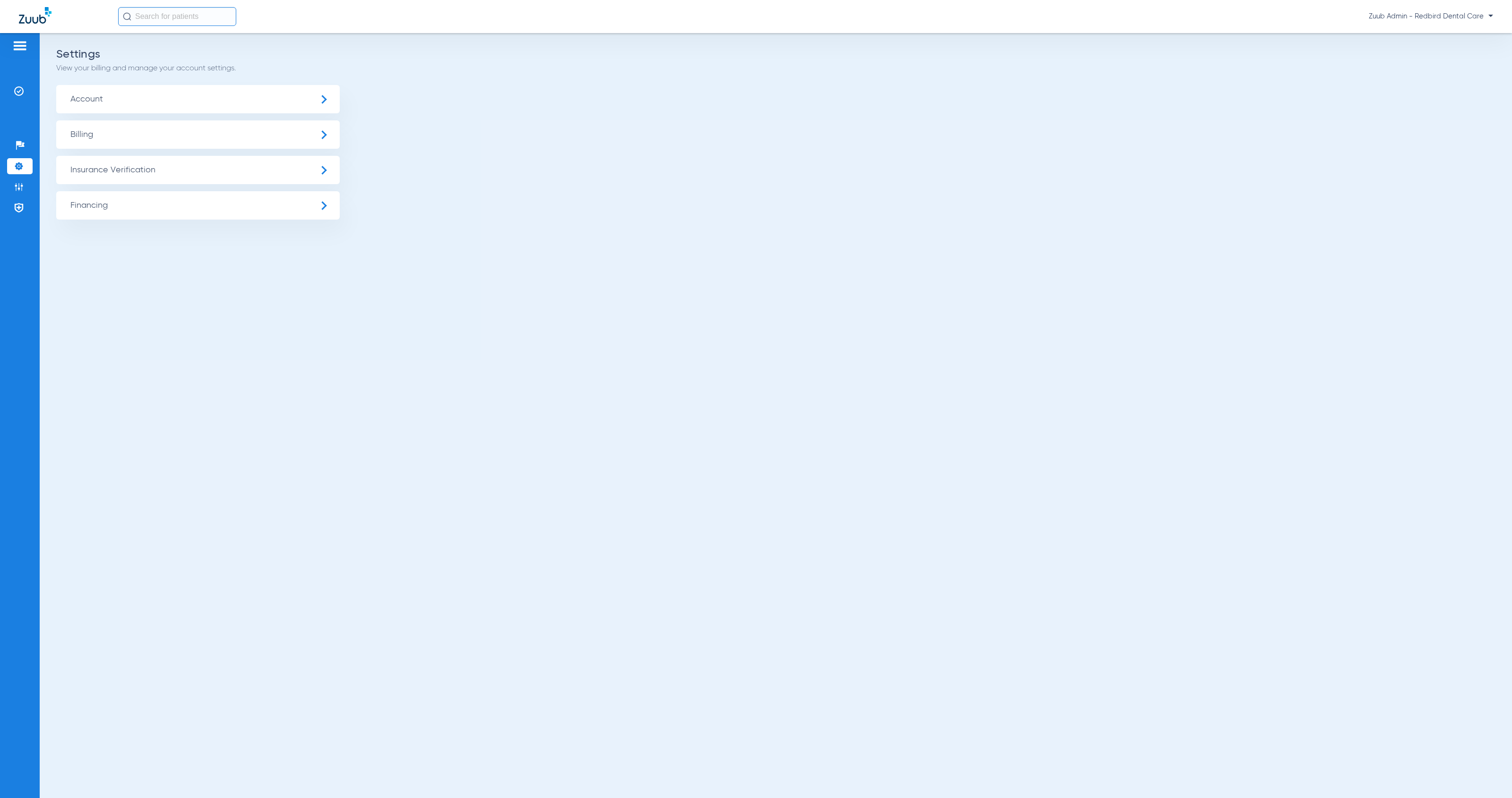
click at [148, 162] on span "Insurance Verification" at bounding box center [197, 170] width 283 height 29
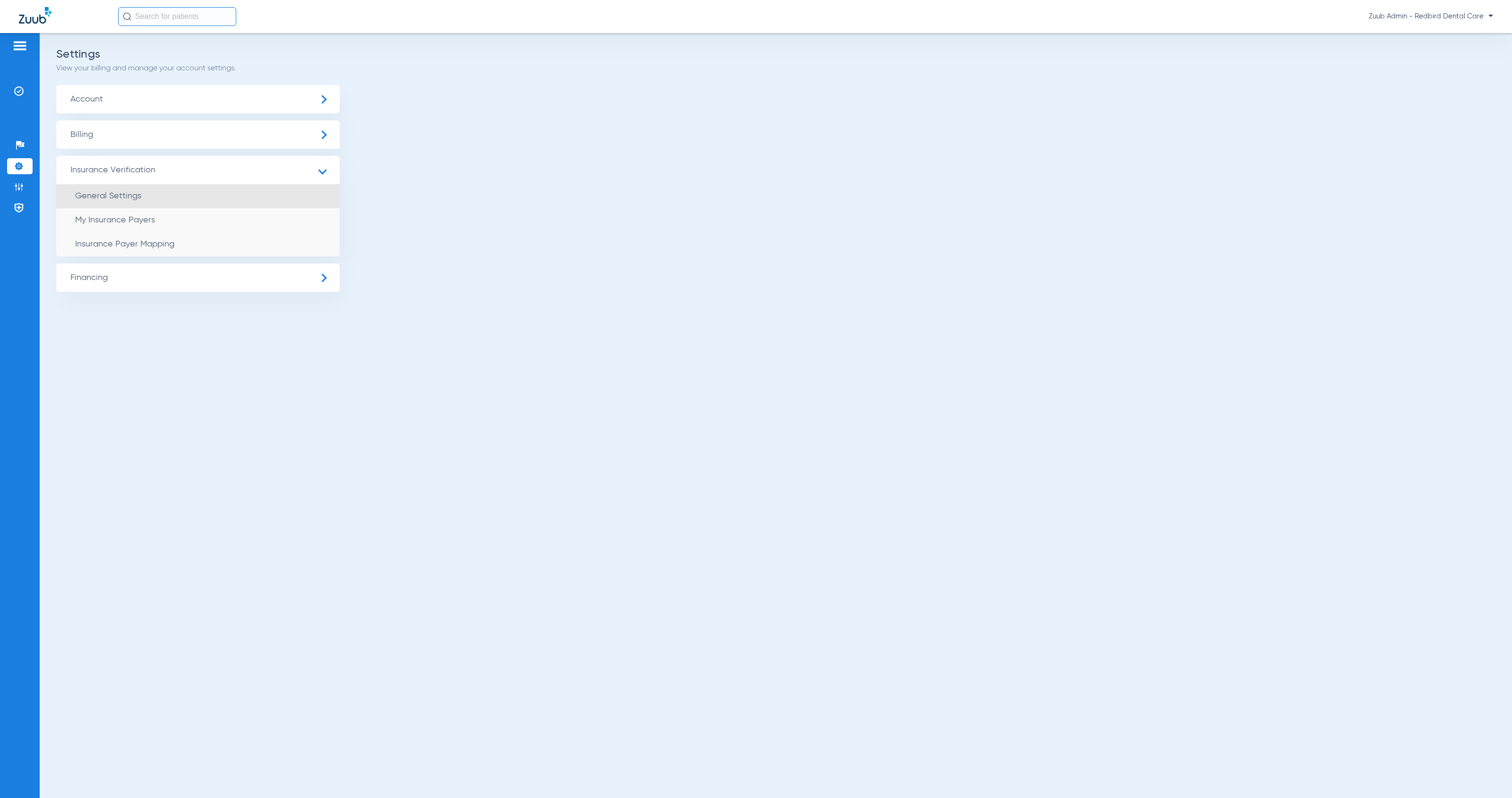
click at [191, 202] on li "General Settings" at bounding box center [197, 196] width 283 height 24
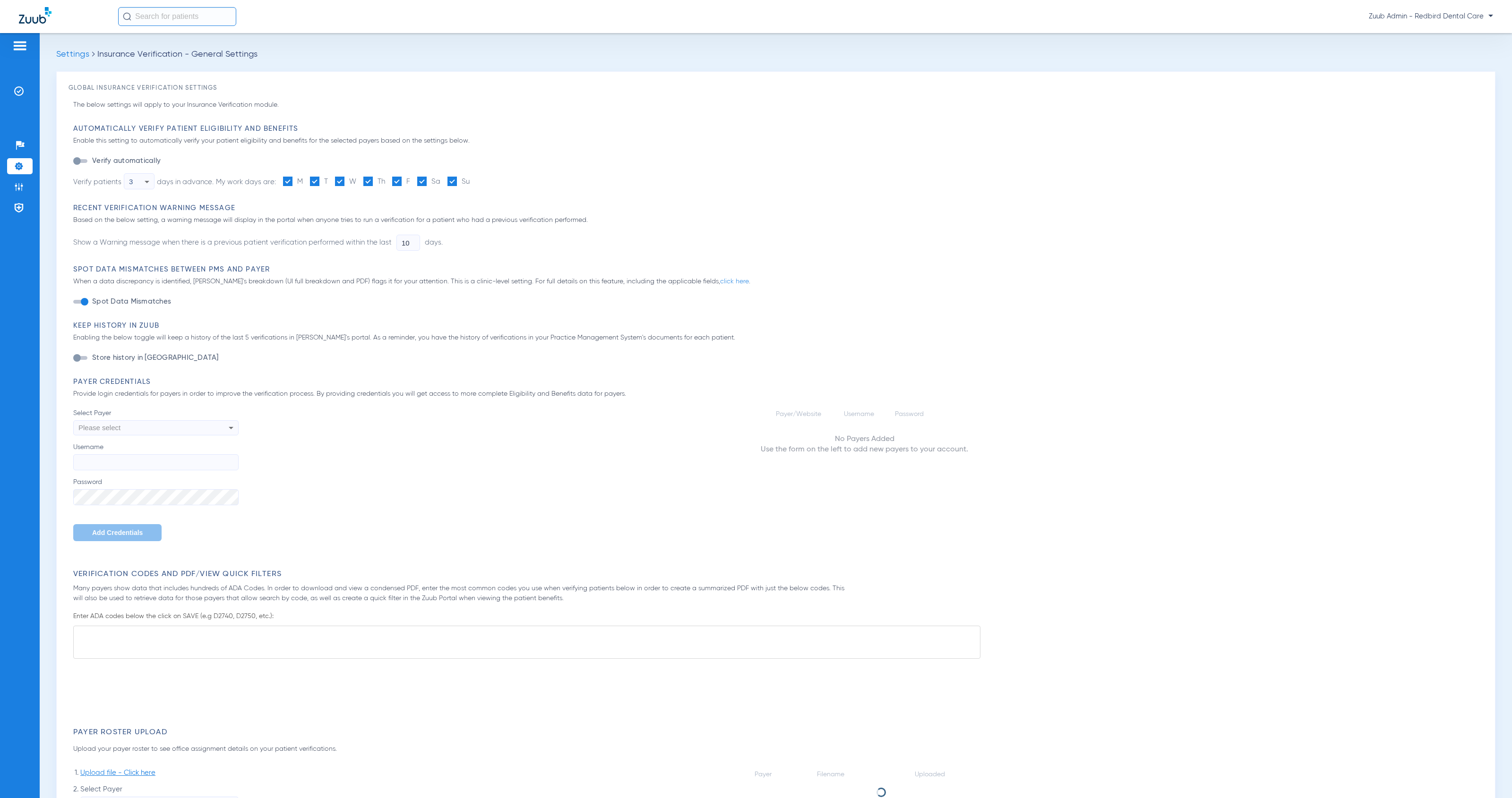
type input "1"
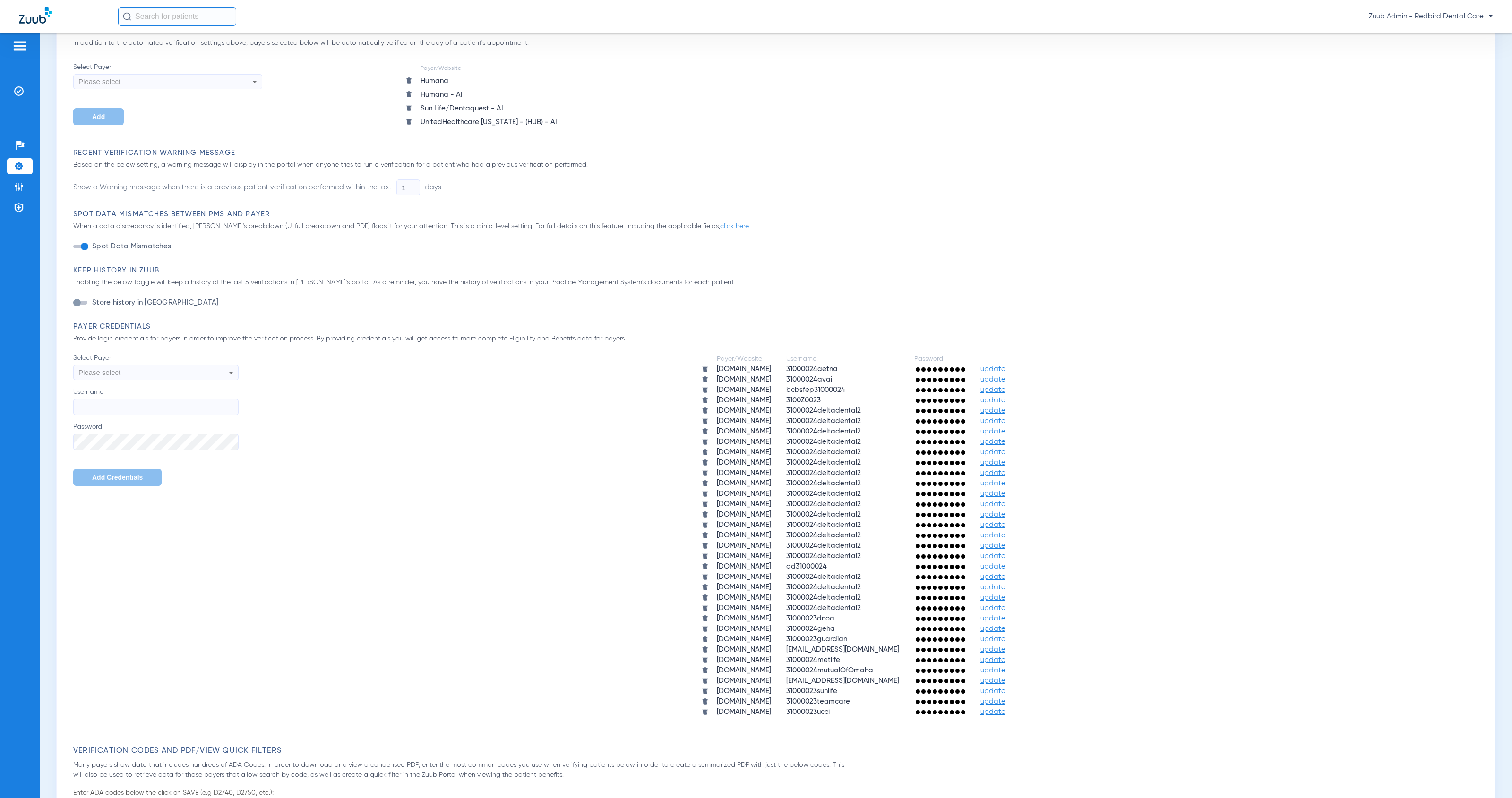
scroll to position [203, 0]
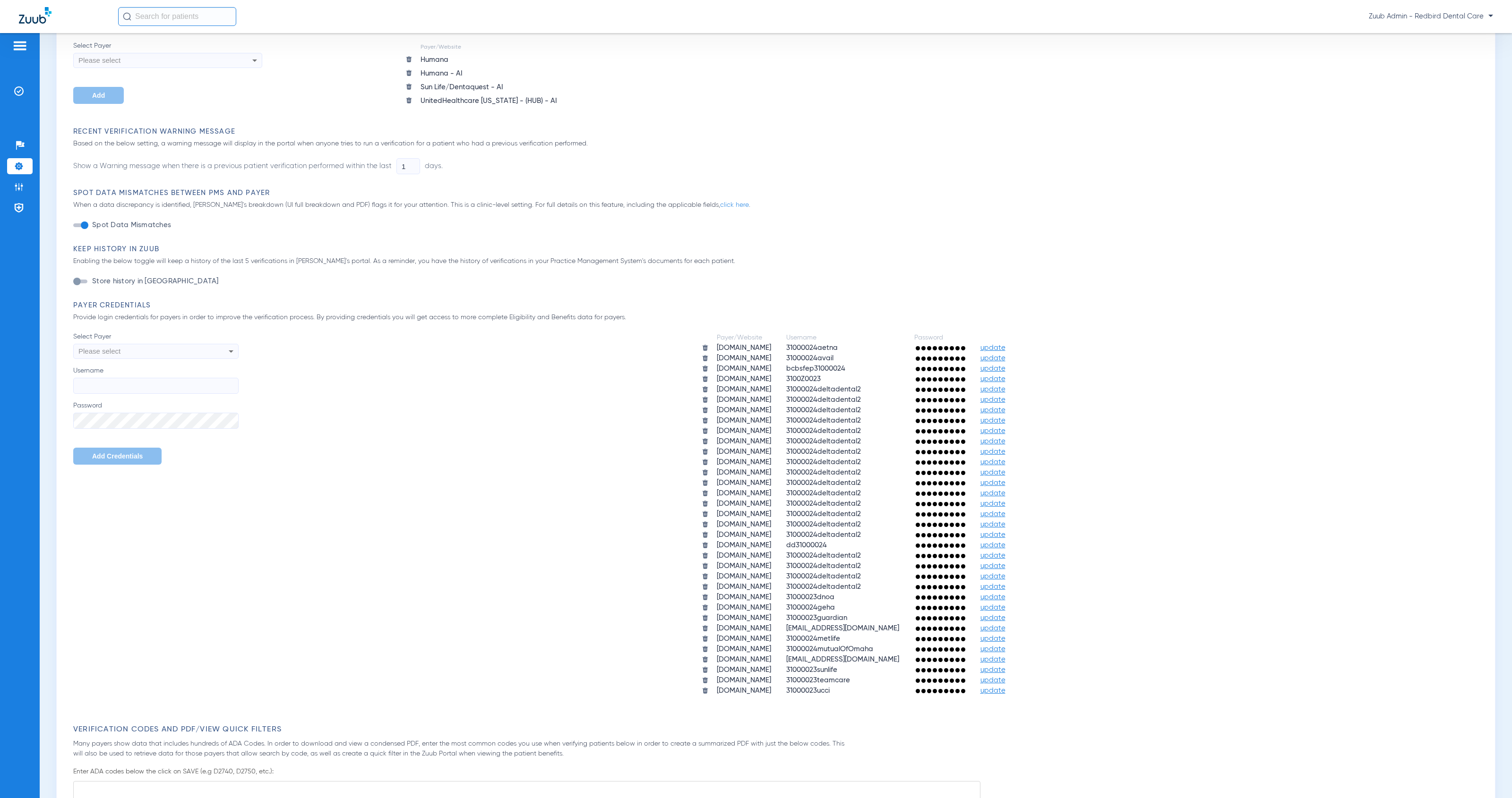
click at [1006, 646] on span "update" at bounding box center [993, 649] width 25 height 7
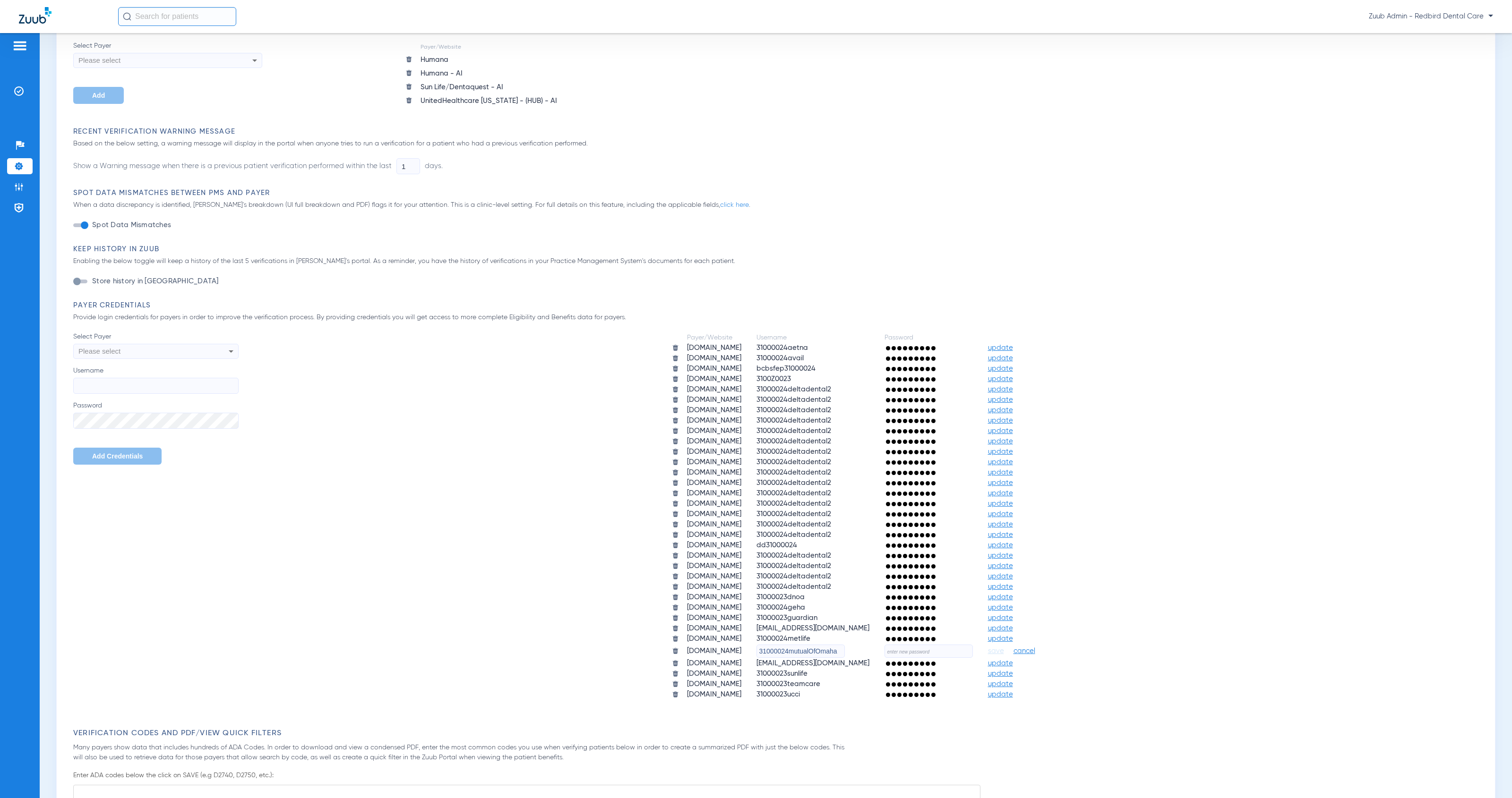
click at [966, 644] on input "text" at bounding box center [928, 651] width 88 height 13
paste input "HeartlandZuub2025!!"
type input "HeartlandZuub2025!!"
click at [1004, 647] on span "save" at bounding box center [996, 651] width 16 height 9
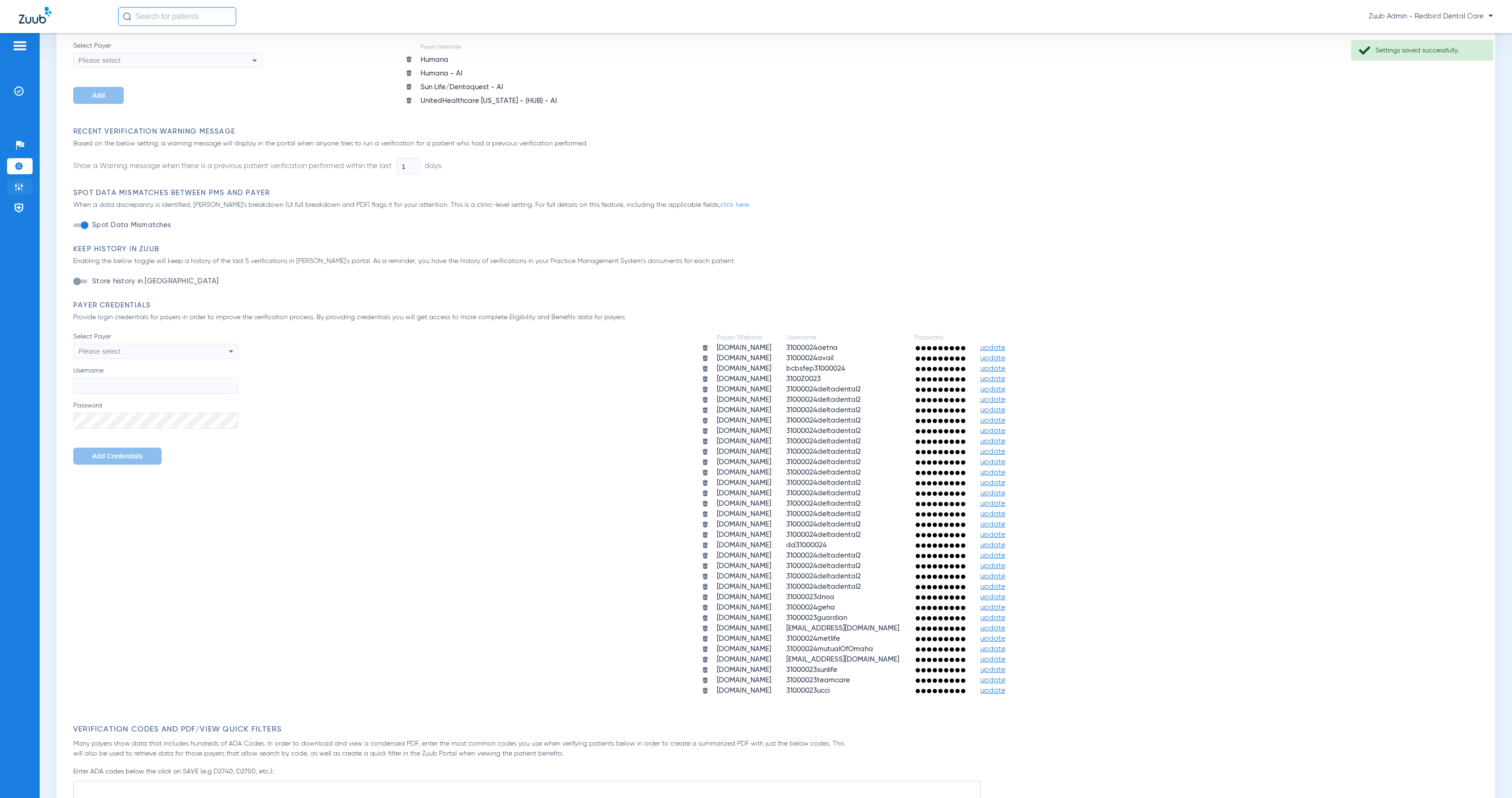
click at [23, 191] on img at bounding box center [19, 187] width 10 height 10
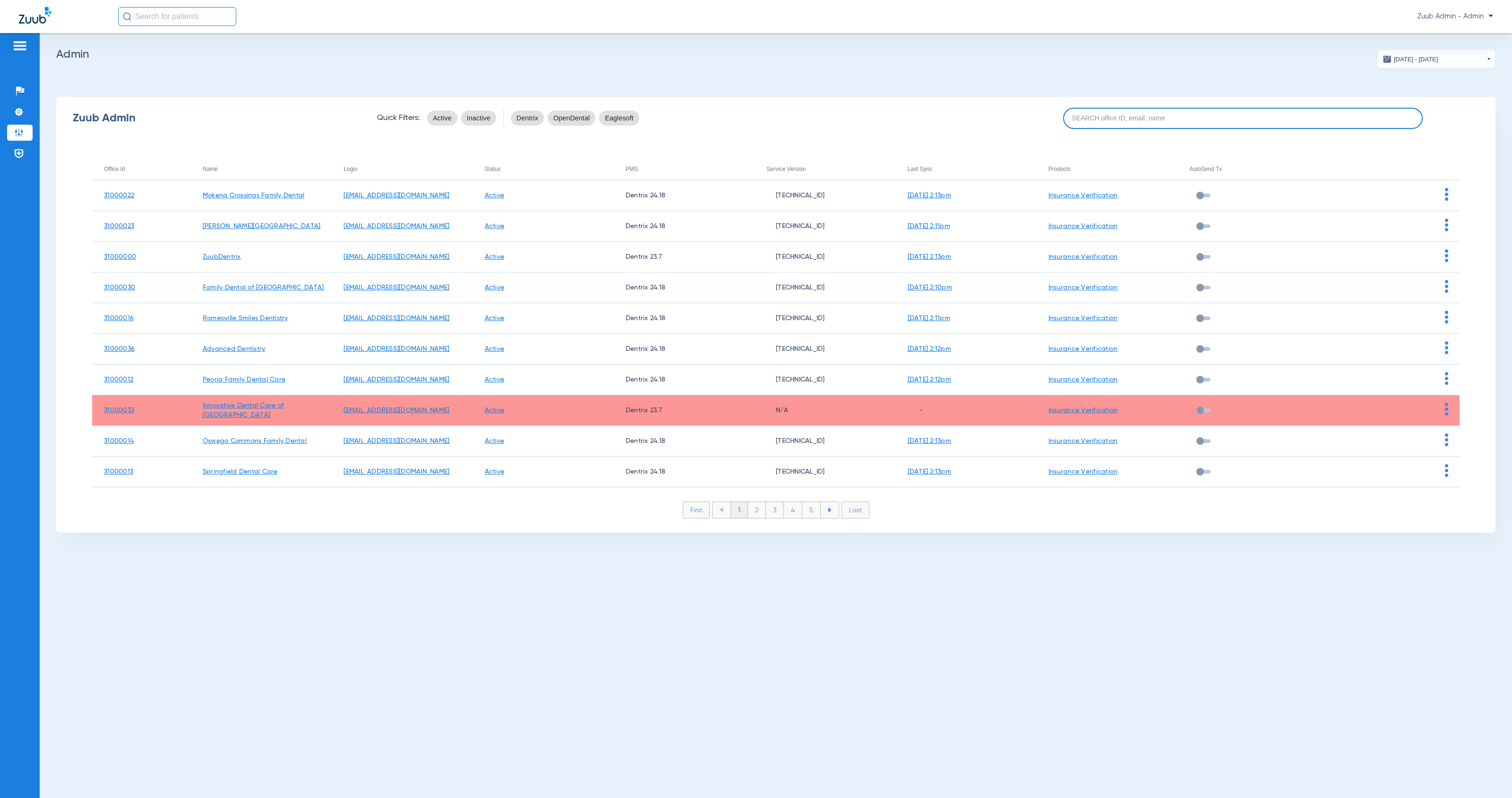
click at [1101, 113] on input at bounding box center [1243, 118] width 360 height 21
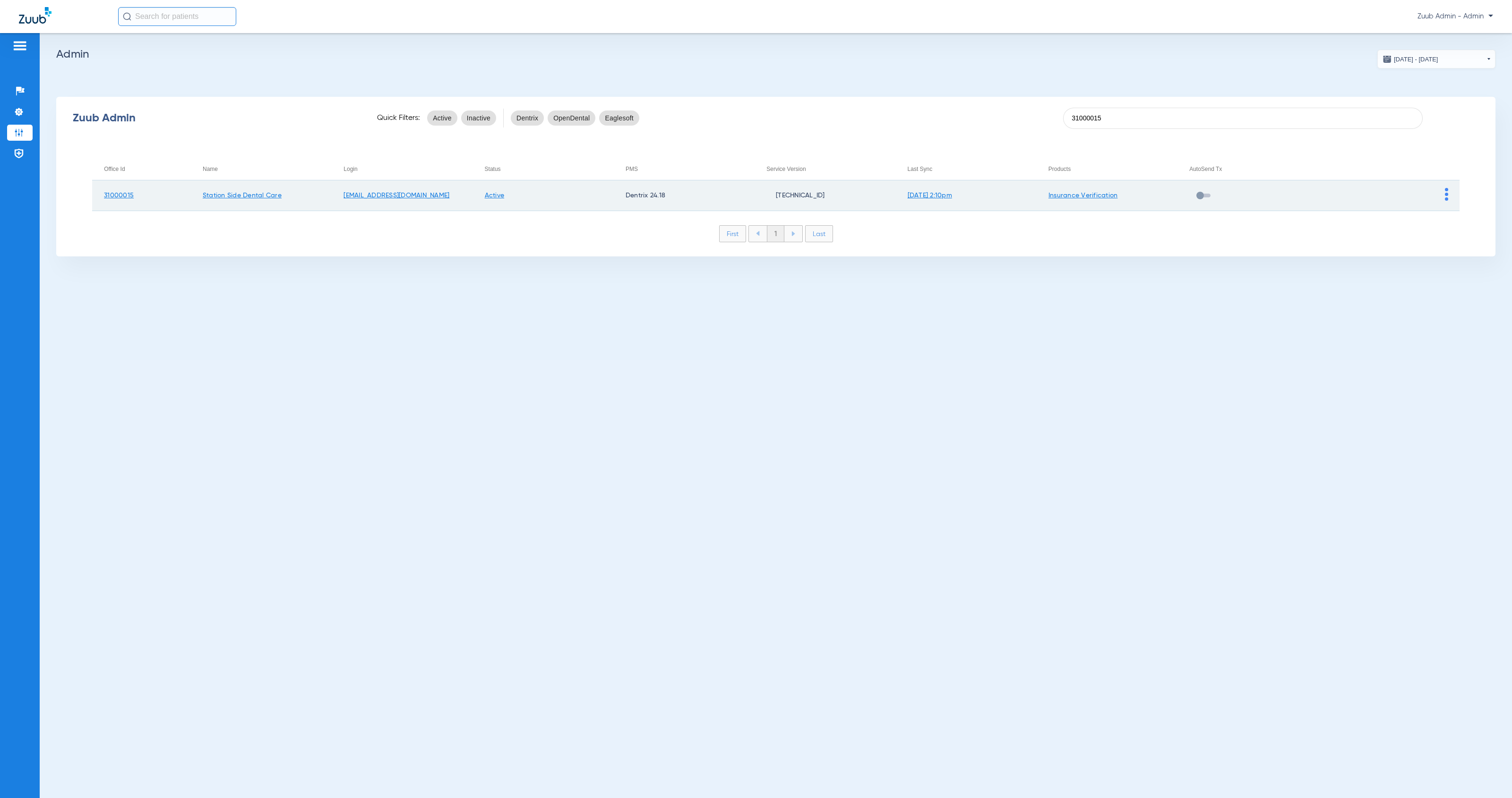
type input "31000015"
click at [1448, 198] on td at bounding box center [1388, 196] width 141 height 30
click at [1446, 200] on span at bounding box center [1446, 199] width 3 height 7
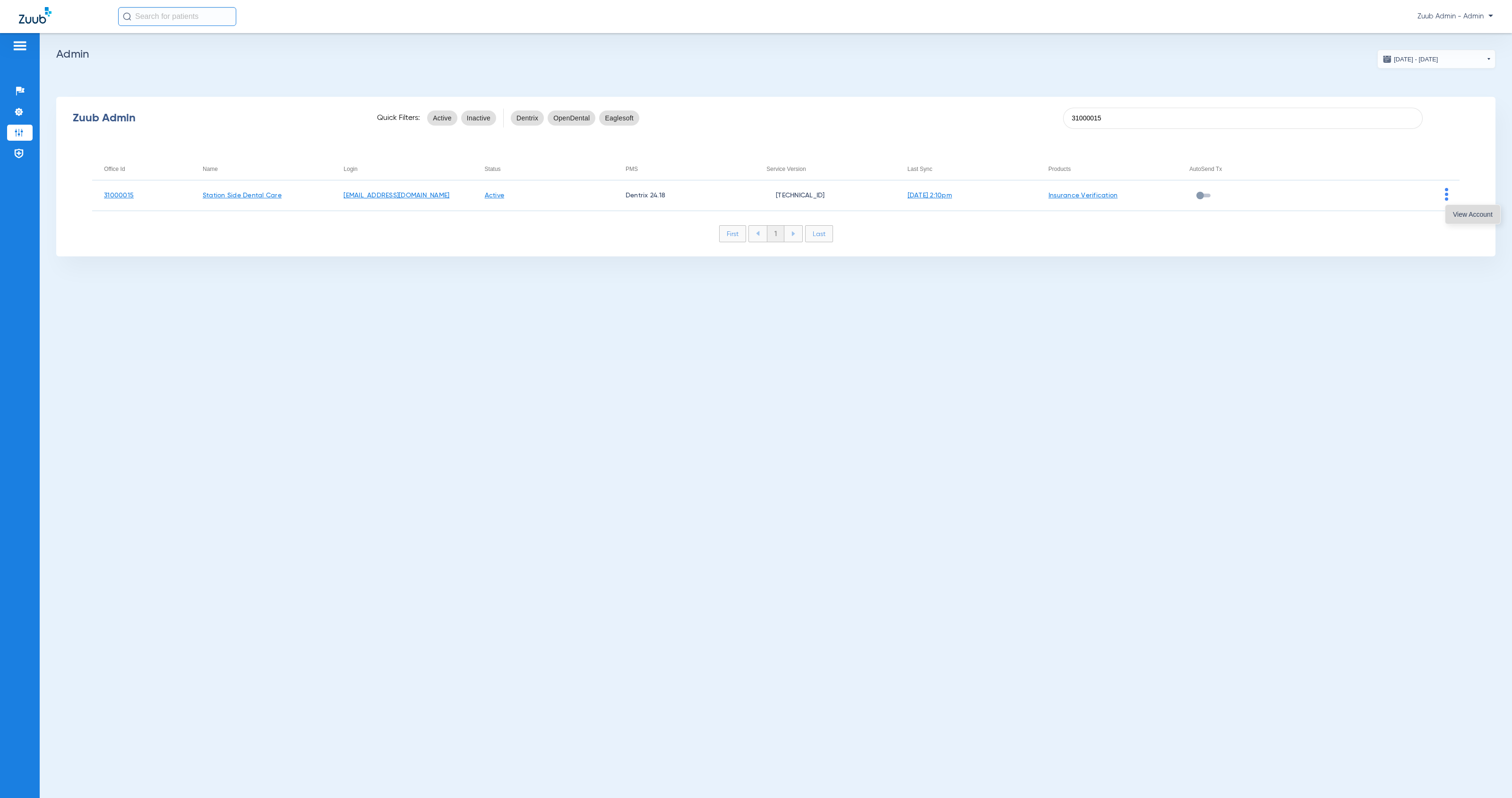
click at [1457, 217] on span "View Account" at bounding box center [1472, 214] width 40 height 7
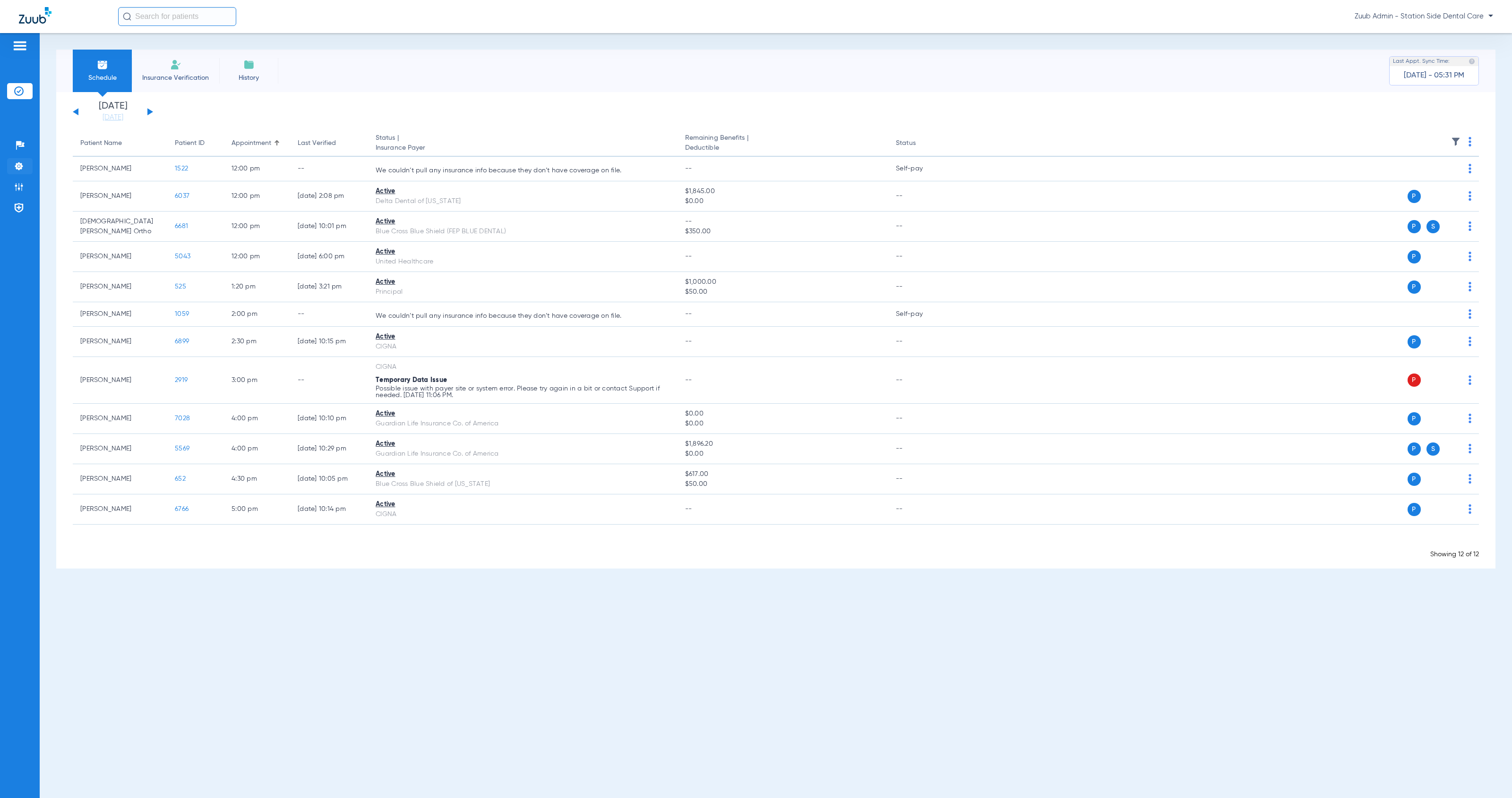
click at [18, 166] on img at bounding box center [19, 166] width 10 height 10
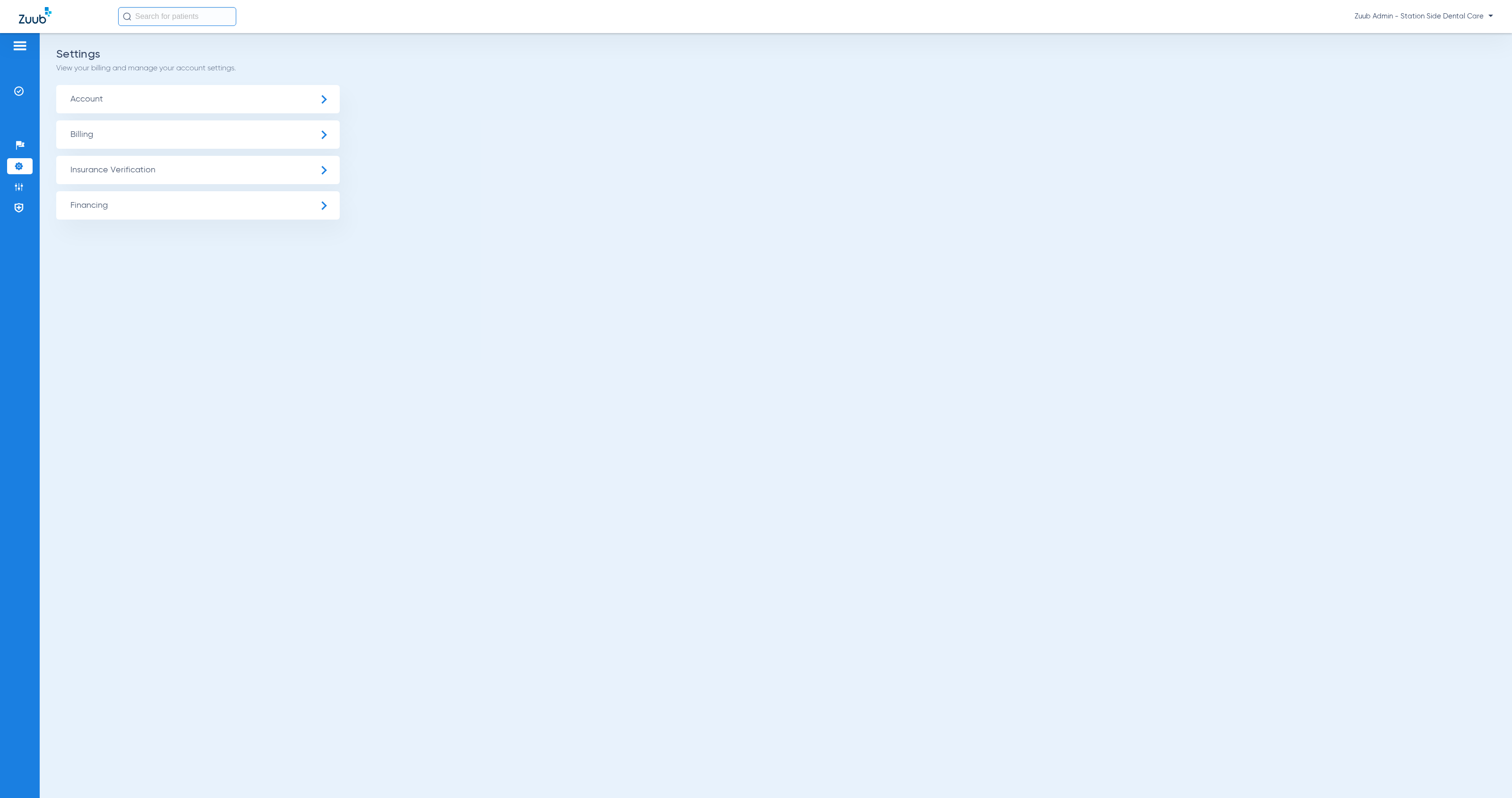
drag, startPoint x: 97, startPoint y: 168, endPoint x: 104, endPoint y: 171, distance: 7.6
click at [98, 168] on span "Insurance Verification" at bounding box center [197, 170] width 283 height 29
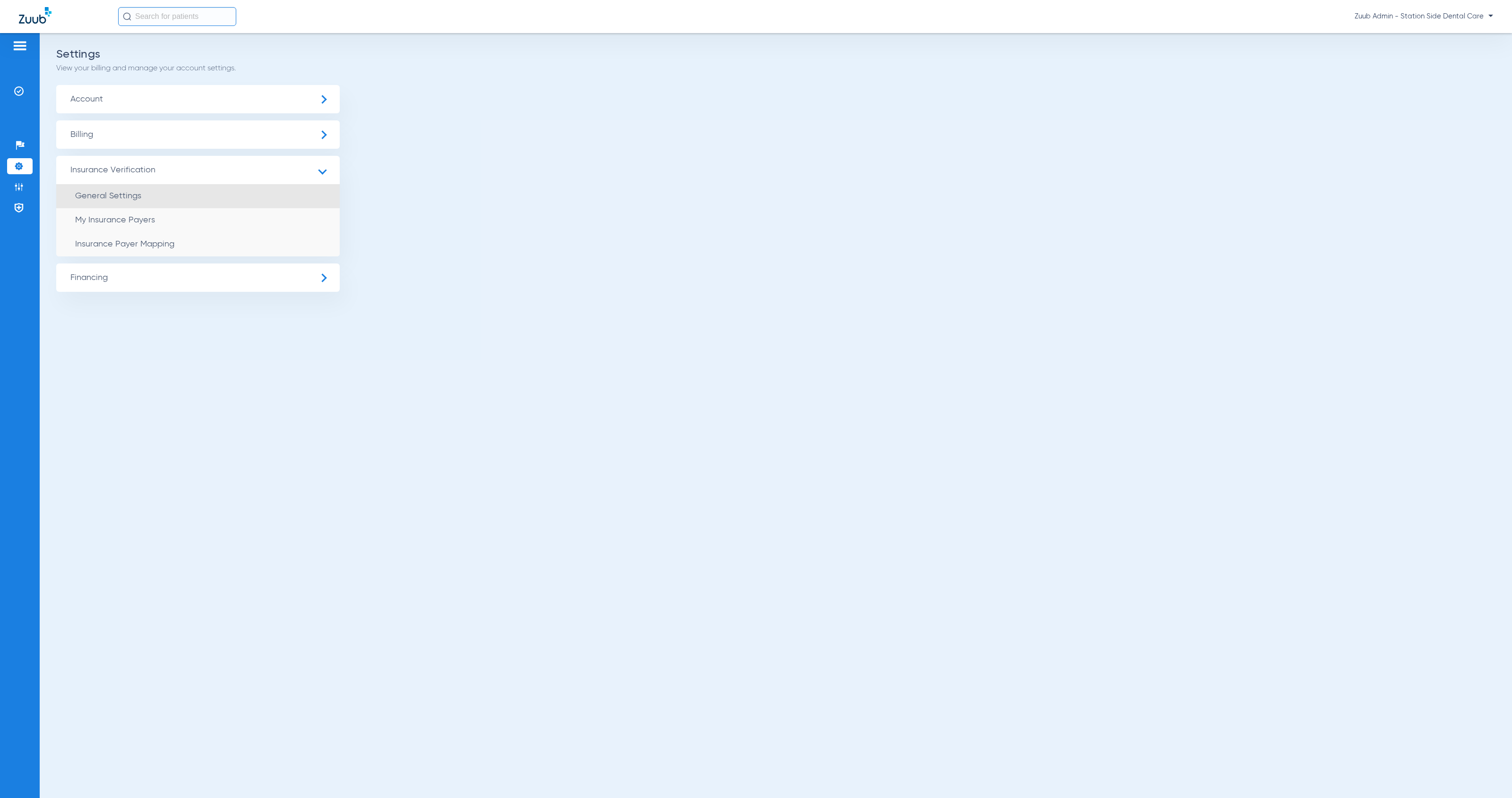
click at [144, 194] on li "General Settings" at bounding box center [197, 196] width 283 height 24
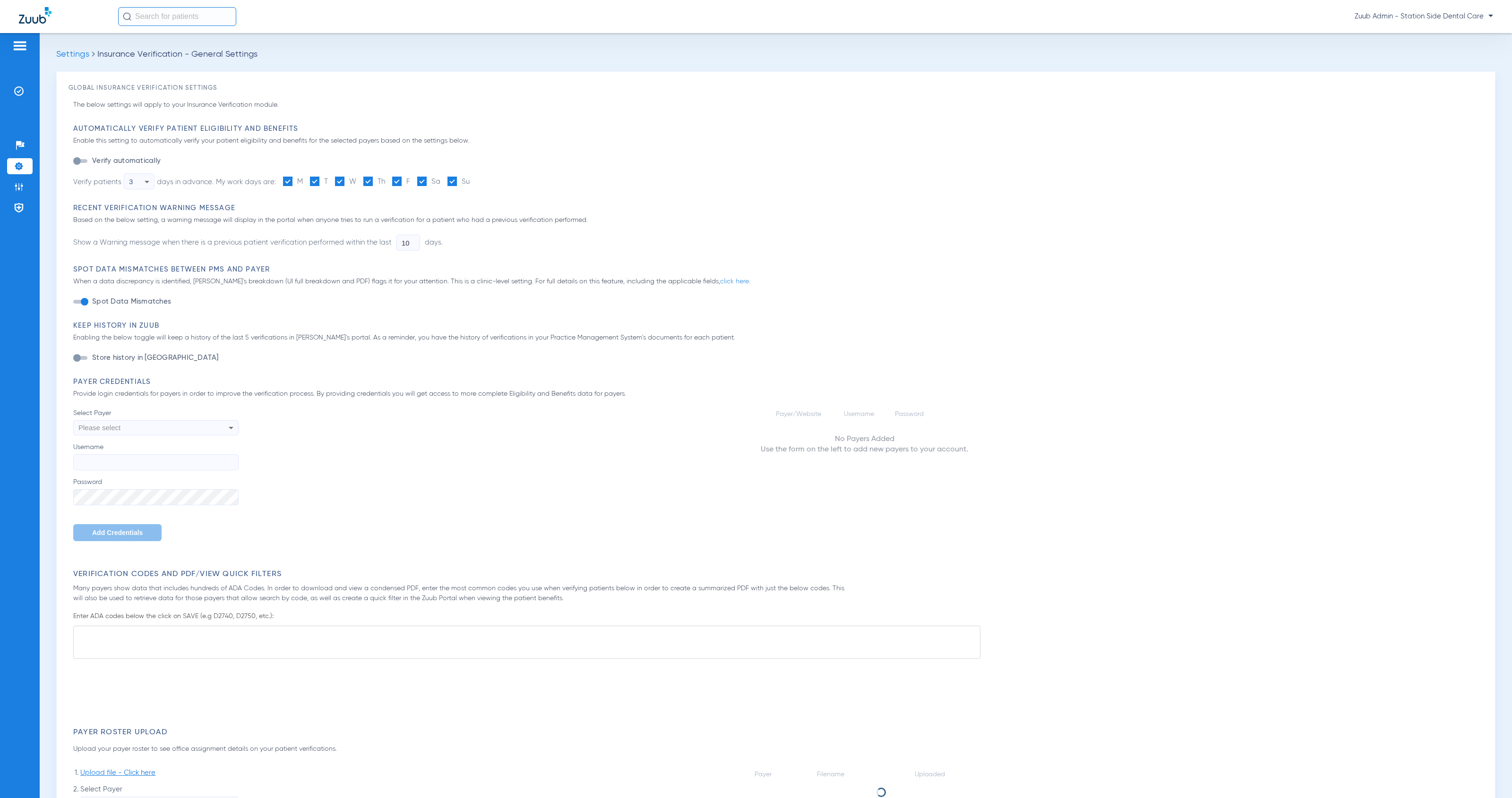
type input "1"
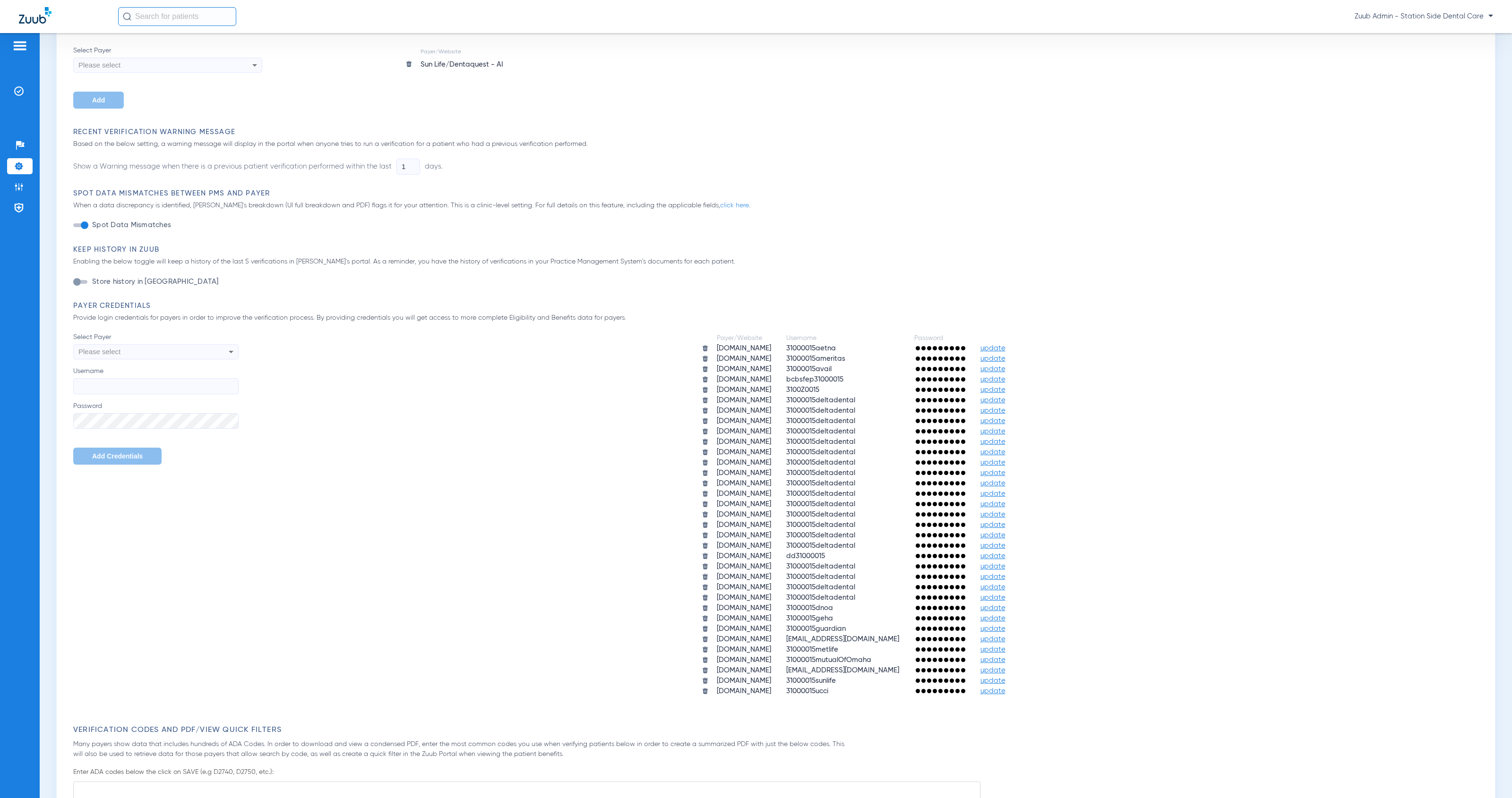
scroll to position [209, 0]
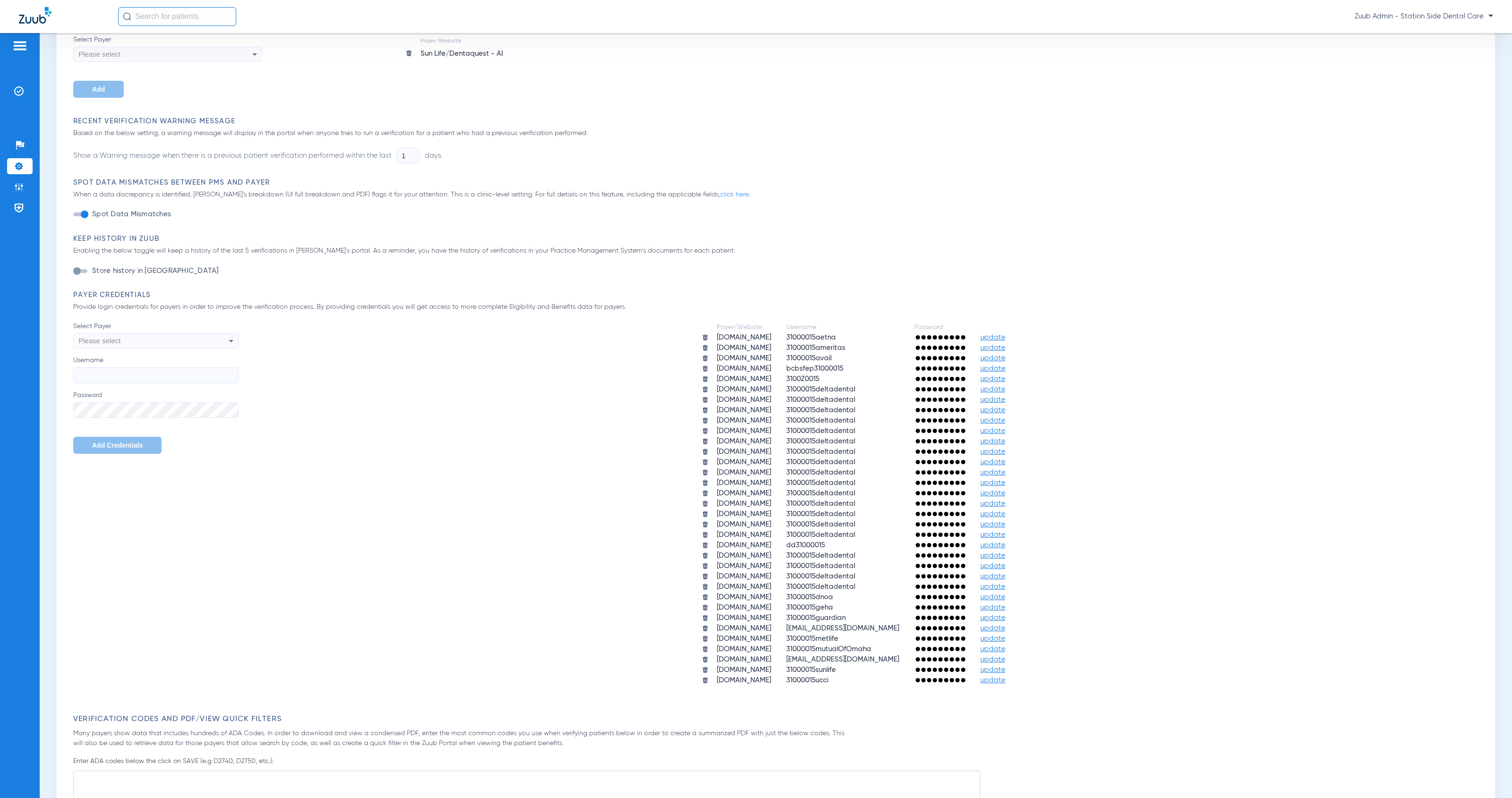
click at [1006, 646] on span "update" at bounding box center [993, 649] width 25 height 7
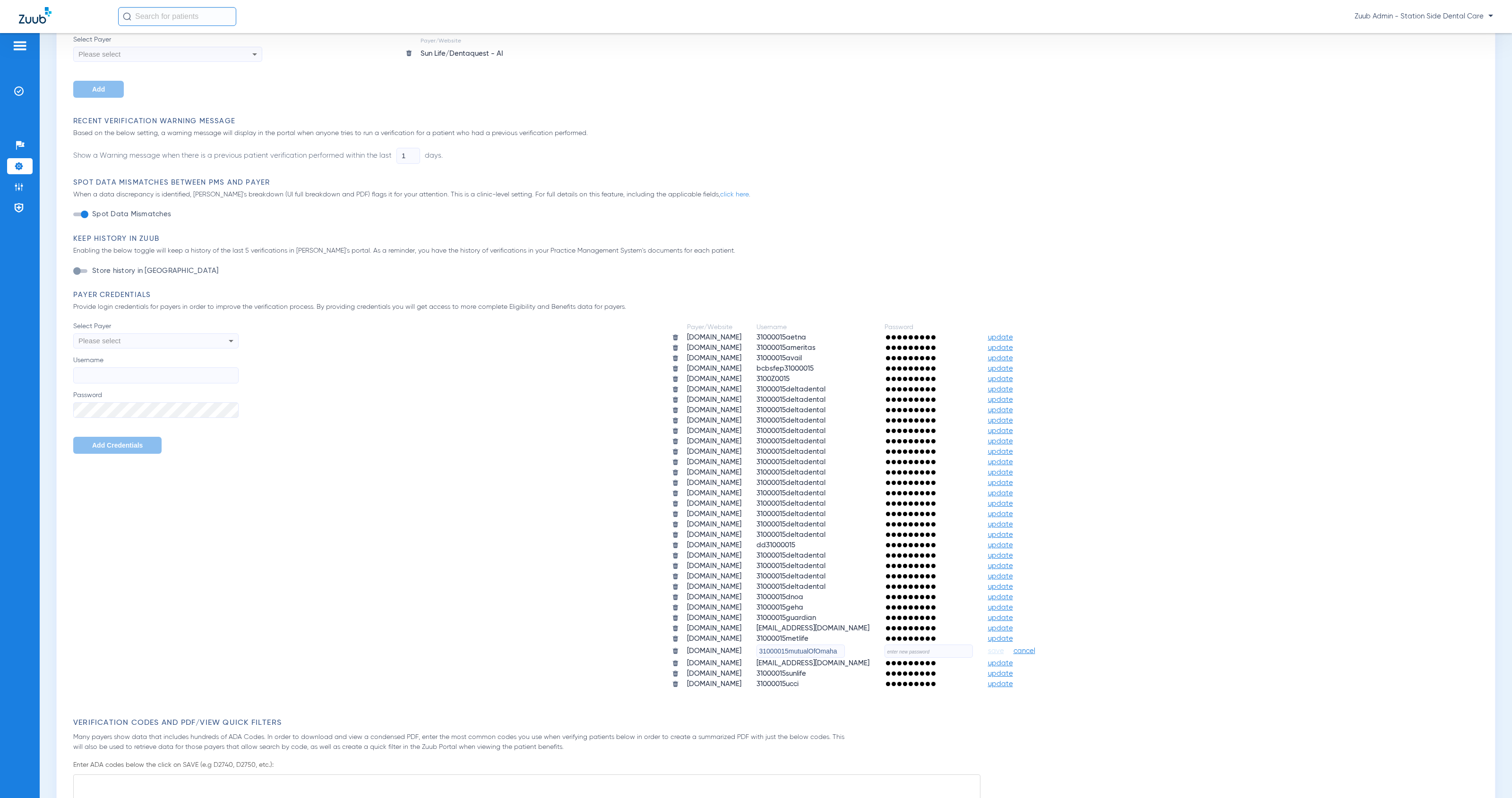
click at [973, 644] on input "text" at bounding box center [928, 651] width 88 height 13
paste input "HeartlandZuub2025!!"
type input "HeartlandZuub2025!!"
click at [1004, 647] on span "save" at bounding box center [996, 651] width 16 height 9
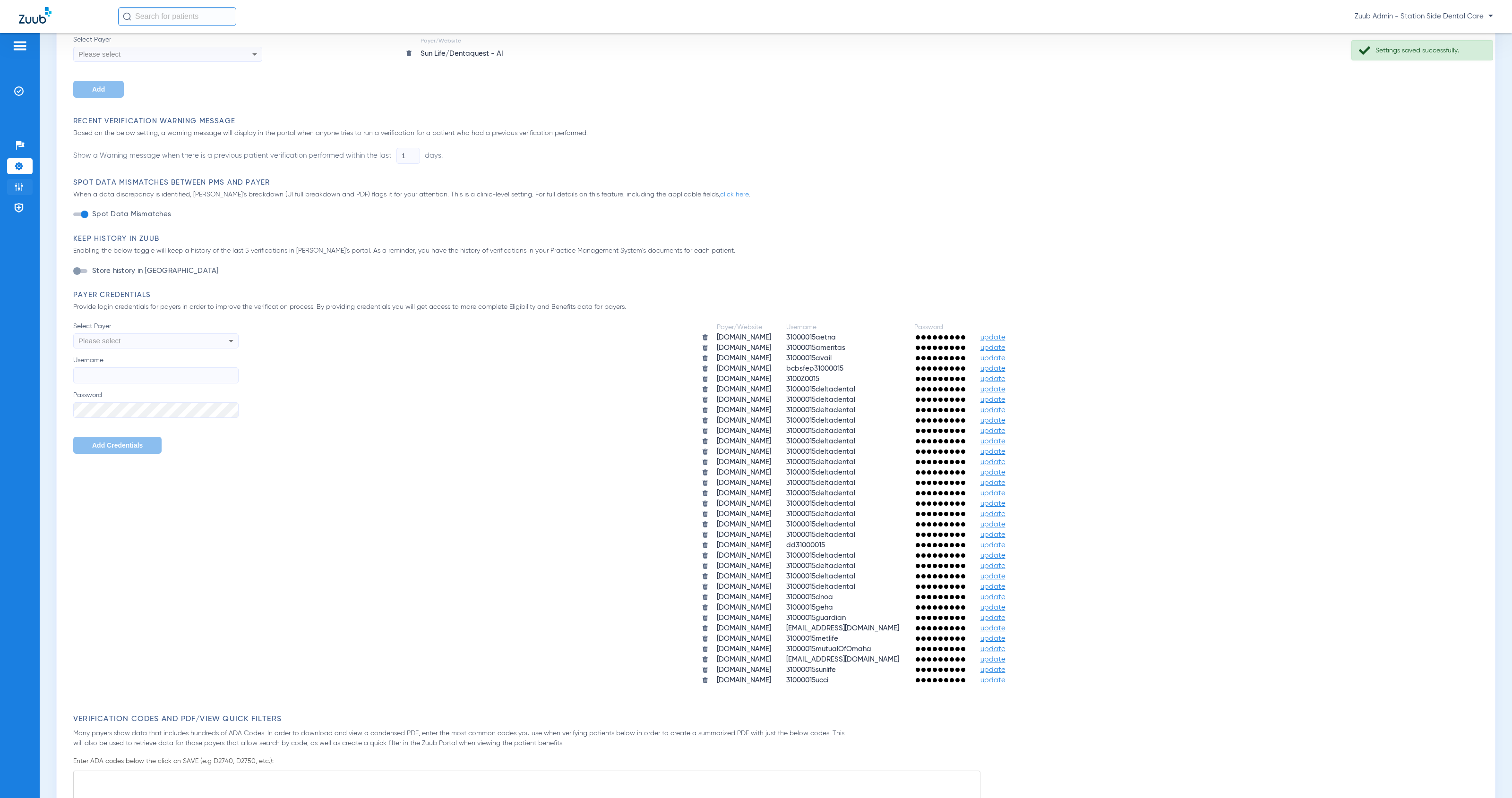
click at [14, 182] on img at bounding box center [19, 187] width 10 height 10
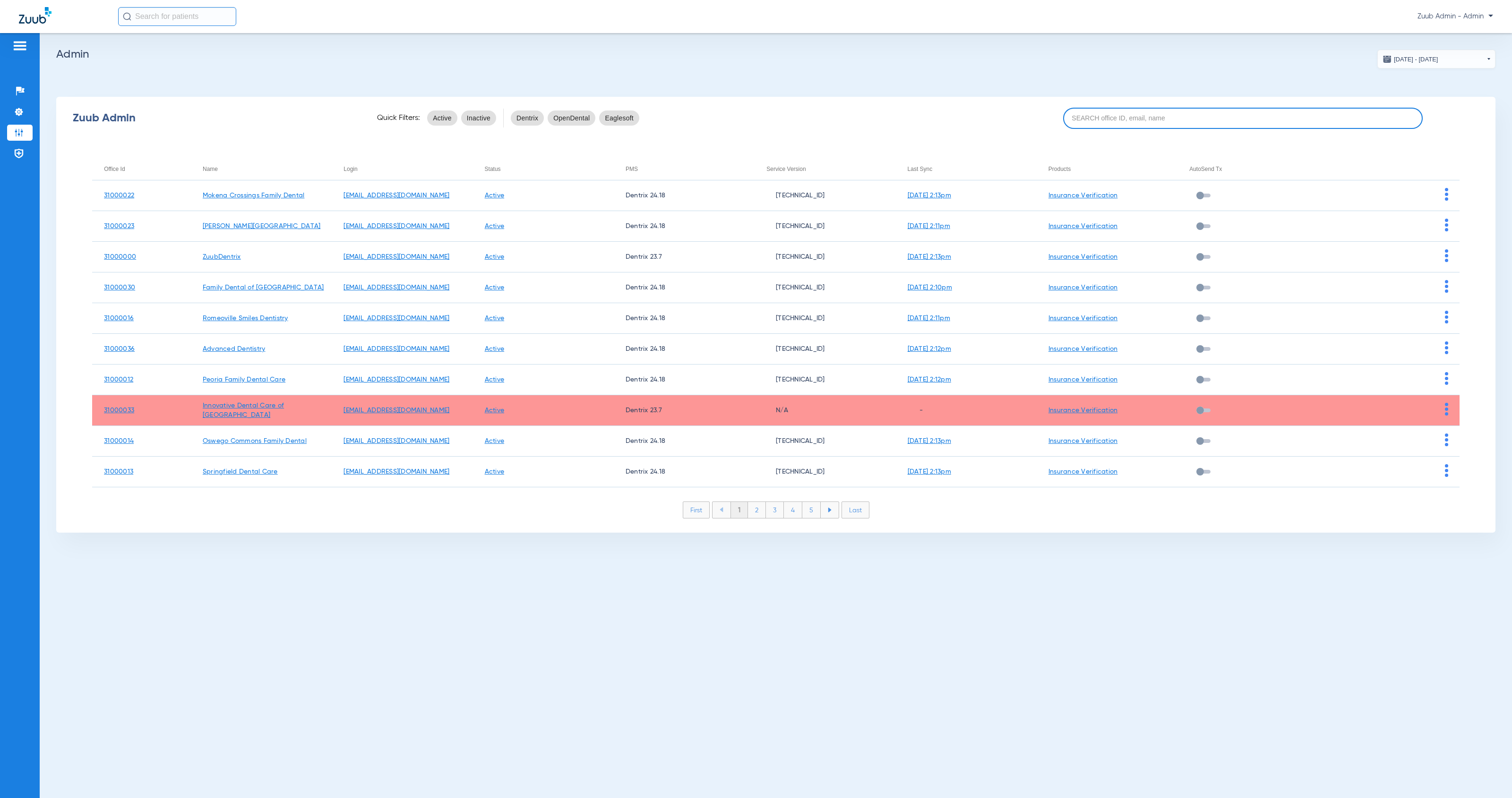
click at [1225, 119] on input at bounding box center [1243, 118] width 360 height 21
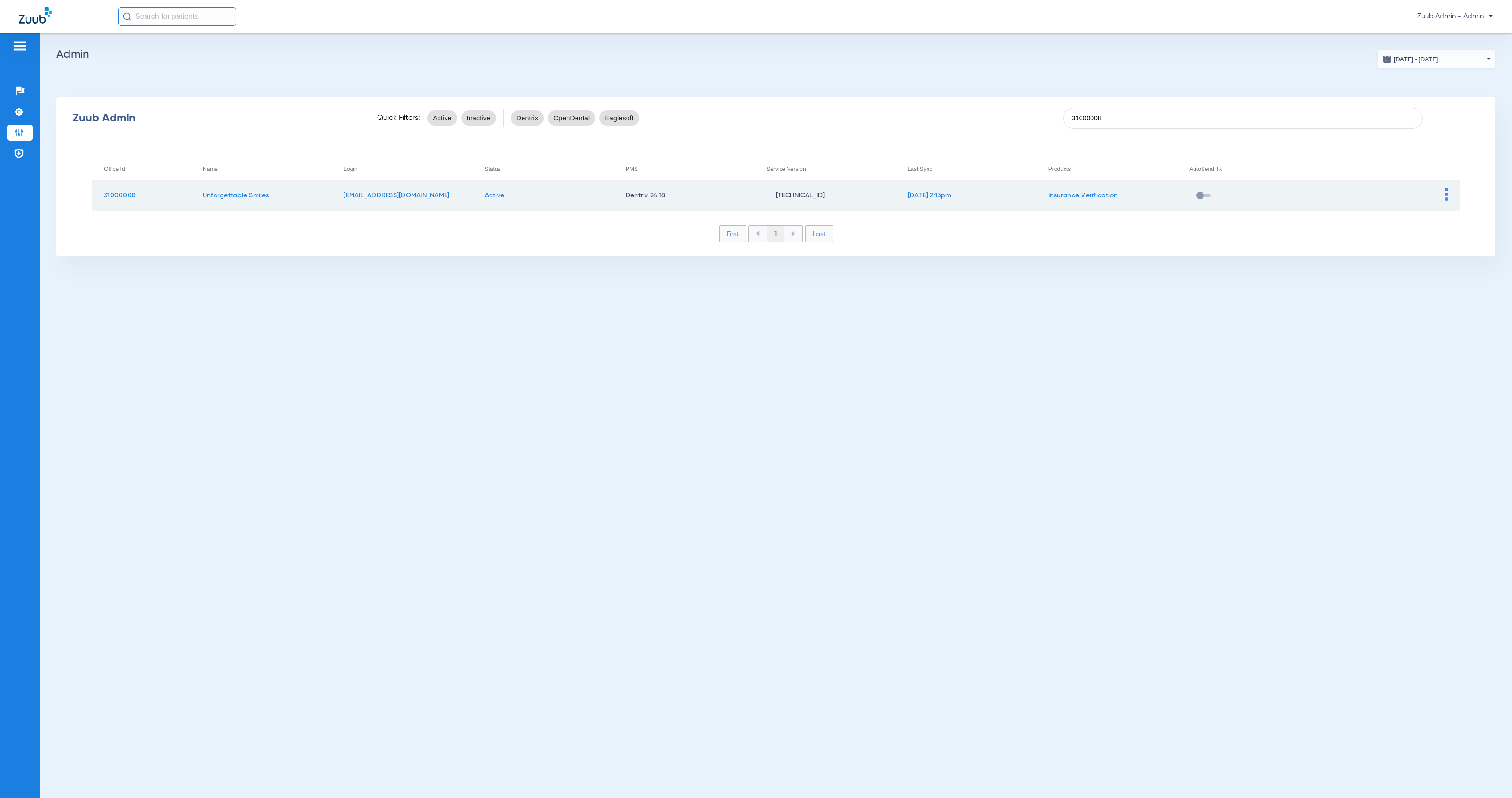
type input "31000008"
click at [1448, 197] on td at bounding box center [1388, 196] width 141 height 30
click at [1446, 197] on img at bounding box center [1446, 194] width 3 height 13
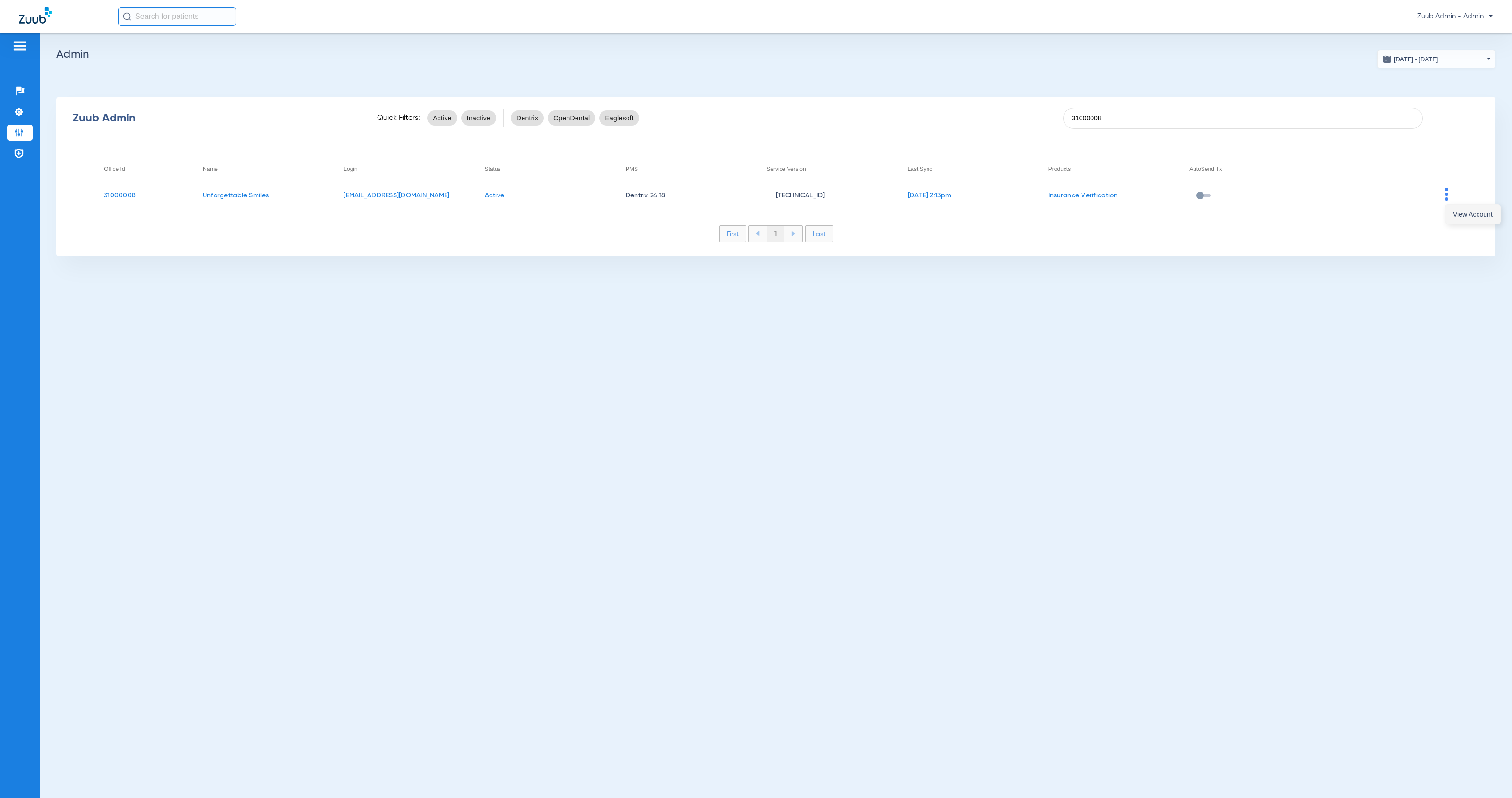
click at [1452, 219] on button "View Account" at bounding box center [1473, 214] width 55 height 19
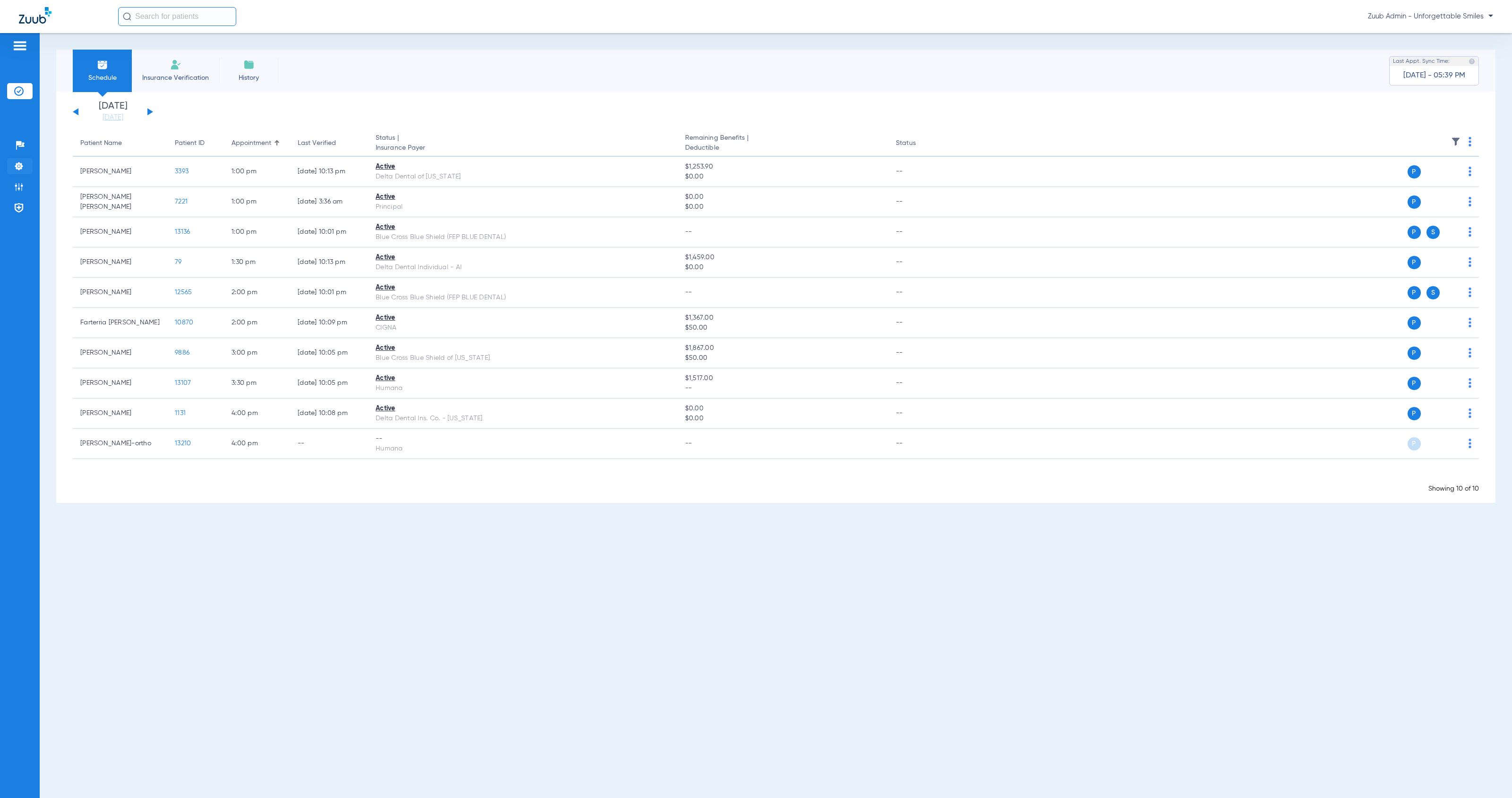
click at [20, 166] on img at bounding box center [19, 166] width 10 height 10
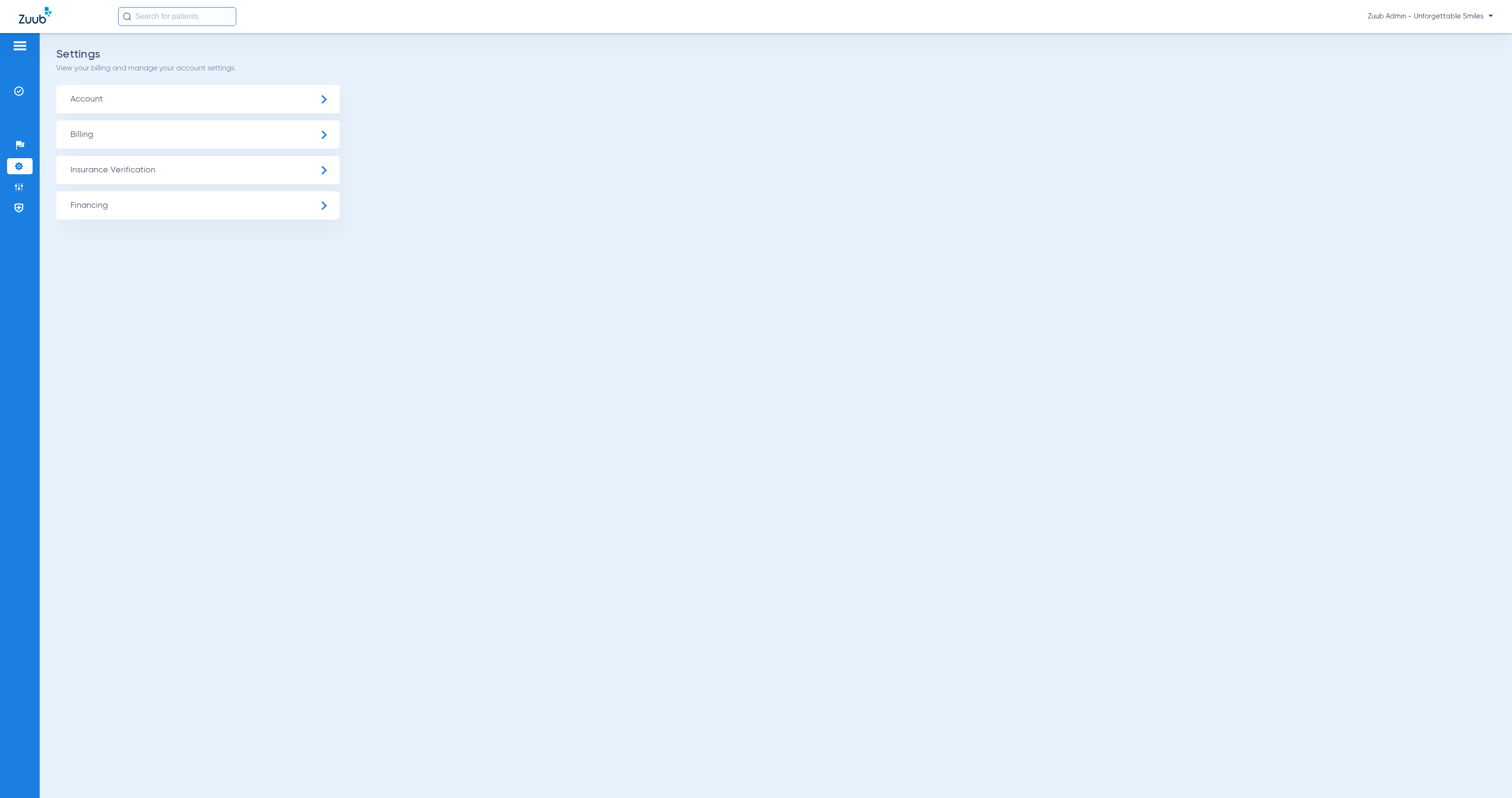
click at [119, 167] on span "Insurance Verification" at bounding box center [197, 170] width 283 height 29
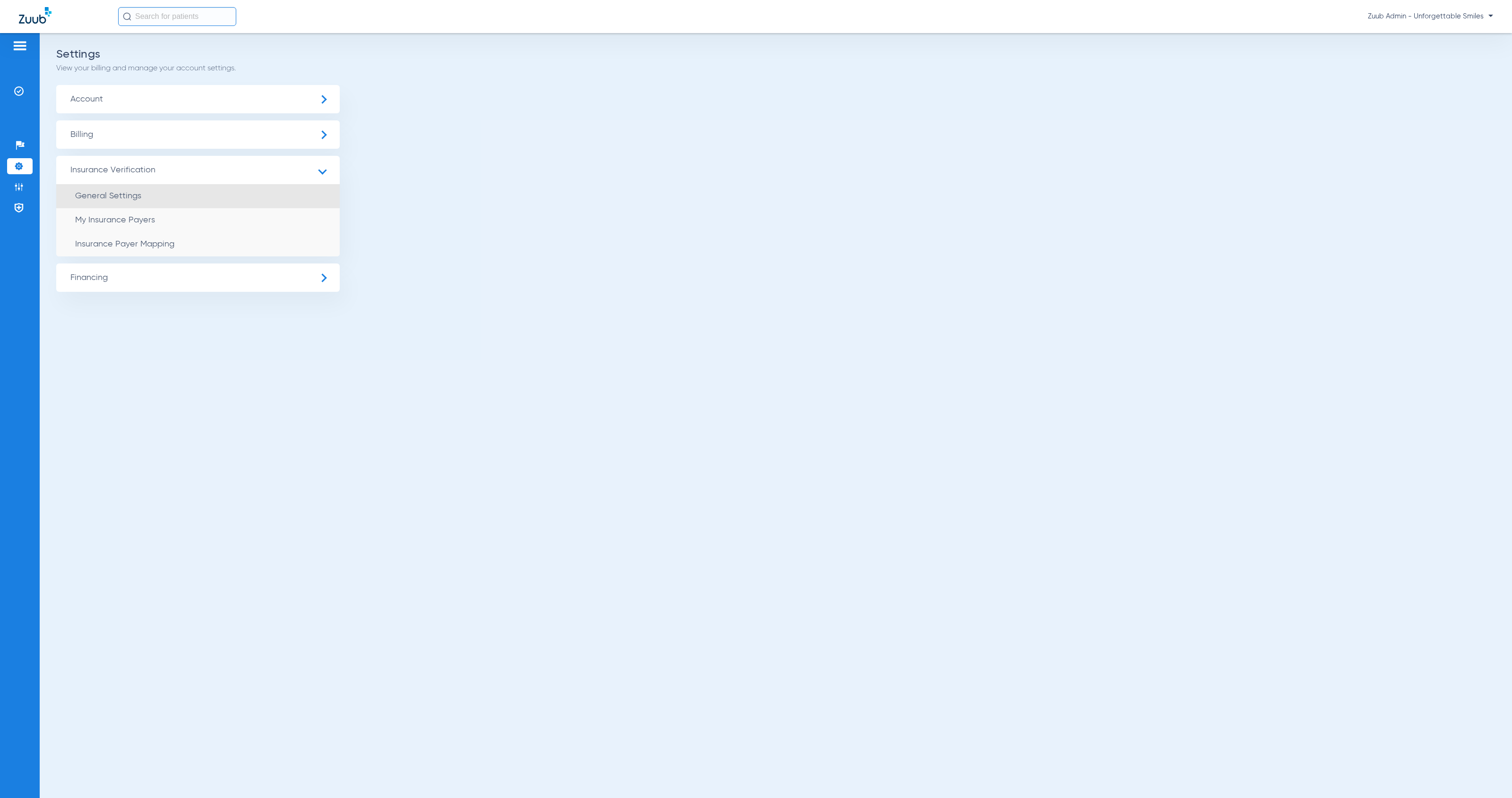
click at [146, 192] on li "General Settings" at bounding box center [197, 196] width 283 height 24
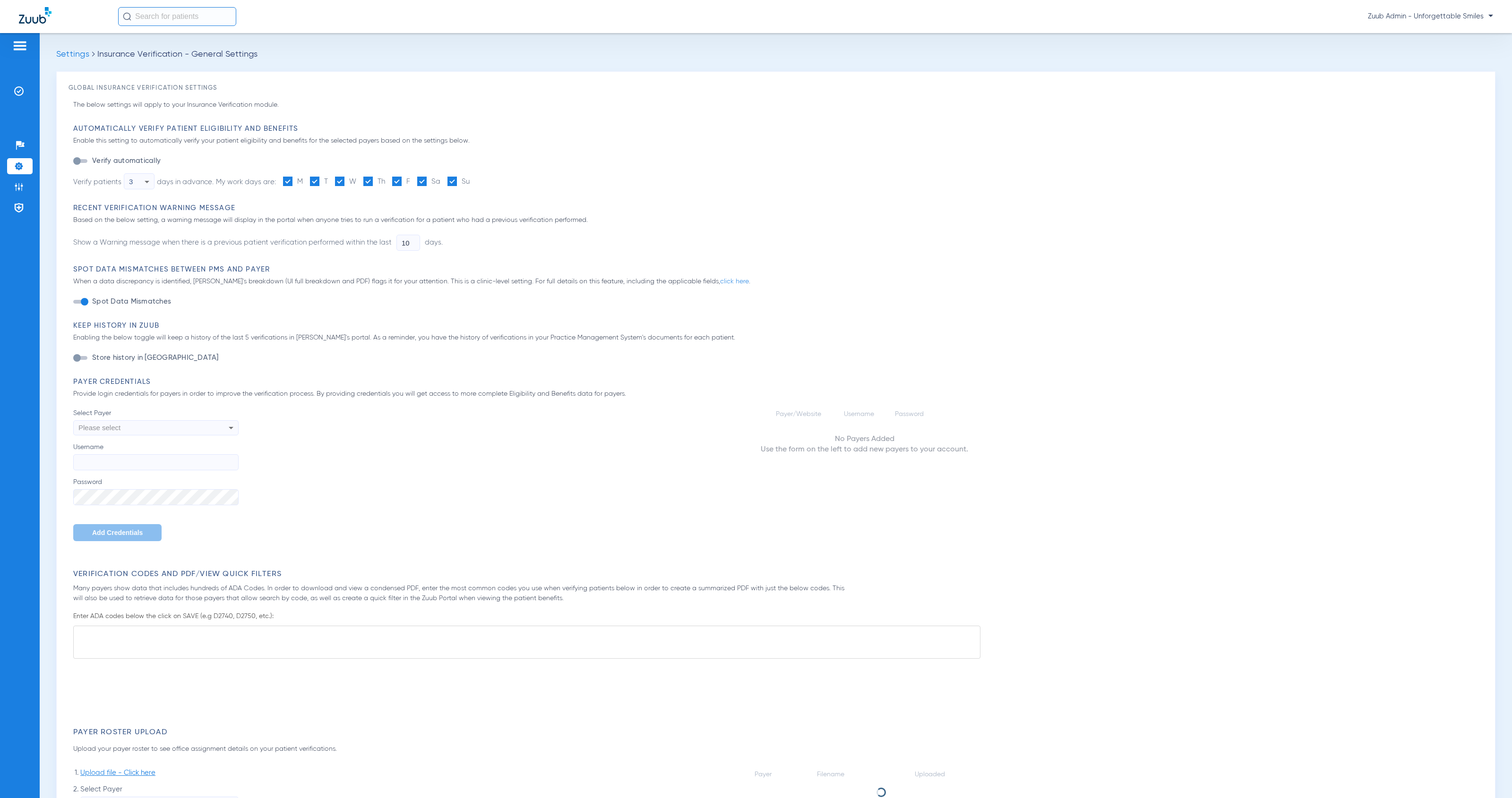
type input "1"
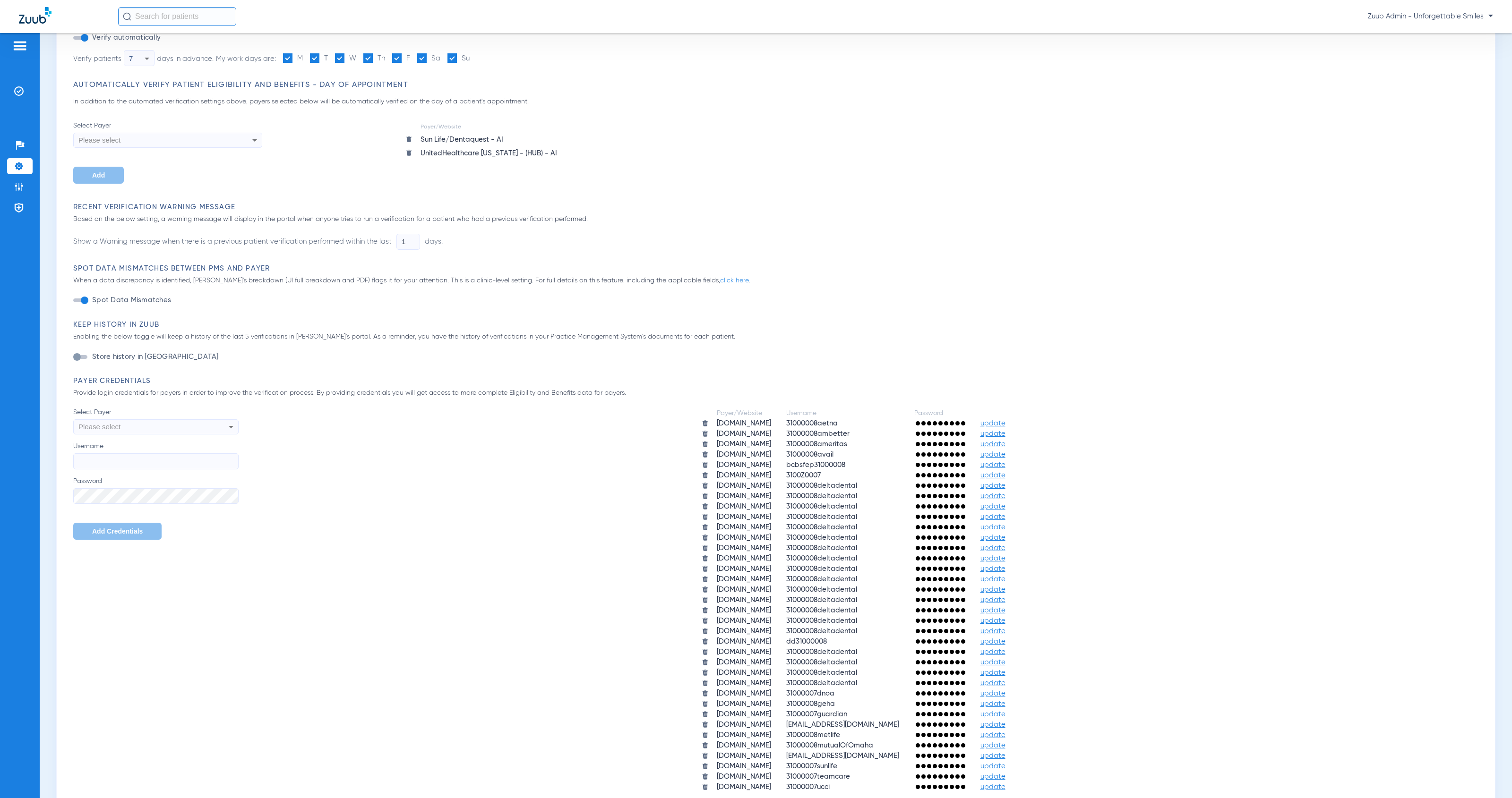
scroll to position [183, 0]
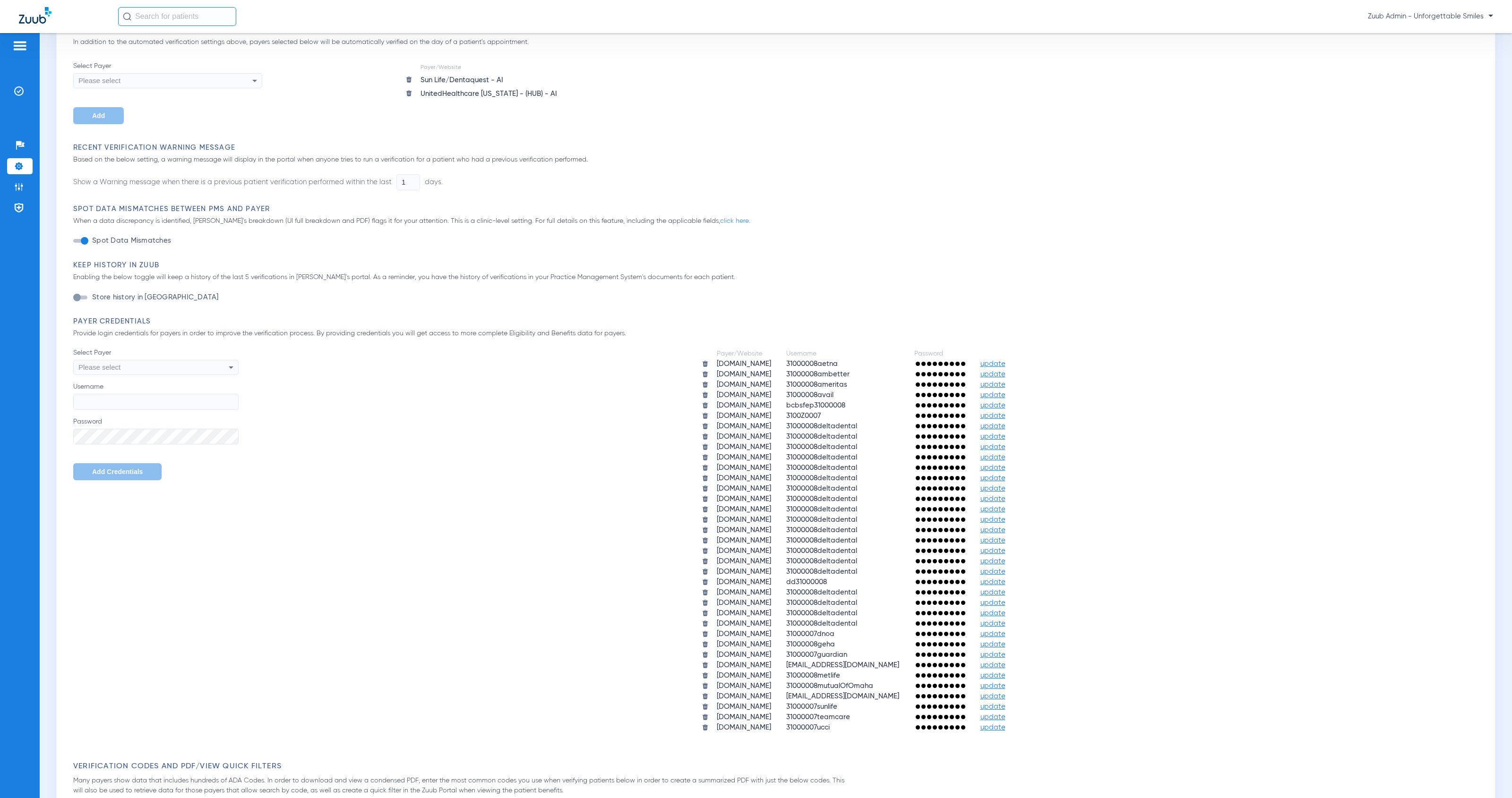
click at [1006, 682] on span "update" at bounding box center [993, 686] width 25 height 7
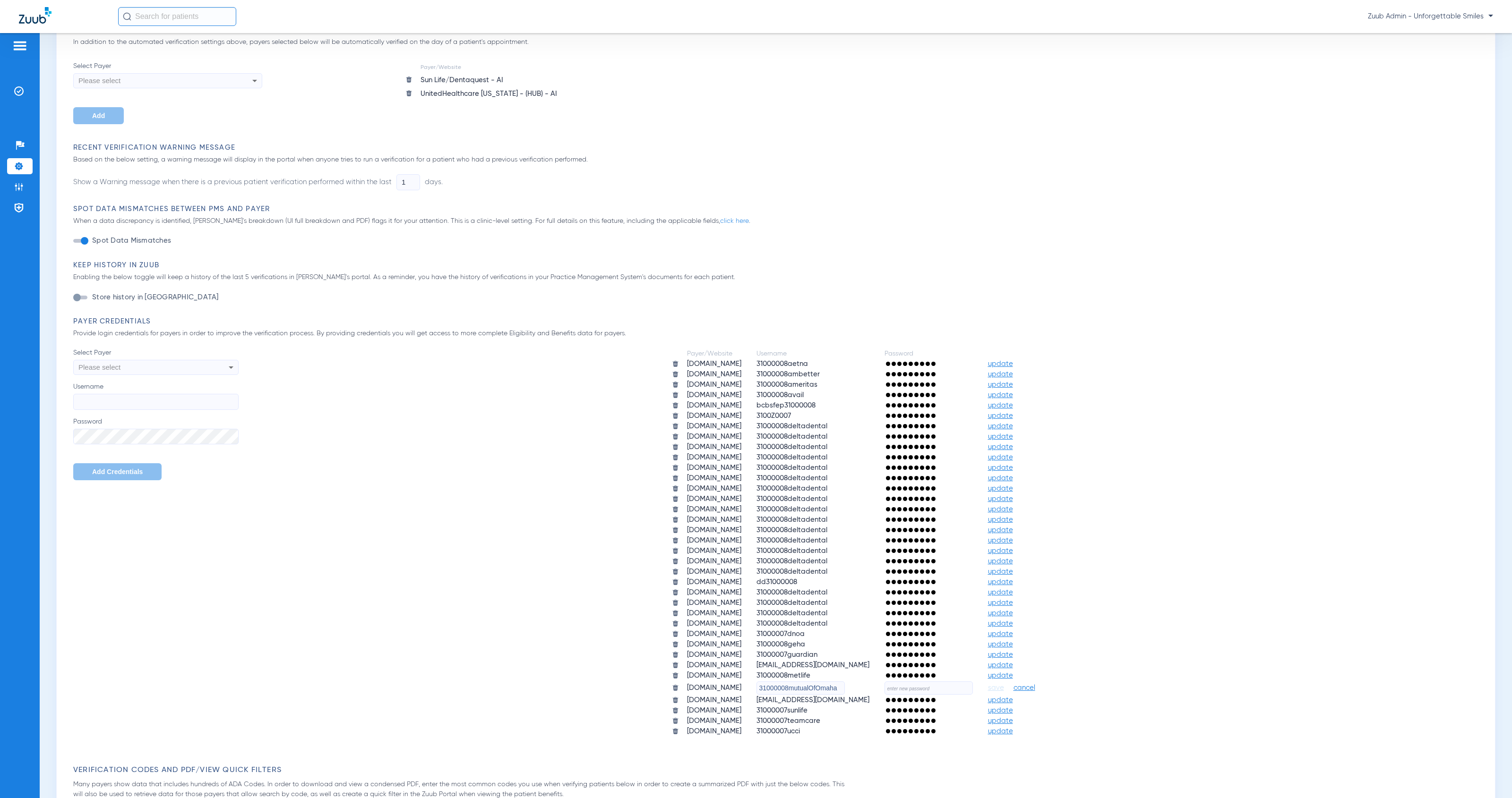
click at [958, 682] on input "text" at bounding box center [928, 688] width 88 height 13
paste input "HeartlandZuub2025!!"
type input "HeartlandZuub2025!!"
click at [1007, 683] on button "save" at bounding box center [997, 688] width 19 height 10
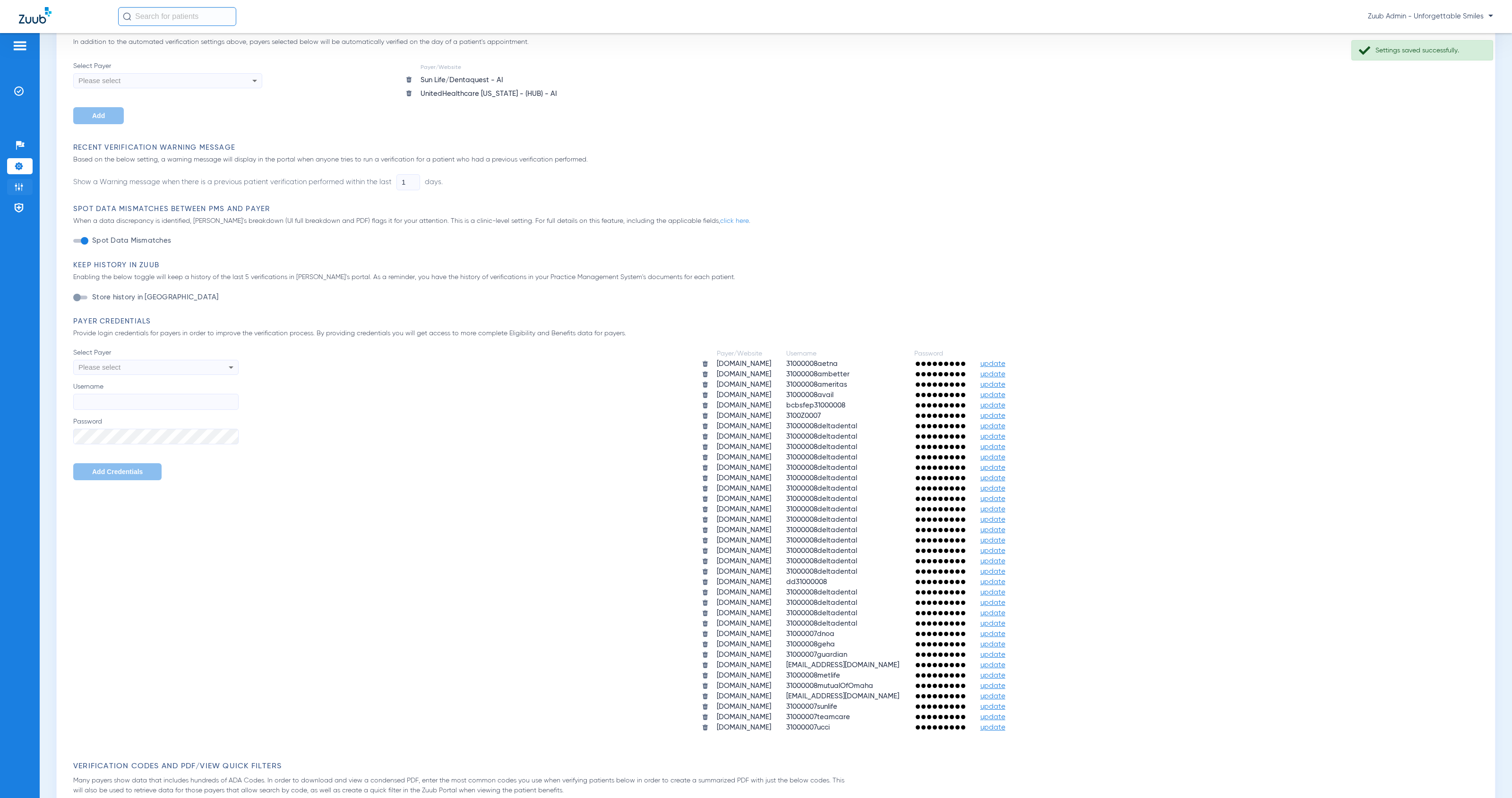
click at [18, 184] on img at bounding box center [19, 187] width 10 height 10
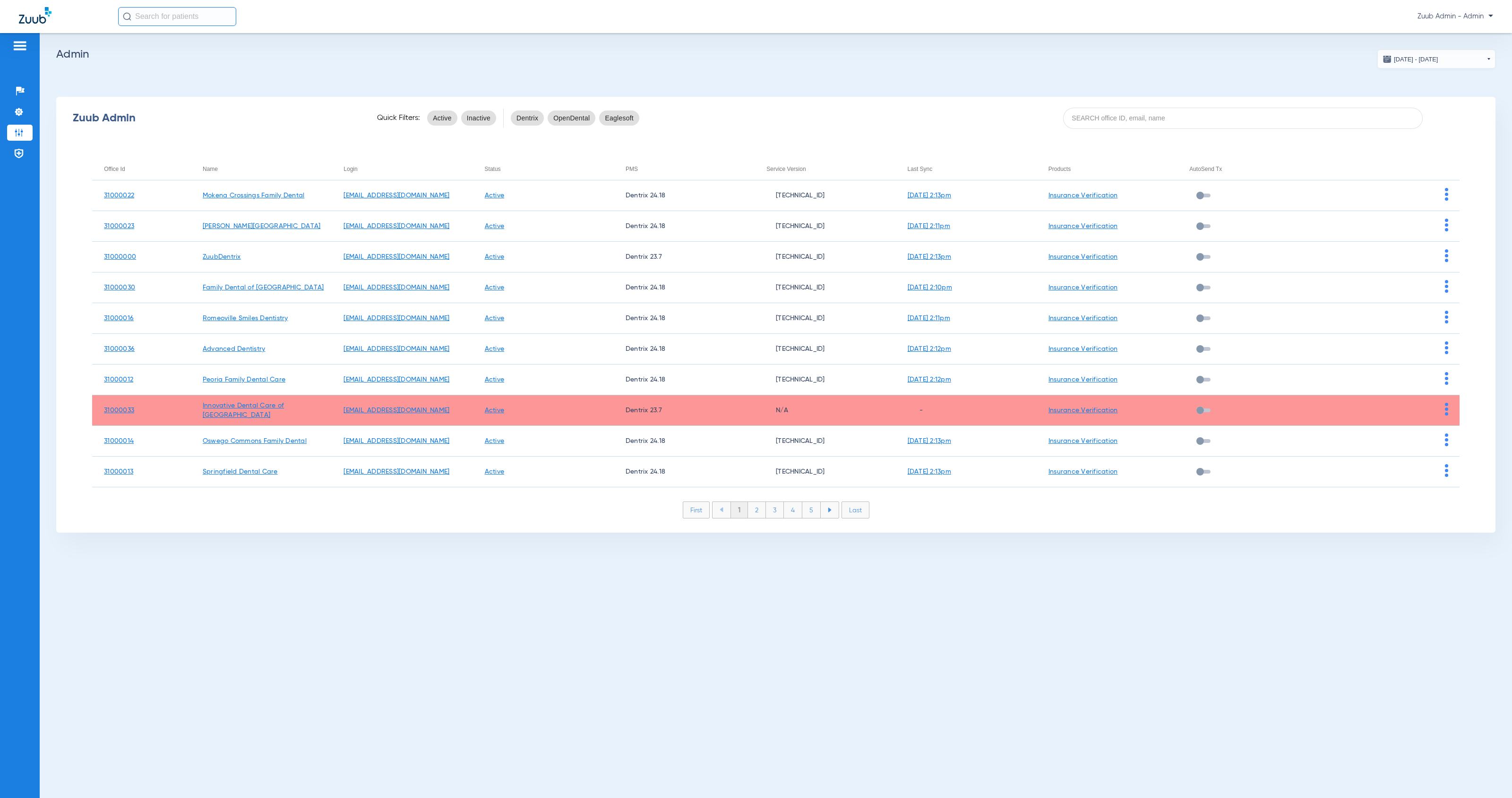
click at [1104, 135] on div "Zuub Admin Quick Filters: Active Inactive Dentrix OpenDental Eaglesoft" at bounding box center [776, 118] width 1439 height 38
click at [1096, 119] on input at bounding box center [1243, 118] width 360 height 21
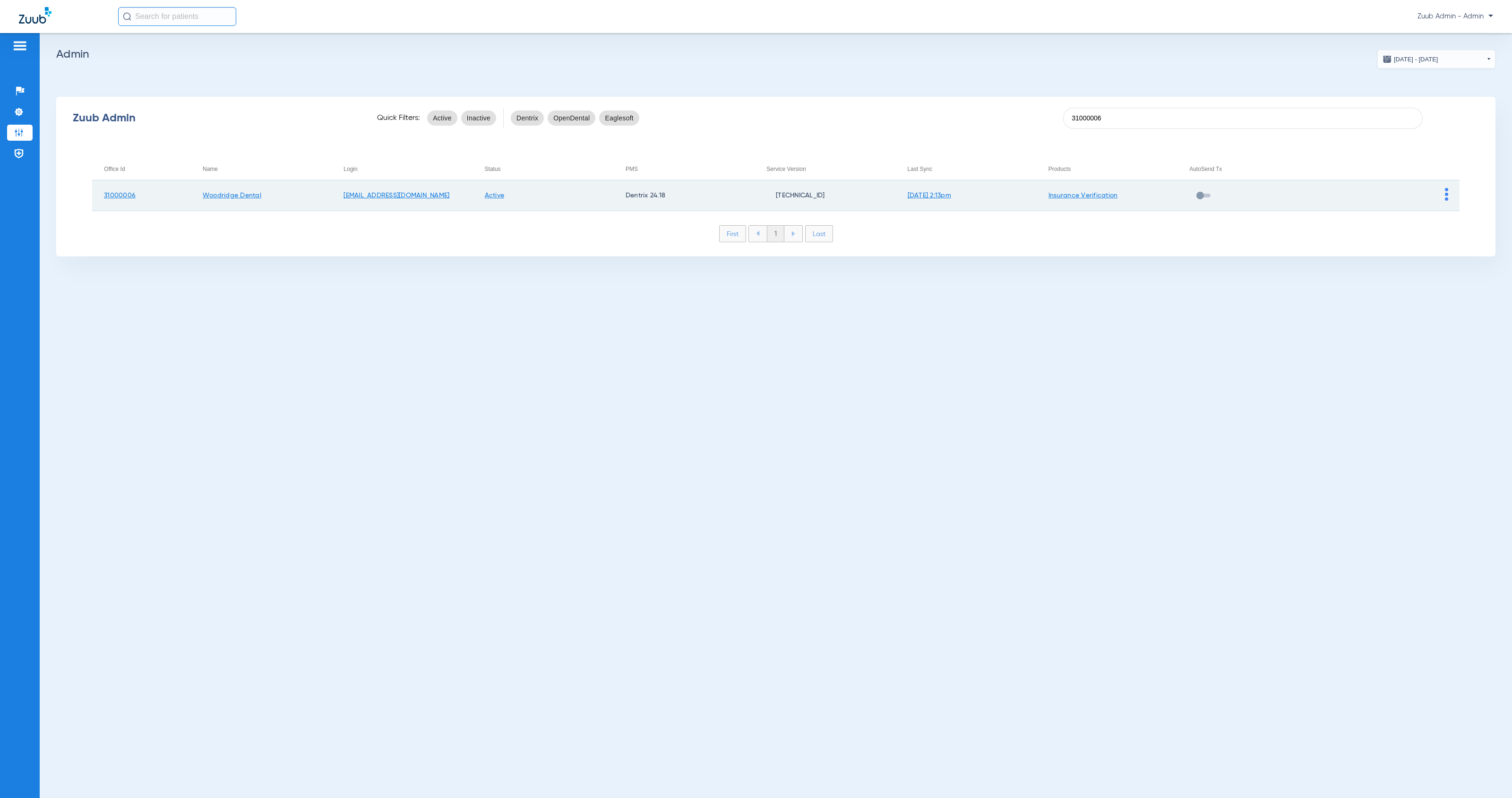
type input "31000006"
click at [1446, 199] on img at bounding box center [1446, 194] width 3 height 13
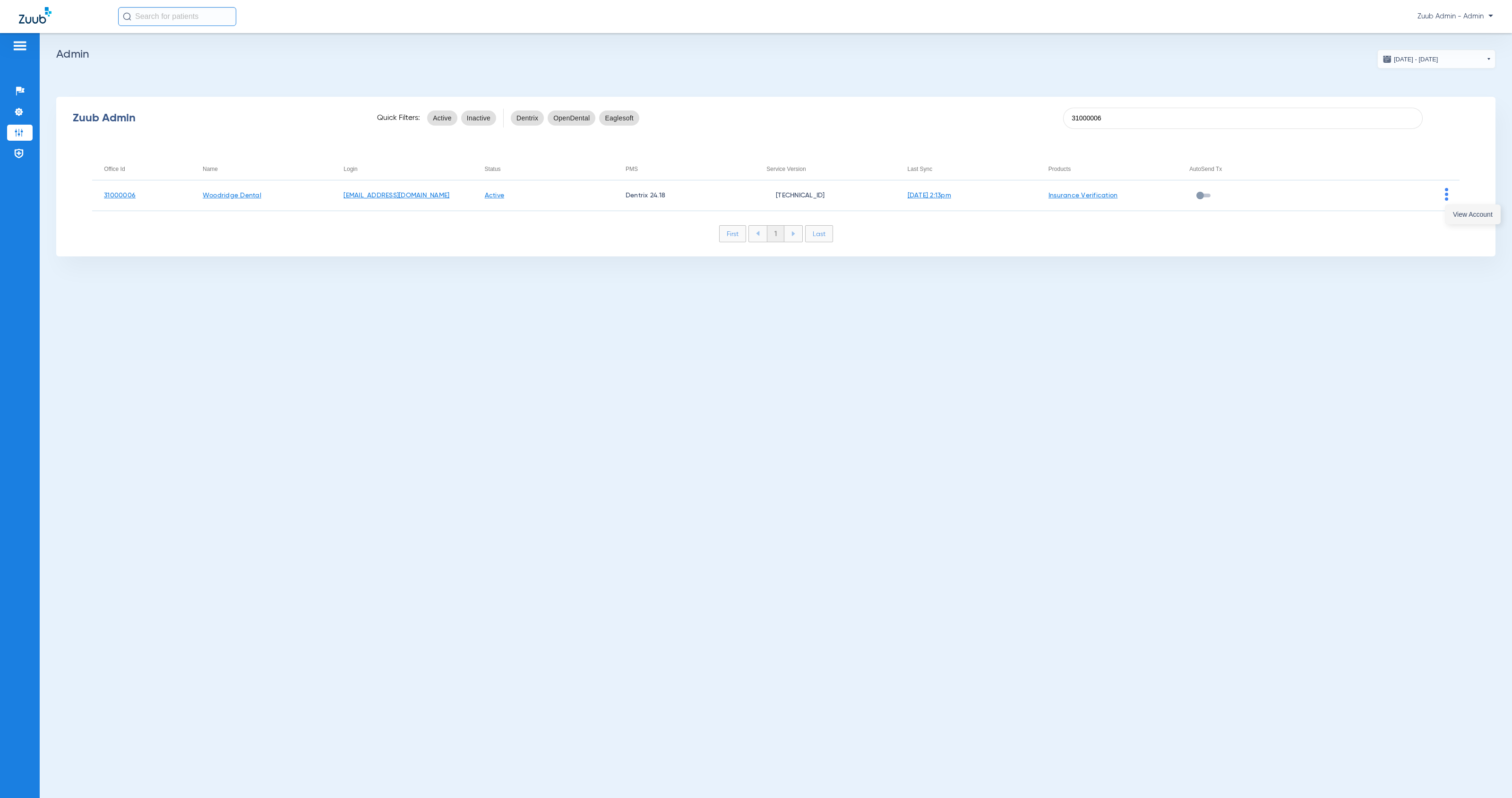
click at [1447, 217] on button "View Account" at bounding box center [1473, 214] width 55 height 19
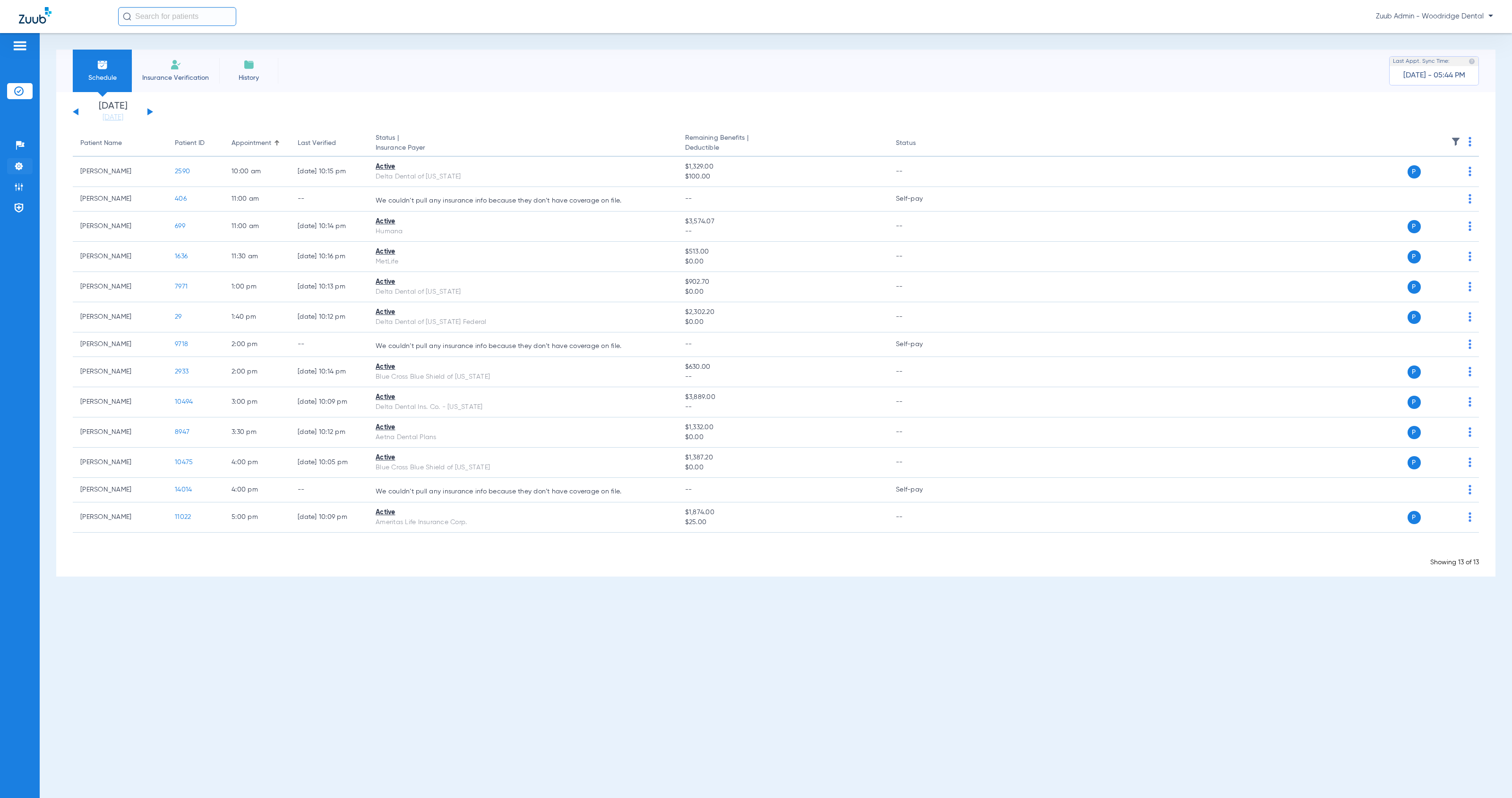
click at [20, 166] on img at bounding box center [19, 166] width 10 height 10
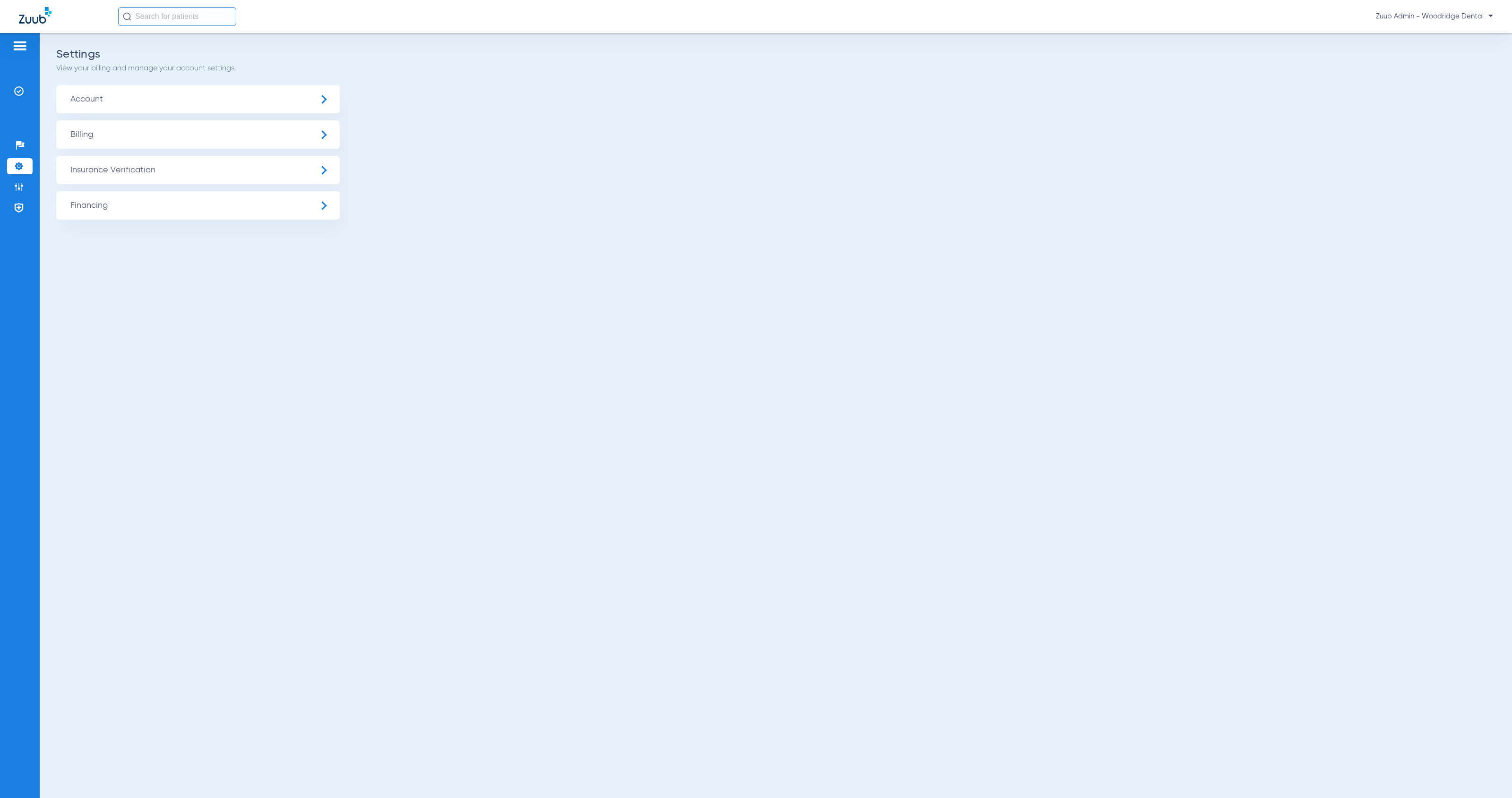
click at [113, 175] on span "Insurance Verification" at bounding box center [197, 170] width 283 height 29
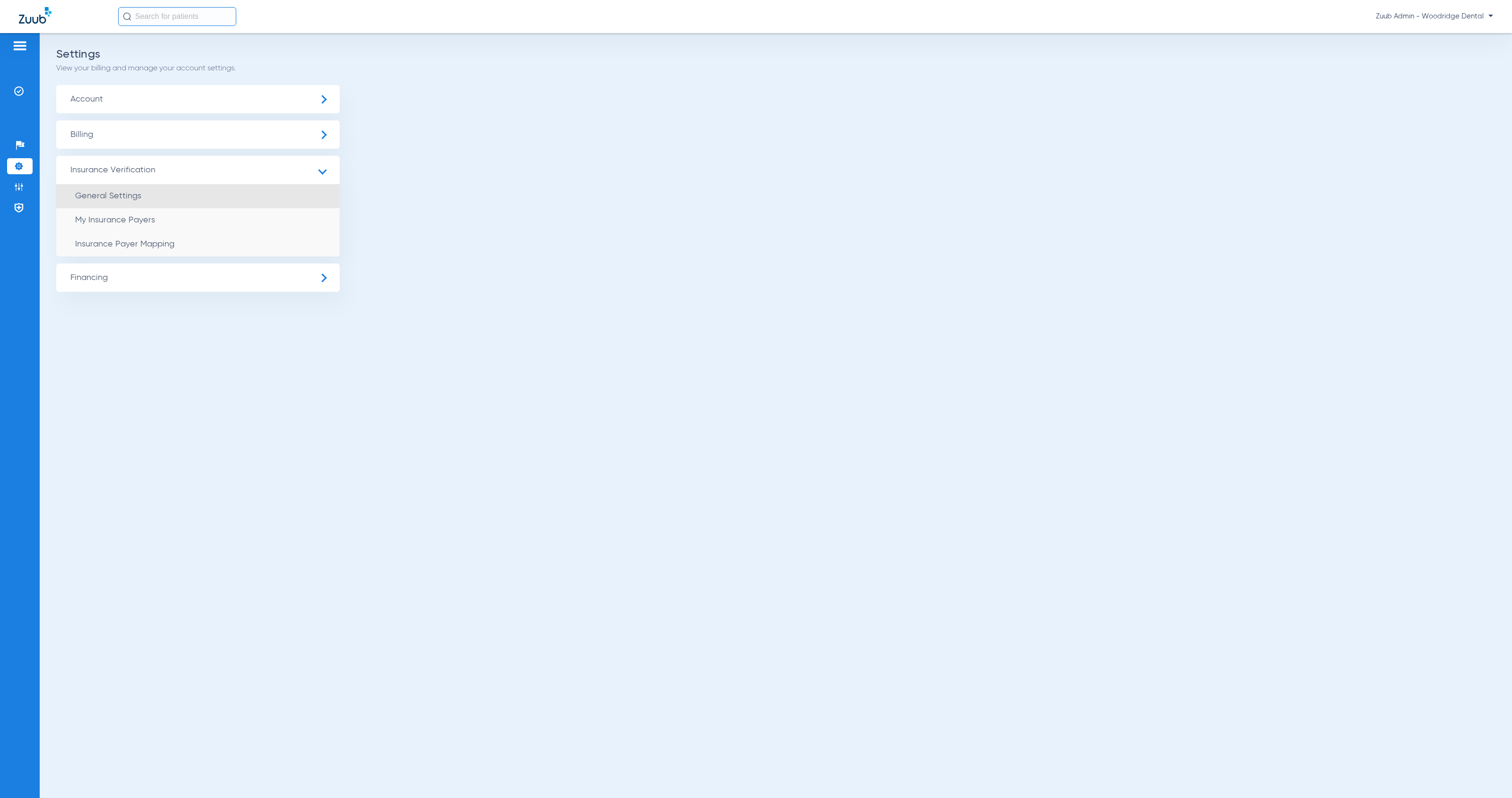
click at [137, 199] on span "General Settings" at bounding box center [108, 196] width 66 height 9
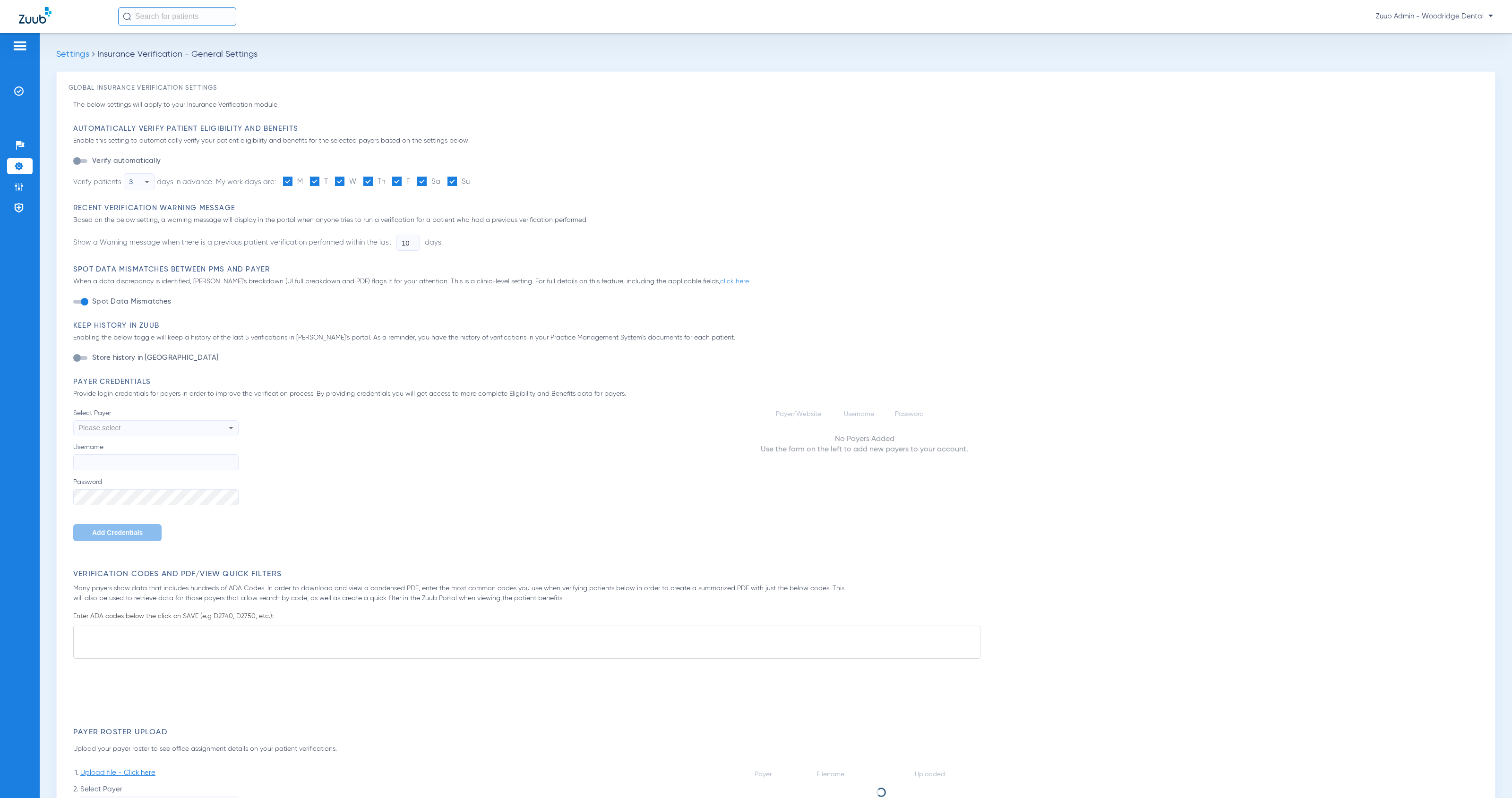
type input "1"
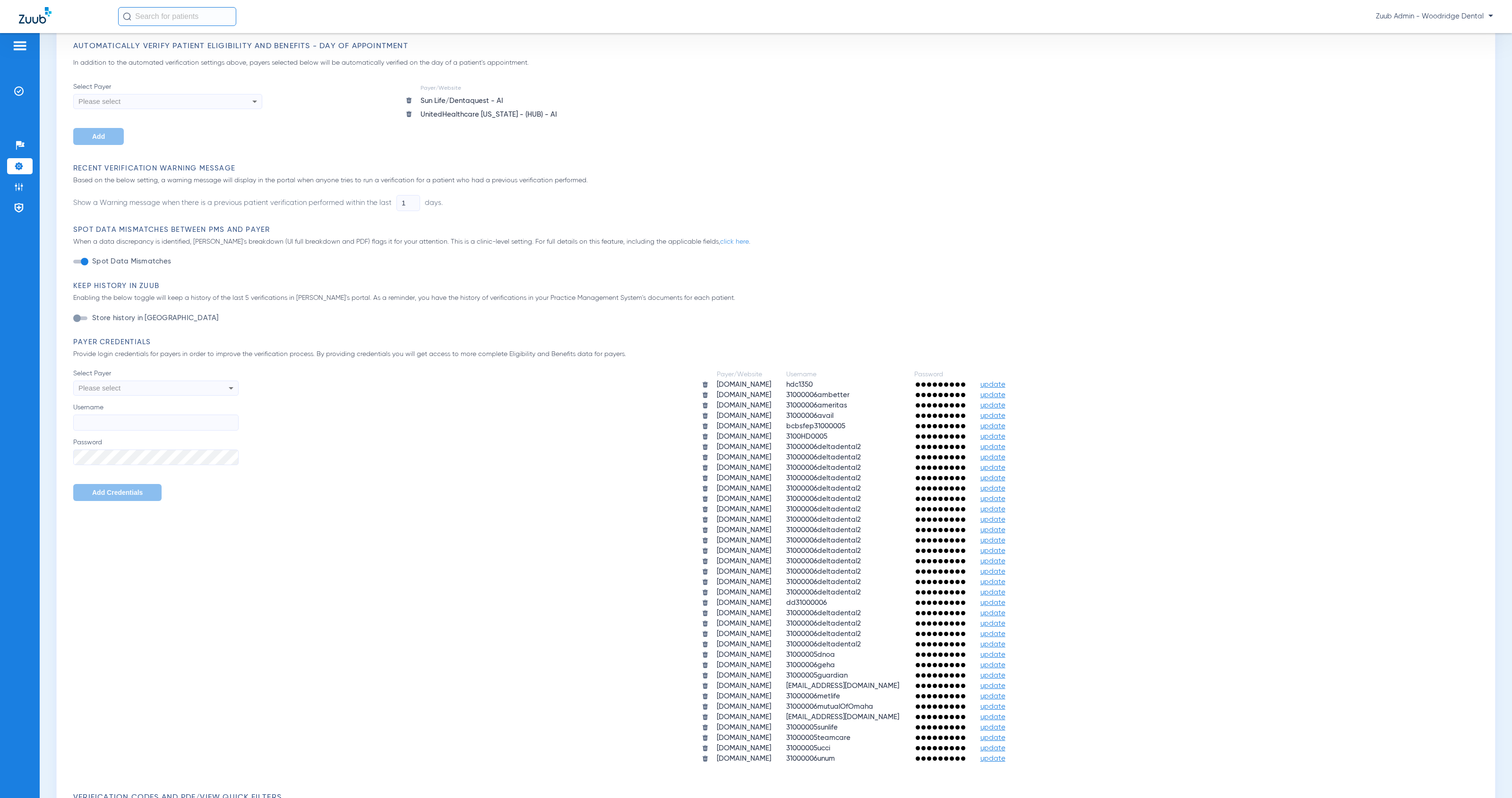
scroll to position [163, 0]
click at [1006, 702] on span "update" at bounding box center [993, 706] width 25 height 7
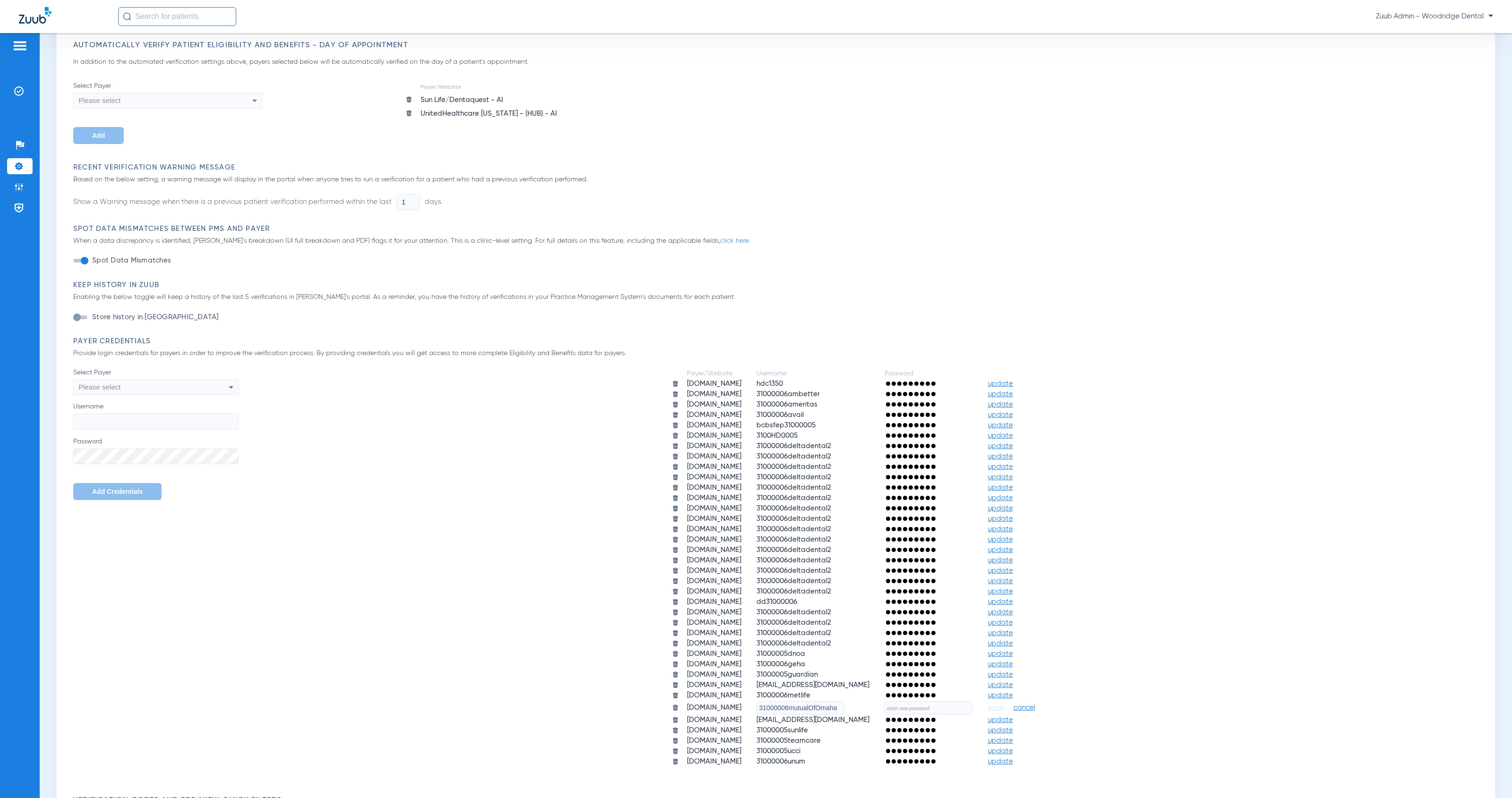
click at [970, 701] on input "text" at bounding box center [928, 708] width 88 height 13
paste input "HeartlandZuub2025!!"
type input "HeartlandZuub2025!!"
click at [1004, 704] on span "save" at bounding box center [996, 708] width 16 height 9
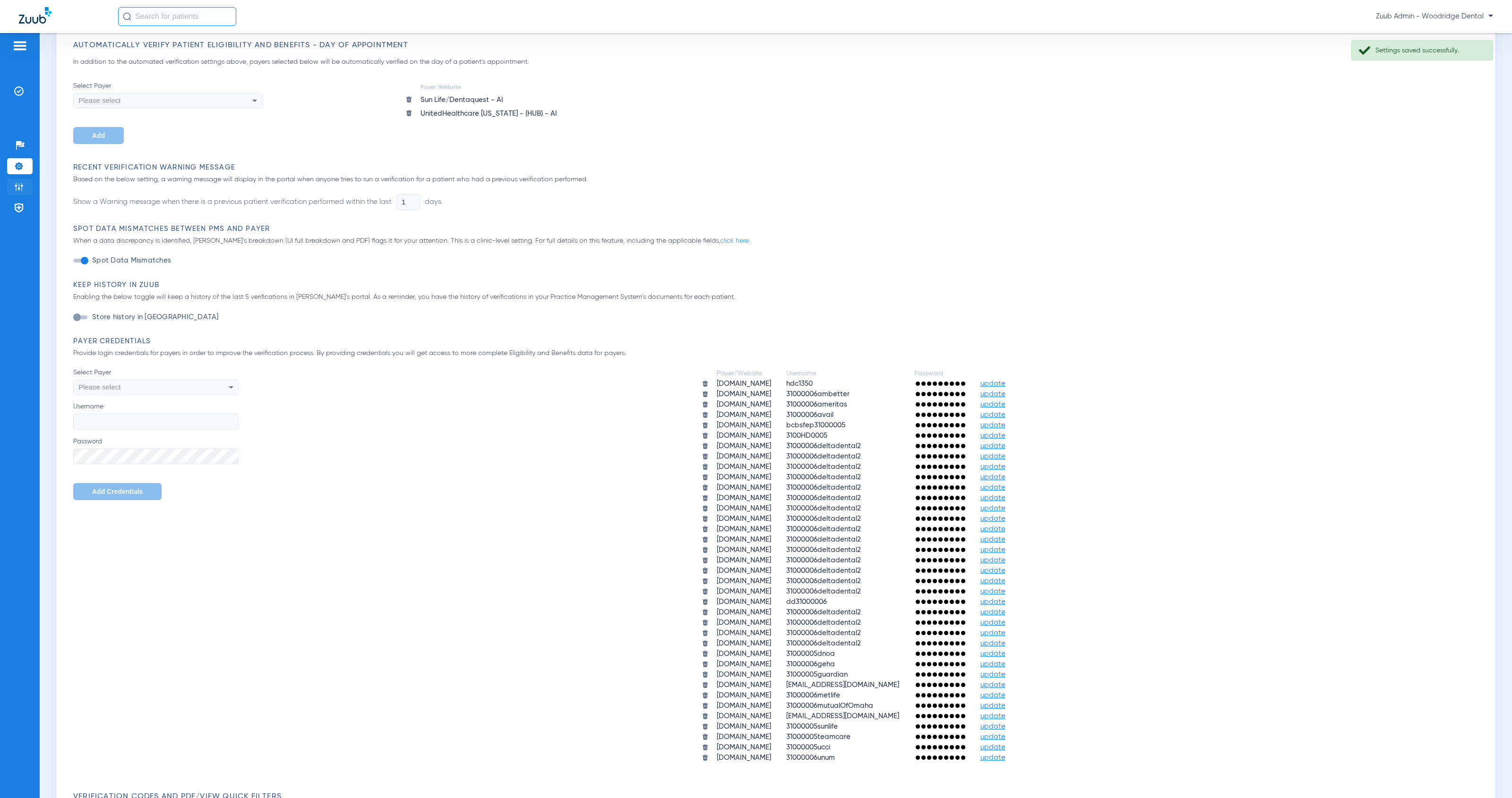
click at [23, 185] on img at bounding box center [19, 187] width 10 height 10
